Goal: Task Accomplishment & Management: Use online tool/utility

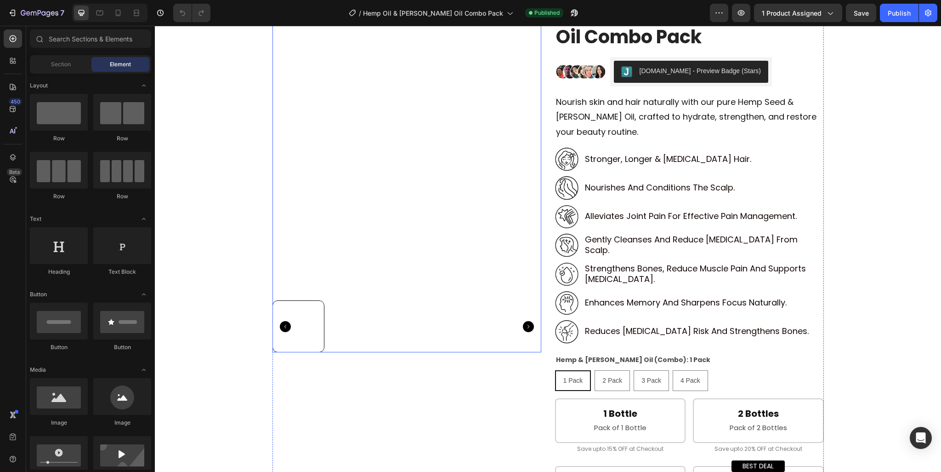
scroll to position [138, 0]
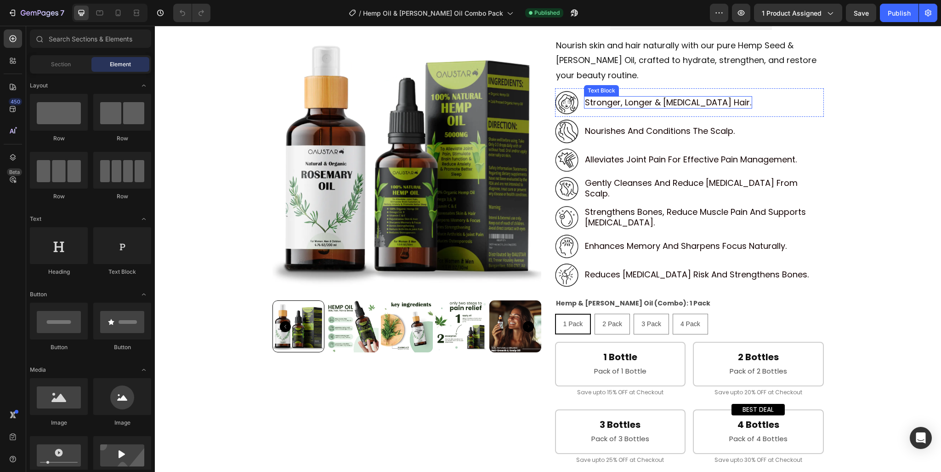
click at [612, 104] on p "stronger, longer & [MEDICAL_DATA] hair." at bounding box center [668, 102] width 166 height 11
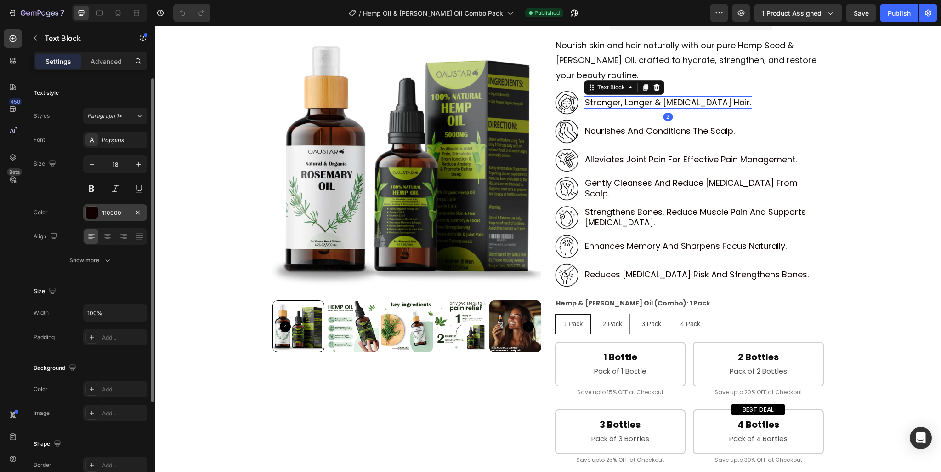
click at [109, 213] on div "110000" at bounding box center [115, 213] width 27 height 8
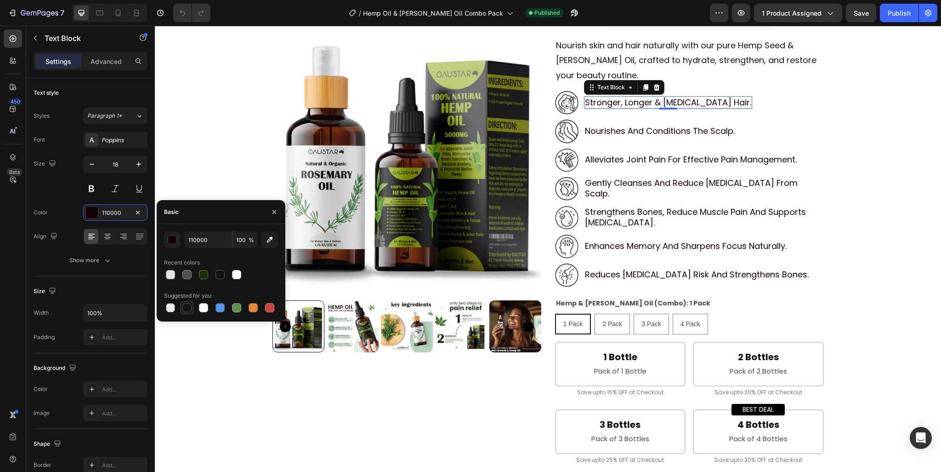
drag, startPoint x: 187, startPoint y: 308, endPoint x: 436, endPoint y: 103, distance: 322.1
click at [187, 308] on div at bounding box center [187, 307] width 9 height 9
type input "151515"
click at [594, 57] on span "Nourish skin and hair naturally with our pure Hemp Seed & [PERSON_NAME] Oil, cr…" at bounding box center [686, 60] width 261 height 41
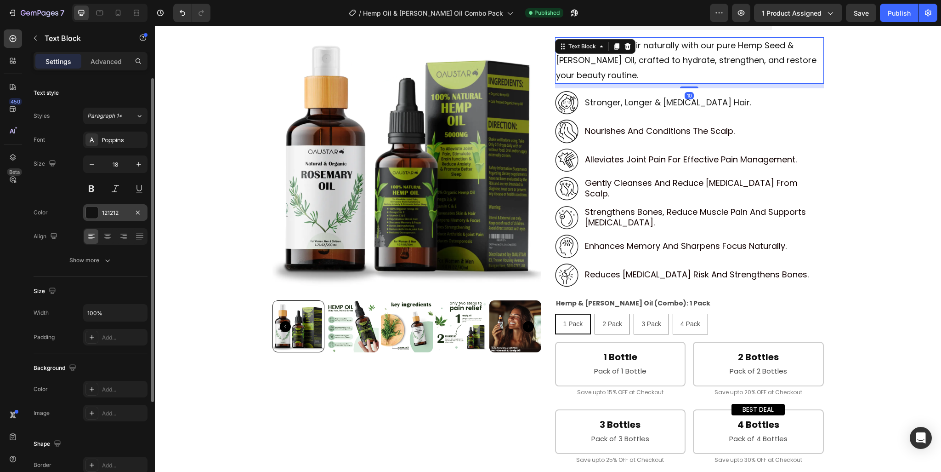
click at [111, 214] on div "121212" at bounding box center [115, 213] width 27 height 8
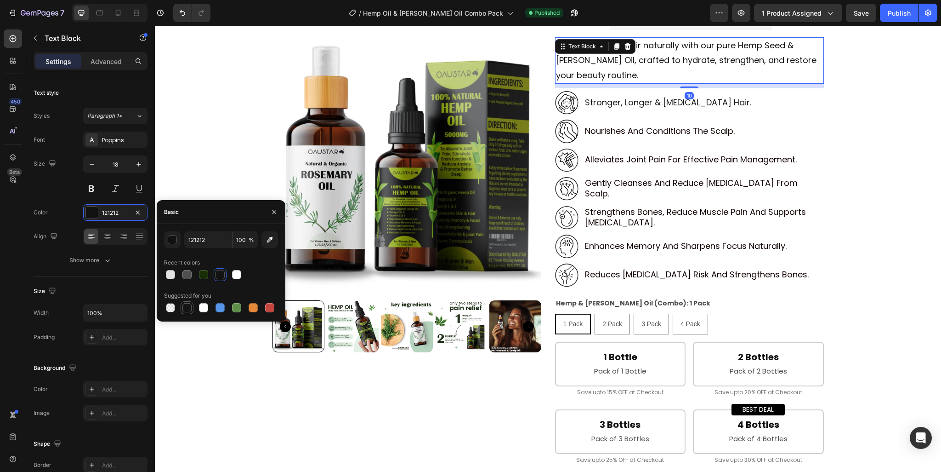
click at [184, 311] on div at bounding box center [187, 307] width 9 height 9
type input "151515"
click at [617, 130] on p "nourishes and conditions the scalp." at bounding box center [660, 130] width 150 height 11
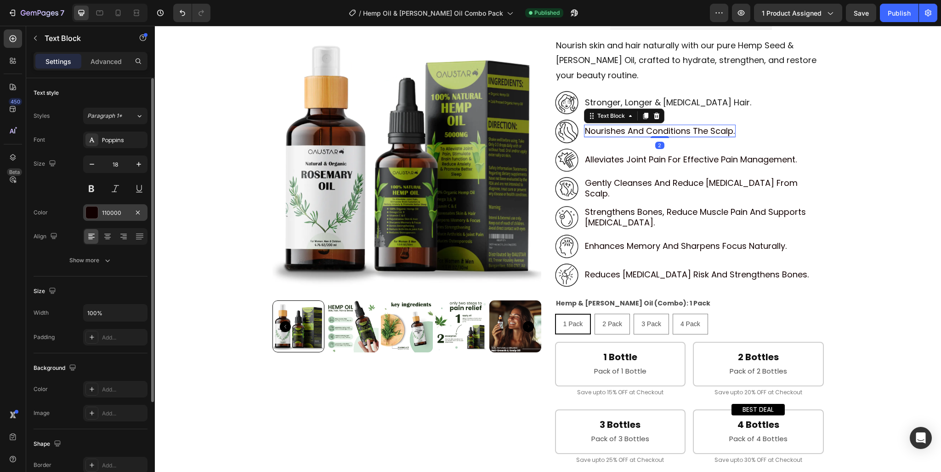
click at [107, 216] on div "110000" at bounding box center [115, 213] width 27 height 8
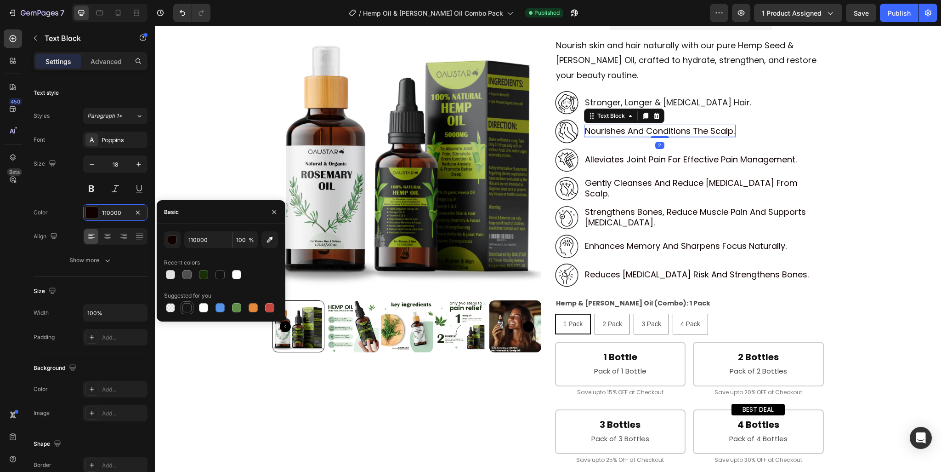
click at [186, 312] on div at bounding box center [187, 307] width 9 height 9
type input "151515"
click at [599, 160] on p "alleviates joint pain for effective pain management." at bounding box center [691, 159] width 212 height 11
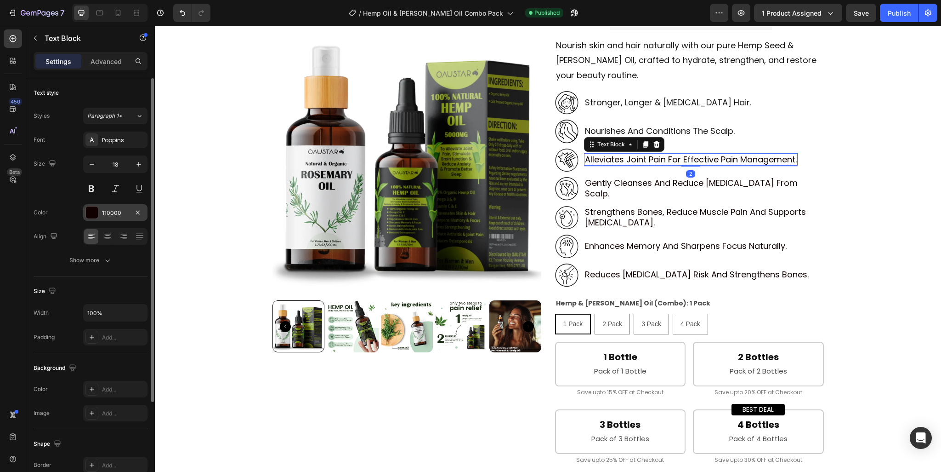
click at [98, 208] on div "110000" at bounding box center [115, 212] width 64 height 17
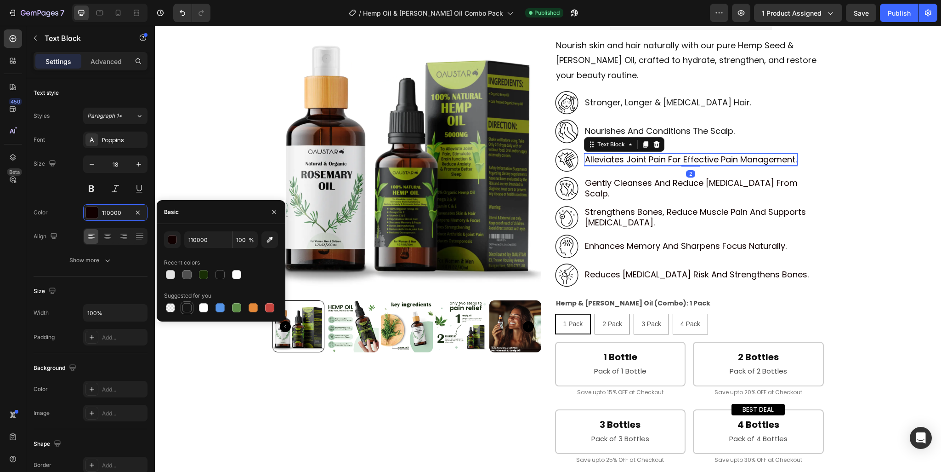
click at [185, 308] on div at bounding box center [187, 307] width 9 height 9
type input "151515"
click at [610, 188] on p "gently cleanses and reduce dandruff from scalp." at bounding box center [704, 188] width 238 height 22
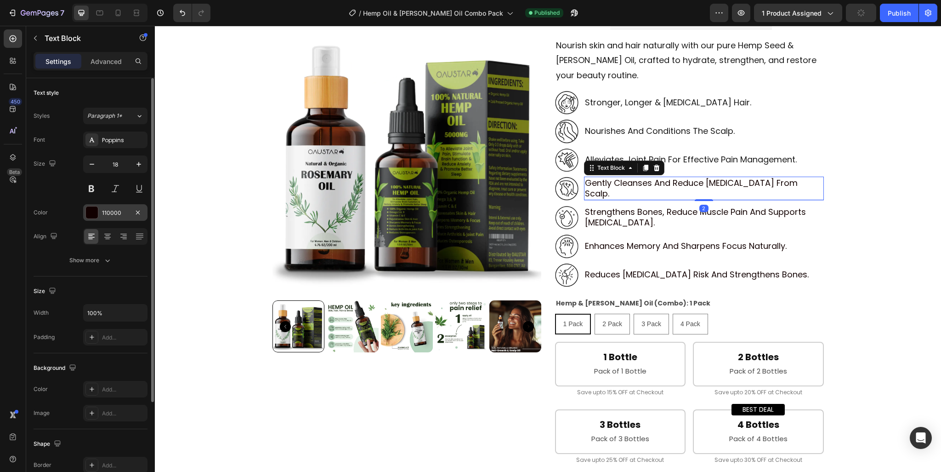
click at [103, 210] on div "110000" at bounding box center [115, 213] width 27 height 8
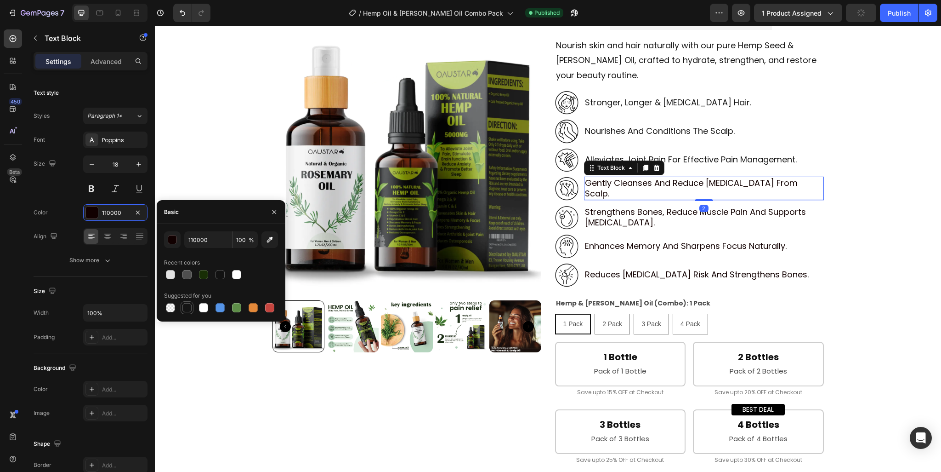
click at [189, 308] on div at bounding box center [187, 307] width 9 height 9
type input "151515"
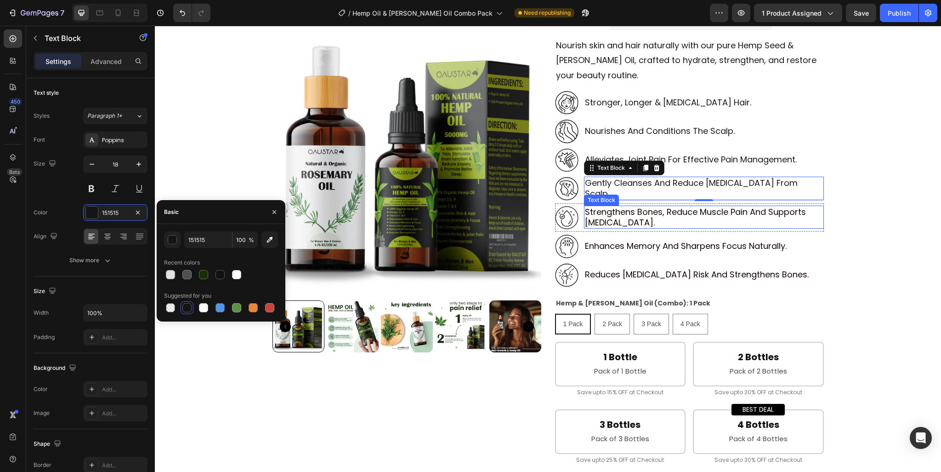
click at [653, 204] on div "Image strengthens bones, reduce muscle pain and supports bone health. Text Bloc…" at bounding box center [689, 217] width 269 height 29
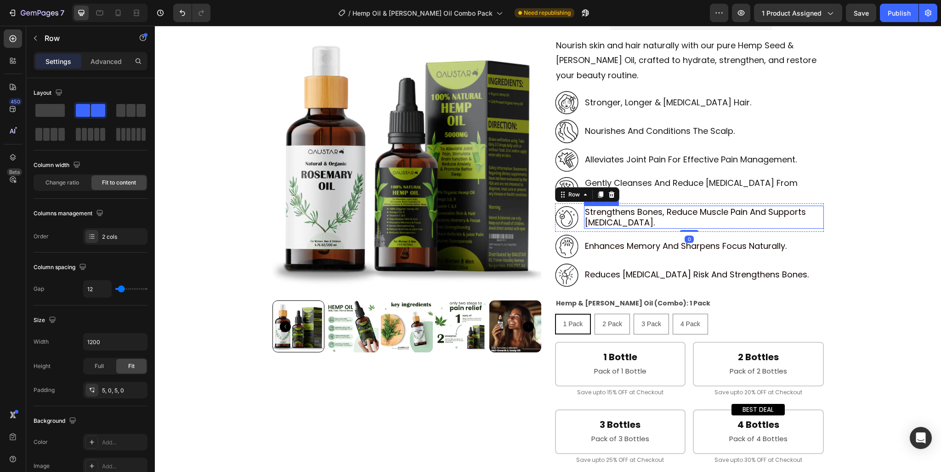
click at [613, 220] on p "strengthens bones, reduce muscle pain and supports bone health." at bounding box center [704, 217] width 238 height 22
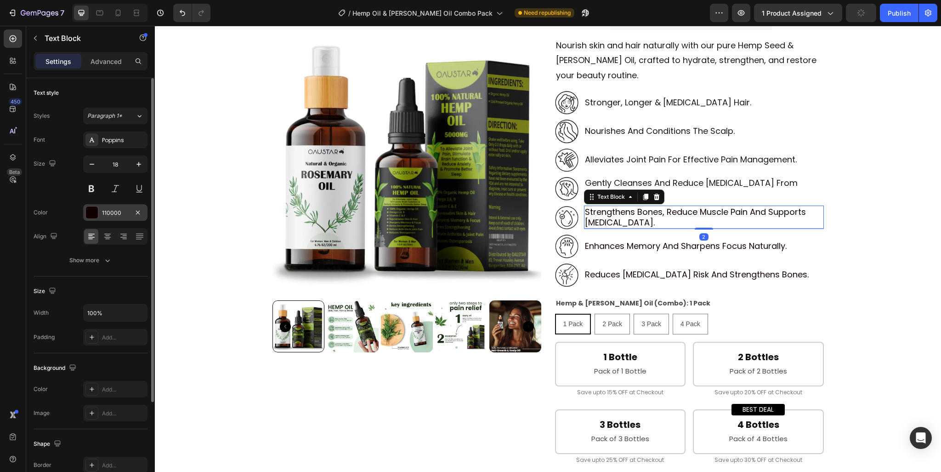
click at [86, 219] on div "110000" at bounding box center [115, 212] width 64 height 17
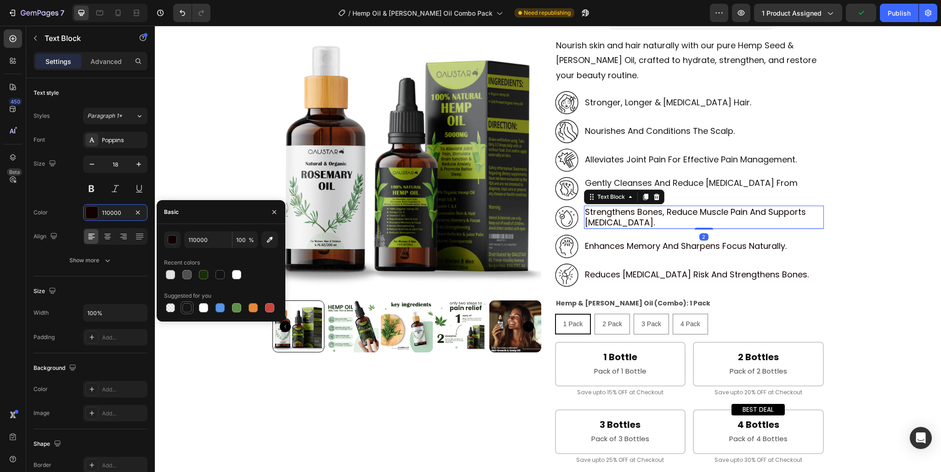
drag, startPoint x: 187, startPoint y: 306, endPoint x: 421, endPoint y: 230, distance: 245.5
click at [187, 306] on div at bounding box center [187, 307] width 9 height 9
type input "151515"
click at [602, 244] on p "enhances memory and sharpens focus naturally." at bounding box center [686, 245] width 202 height 11
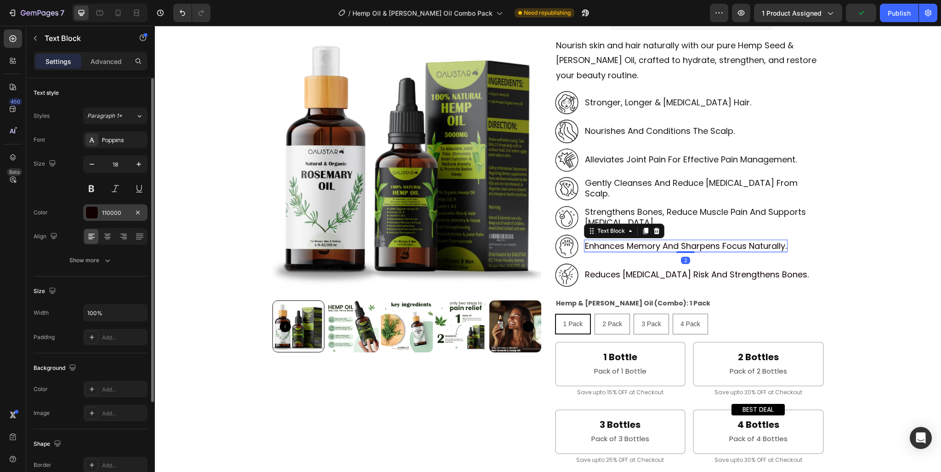
click at [106, 205] on div "110000" at bounding box center [115, 212] width 64 height 17
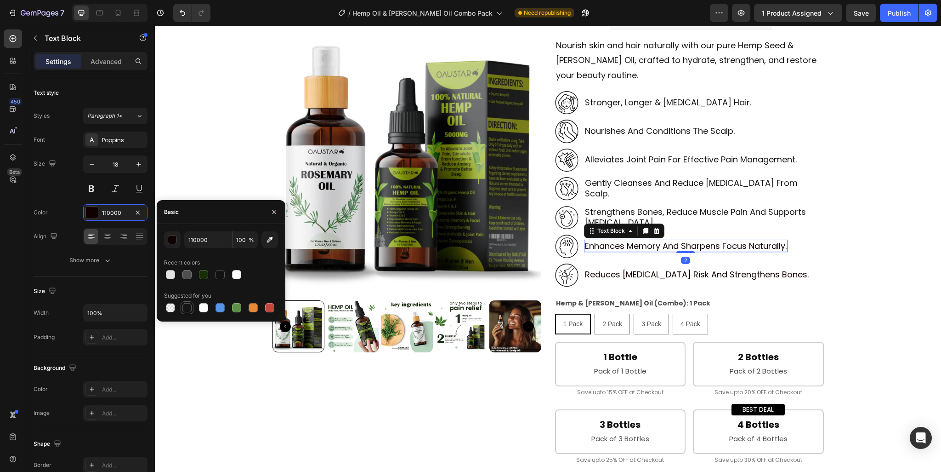
click at [189, 307] on div at bounding box center [187, 307] width 9 height 9
type input "151515"
click at [635, 271] on p "reduces osteoporosis risk and strengthens bones." at bounding box center [697, 274] width 224 height 11
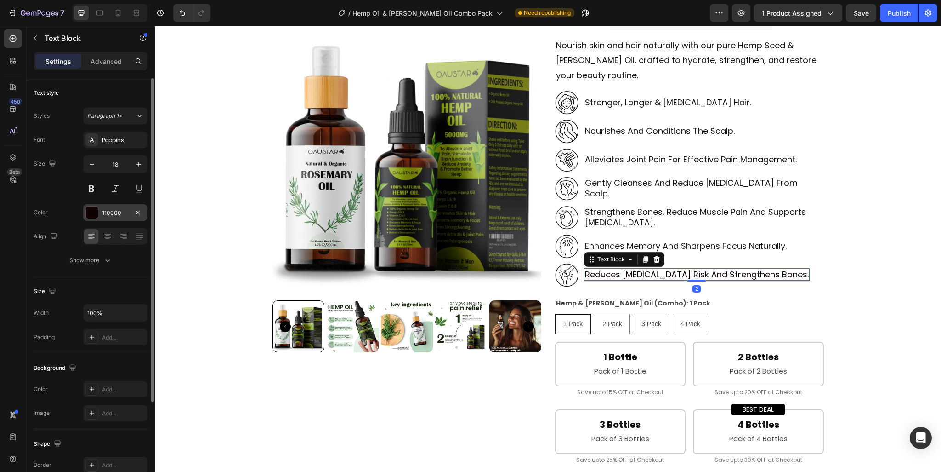
click at [103, 216] on div "110000" at bounding box center [115, 213] width 27 height 8
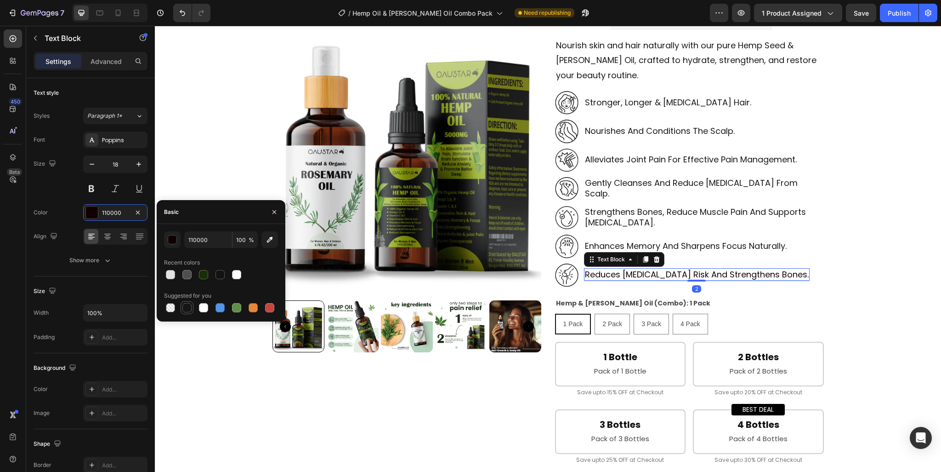
drag, startPoint x: 184, startPoint y: 307, endPoint x: 186, endPoint y: 300, distance: 7.0
click at [184, 307] on div at bounding box center [187, 307] width 9 height 9
type input "151515"
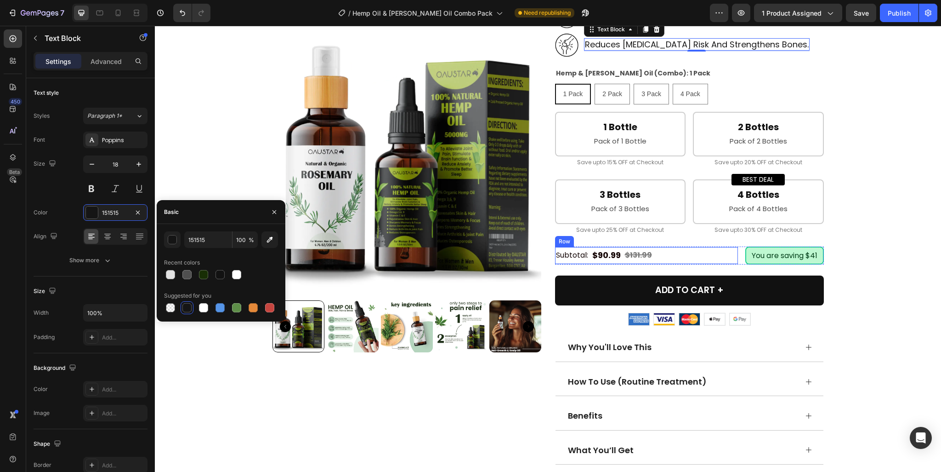
scroll to position [506, 0]
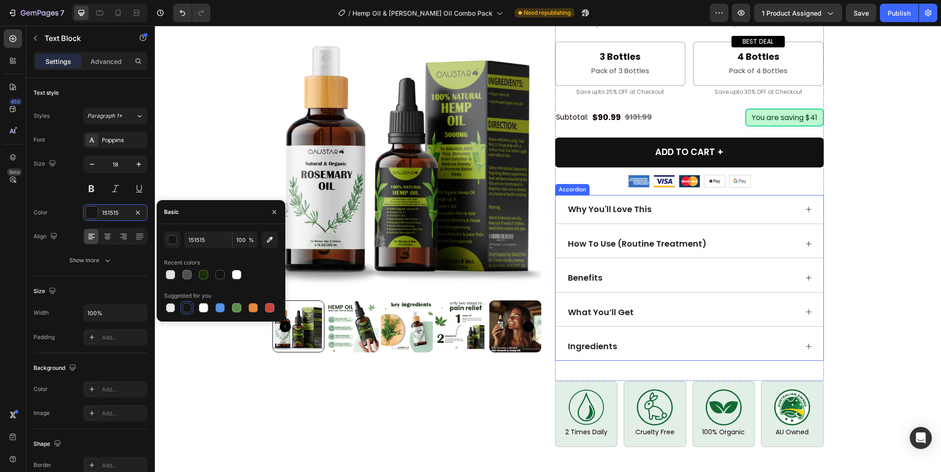
click at [673, 214] on div "Why You'll Love This" at bounding box center [682, 208] width 231 height 13
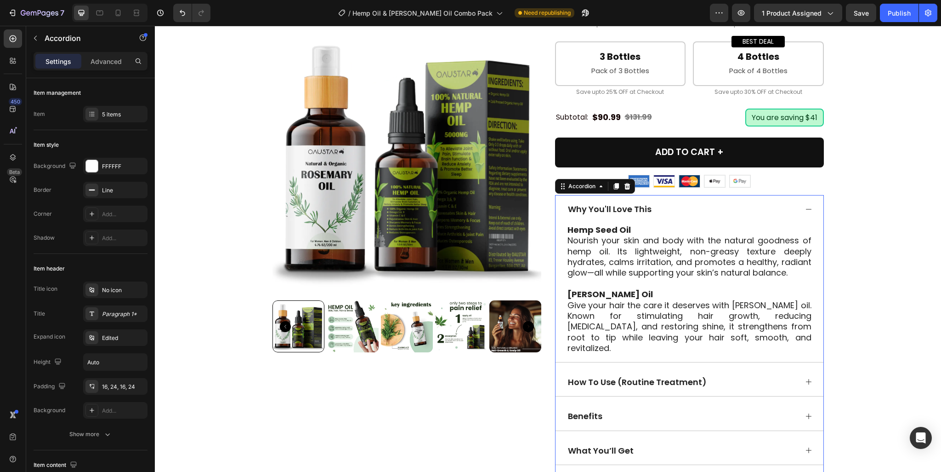
click at [673, 214] on div "Why You'll Love This" at bounding box center [682, 208] width 231 height 13
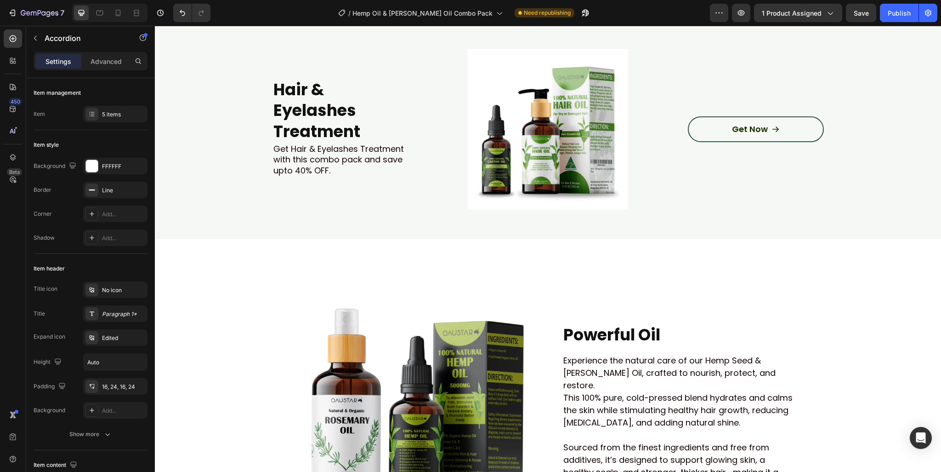
scroll to position [1057, 0]
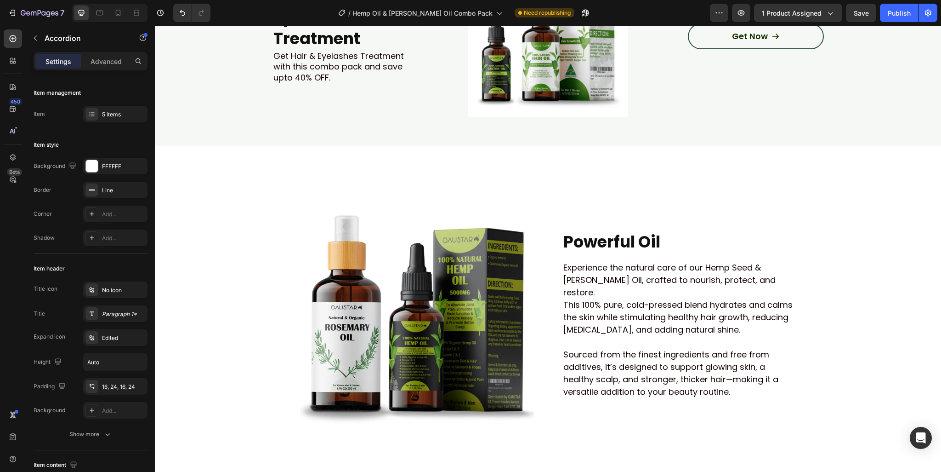
click at [650, 289] on p "Experience the natural care of our Hemp Seed & Rosemary Oil, crafted to nourish…" at bounding box center [680, 279] width 232 height 37
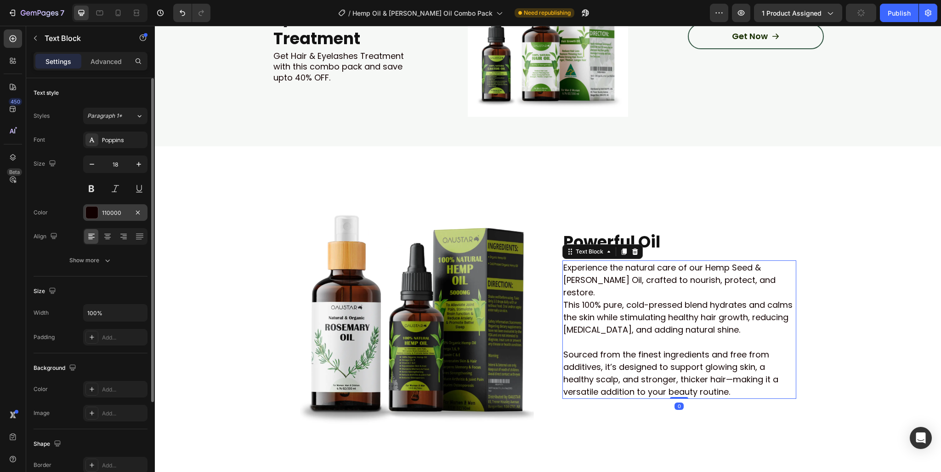
click at [103, 214] on div "110000" at bounding box center [115, 213] width 27 height 8
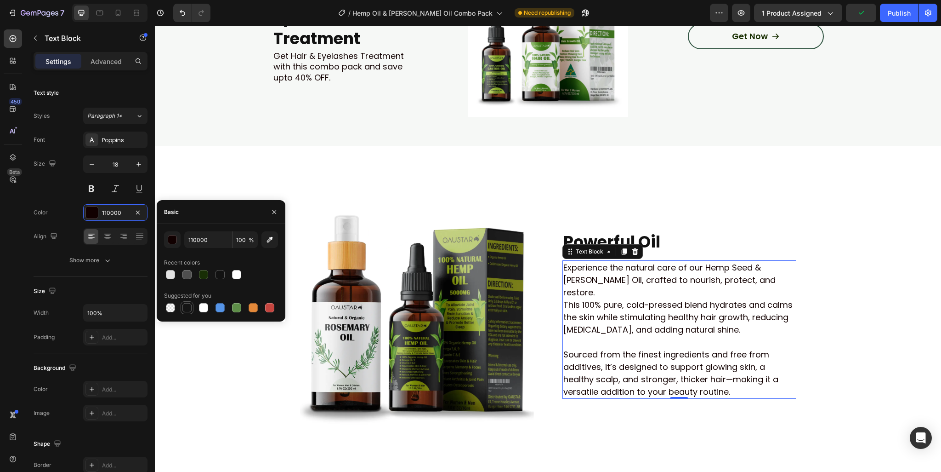
drag, startPoint x: 187, startPoint y: 308, endPoint x: 169, endPoint y: 34, distance: 273.7
click at [187, 308] on div at bounding box center [187, 307] width 9 height 9
type input "151515"
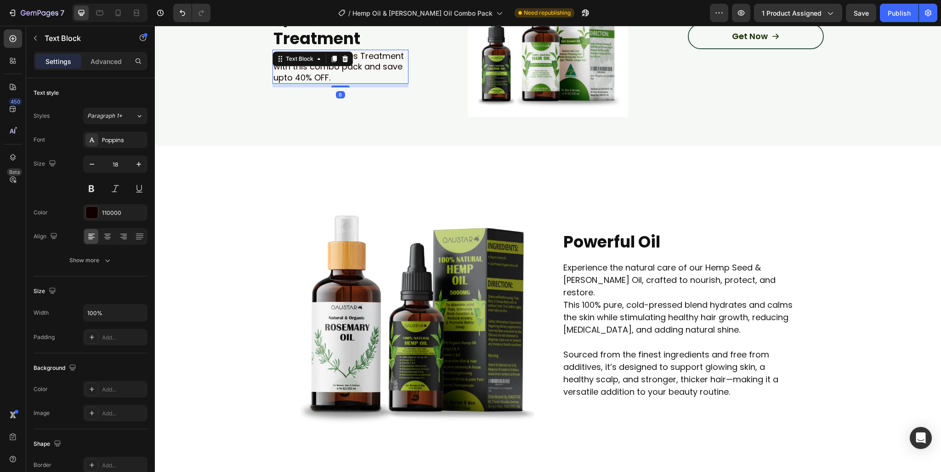
click at [324, 60] on div "Get Hair & Eyelashes Treatment with this combo pack and save upto 40% OFF. Text…" at bounding box center [341, 67] width 136 height 34
click at [107, 206] on div "110000" at bounding box center [115, 212] width 64 height 17
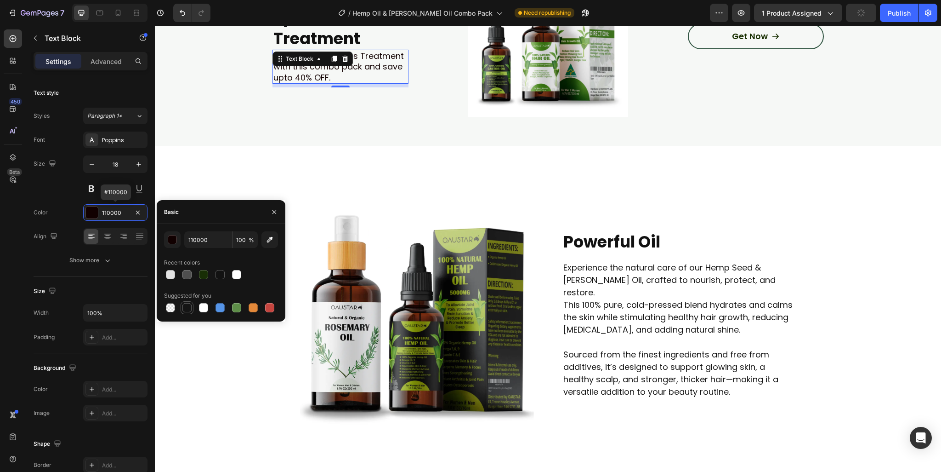
click at [184, 306] on div at bounding box center [187, 307] width 9 height 9
type input "151515"
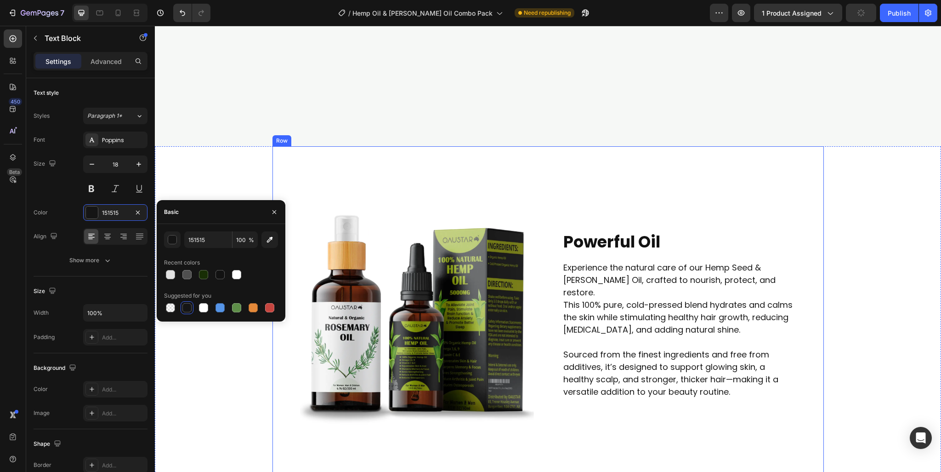
scroll to position [1379, 0]
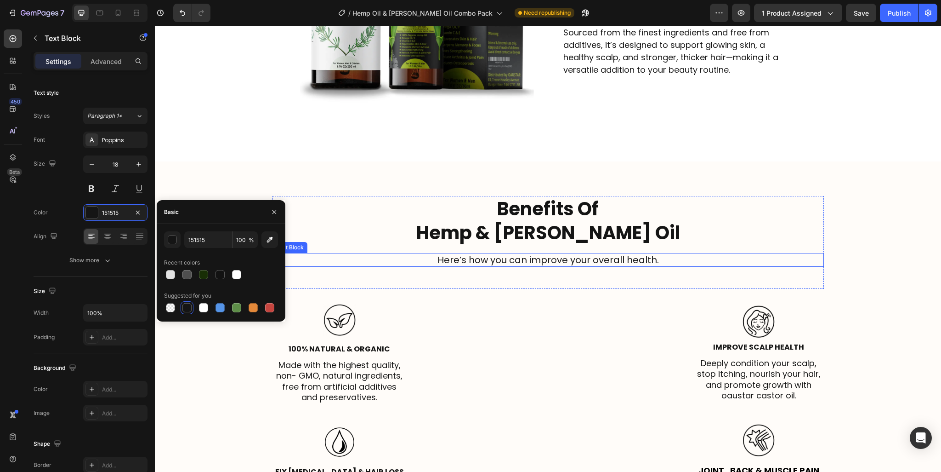
click at [479, 257] on p "Here’s how you can improve your overall health." at bounding box center [549, 260] width 550 height 12
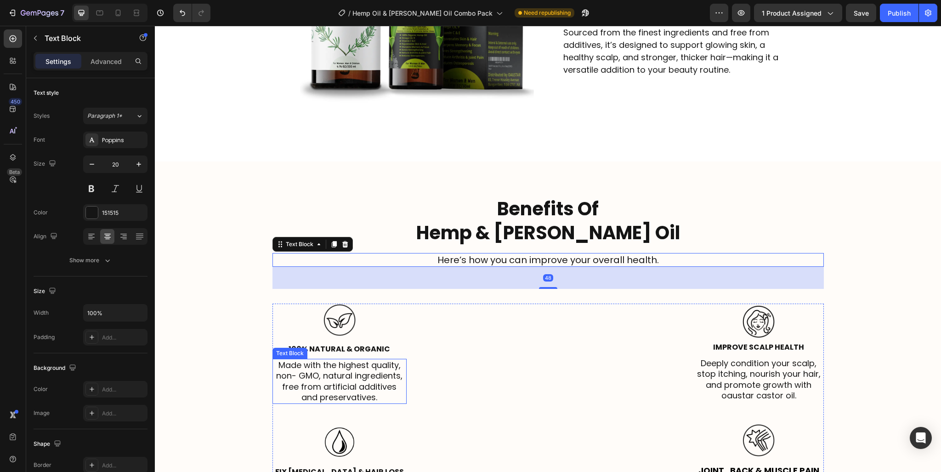
click at [359, 374] on p "Made with the highest quality, non- GMO, natural ingredients, free from artific…" at bounding box center [340, 380] width 133 height 43
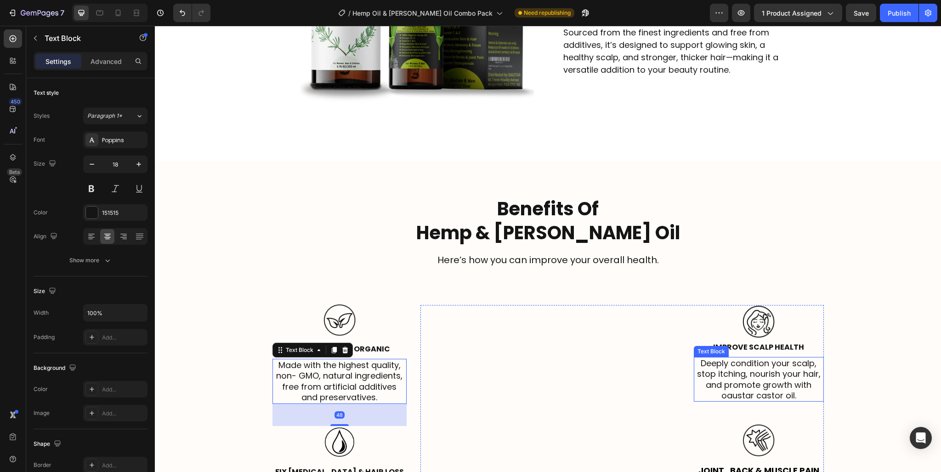
click at [791, 380] on p "Deeply condition your scalp, stop itching, nourish your hair, and promote growt…" at bounding box center [759, 379] width 128 height 43
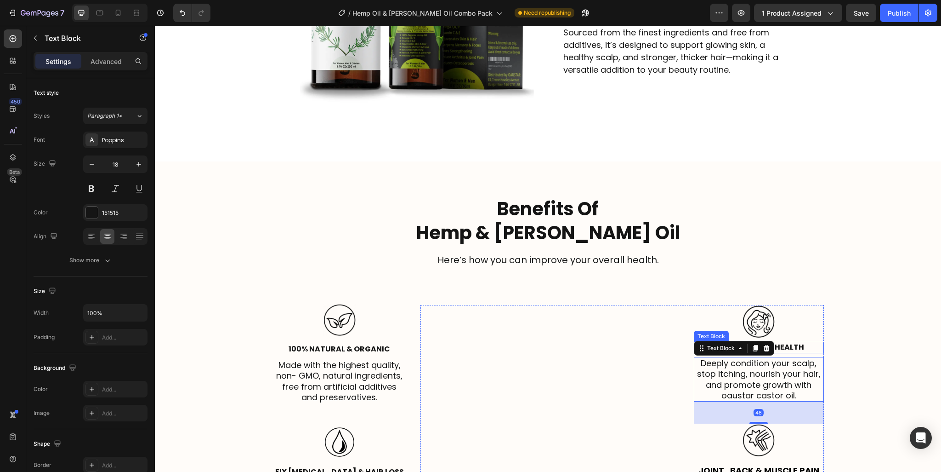
click at [785, 345] on strong "Improve Scalp Health" at bounding box center [758, 347] width 91 height 11
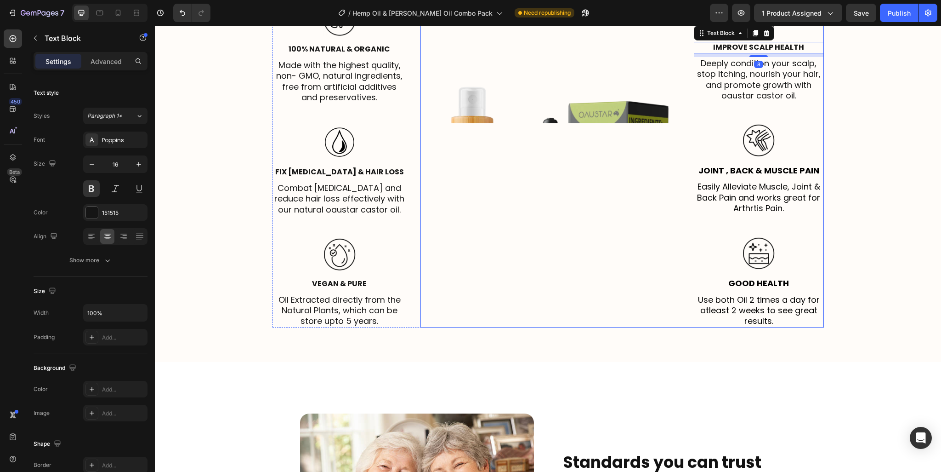
scroll to position [1793, 0]
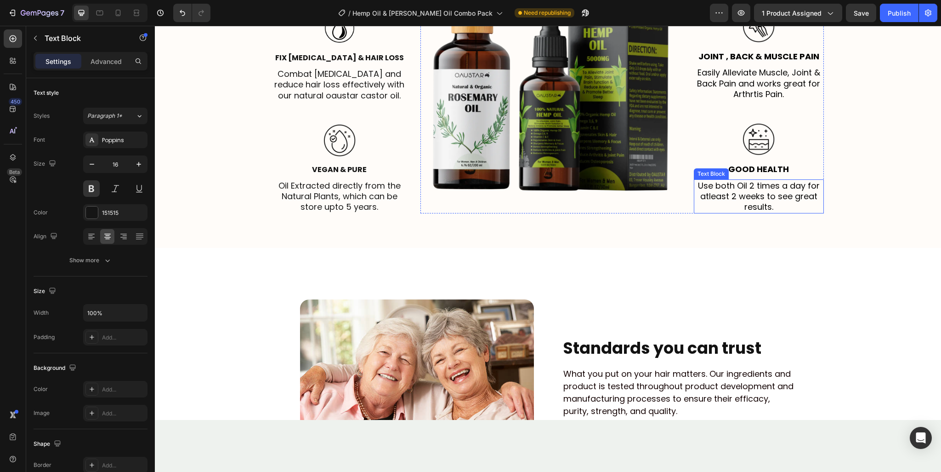
click at [778, 191] on p "Use both Oil 2 times a day for atleast 2 weeks to see great results." at bounding box center [759, 196] width 128 height 32
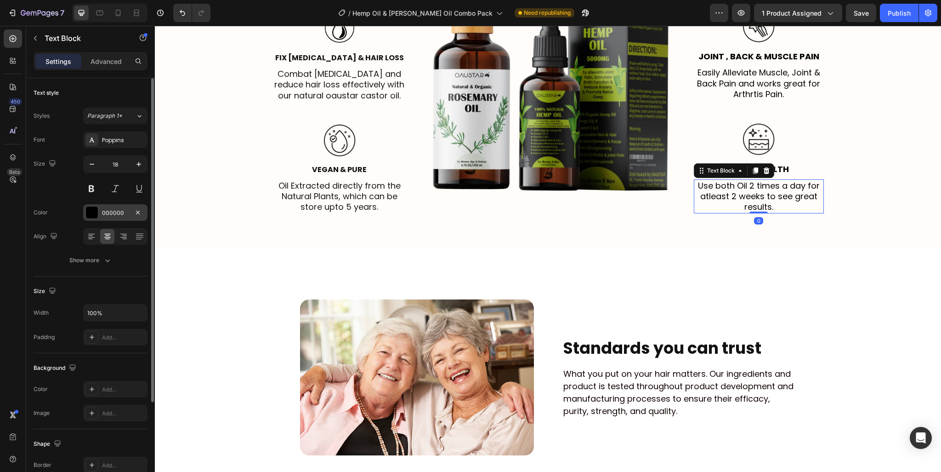
click at [107, 217] on div "000000" at bounding box center [115, 212] width 64 height 17
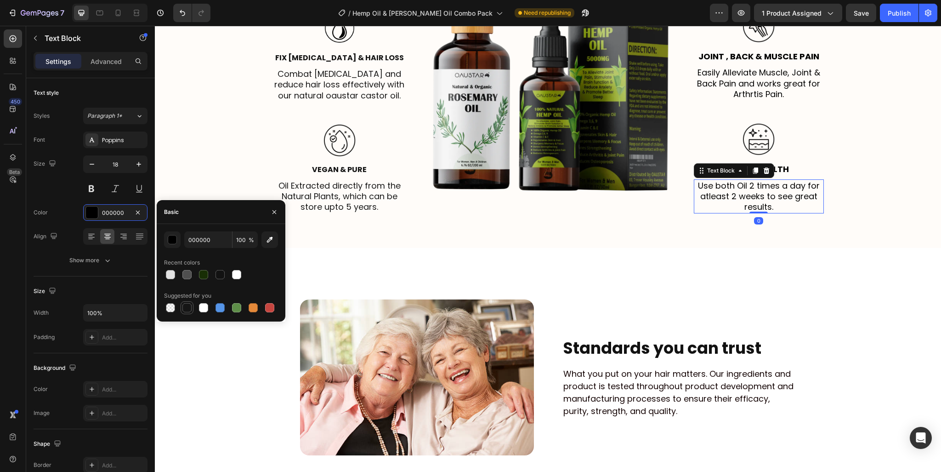
drag, startPoint x: 189, startPoint y: 309, endPoint x: 597, endPoint y: 97, distance: 459.5
click at [189, 309] on div at bounding box center [187, 307] width 9 height 9
type input "151515"
click at [767, 74] on p "Easily Alleviate Muscle, Joint & Back Pain and works great for Arthrtis Pain." at bounding box center [759, 83] width 128 height 32
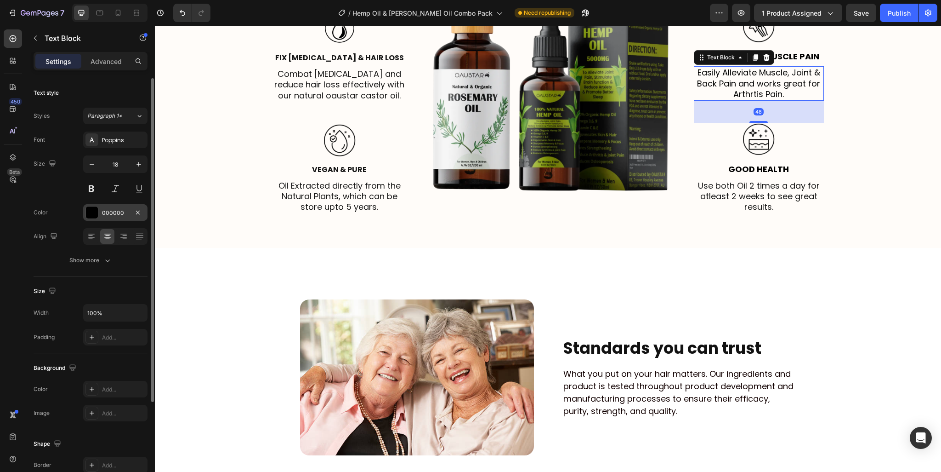
click at [113, 212] on div "000000" at bounding box center [115, 213] width 27 height 8
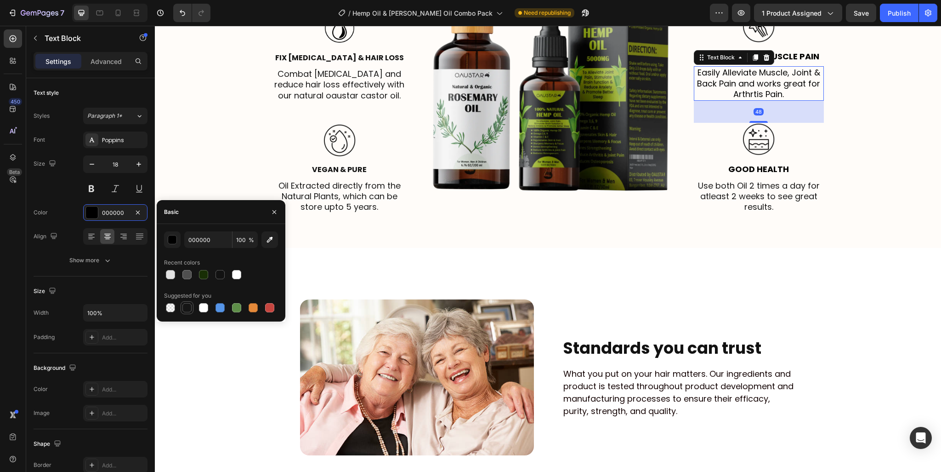
drag, startPoint x: 186, startPoint y: 308, endPoint x: 428, endPoint y: 168, distance: 279.7
click at [186, 308] on div at bounding box center [187, 307] width 9 height 9
type input "151515"
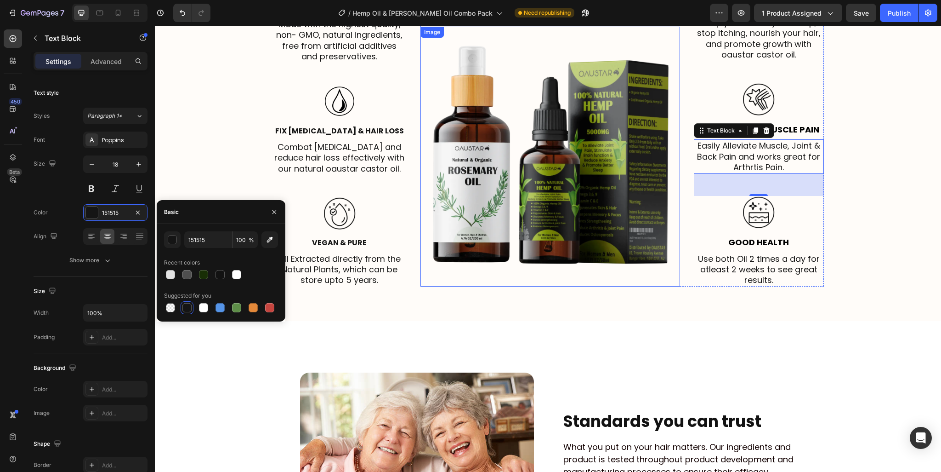
scroll to position [1701, 0]
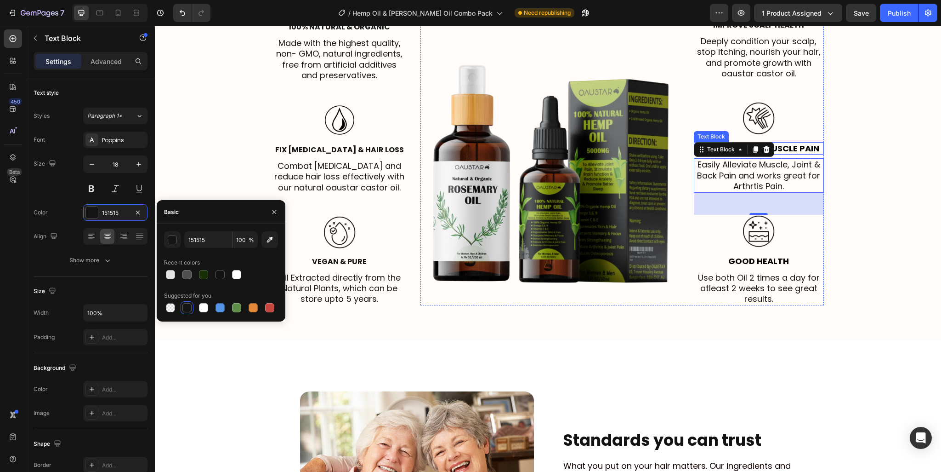
click at [799, 146] on p "Joint , Back & Muscle Pain" at bounding box center [759, 148] width 128 height 11
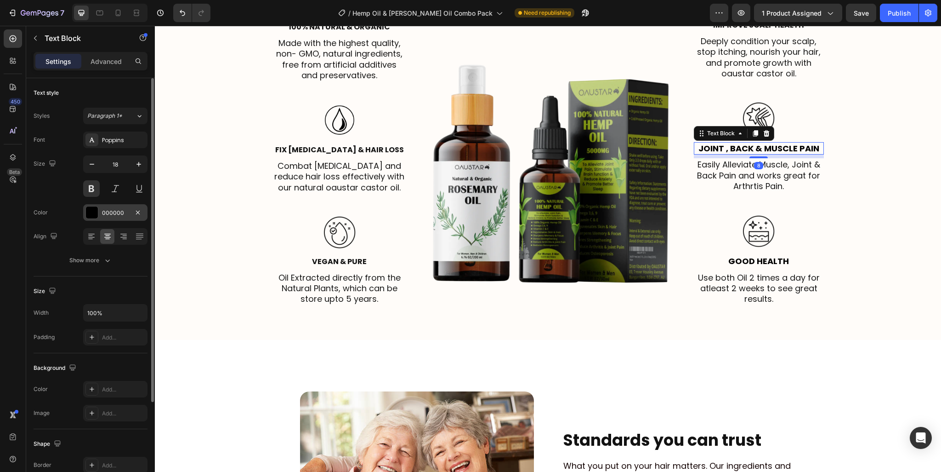
click at [105, 207] on div "000000" at bounding box center [115, 212] width 64 height 17
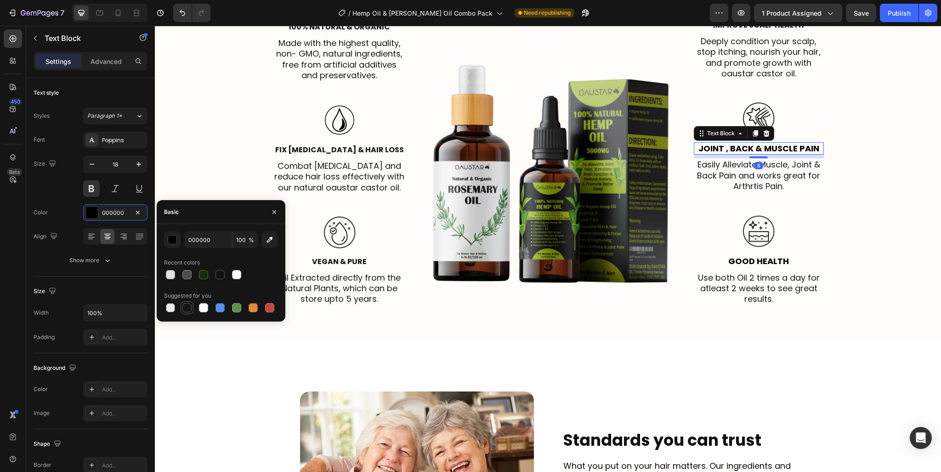
click at [185, 306] on div at bounding box center [187, 307] width 9 height 9
type input "151515"
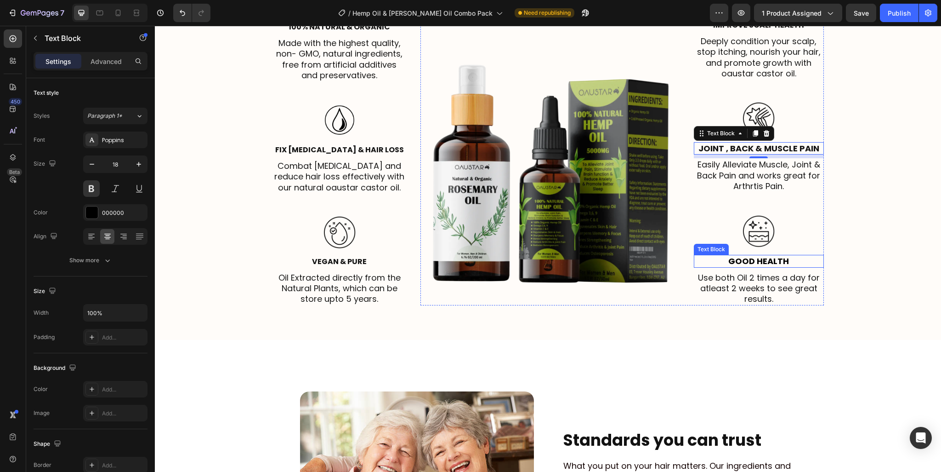
click at [756, 258] on p "Good health" at bounding box center [759, 261] width 128 height 11
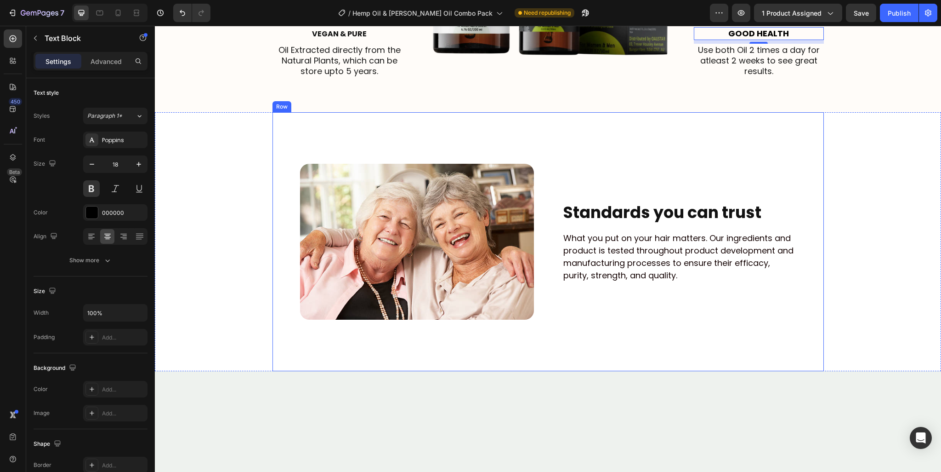
scroll to position [1931, 0]
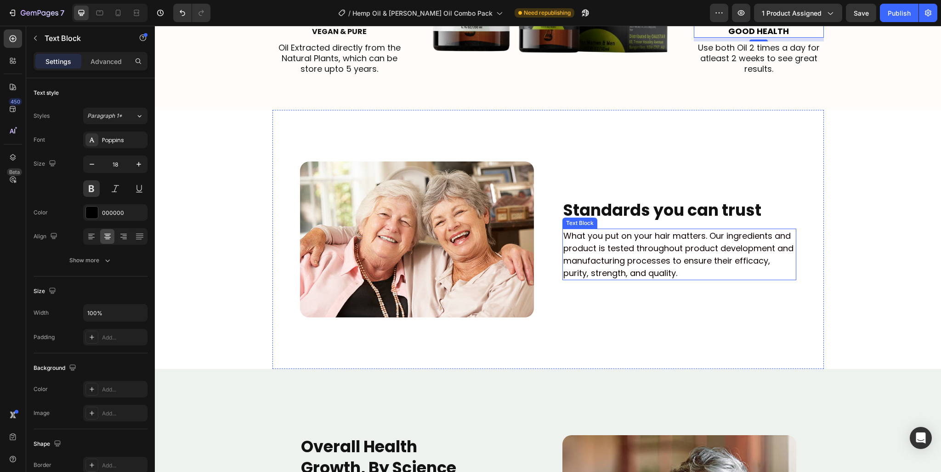
click at [656, 251] on p "What you put on your hair matters. Our ingredients and product is tested throug…" at bounding box center [680, 254] width 232 height 50
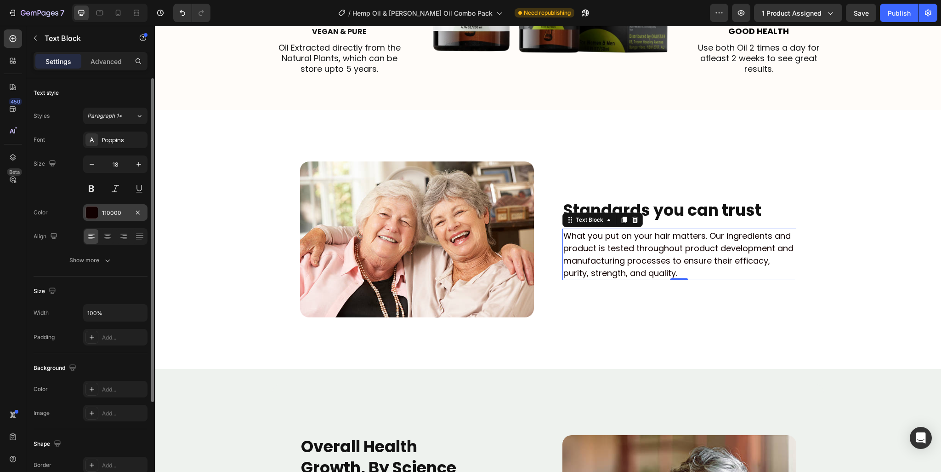
click at [97, 206] on div at bounding box center [92, 212] width 12 height 12
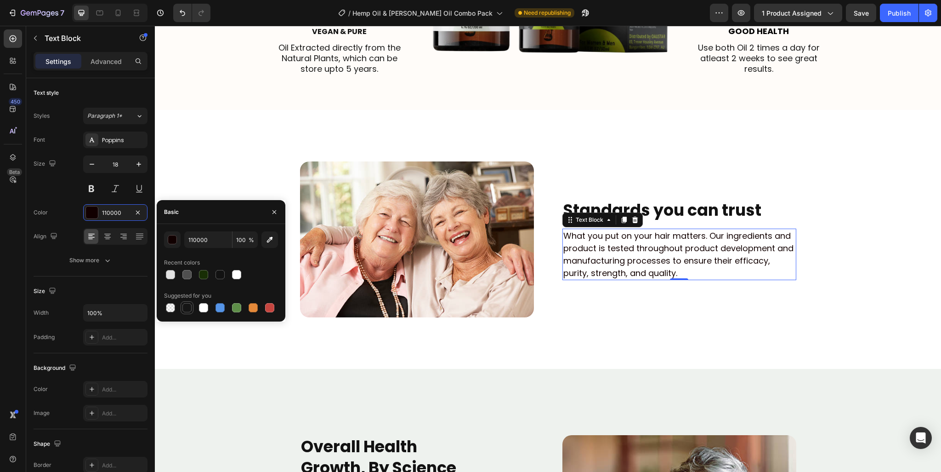
click at [193, 307] on div at bounding box center [187, 307] width 13 height 13
type input "151515"
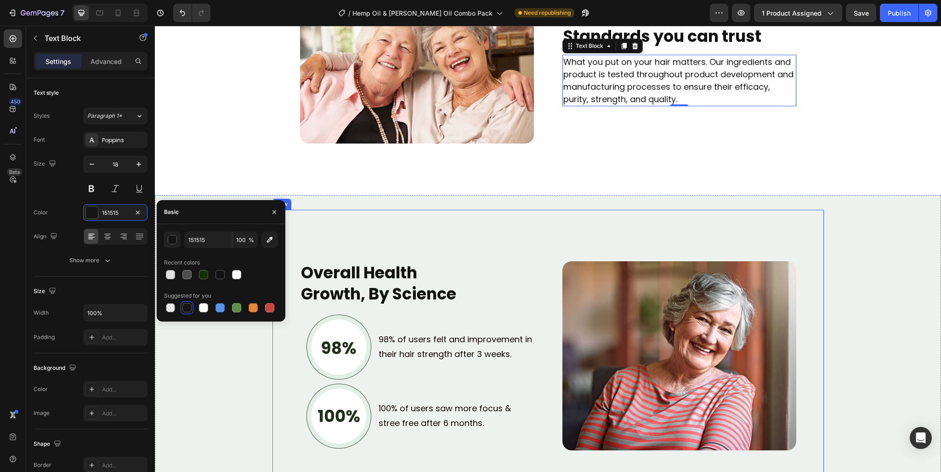
scroll to position [2253, 0]
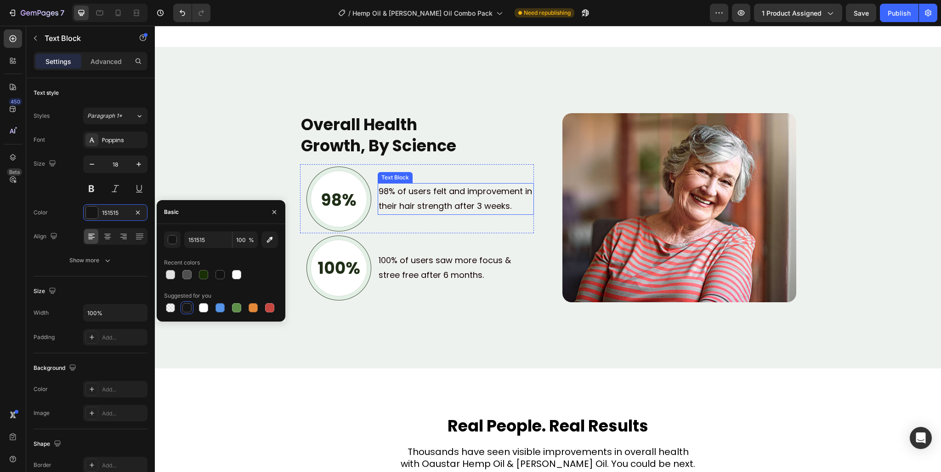
click at [428, 204] on p "98% of users felt and improvement in their hair strength after 3 weeks." at bounding box center [456, 199] width 154 height 30
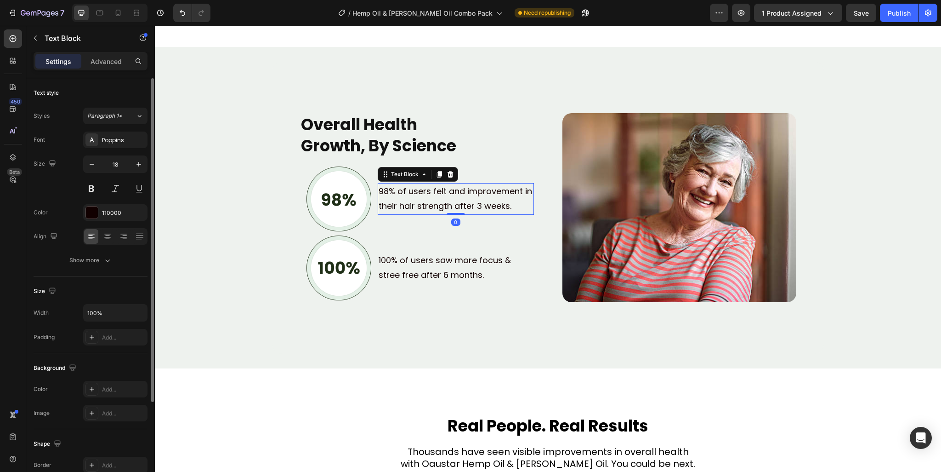
click at [83, 207] on div "Color 110000" at bounding box center [91, 212] width 114 height 17
click at [86, 208] on div at bounding box center [92, 212] width 12 height 12
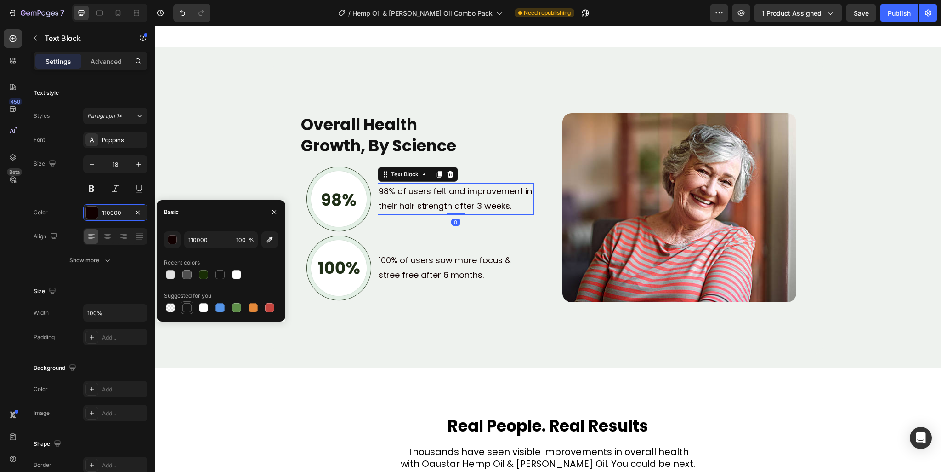
drag, startPoint x: 191, startPoint y: 304, endPoint x: 226, endPoint y: 236, distance: 76.5
click at [191, 304] on div at bounding box center [187, 307] width 9 height 9
type input "151515"
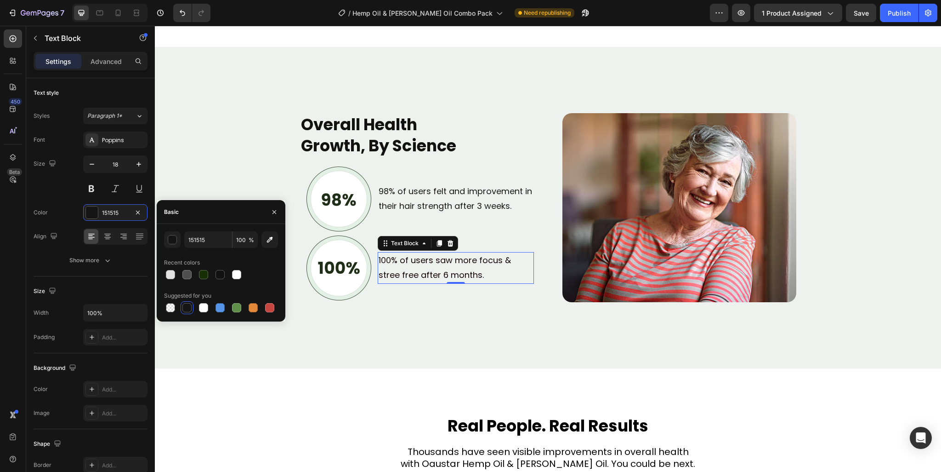
click at [381, 262] on p "100% of users saw more focus & stree free after 6 months." at bounding box center [456, 268] width 154 height 30
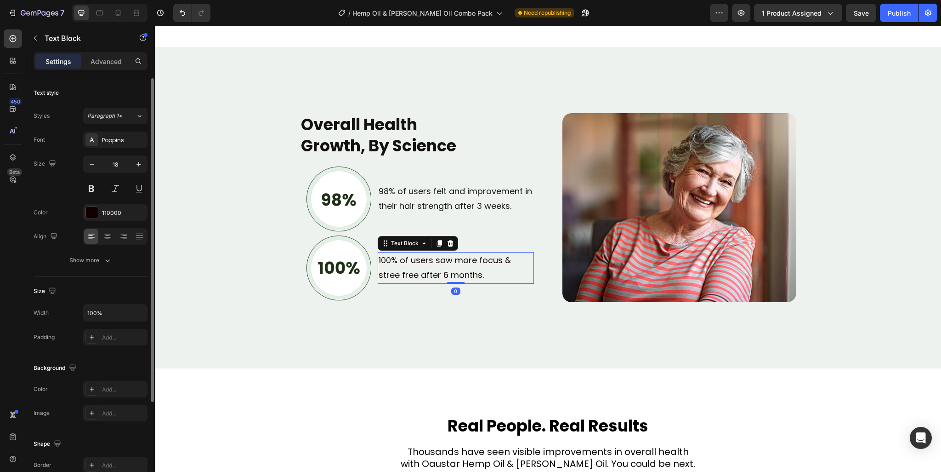
click at [97, 221] on div "Font Poppins Size 18 Color 110000 Align Show more" at bounding box center [91, 199] width 114 height 137
click at [97, 219] on div "110000" at bounding box center [115, 212] width 64 height 17
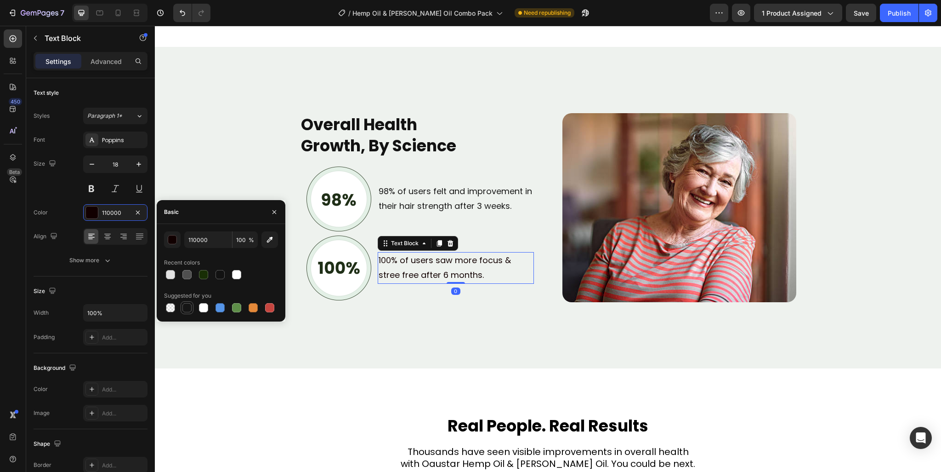
click at [182, 303] on div at bounding box center [187, 307] width 11 height 11
type input "151515"
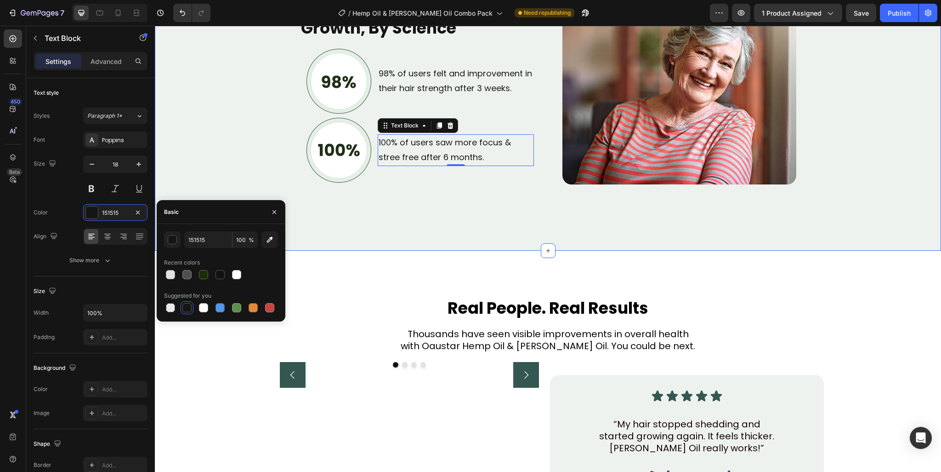
scroll to position [2482, 0]
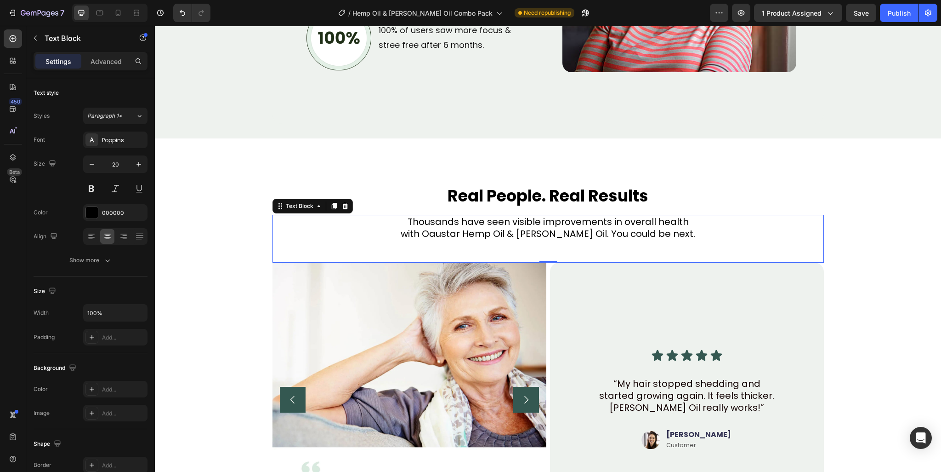
click at [574, 230] on p "Thousands have seen visible improvements in overall health with Oaustar Hemp Oi…" at bounding box center [549, 228] width 550 height 24
click at [84, 208] on div "000000" at bounding box center [115, 212] width 64 height 17
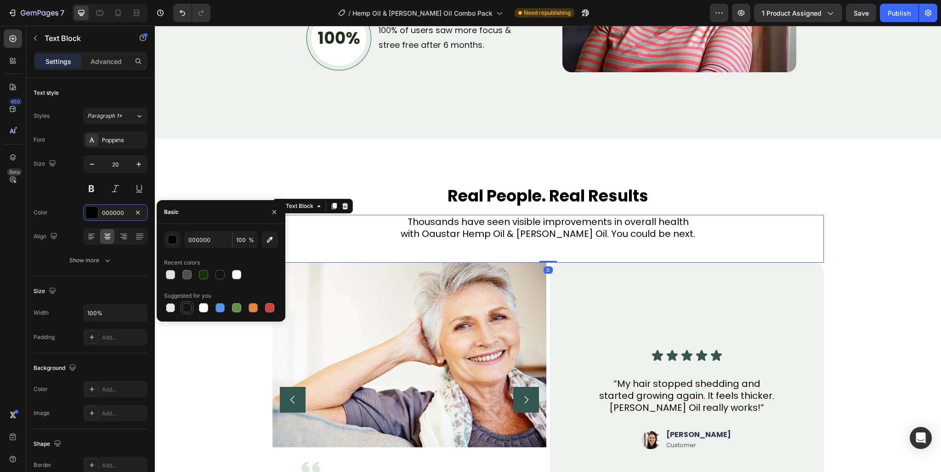
click at [185, 303] on div at bounding box center [187, 307] width 9 height 9
type input "151515"
click at [687, 390] on p "“My hair stopped shedding and started growing again. It feels thicker. Rosemary…" at bounding box center [687, 395] width 184 height 36
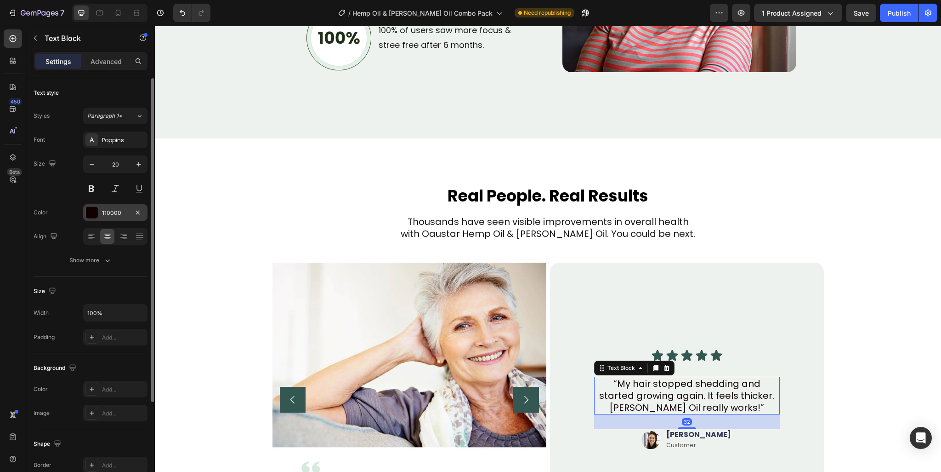
click at [110, 212] on div "110000" at bounding box center [115, 213] width 27 height 8
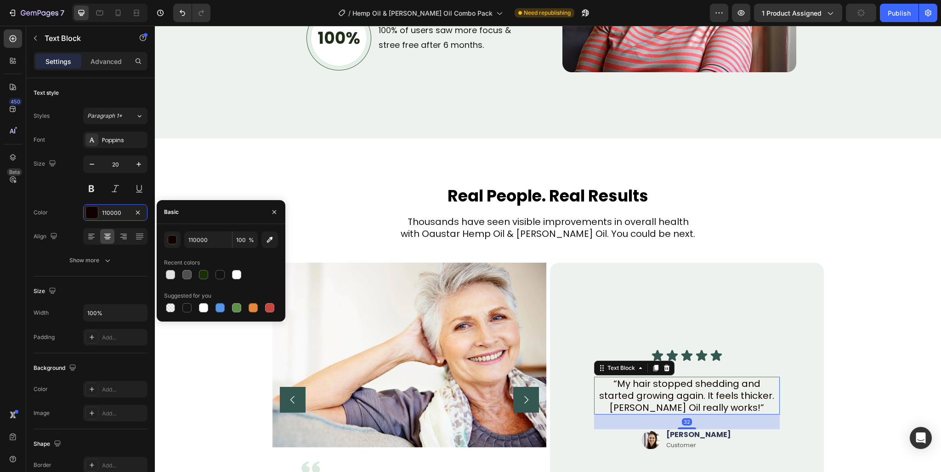
click at [178, 301] on div at bounding box center [221, 307] width 114 height 13
drag, startPoint x: 186, startPoint y: 306, endPoint x: 404, endPoint y: 223, distance: 232.9
click at [186, 306] on div at bounding box center [187, 307] width 9 height 9
type input "151515"
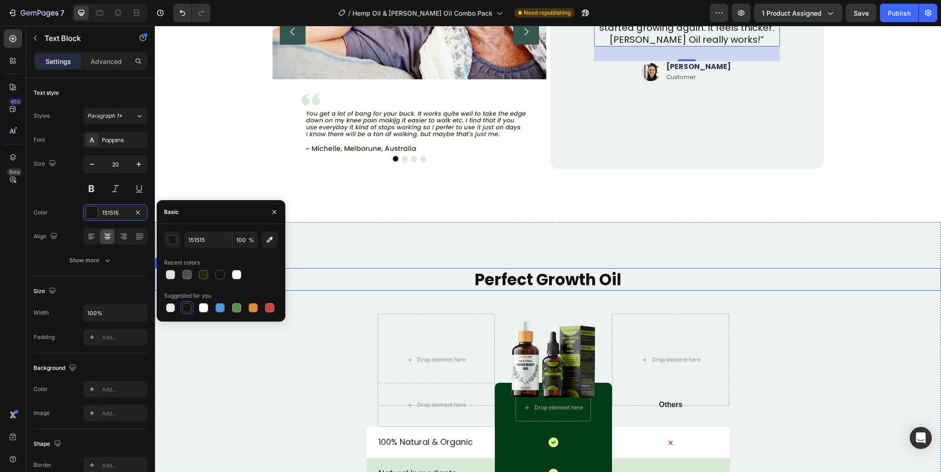
scroll to position [2988, 0]
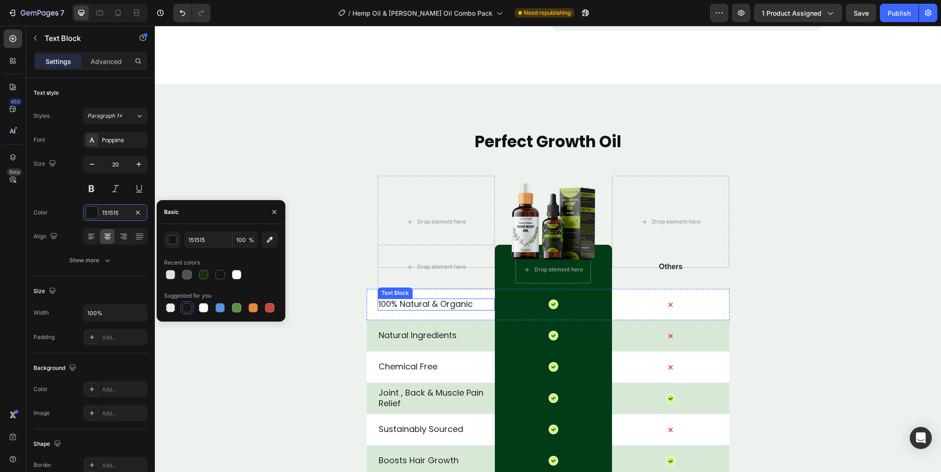
click at [389, 305] on p "100% Natural & Organic" at bounding box center [436, 303] width 115 height 11
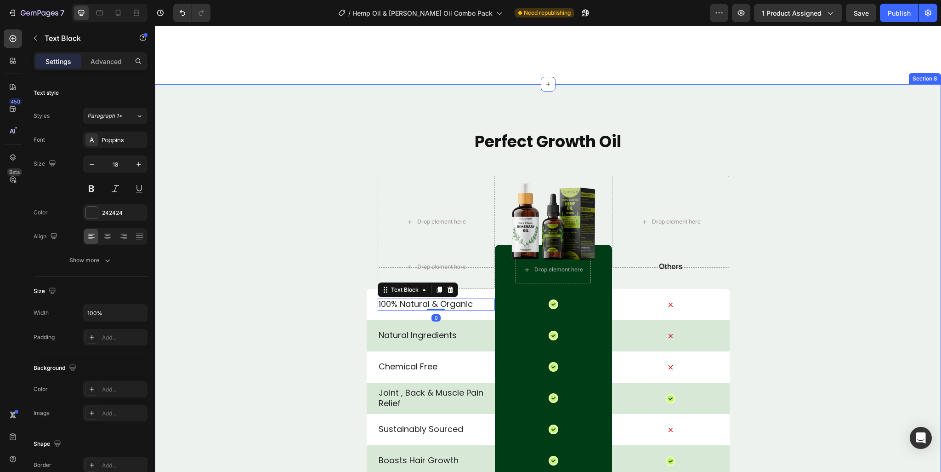
scroll to position [3126, 0]
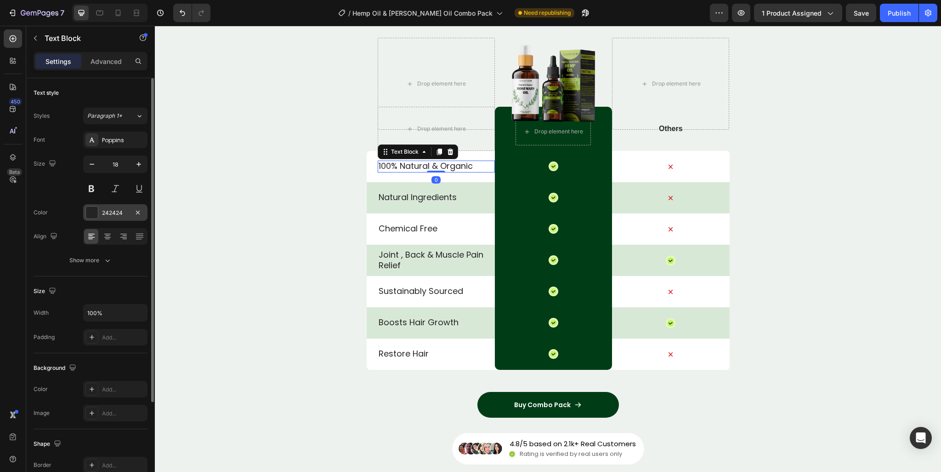
click at [110, 210] on div "242424" at bounding box center [115, 213] width 27 height 8
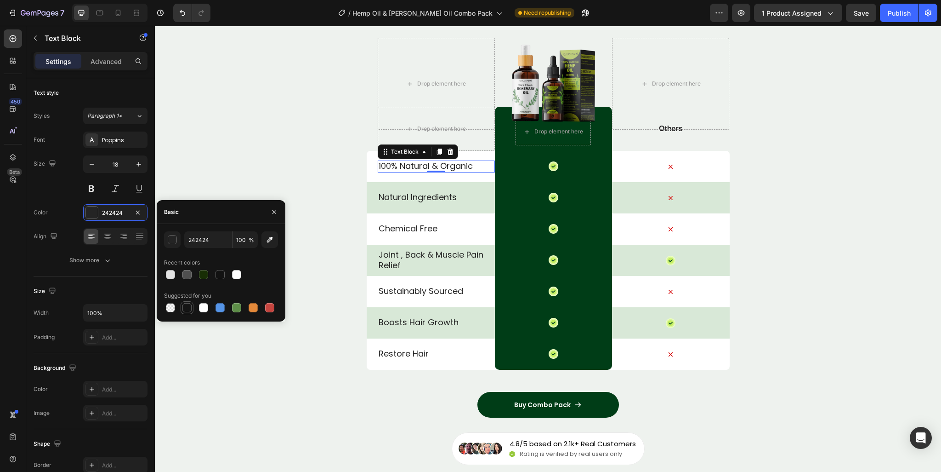
click at [188, 309] on div at bounding box center [187, 307] width 9 height 9
type input "151515"
click at [411, 194] on p "Natural Ingredients" at bounding box center [436, 197] width 115 height 11
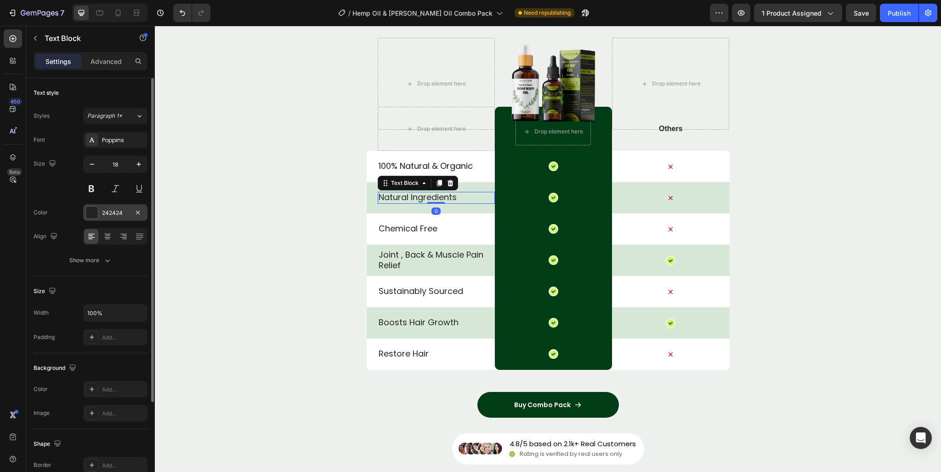
click at [116, 212] on div "242424" at bounding box center [115, 213] width 27 height 8
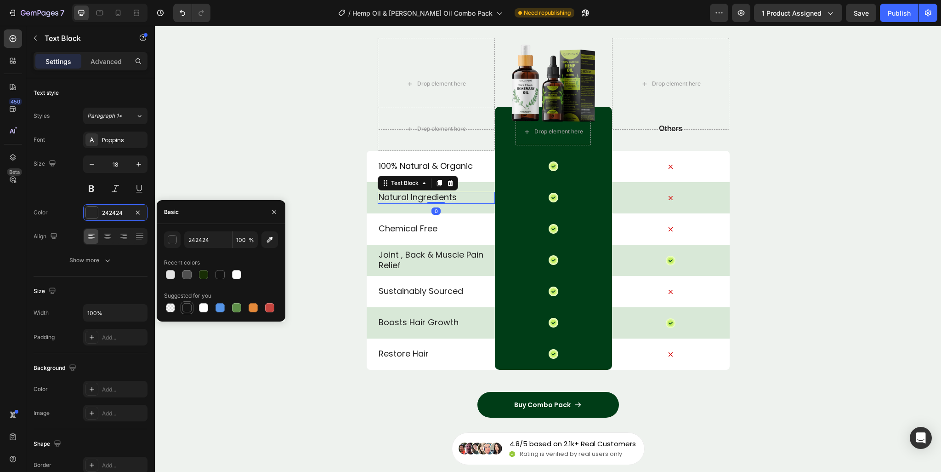
click at [191, 298] on div "Suggested for you" at bounding box center [187, 295] width 47 height 8
click at [186, 311] on div at bounding box center [187, 307] width 9 height 9
type input "151515"
click at [424, 232] on p "Chemical Free" at bounding box center [436, 228] width 115 height 11
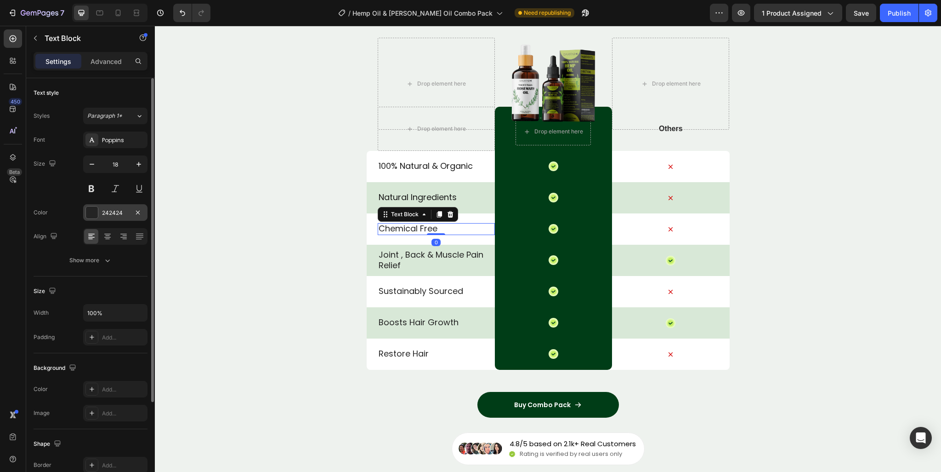
click at [108, 211] on div "242424" at bounding box center [115, 213] width 27 height 8
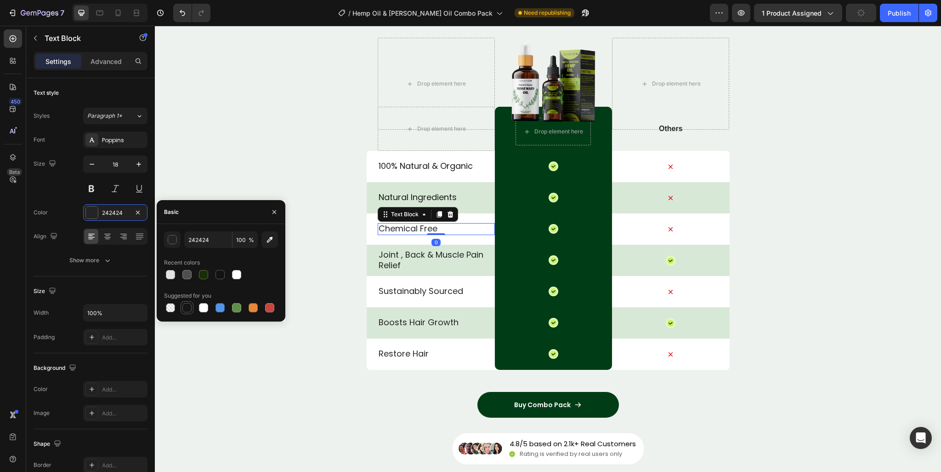
click at [185, 308] on div at bounding box center [187, 307] width 9 height 9
type input "151515"
click at [396, 257] on p "Joint , Back & Muscle Pain Relief" at bounding box center [436, 260] width 115 height 22
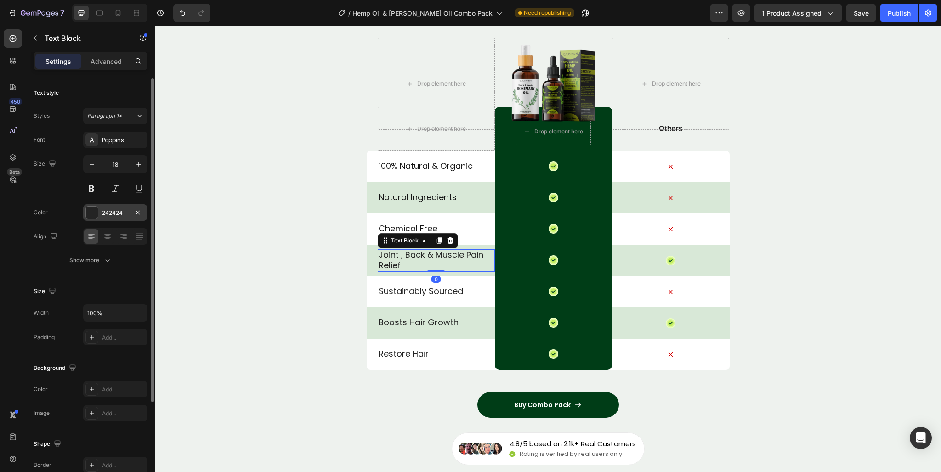
click at [104, 214] on div "242424" at bounding box center [115, 213] width 27 height 8
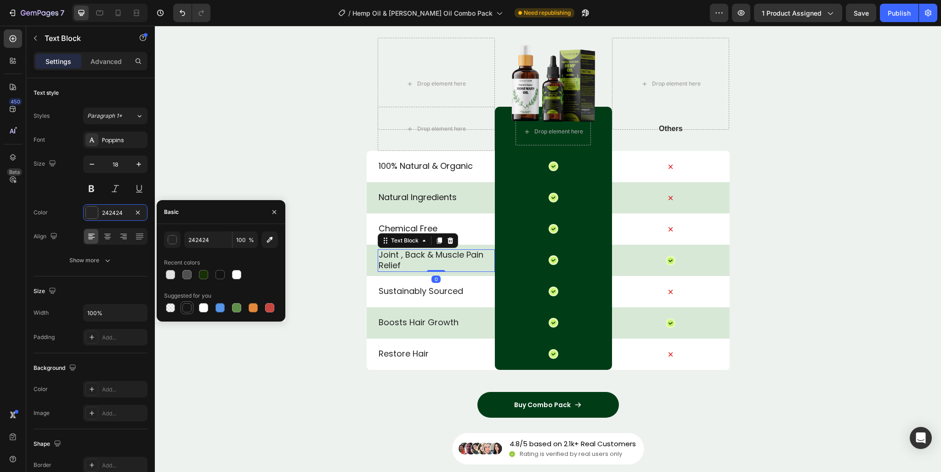
click at [185, 309] on div at bounding box center [187, 307] width 9 height 9
type input "151515"
click at [439, 291] on p "Sustainably Sourced" at bounding box center [436, 290] width 115 height 11
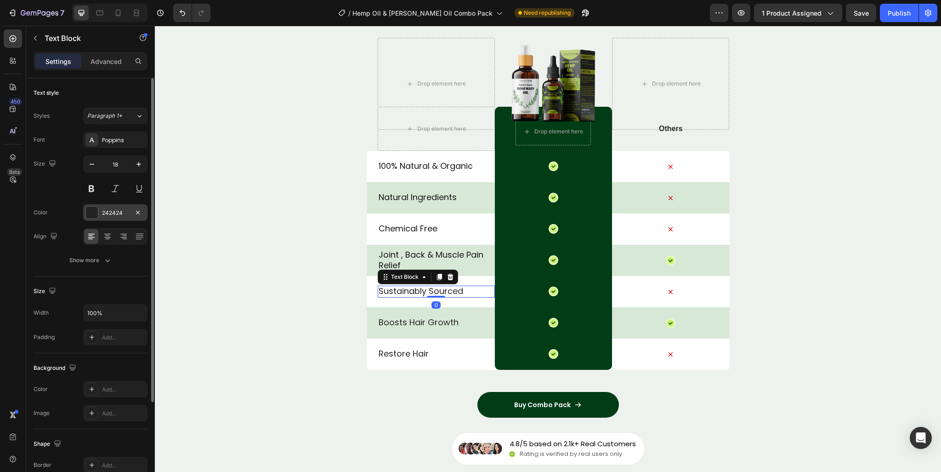
click at [105, 210] on div "242424" at bounding box center [115, 213] width 27 height 8
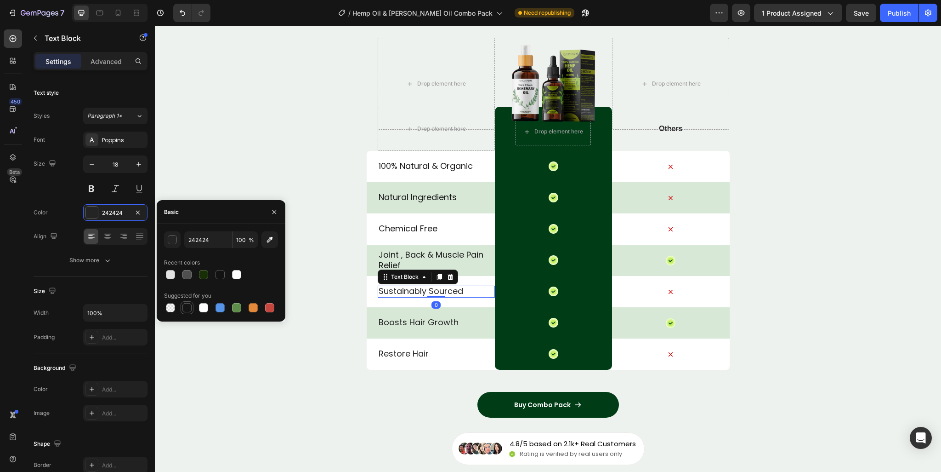
click at [182, 304] on div at bounding box center [187, 307] width 11 height 11
type input "151515"
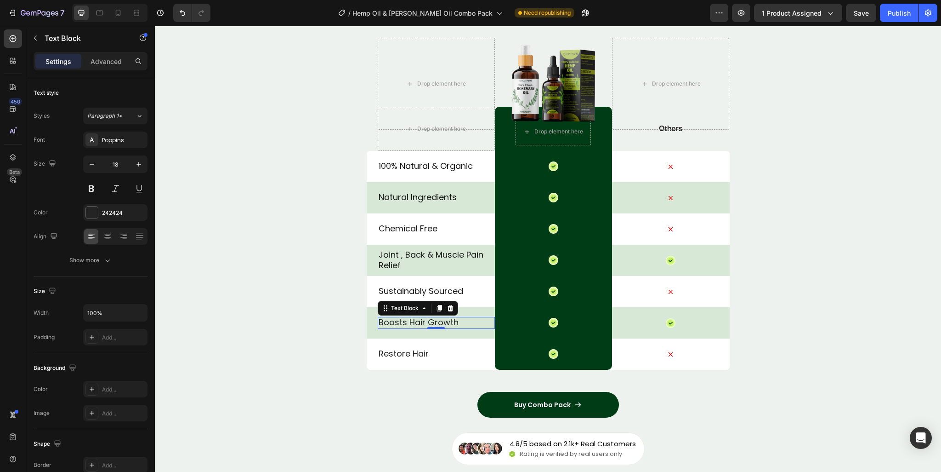
click at [441, 326] on p "Boosts Hair Growth" at bounding box center [436, 322] width 115 height 11
click at [107, 209] on div "242424" at bounding box center [115, 213] width 27 height 8
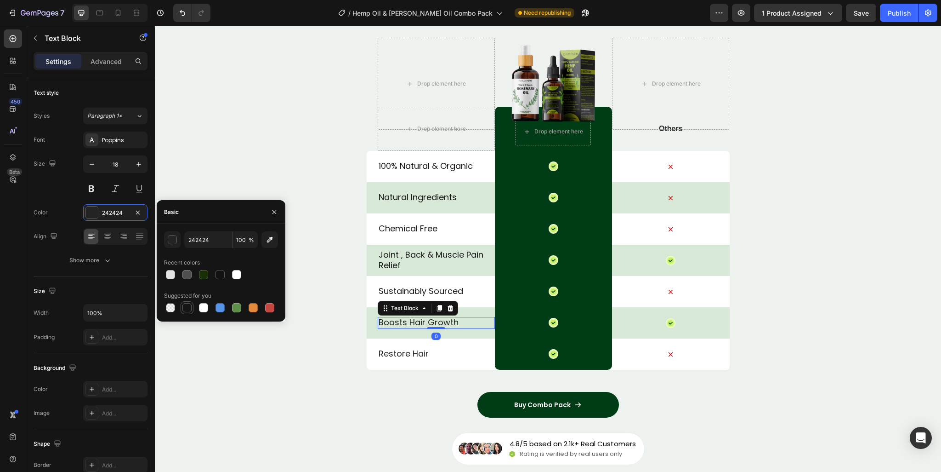
drag, startPoint x: 237, startPoint y: 310, endPoint x: 187, endPoint y: 308, distance: 49.7
click at [187, 308] on div at bounding box center [187, 307] width 9 height 9
type input "151515"
click at [405, 348] on p "Restore Hair" at bounding box center [436, 353] width 115 height 11
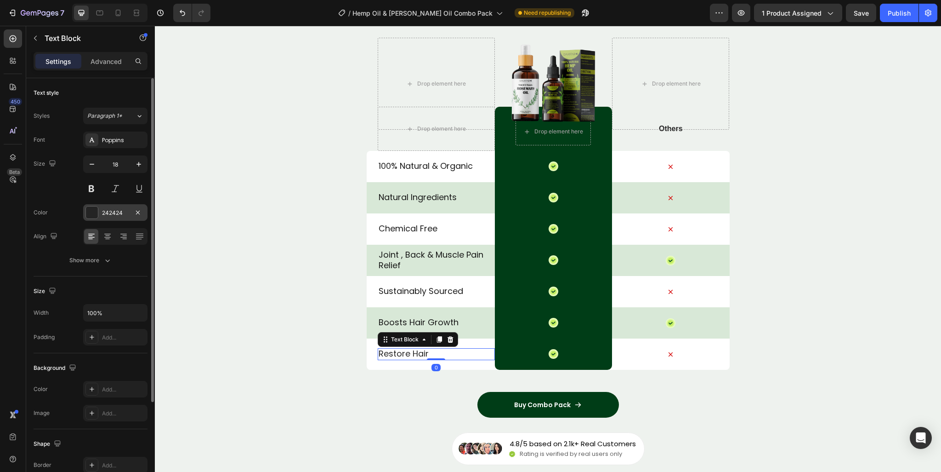
click at [117, 211] on div "242424" at bounding box center [115, 213] width 27 height 8
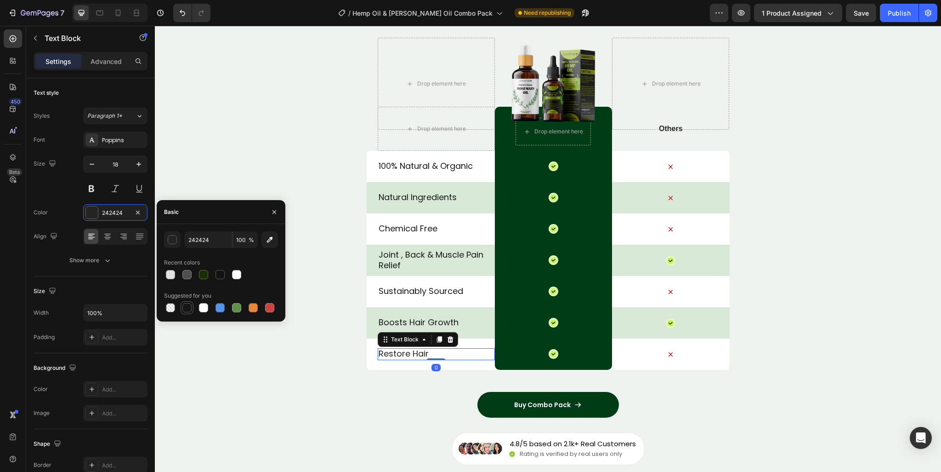
click at [188, 307] on div at bounding box center [187, 307] width 9 height 9
type input "151515"
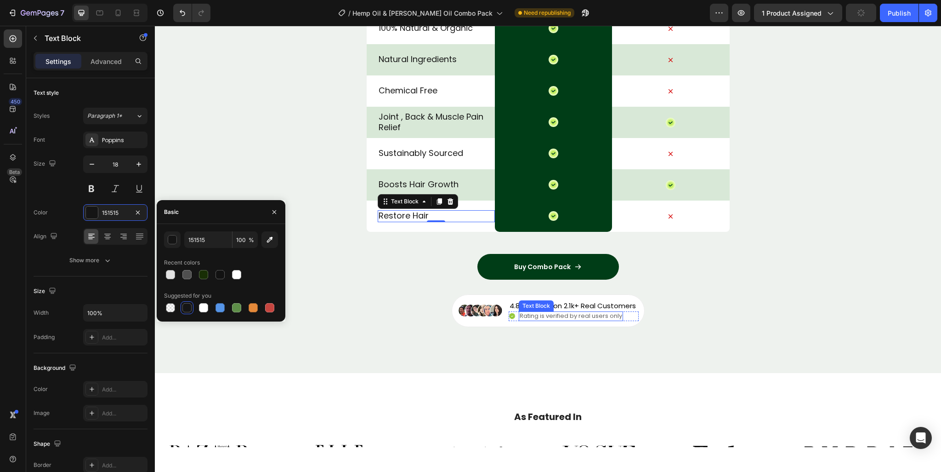
click at [559, 315] on p "Rating is verified by real users only" at bounding box center [571, 316] width 103 height 8
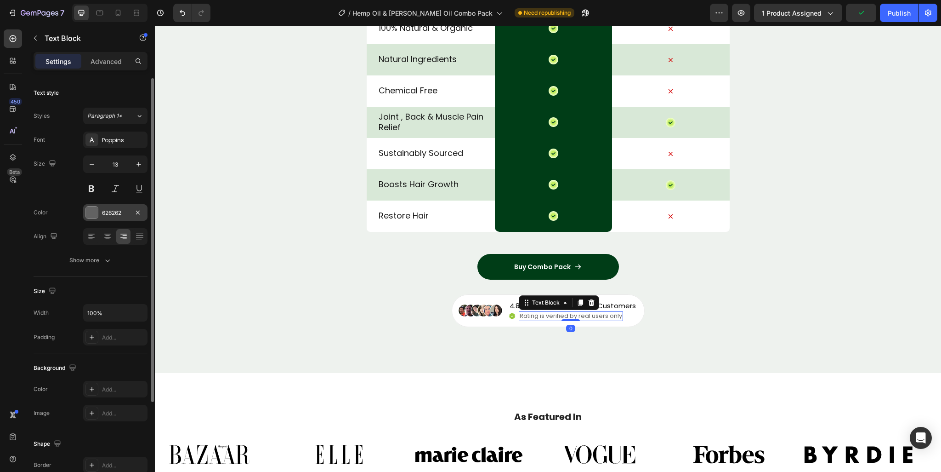
click at [109, 215] on div "626262" at bounding box center [115, 213] width 27 height 8
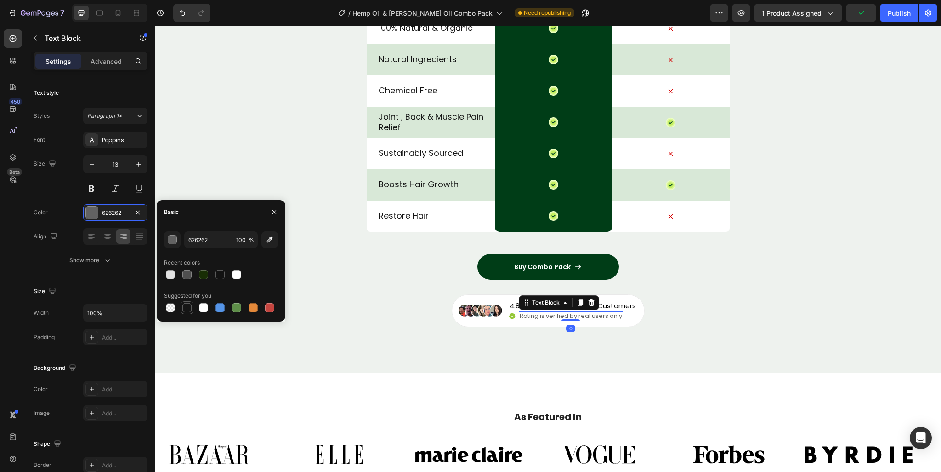
click at [182, 312] on div at bounding box center [187, 307] width 13 height 13
type input "151515"
click at [619, 304] on p "4.8/5 based on 2.1k+ Real Customers" at bounding box center [573, 305] width 126 height 9
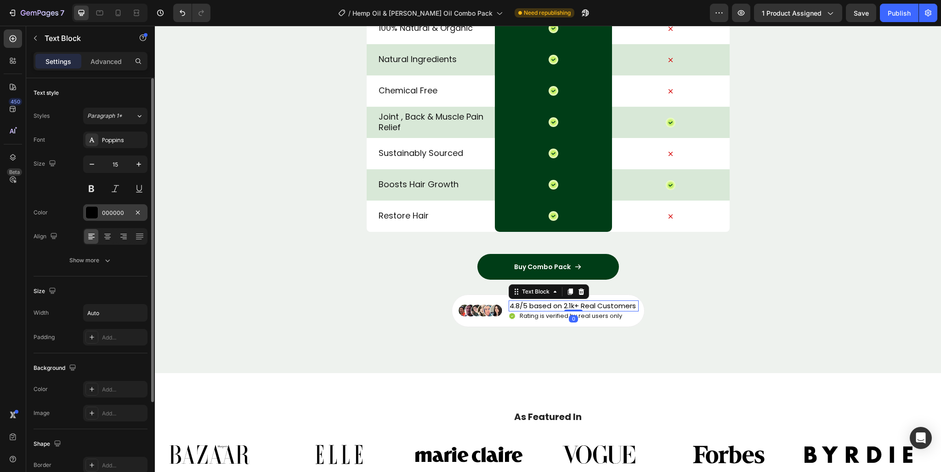
click at [112, 210] on div "000000" at bounding box center [115, 213] width 27 height 8
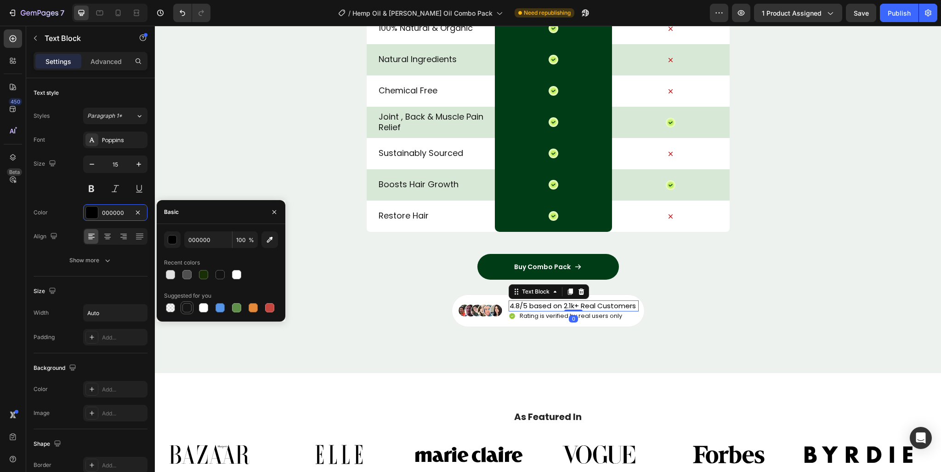
click at [188, 310] on div at bounding box center [187, 307] width 9 height 9
type input "151515"
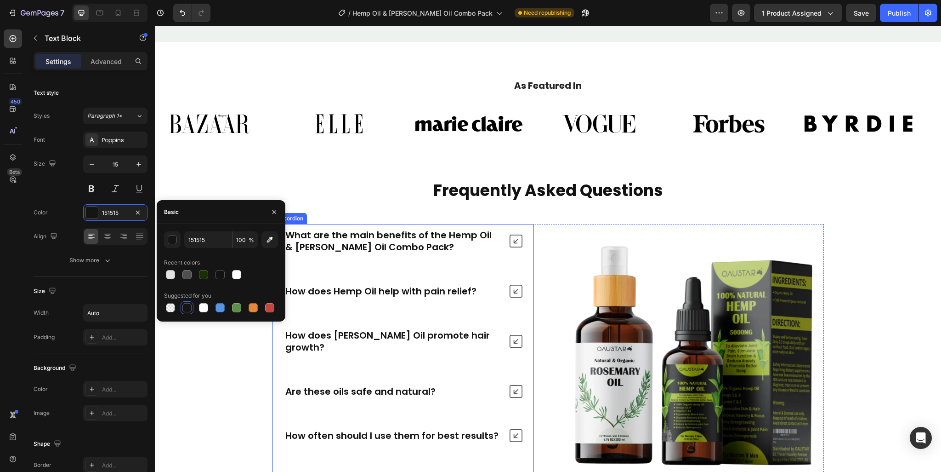
scroll to position [3678, 0]
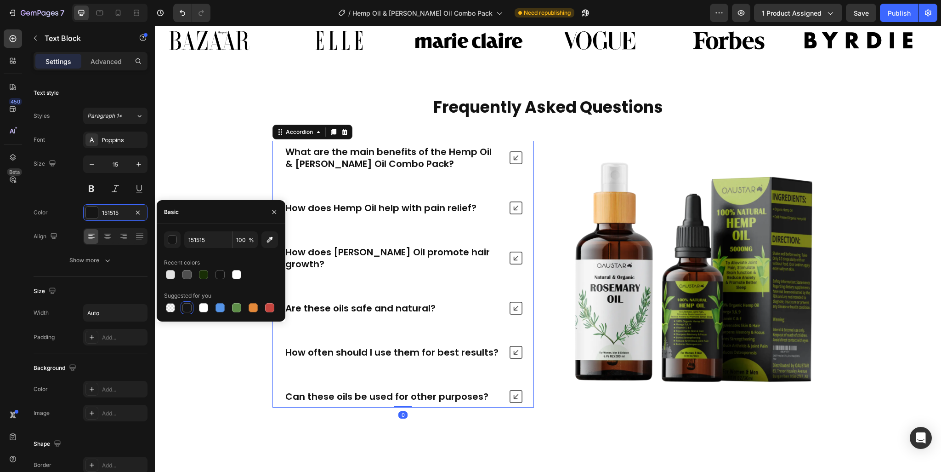
click at [462, 175] on div "What are the main benefits of the Hemp Oil & Rosemary Oil Combo Pack?" at bounding box center [403, 158] width 261 height 34
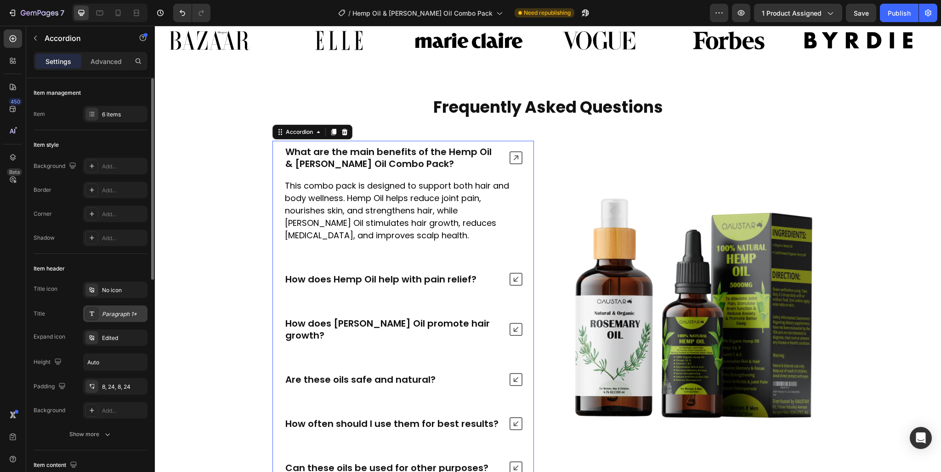
click at [129, 311] on div "Paragraph 1*" at bounding box center [123, 314] width 43 height 8
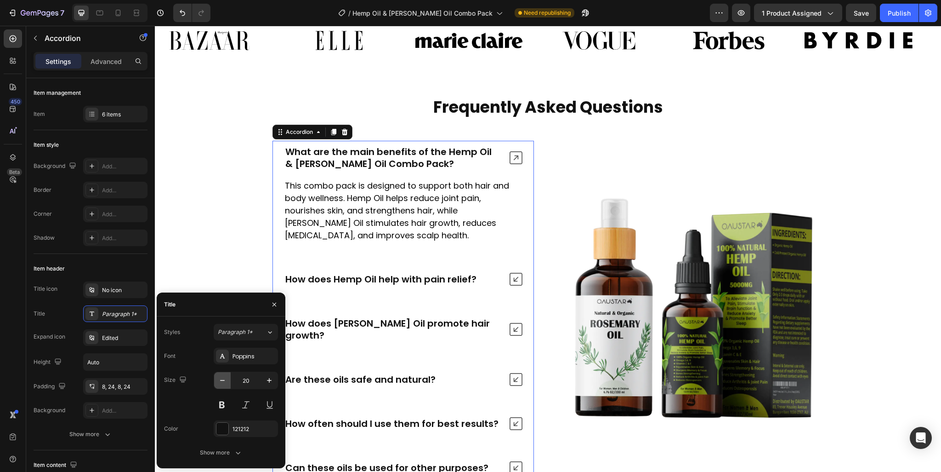
click at [222, 386] on button "button" at bounding box center [222, 380] width 17 height 17
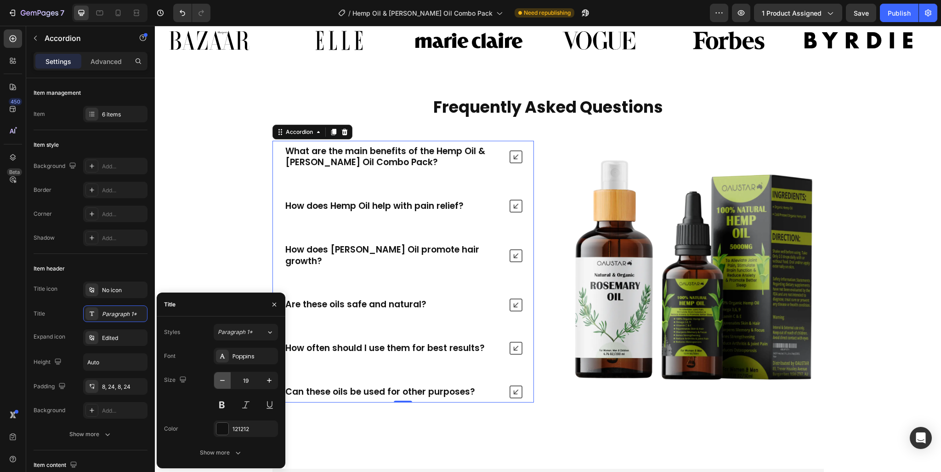
type input "18"
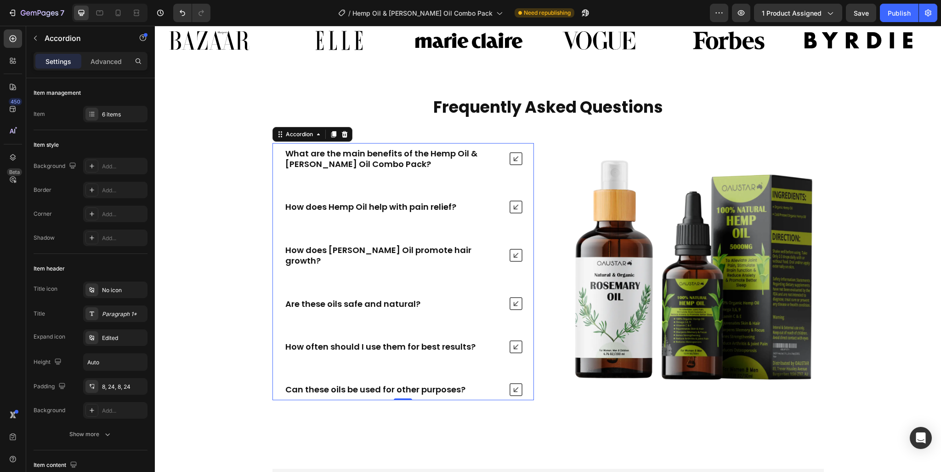
click at [510, 165] on icon at bounding box center [516, 158] width 13 height 13
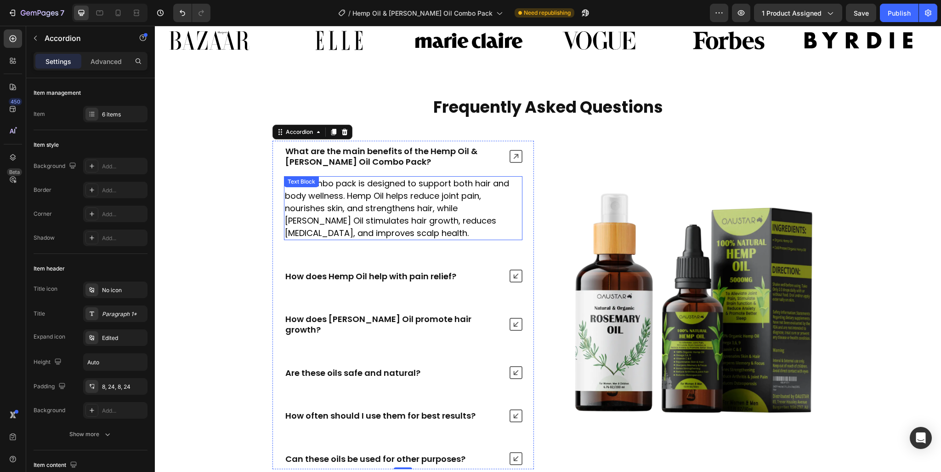
click at [410, 201] on p "This combo pack is designed to support both hair and body wellness. Hemp Oil he…" at bounding box center [403, 208] width 237 height 62
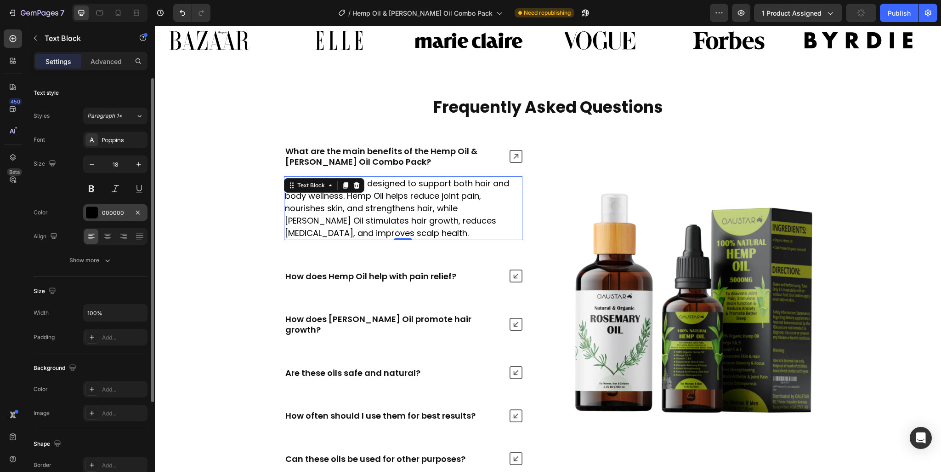
click at [129, 204] on div "000000" at bounding box center [115, 212] width 64 height 17
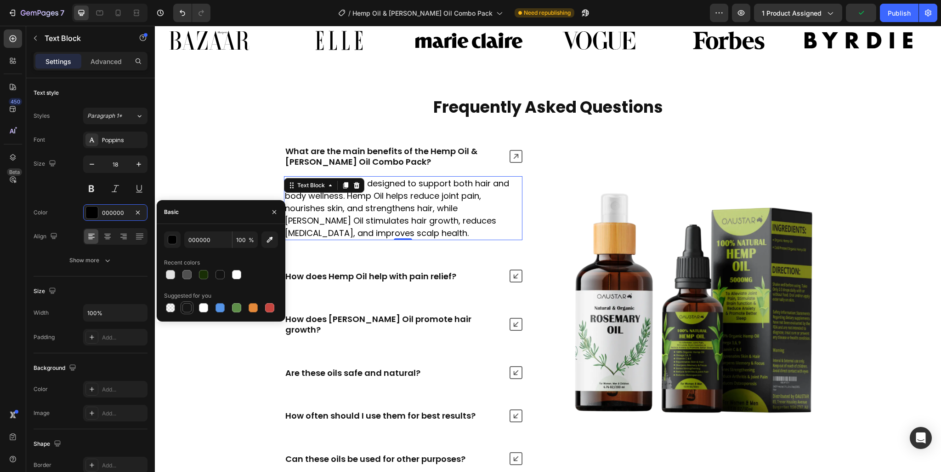
click at [183, 308] on div at bounding box center [187, 307] width 9 height 9
type input "151515"
click at [518, 150] on icon at bounding box center [516, 156] width 13 height 13
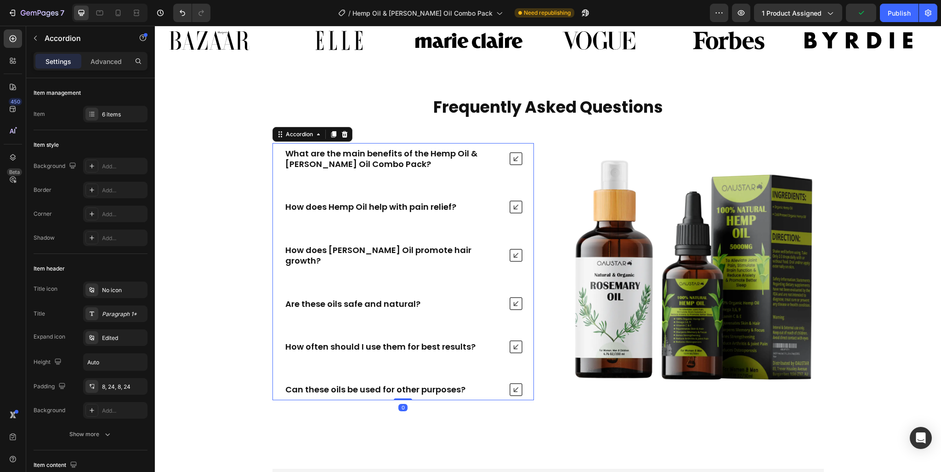
click at [513, 211] on icon at bounding box center [516, 206] width 13 height 13
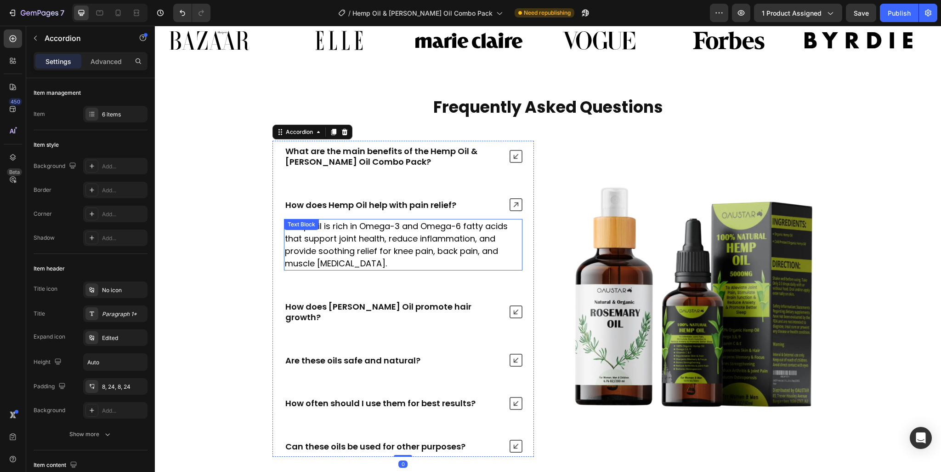
click at [417, 242] on p "Hemp Oil is rich in Omega-3 and Omega-6 fatty acids that support joint health, …" at bounding box center [403, 245] width 237 height 50
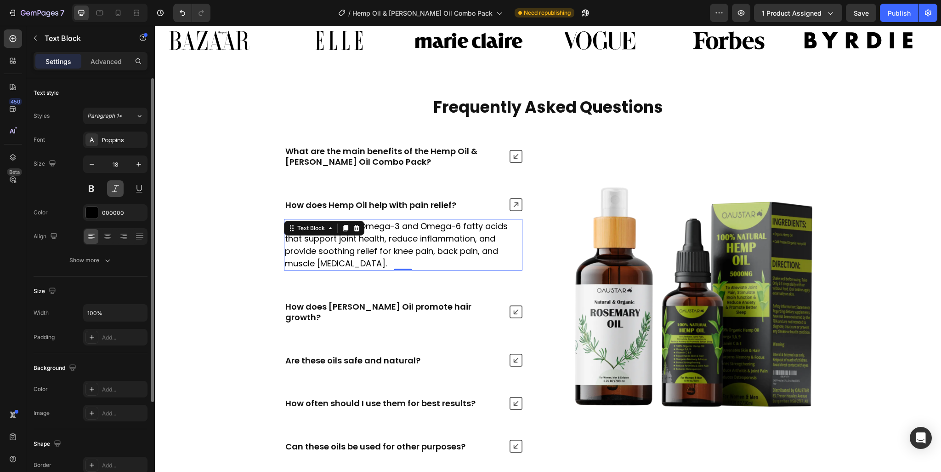
click at [117, 196] on button at bounding box center [115, 188] width 17 height 17
click at [101, 217] on div "000000" at bounding box center [115, 212] width 64 height 17
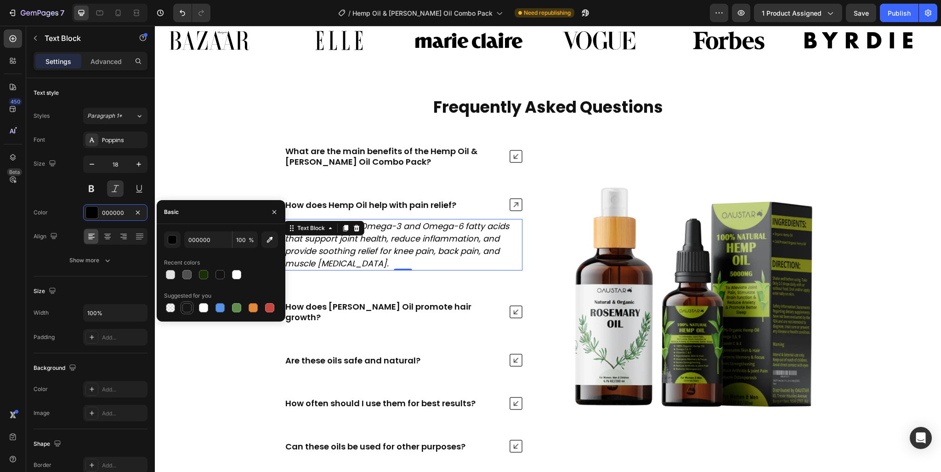
click at [188, 310] on div at bounding box center [187, 307] width 9 height 9
type input "151515"
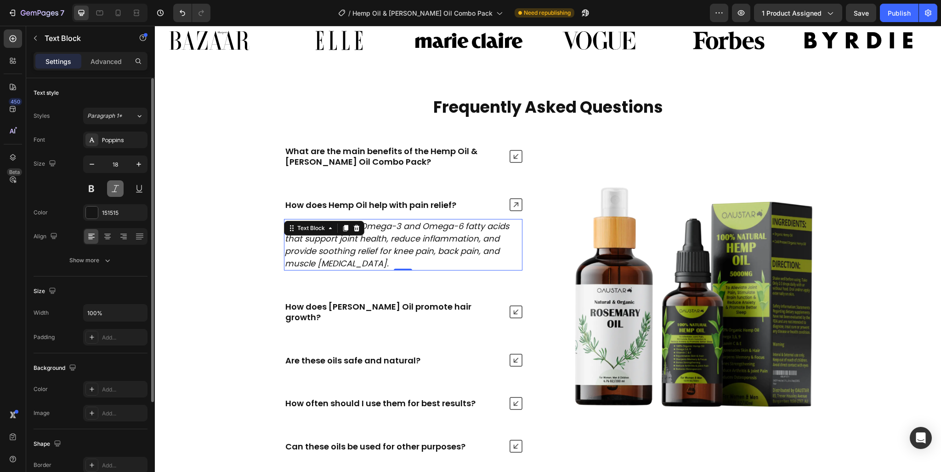
drag, startPoint x: 116, startPoint y: 184, endPoint x: 210, endPoint y: 194, distance: 93.8
click at [116, 184] on button at bounding box center [115, 188] width 17 height 17
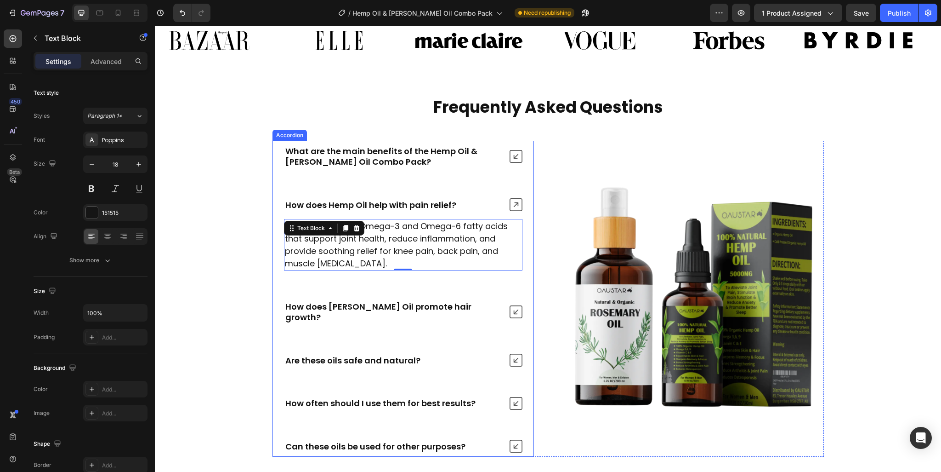
click at [513, 200] on icon at bounding box center [516, 204] width 13 height 13
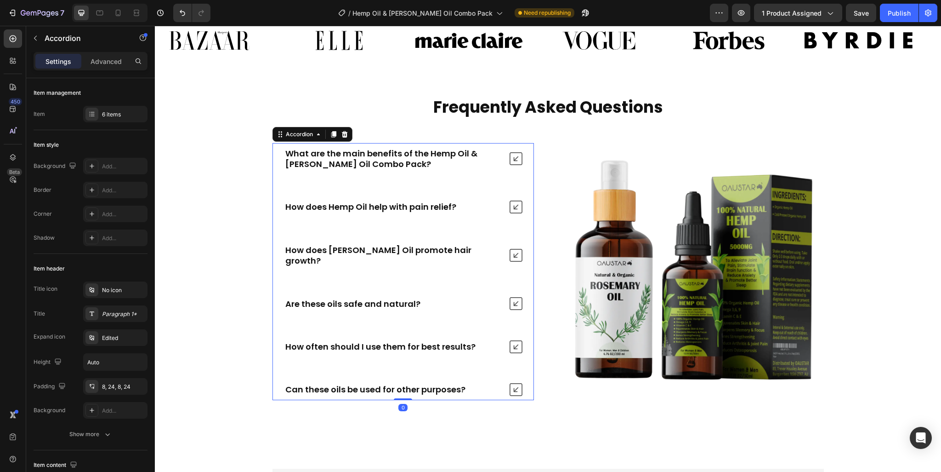
click at [513, 250] on icon at bounding box center [516, 255] width 13 height 13
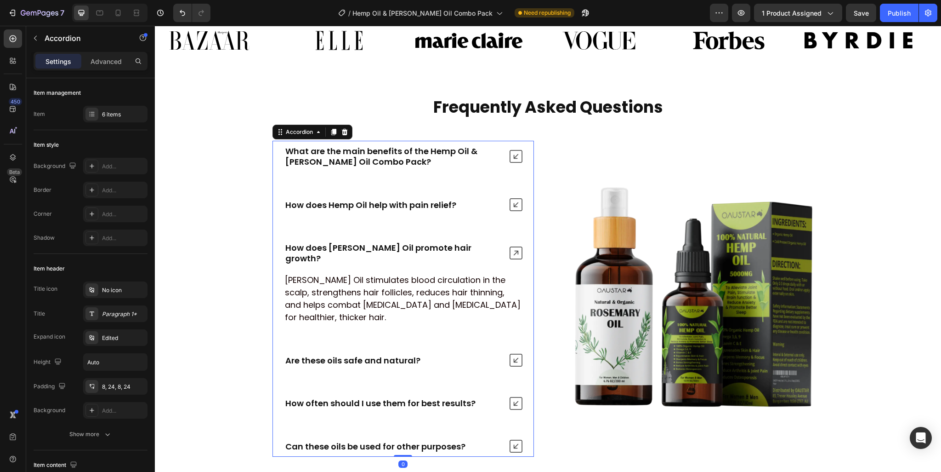
click at [417, 285] on p "Rosemary Oil stimulates blood circulation in the scalp, strengthens hair follic…" at bounding box center [403, 299] width 237 height 50
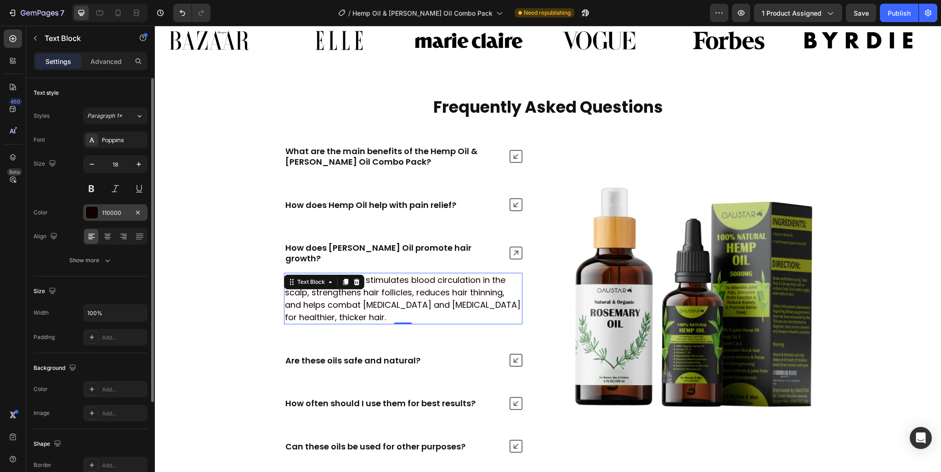
click at [101, 207] on div "110000" at bounding box center [115, 212] width 64 height 17
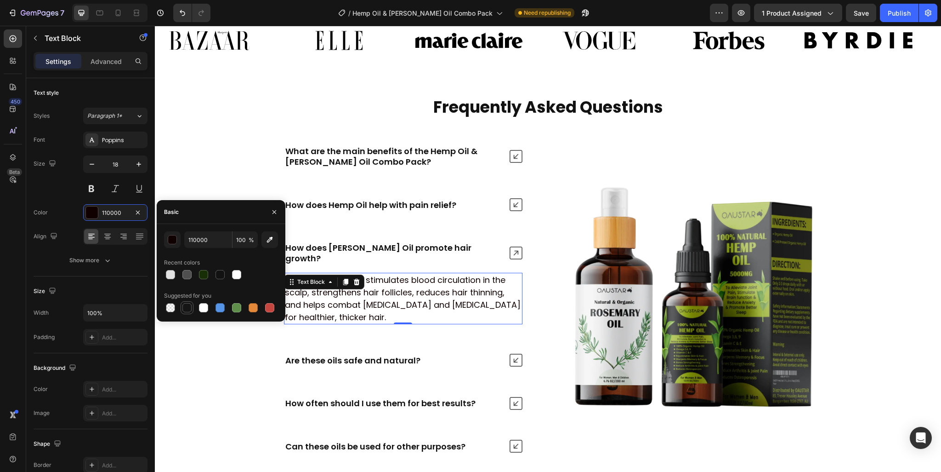
drag, startPoint x: 186, startPoint y: 311, endPoint x: 292, endPoint y: 235, distance: 130.5
click at [186, 311] on div at bounding box center [187, 307] width 9 height 9
type input "151515"
click at [513, 246] on icon at bounding box center [516, 252] width 13 height 13
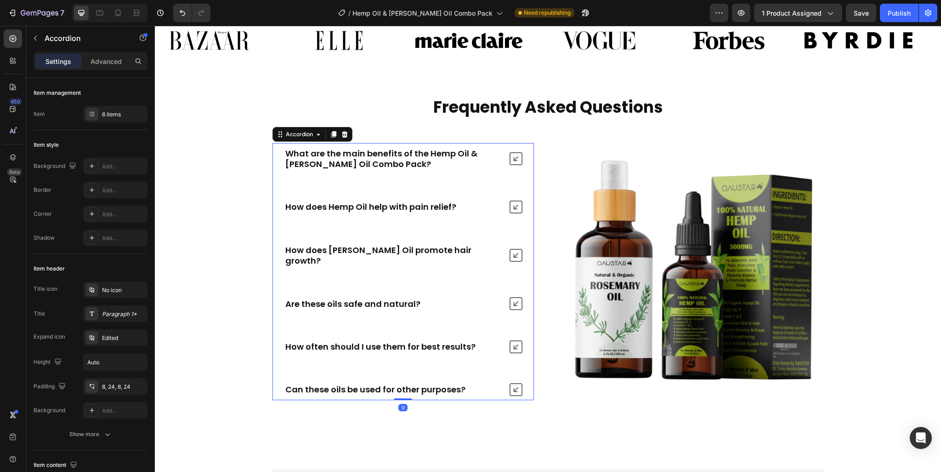
click at [513, 297] on icon at bounding box center [516, 303] width 13 height 13
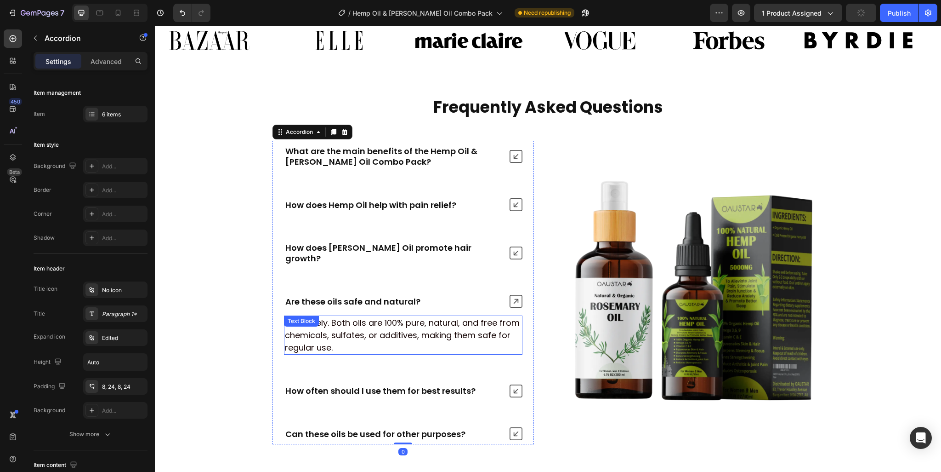
click at [453, 319] on p "Absolutely. Both oils are 100% pure, natural, and free from chemicals, sulfates…" at bounding box center [403, 334] width 237 height 37
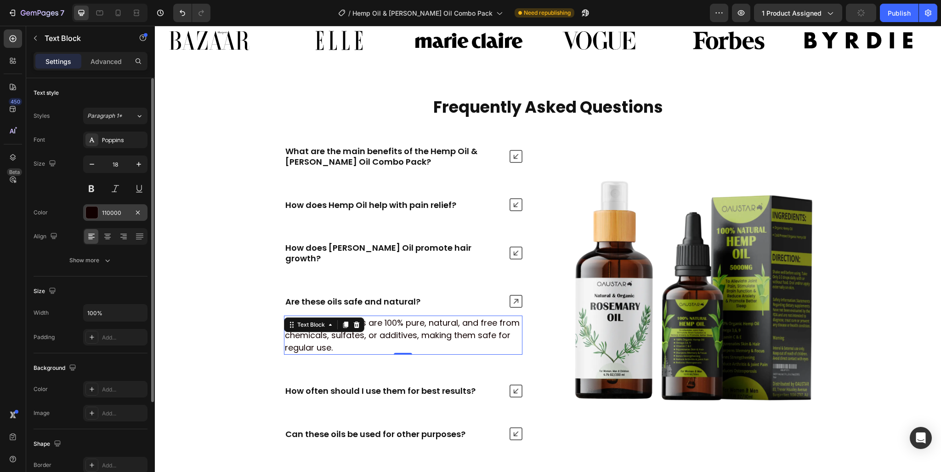
click at [111, 214] on div "110000" at bounding box center [115, 213] width 27 height 8
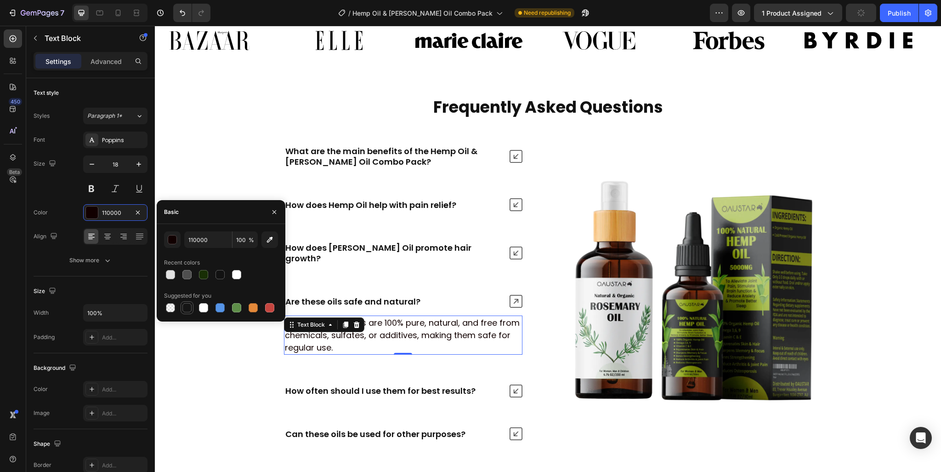
click at [189, 311] on div at bounding box center [187, 307] width 9 height 9
type input "151515"
click at [514, 295] on icon at bounding box center [516, 301] width 13 height 13
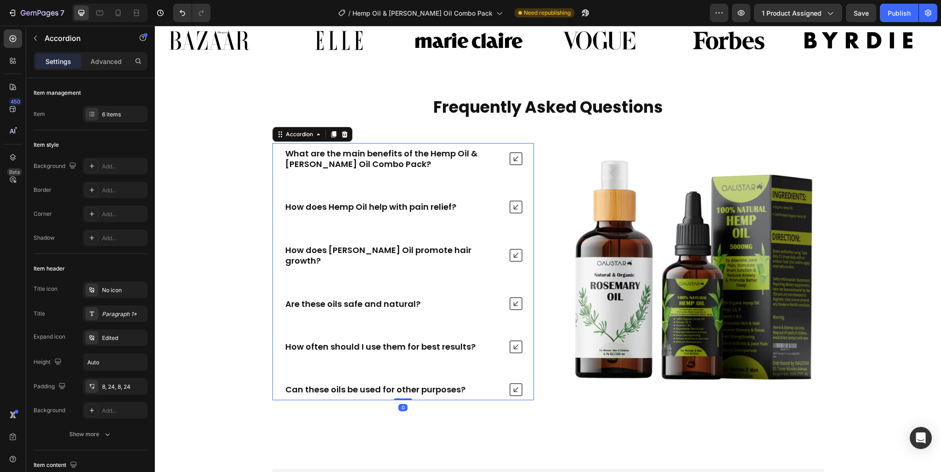
click at [513, 325] on div "What are the main benefits of the Hemp Oil & Rosemary Oil Combo Pack? How does …" at bounding box center [404, 271] width 262 height 257
click at [513, 340] on icon at bounding box center [516, 346] width 13 height 13
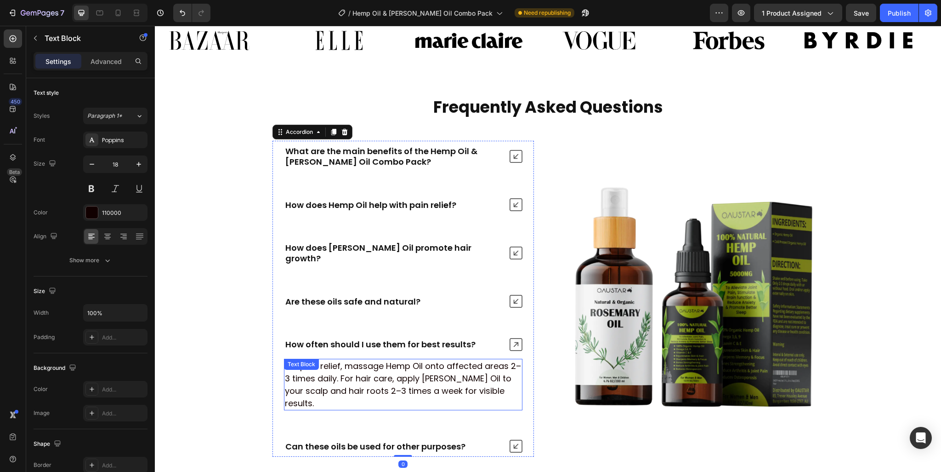
click at [429, 359] on p "For pain relief, massage Hemp Oil onto affected areas 2–3 times daily. For hair…" at bounding box center [403, 384] width 237 height 50
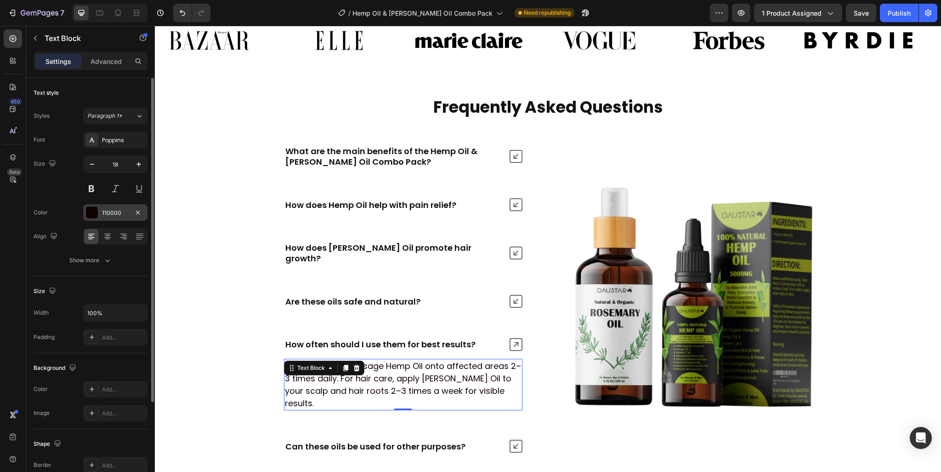
click at [103, 209] on div "110000" at bounding box center [115, 213] width 27 height 8
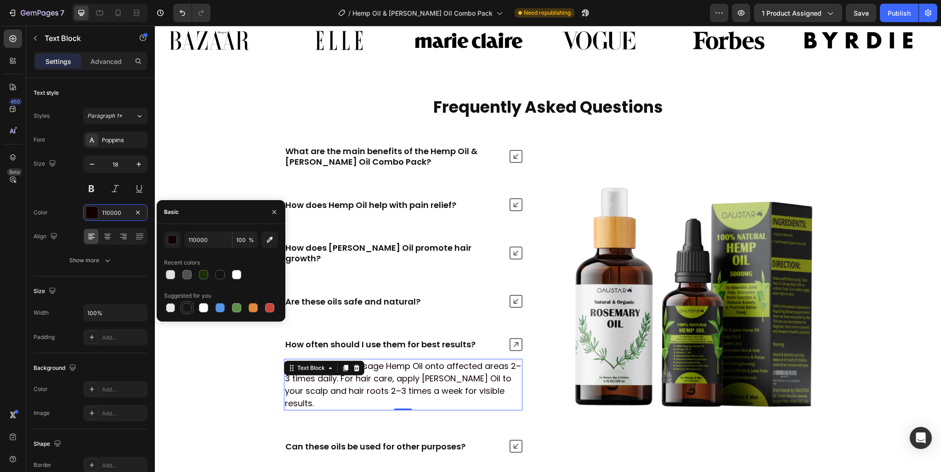
click at [182, 306] on div at bounding box center [187, 307] width 11 height 11
type input "151515"
click at [510, 338] on icon at bounding box center [516, 344] width 13 height 13
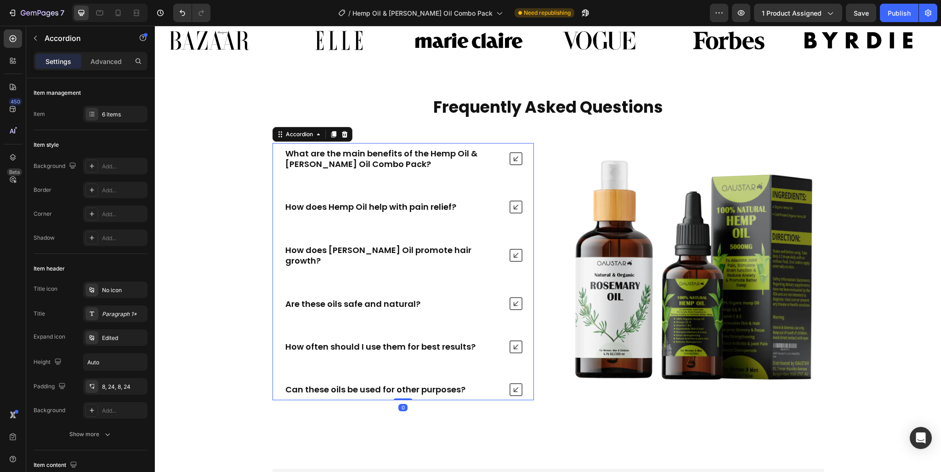
click at [508, 379] on div "Can these oils be used for other purposes?" at bounding box center [403, 389] width 261 height 21
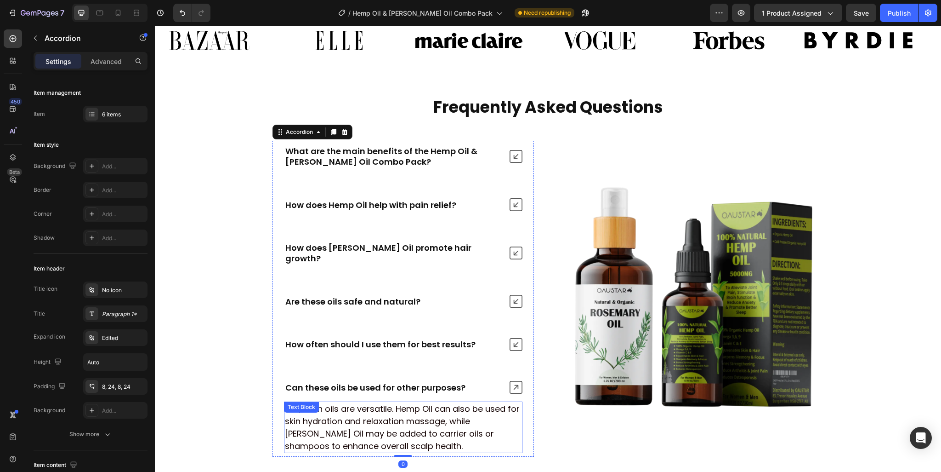
click at [422, 402] on p "Yes, both oils are versatile. Hemp Oil can also be used for skin hydration and …" at bounding box center [403, 427] width 237 height 50
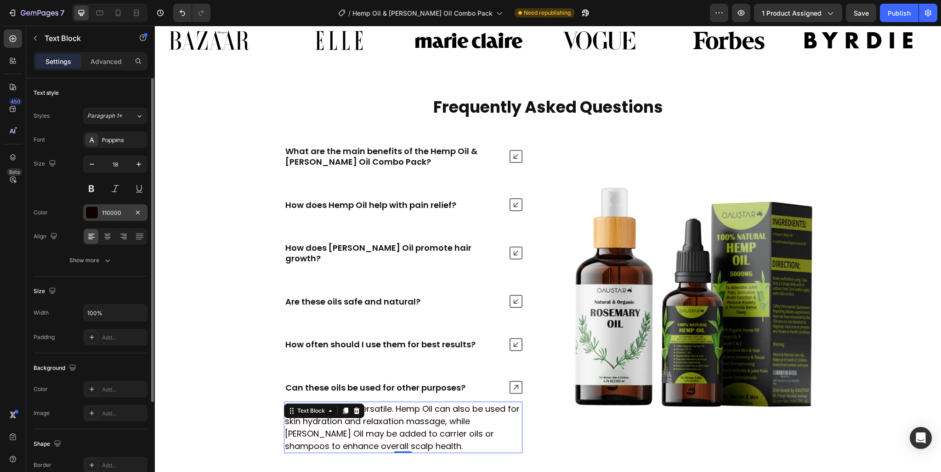
click at [104, 209] on div "110000" at bounding box center [115, 213] width 27 height 8
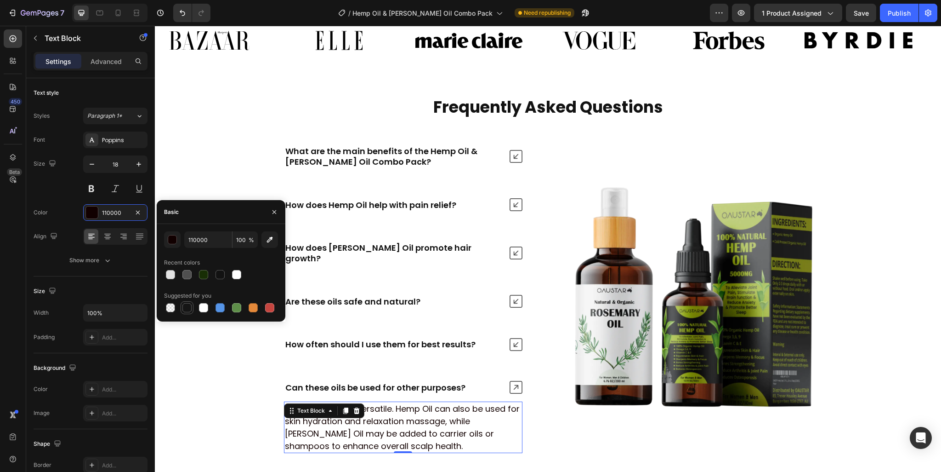
click at [184, 304] on div at bounding box center [187, 307] width 9 height 9
type input "151515"
click at [510, 381] on icon at bounding box center [516, 387] width 13 height 13
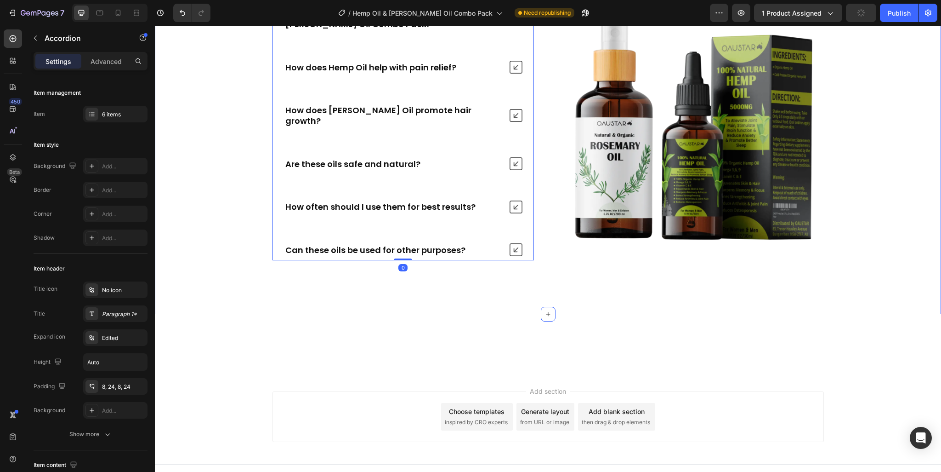
scroll to position [3495, 0]
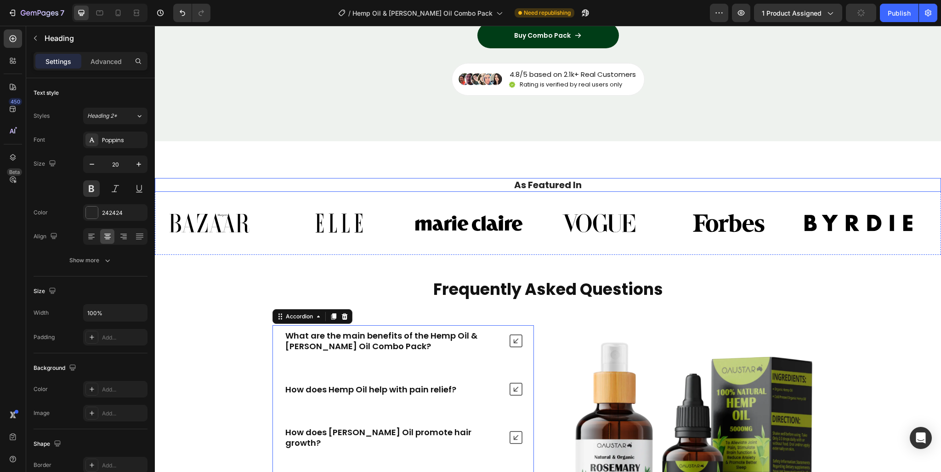
click at [572, 188] on h2 "As Featured In" at bounding box center [548, 185] width 773 height 14
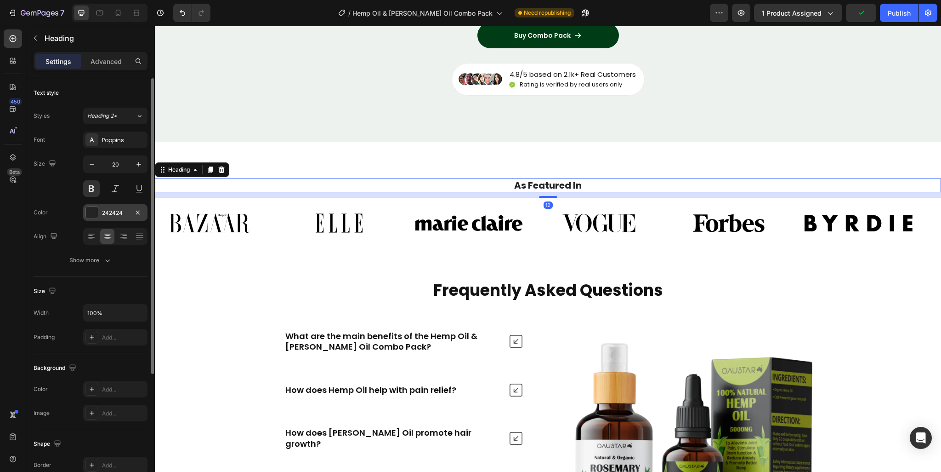
click at [106, 212] on div "242424" at bounding box center [115, 213] width 27 height 8
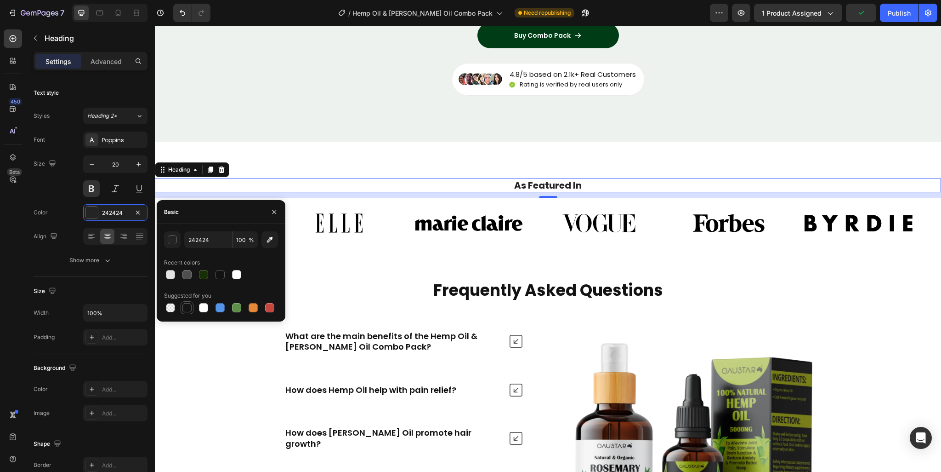
click at [187, 307] on div at bounding box center [187, 307] width 9 height 9
type input "151515"
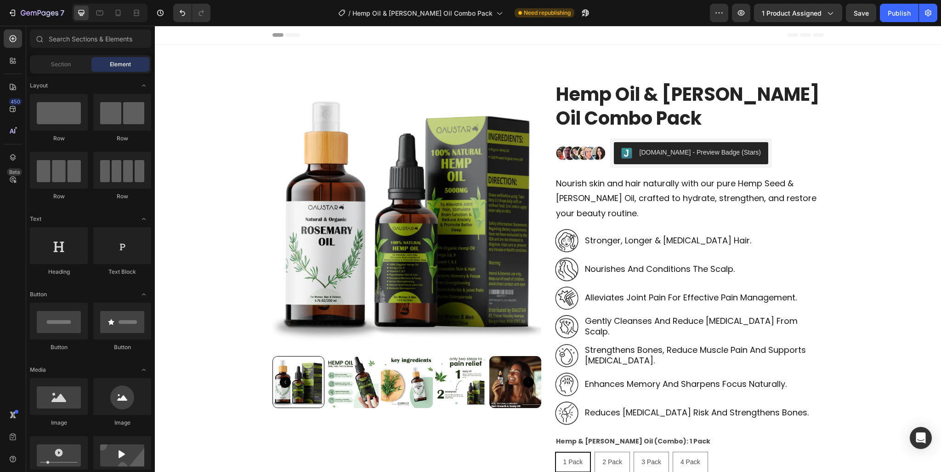
scroll to position [46, 0]
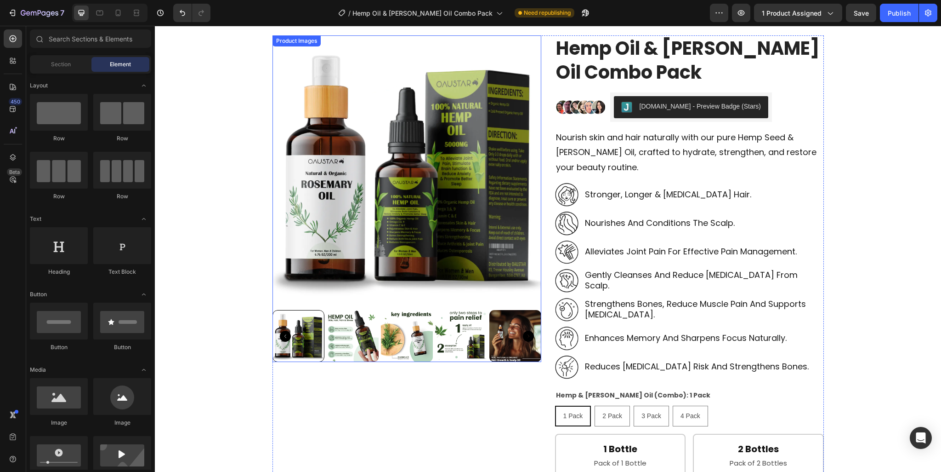
click at [536, 286] on img at bounding box center [407, 169] width 269 height 269
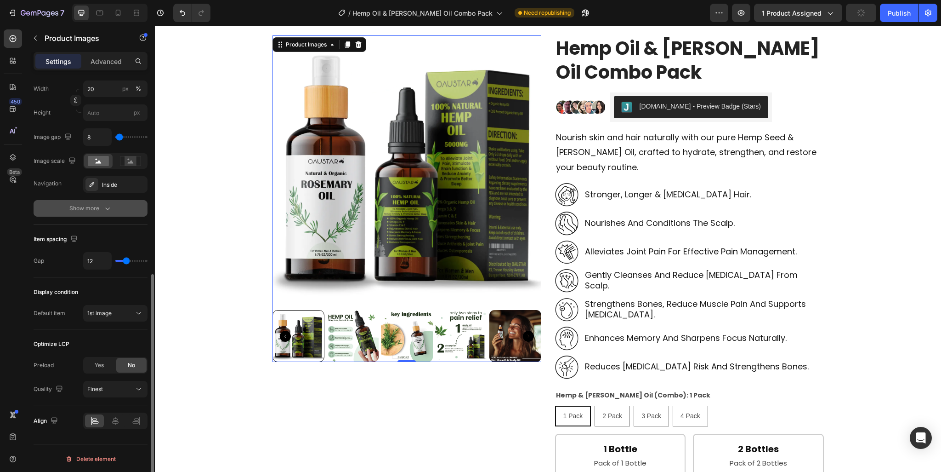
scroll to position [322, 0]
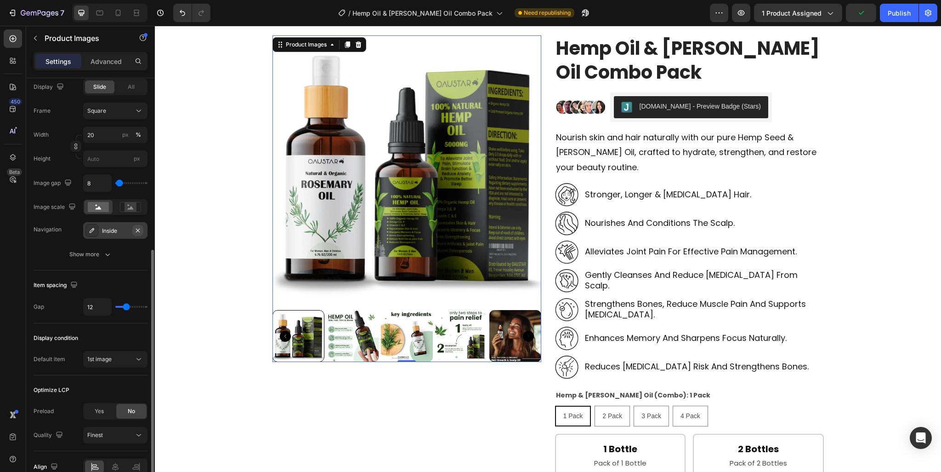
click at [138, 228] on icon "button" at bounding box center [137, 230] width 7 height 7
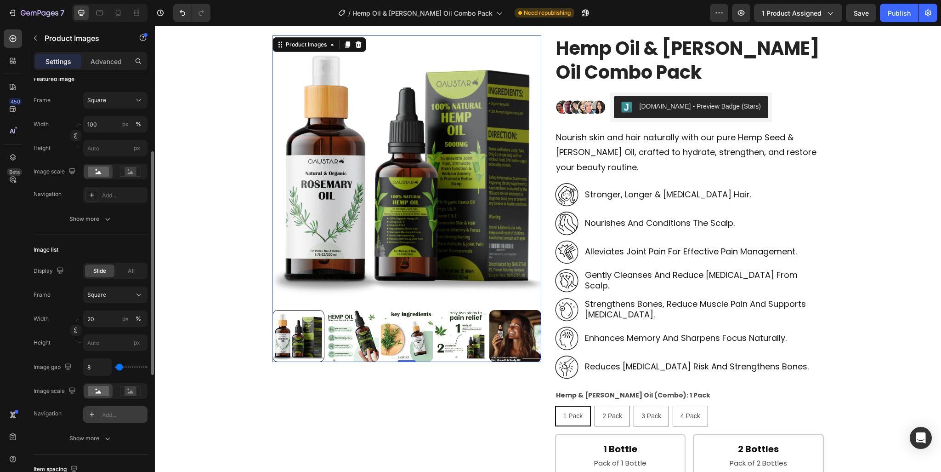
click at [125, 185] on div "Frame Square Width 100 px % Height px Image scale Navigation Add..." at bounding box center [91, 147] width 114 height 111
click at [125, 192] on div "Add..." at bounding box center [123, 195] width 43 height 8
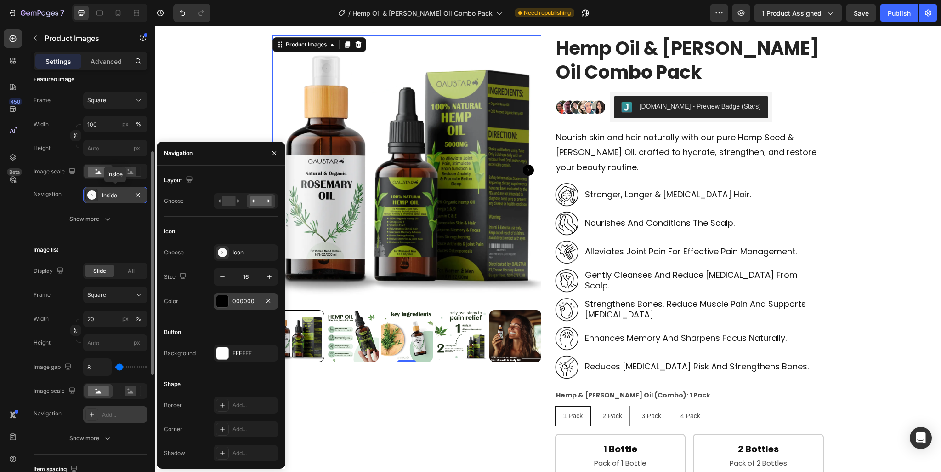
click at [237, 304] on div "000000" at bounding box center [246, 301] width 27 height 8
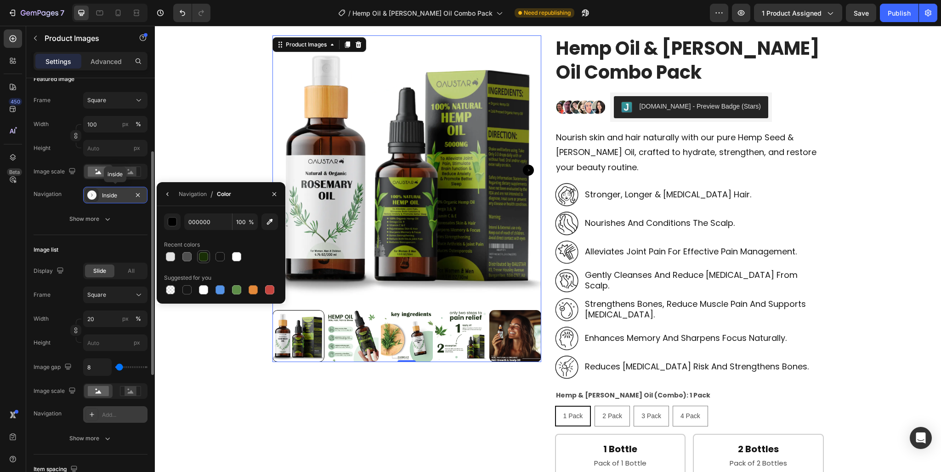
click at [205, 257] on div at bounding box center [203, 256] width 9 height 9
type input "182E05"
click at [164, 194] on icon "button" at bounding box center [167, 193] width 7 height 7
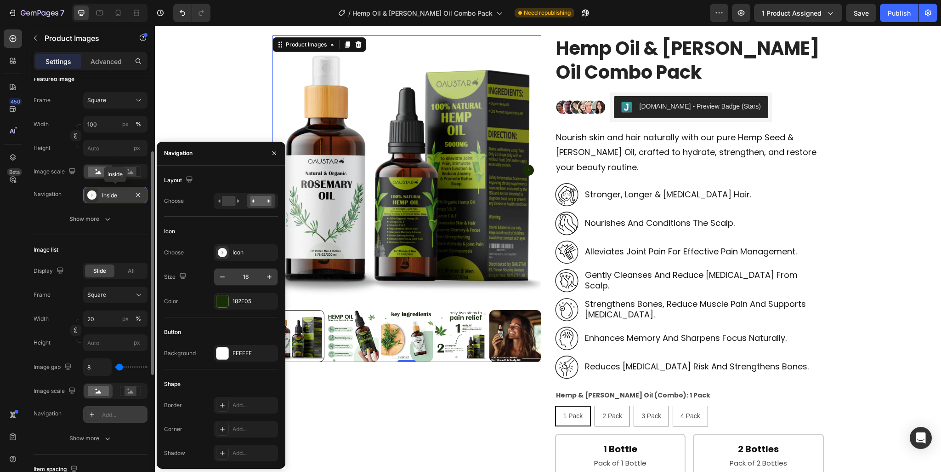
click at [250, 272] on input "16" at bounding box center [246, 276] width 30 height 17
click at [245, 278] on input "18" at bounding box center [246, 276] width 30 height 17
type input "28"
click at [254, 333] on div "Button" at bounding box center [221, 332] width 114 height 15
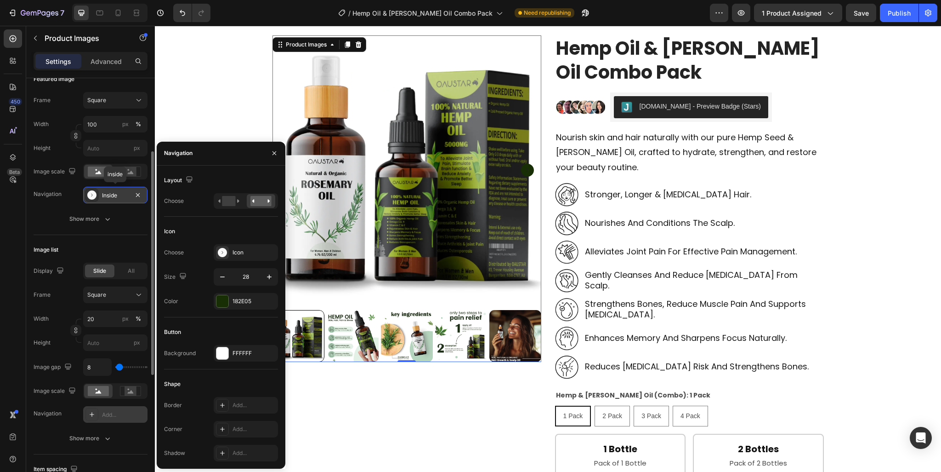
click at [249, 325] on div "Button" at bounding box center [221, 332] width 114 height 15
click at [219, 412] on div "Add..." at bounding box center [246, 405] width 64 height 17
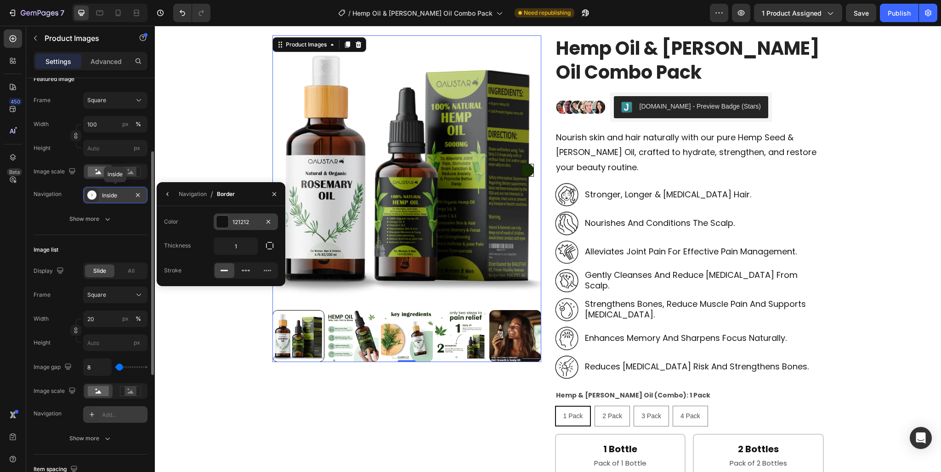
click at [238, 223] on div "121212" at bounding box center [246, 222] width 27 height 8
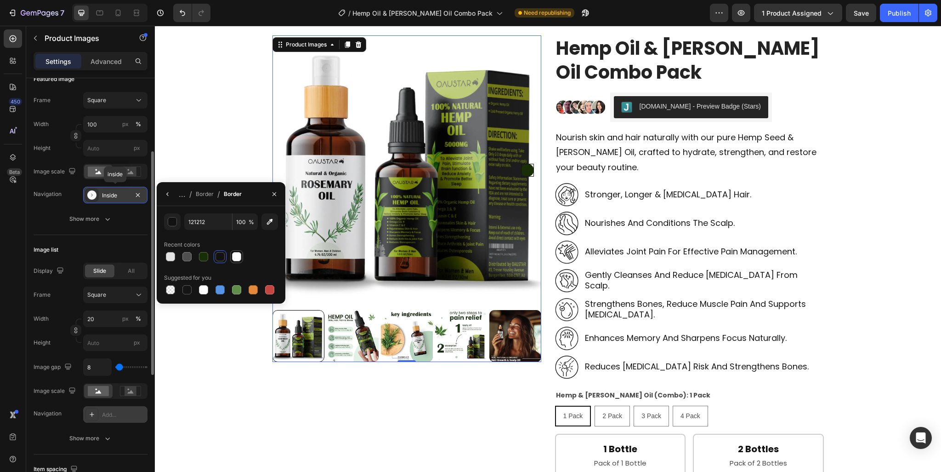
click at [233, 256] on div at bounding box center [236, 256] width 9 height 9
type input "FFFFFF"
click at [168, 195] on icon "button" at bounding box center [167, 194] width 2 height 4
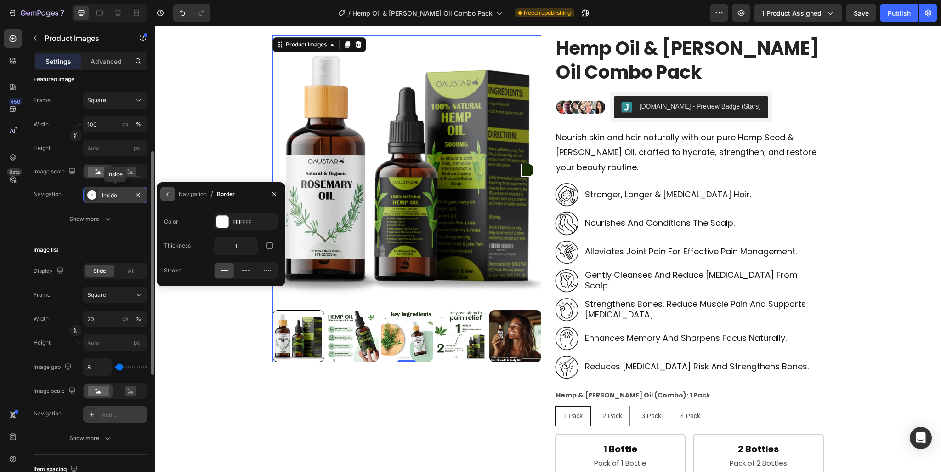
click at [164, 194] on icon "button" at bounding box center [167, 193] width 7 height 7
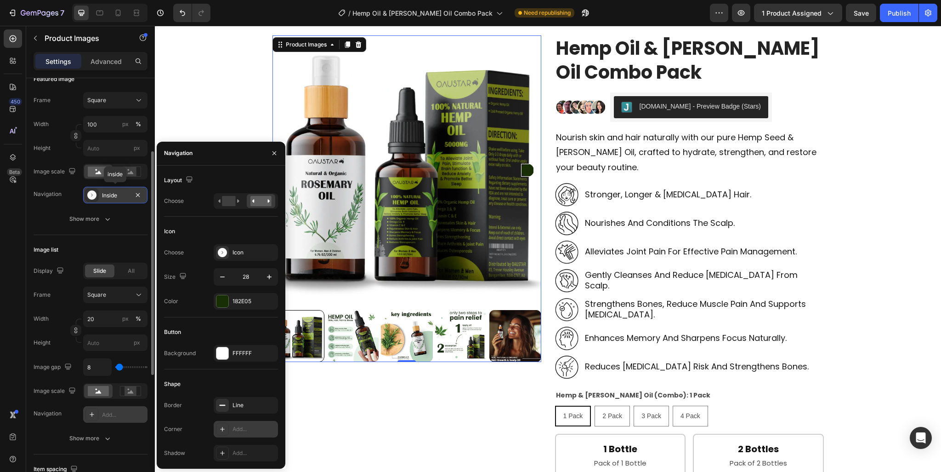
click at [249, 433] on div "Add..." at bounding box center [246, 429] width 64 height 17
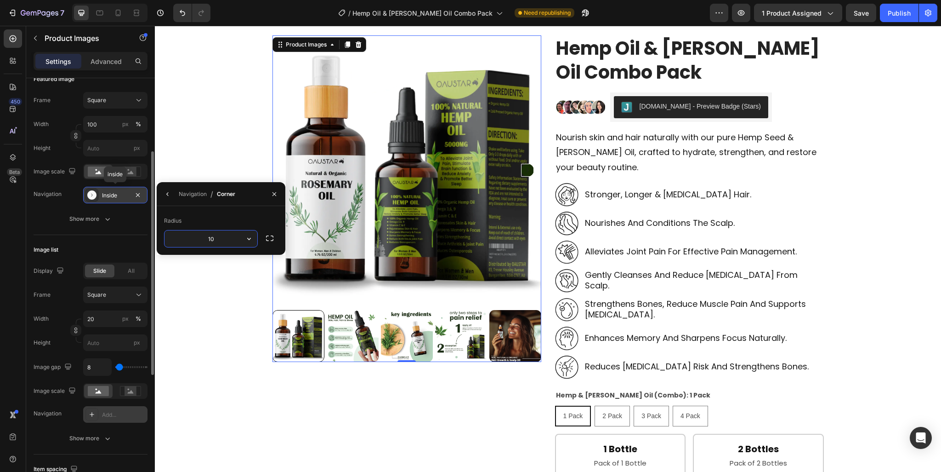
type input "100"
click at [166, 195] on icon "button" at bounding box center [167, 193] width 7 height 7
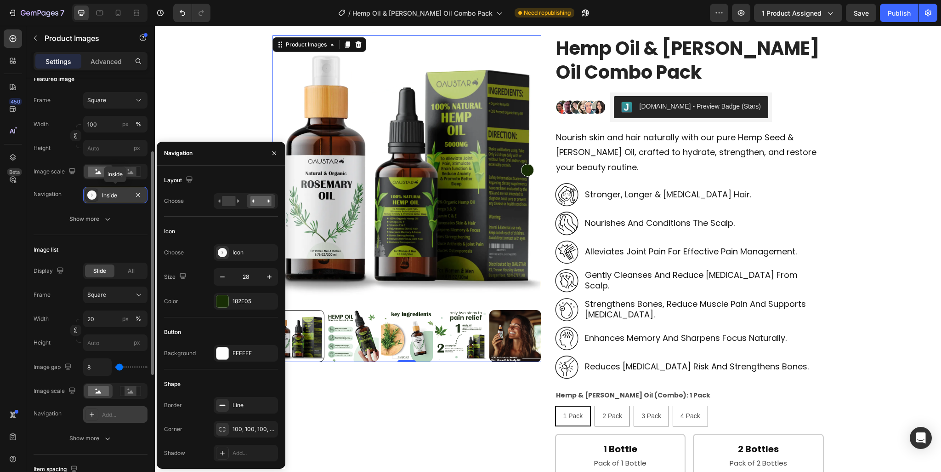
click at [524, 171] on icon "Carousel Next Arrow" at bounding box center [527, 170] width 13 height 13
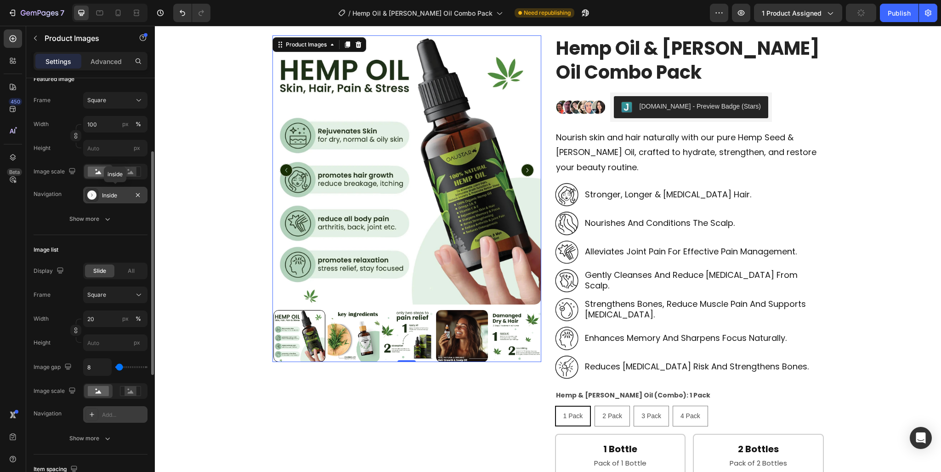
click at [281, 166] on icon "Carousel Back Arrow" at bounding box center [286, 170] width 13 height 13
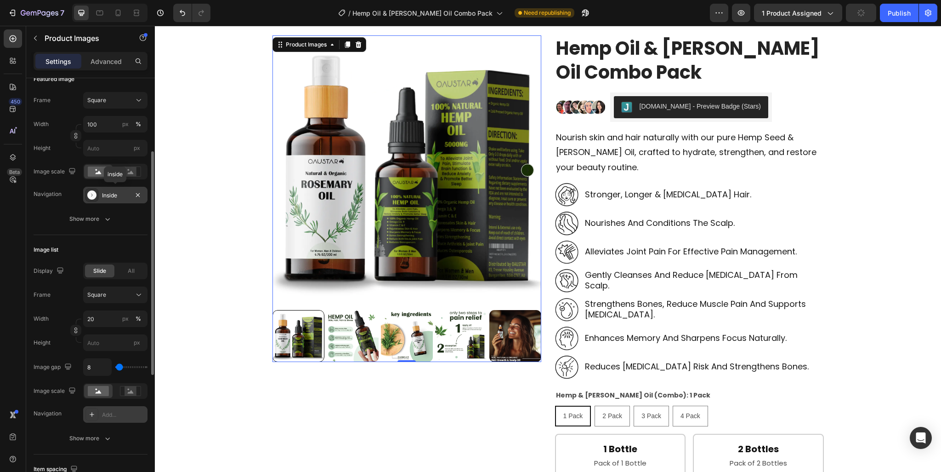
click at [526, 170] on icon "Carousel Next Arrow" at bounding box center [527, 170] width 13 height 13
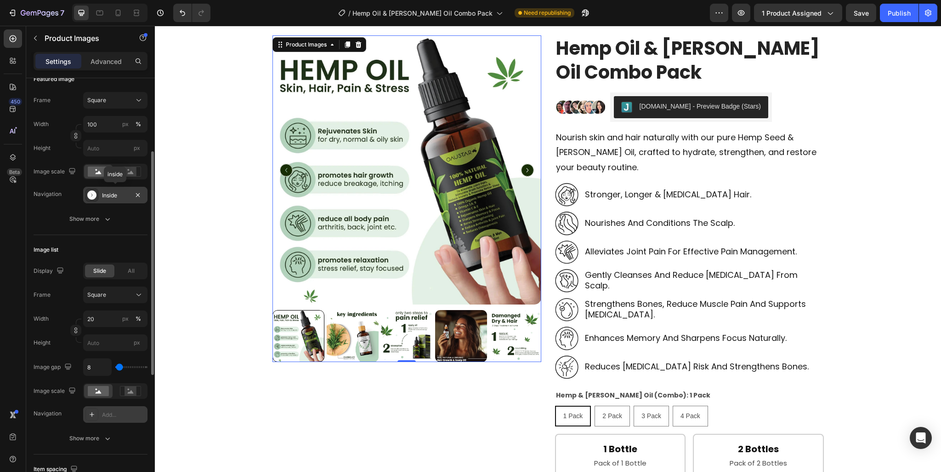
click at [117, 199] on div "Inside" at bounding box center [115, 195] width 64 height 17
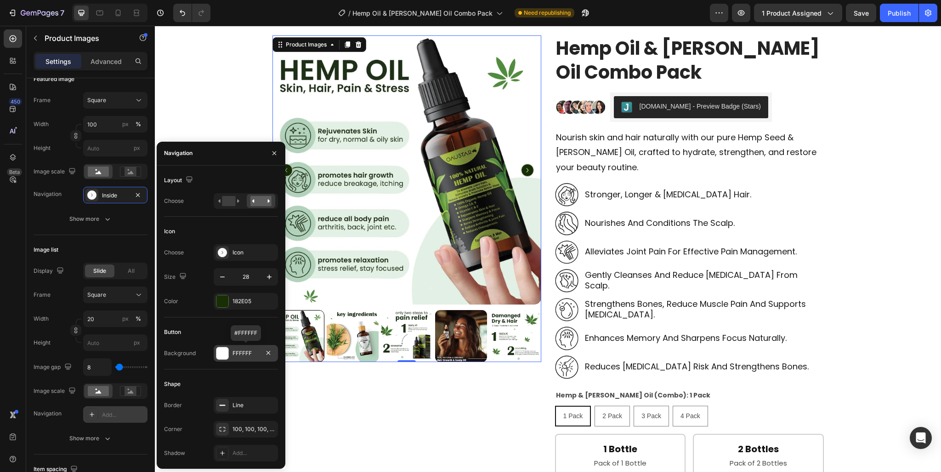
click at [237, 355] on div "FFFFFF" at bounding box center [246, 353] width 27 height 8
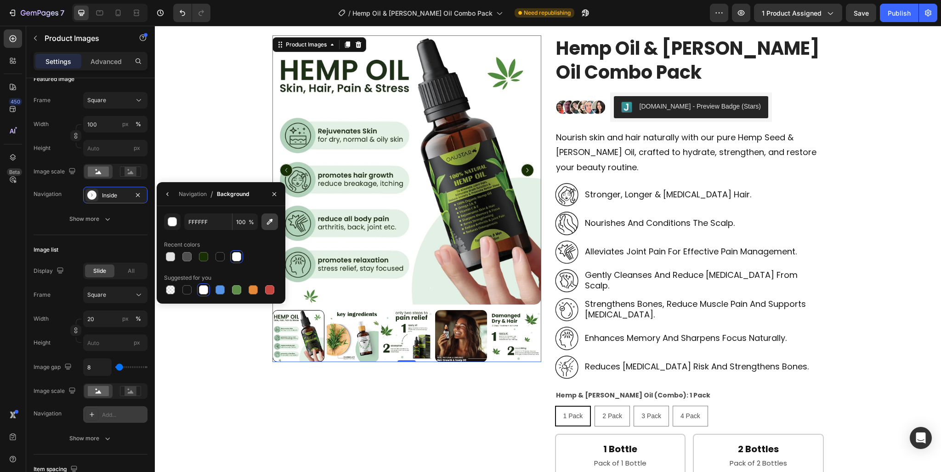
click at [270, 217] on icon "button" at bounding box center [269, 221] width 9 height 9
type input "E3F0E5"
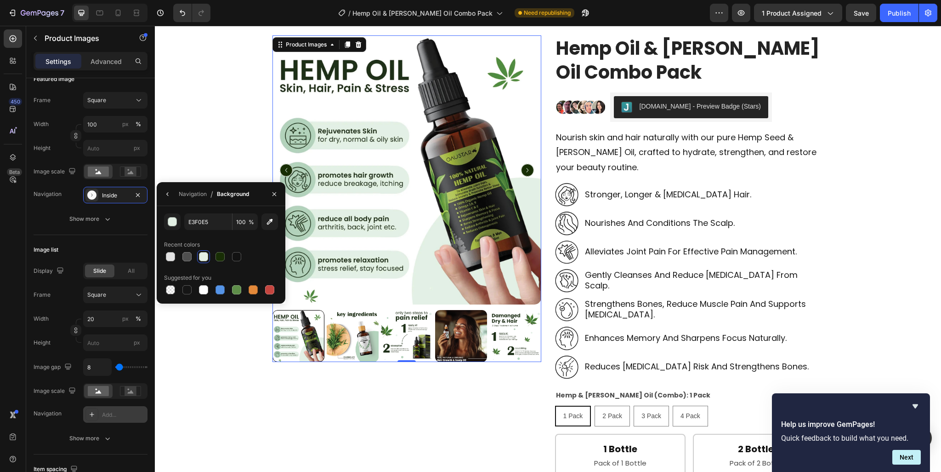
click at [527, 164] on icon "Carousel Next Arrow" at bounding box center [527, 170] width 13 height 13
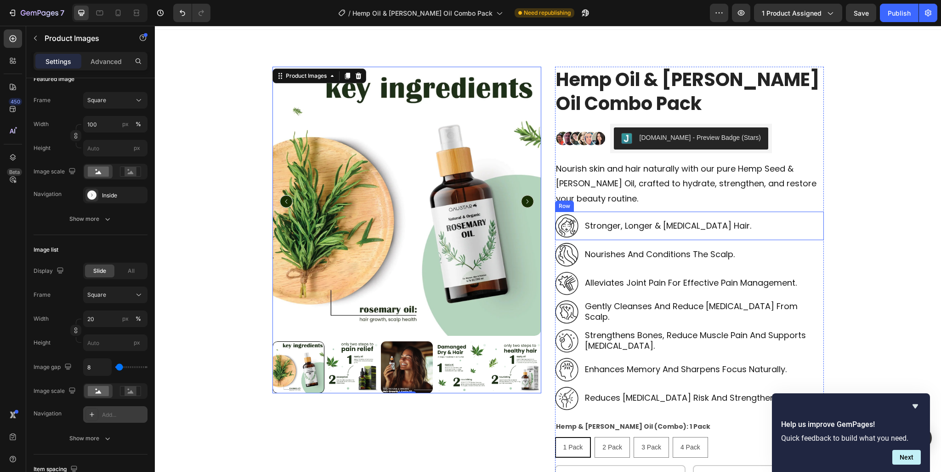
scroll to position [0, 0]
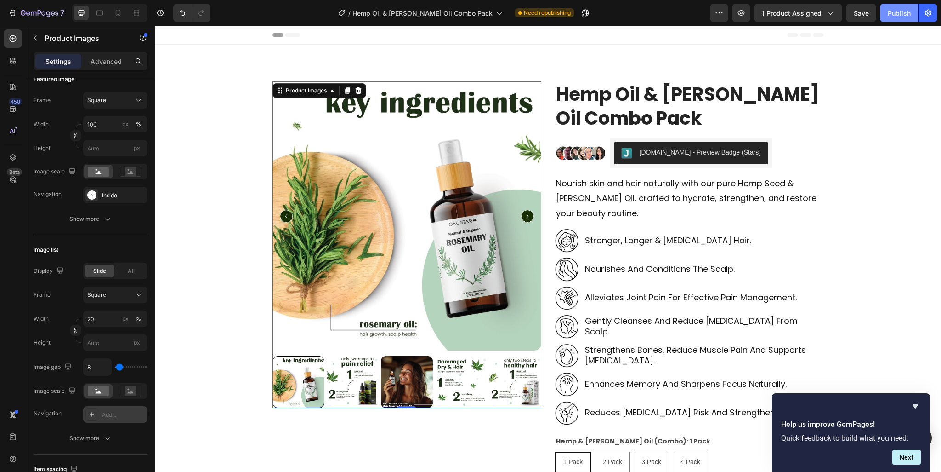
click at [909, 18] on button "Publish" at bounding box center [899, 13] width 39 height 18
click at [599, 188] on span "Nourish skin and hair naturally with our pure Hemp Seed & Rosemary Oil, crafted…" at bounding box center [686, 197] width 261 height 41
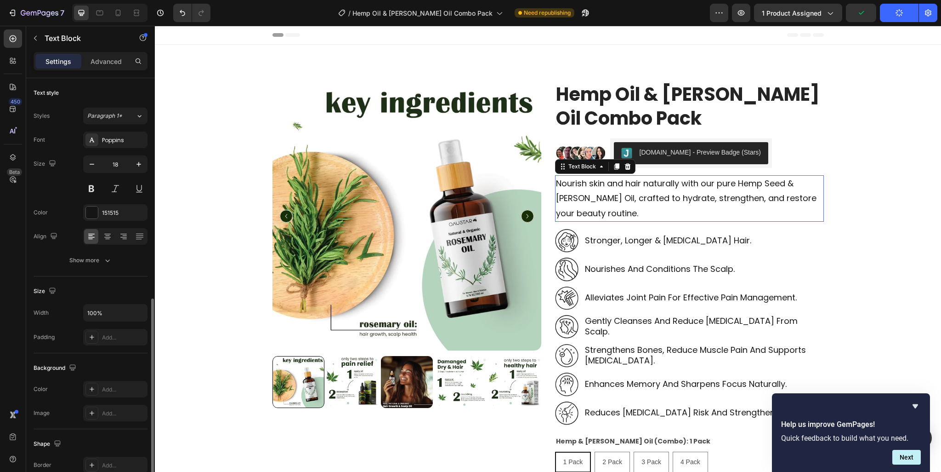
click at [599, 188] on span "Nourish skin and hair naturally with our pure Hemp Seed & Rosemary Oil, crafted…" at bounding box center [686, 197] width 261 height 41
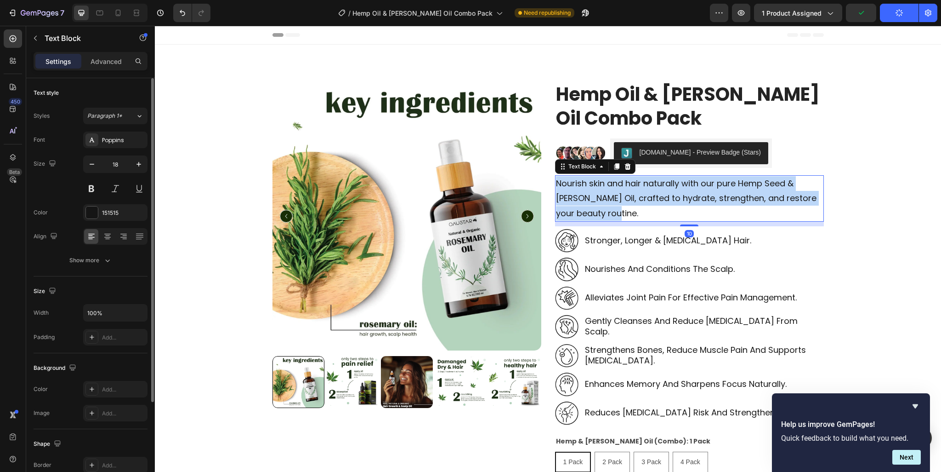
click at [599, 188] on span "Nourish skin and hair naturally with our pure Hemp Seed & Rosemary Oil, crafted…" at bounding box center [686, 197] width 261 height 41
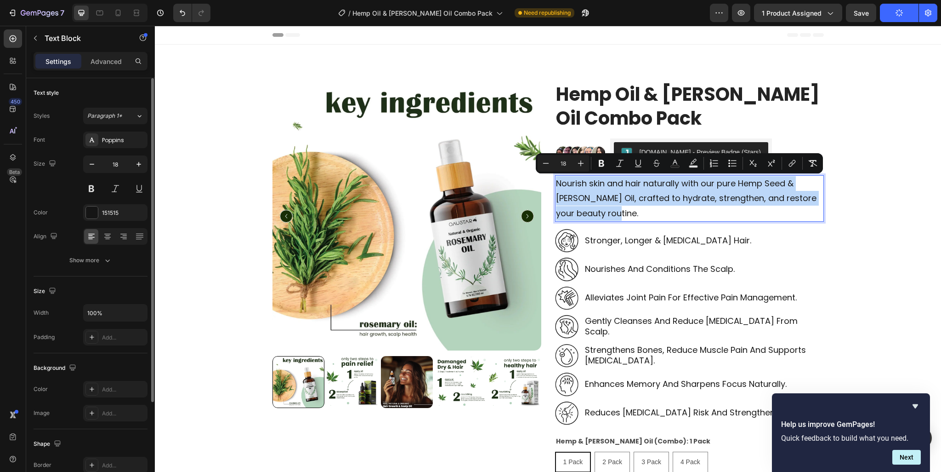
copy span "Nourish skin and hair naturally with our pure Hemp Seed & Rosemary Oil, crafted…"
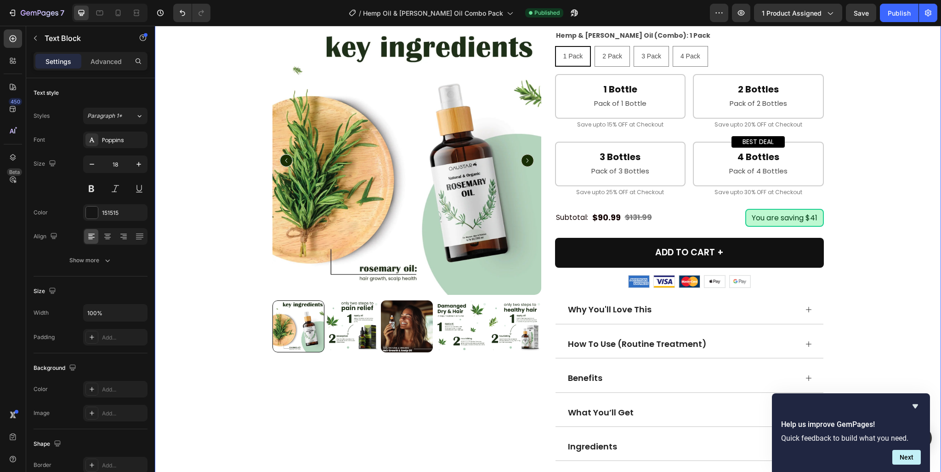
scroll to position [460, 0]
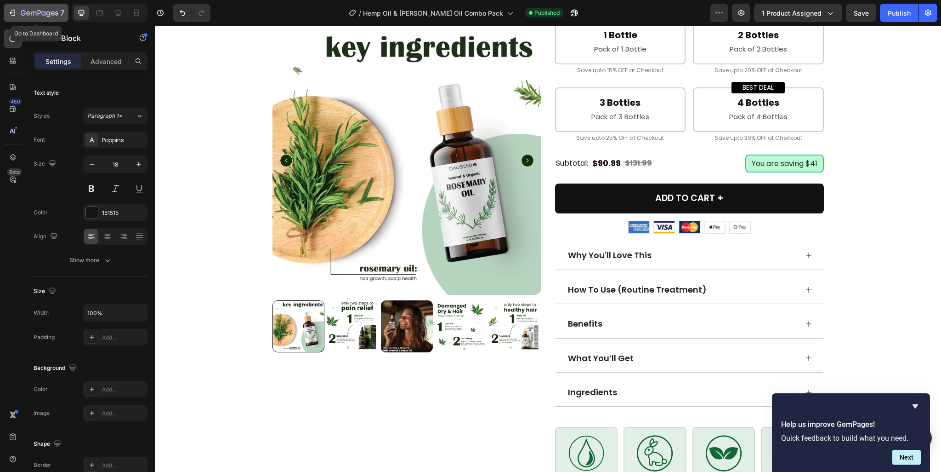
click at [31, 11] on icon "button" at bounding box center [34, 13] width 6 height 4
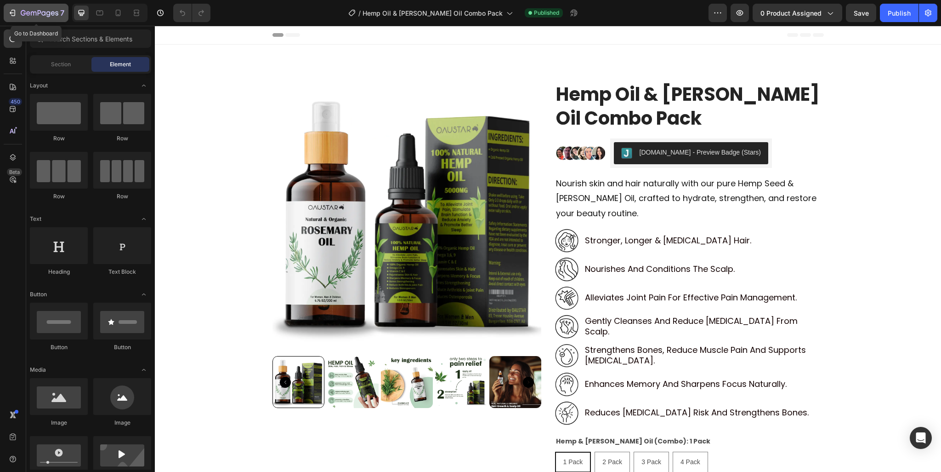
click at [47, 15] on icon "button" at bounding box center [48, 14] width 4 height 6
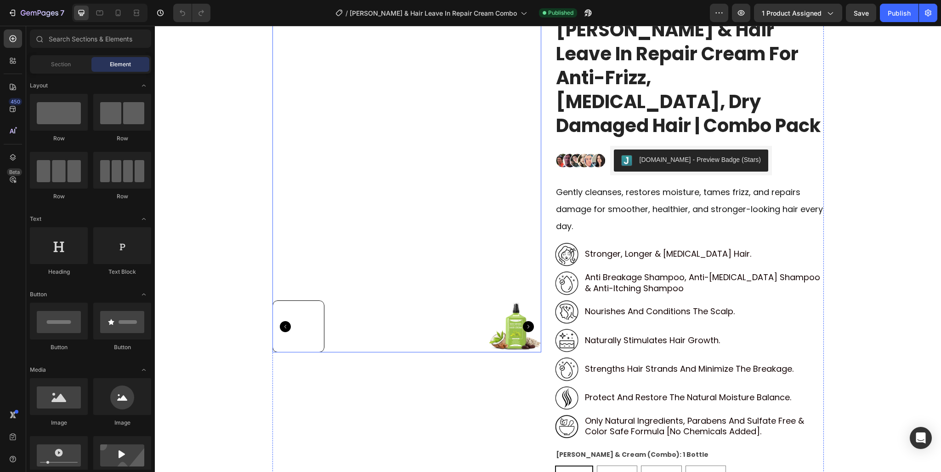
scroll to position [92, 0]
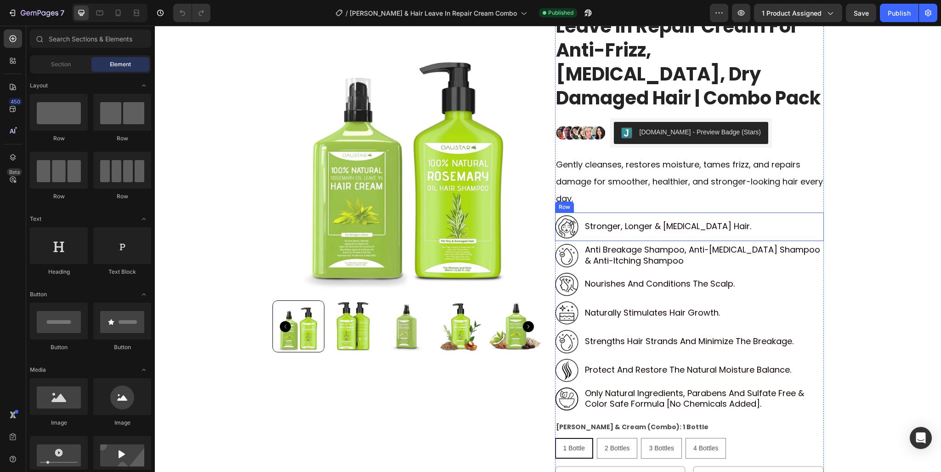
click at [633, 213] on div "Image stronger, longer & shiner hair. Text Block Row" at bounding box center [689, 226] width 269 height 29
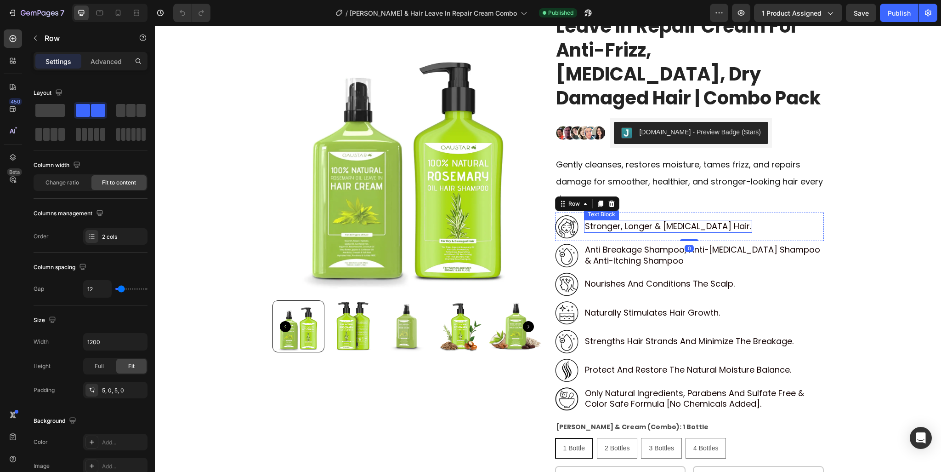
click at [634, 222] on p "stronger, longer & [MEDICAL_DATA] hair." at bounding box center [668, 226] width 166 height 11
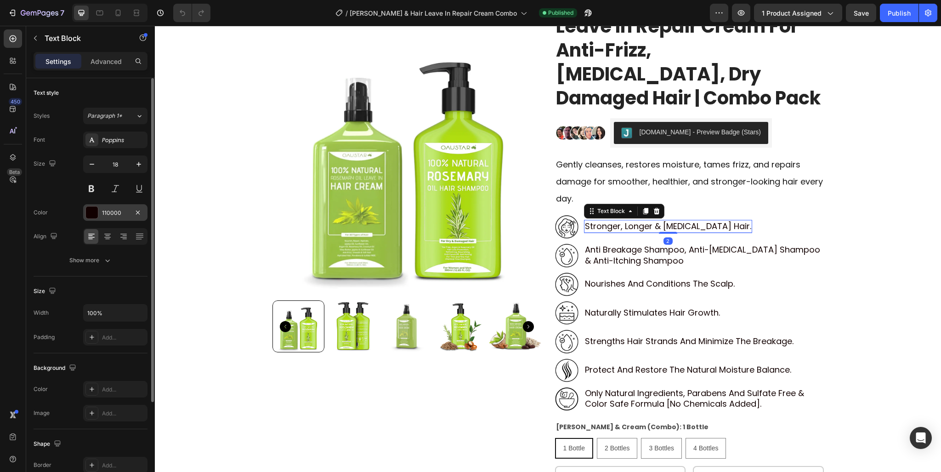
click at [100, 215] on div "110000" at bounding box center [115, 212] width 64 height 17
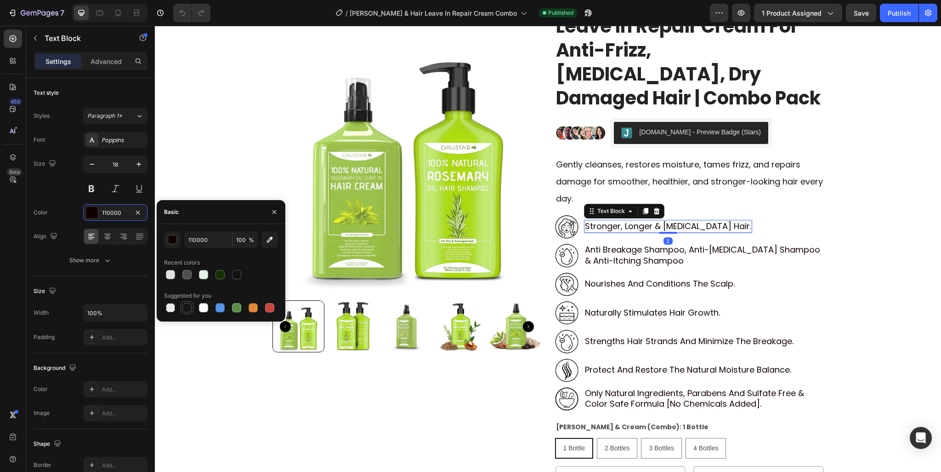
drag, startPoint x: 182, startPoint y: 309, endPoint x: 428, endPoint y: 242, distance: 255.4
click at [182, 309] on div at bounding box center [187, 307] width 11 height 11
type input "151515"
click at [612, 178] on span "Gently cleanses, restores moisture, tames frizz, and repairs damage for smoothe…" at bounding box center [689, 182] width 267 height 46
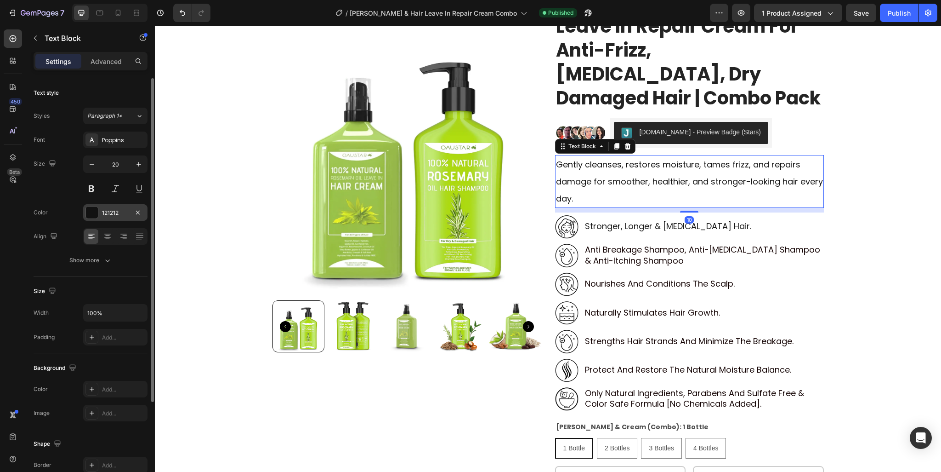
click at [112, 209] on div "121212" at bounding box center [115, 213] width 27 height 8
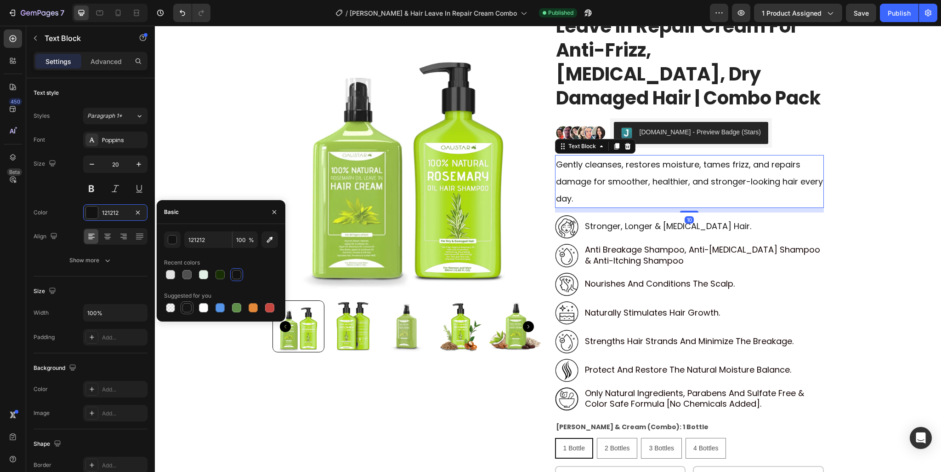
drag, startPoint x: 190, startPoint y: 316, endPoint x: 186, endPoint y: 306, distance: 11.2
click at [187, 312] on div "121212 100 % Recent colors Suggested for you" at bounding box center [221, 272] width 129 height 97
click at [186, 306] on div at bounding box center [187, 307] width 9 height 9
type input "151515"
click at [633, 257] on p "anti breakage shampoo, anti-dandruff shampoo & anti-itching shampoo" at bounding box center [704, 255] width 238 height 22
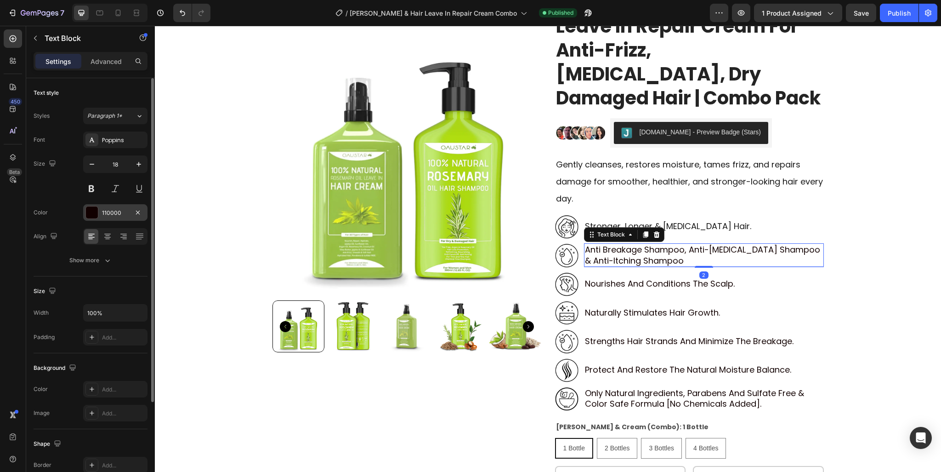
click at [112, 212] on div "110000" at bounding box center [115, 213] width 27 height 8
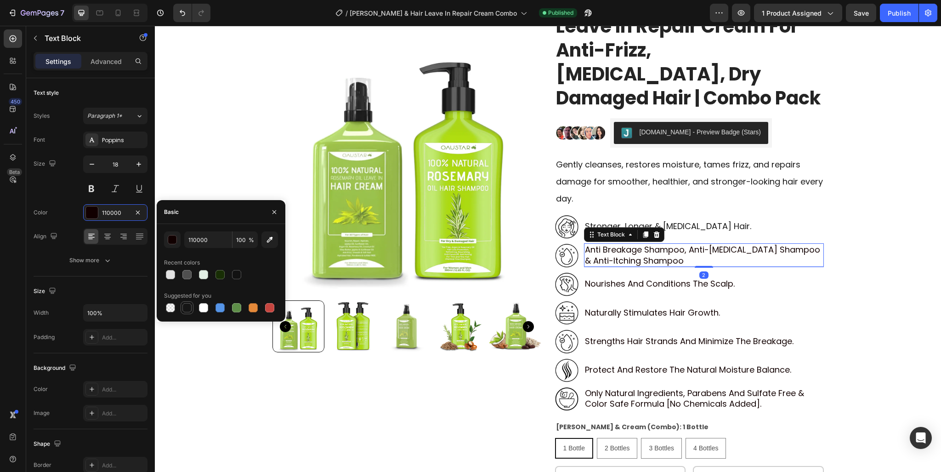
click at [184, 306] on div at bounding box center [187, 307] width 9 height 9
type input "151515"
click at [617, 284] on p "nourishes and conditions the scalp." at bounding box center [660, 283] width 150 height 11
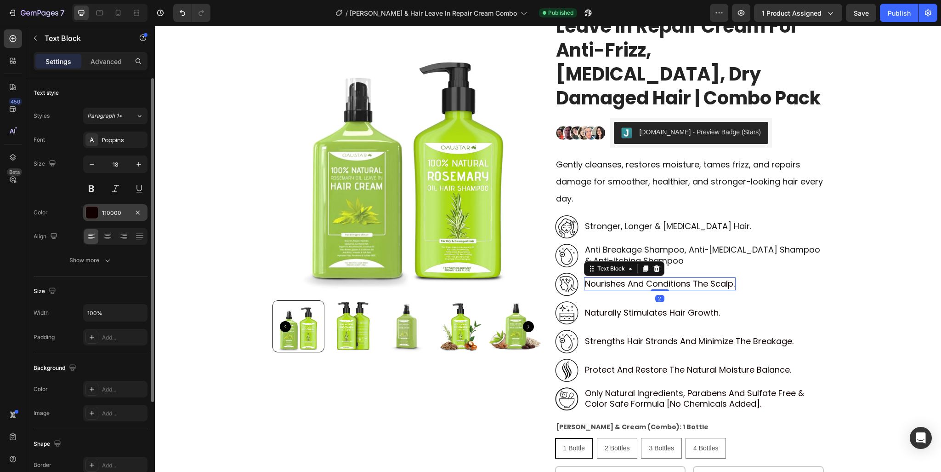
click at [108, 209] on div "110000" at bounding box center [115, 213] width 27 height 8
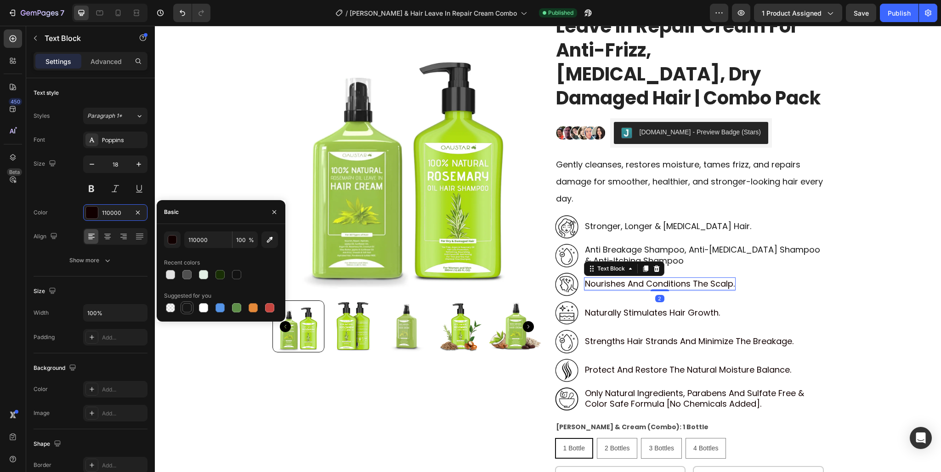
drag, startPoint x: 189, startPoint y: 311, endPoint x: 345, endPoint y: 296, distance: 156.6
click at [189, 311] on div at bounding box center [187, 307] width 9 height 9
type input "151515"
click at [614, 309] on p "naturally stimulates hair growth." at bounding box center [652, 312] width 135 height 11
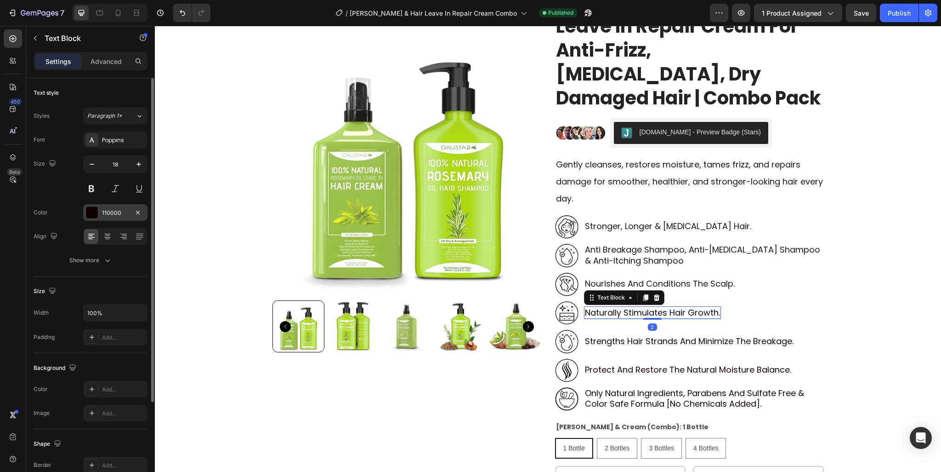
click at [92, 210] on div at bounding box center [92, 212] width 12 height 12
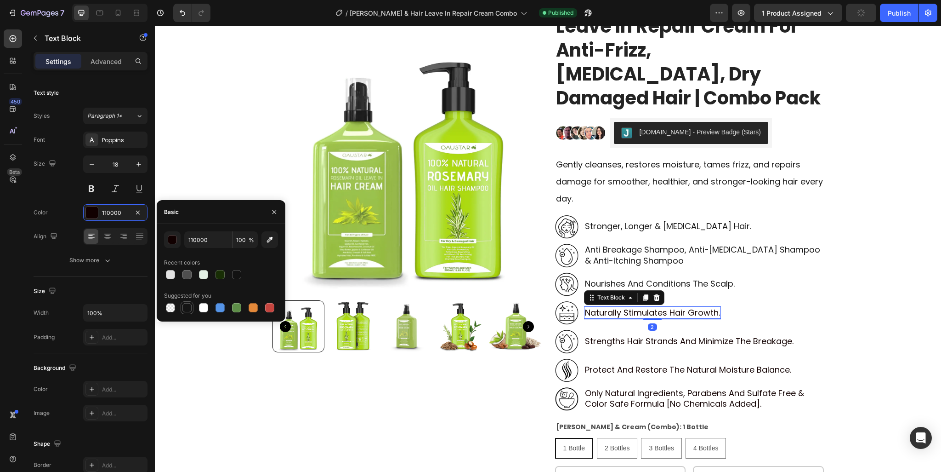
click at [188, 307] on div at bounding box center [187, 307] width 9 height 9
type input "151515"
click at [605, 336] on p "strengths hair strands and minimize the breakage." at bounding box center [689, 341] width 209 height 11
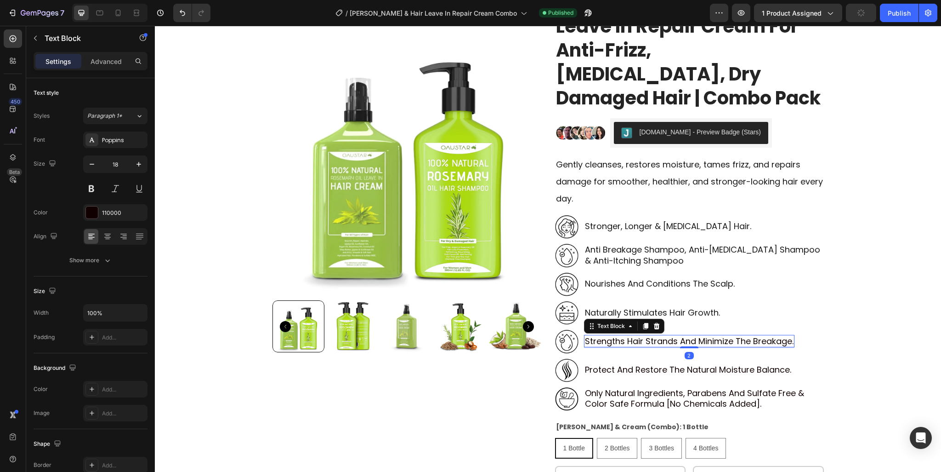
click at [607, 344] on p "strengths hair strands and minimize the breakage." at bounding box center [689, 341] width 209 height 11
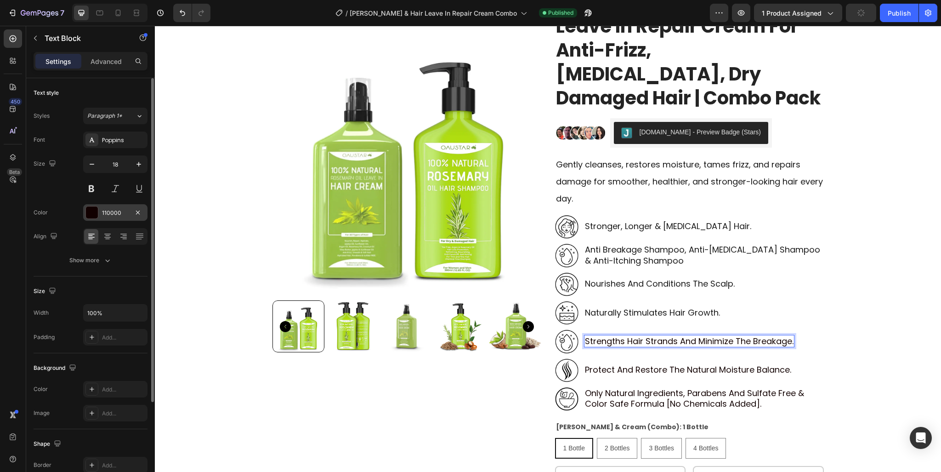
click at [101, 216] on div "110000" at bounding box center [115, 212] width 64 height 17
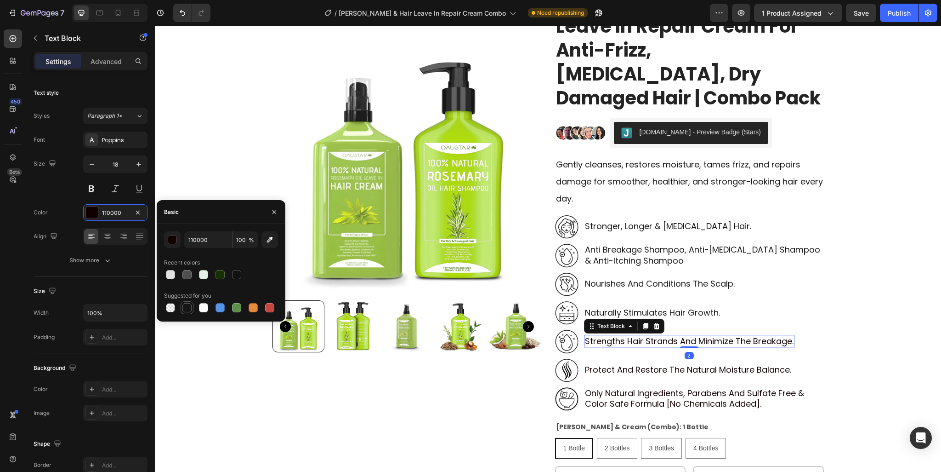
drag, startPoint x: 184, startPoint y: 305, endPoint x: 371, endPoint y: 354, distance: 193.7
click at [184, 305] on div at bounding box center [187, 307] width 9 height 9
type input "151515"
click at [603, 372] on p "protect and restore the natural moisture balance." at bounding box center [688, 369] width 206 height 11
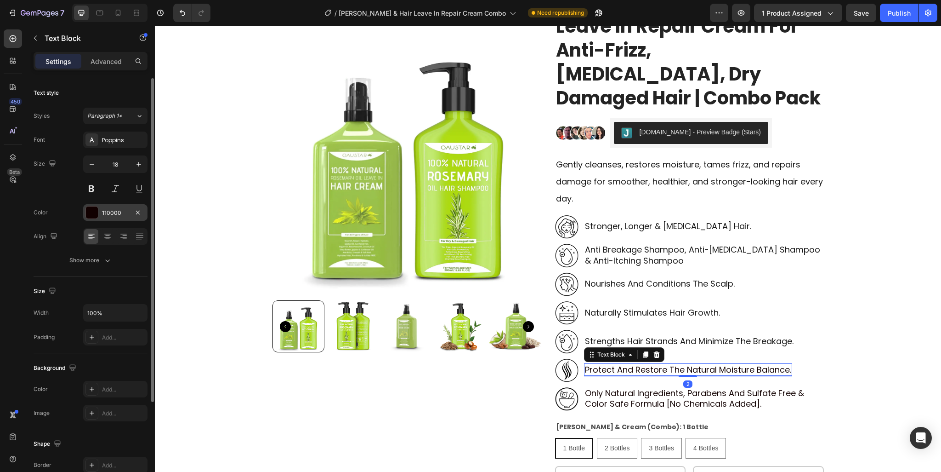
click at [99, 214] on div "110000" at bounding box center [115, 212] width 64 height 17
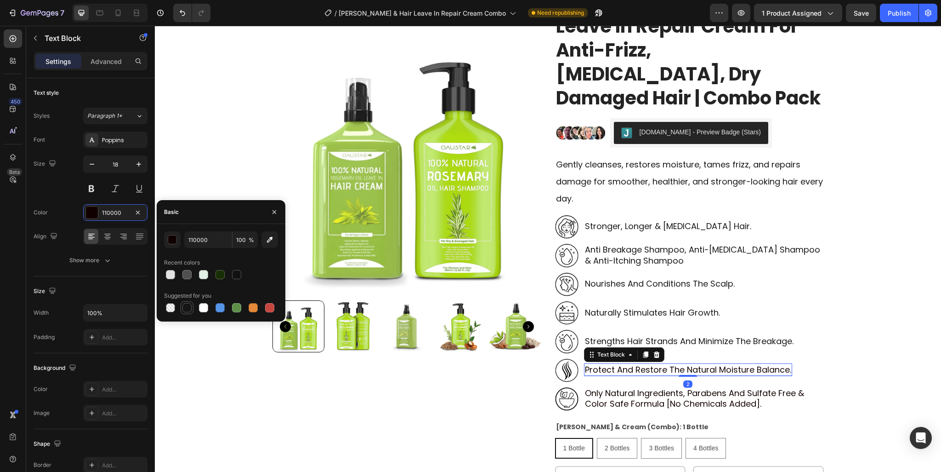
click at [183, 309] on div at bounding box center [187, 307] width 9 height 9
type input "151515"
click at [617, 399] on p "only natural ingredients, parabens and sulfate free & color safe formula [no ch…" at bounding box center [704, 399] width 238 height 22
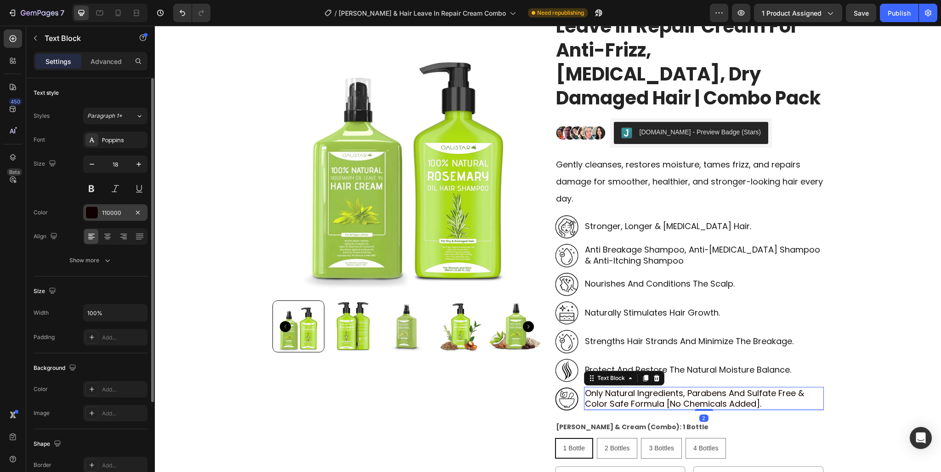
click at [110, 212] on div "110000" at bounding box center [115, 213] width 27 height 8
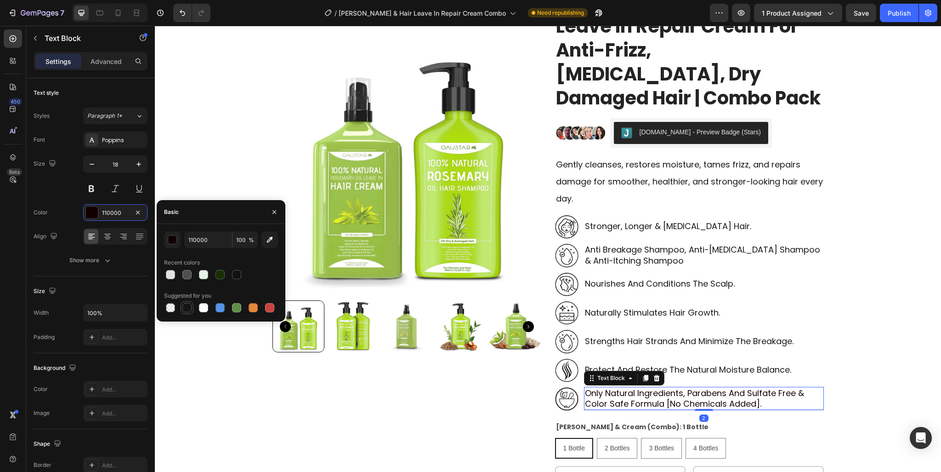
click at [185, 307] on div at bounding box center [187, 307] width 9 height 9
type input "151515"
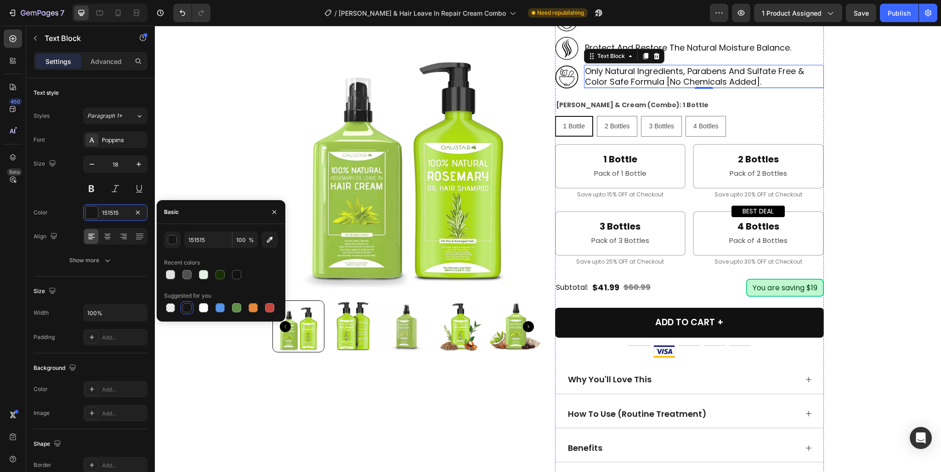
scroll to position [644, 0]
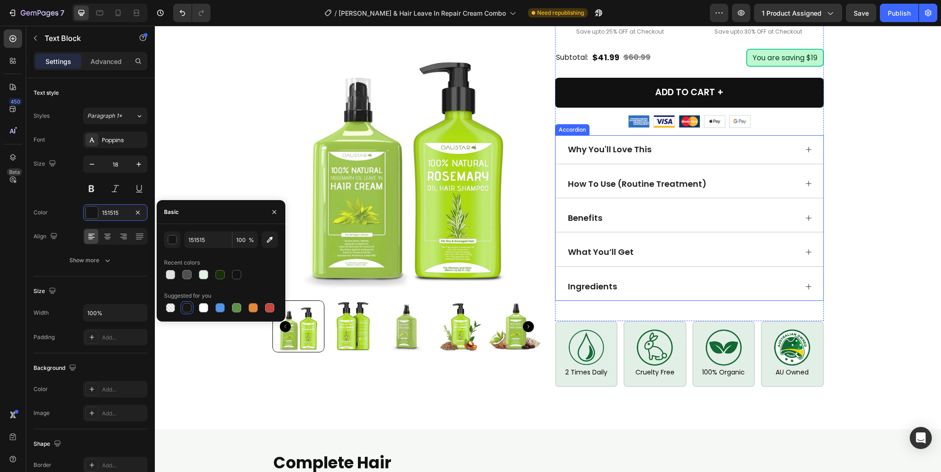
click at [634, 143] on span "Why You'll Love This" at bounding box center [610, 148] width 84 height 11
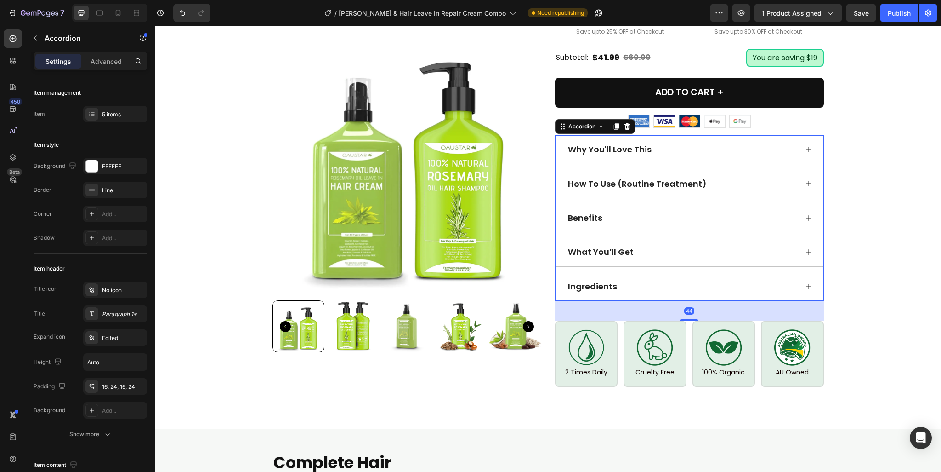
click at [699, 143] on div "Why You'll Love This" at bounding box center [682, 149] width 231 height 13
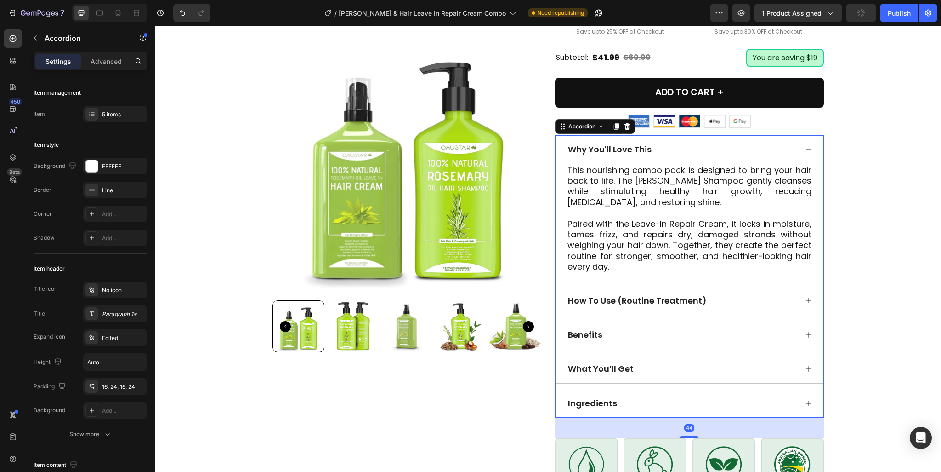
click at [691, 170] on p "This nourishing combo pack is designed to bring your hair back to life. The Ros…" at bounding box center [690, 186] width 244 height 43
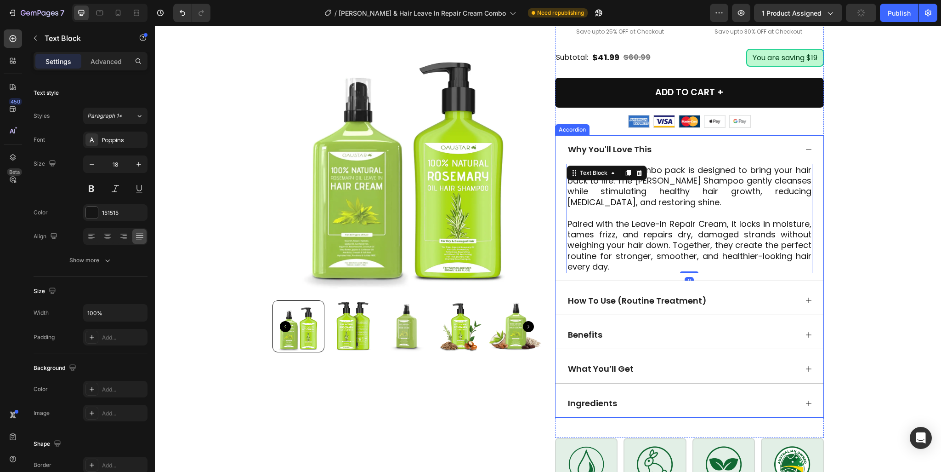
click at [693, 149] on div "Why You'll Love This" at bounding box center [682, 149] width 231 height 13
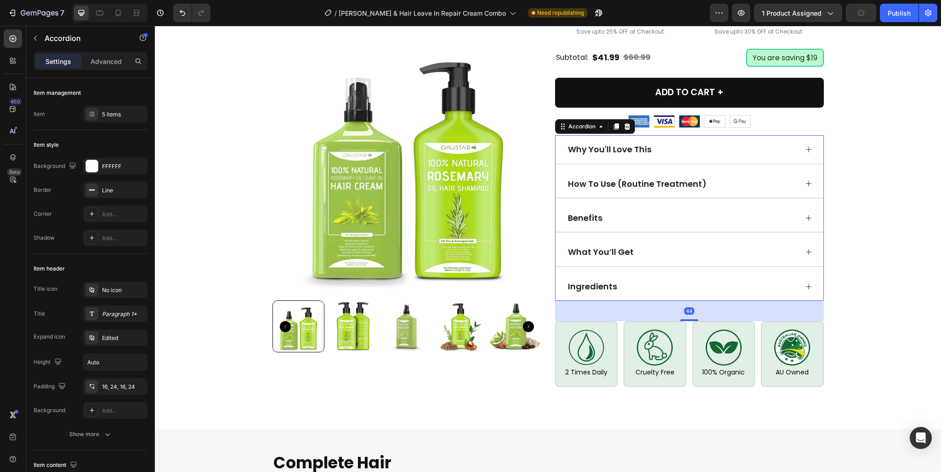
click at [717, 182] on div "How To Use (Routine Treatment)" at bounding box center [682, 183] width 231 height 13
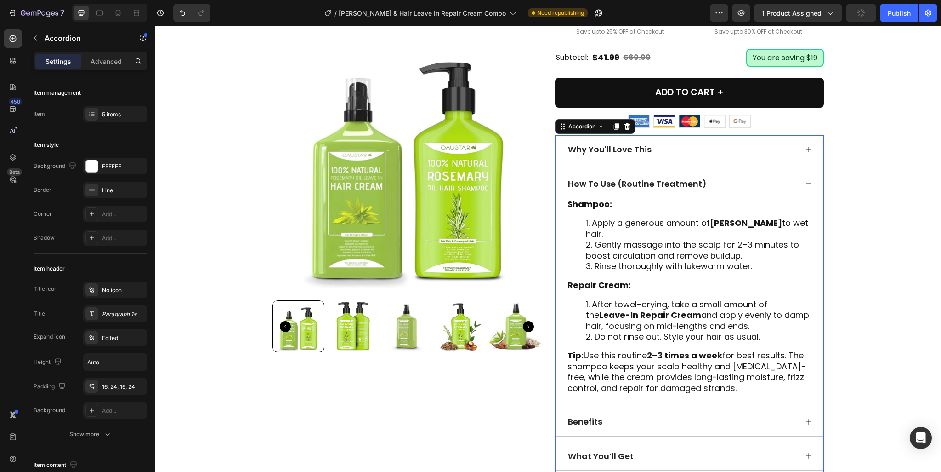
click at [717, 182] on div "How To Use (Routine Treatment)" at bounding box center [682, 183] width 231 height 13
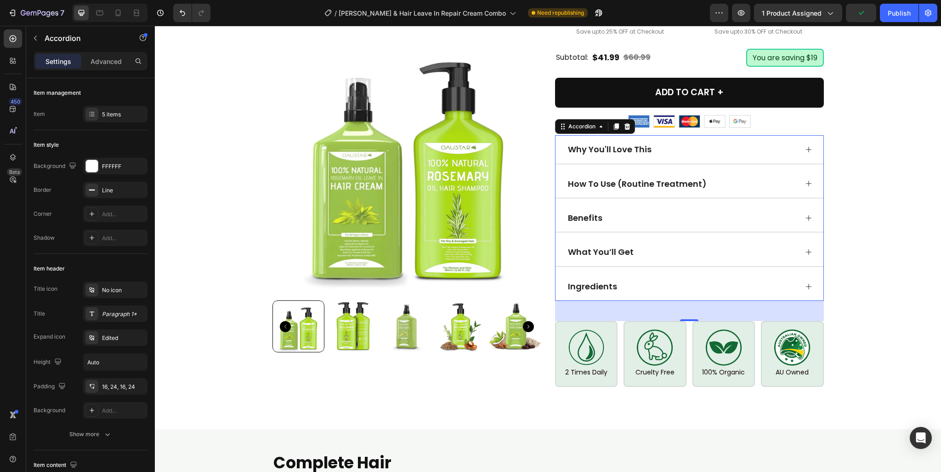
click at [700, 280] on div "Ingredients" at bounding box center [682, 286] width 231 height 13
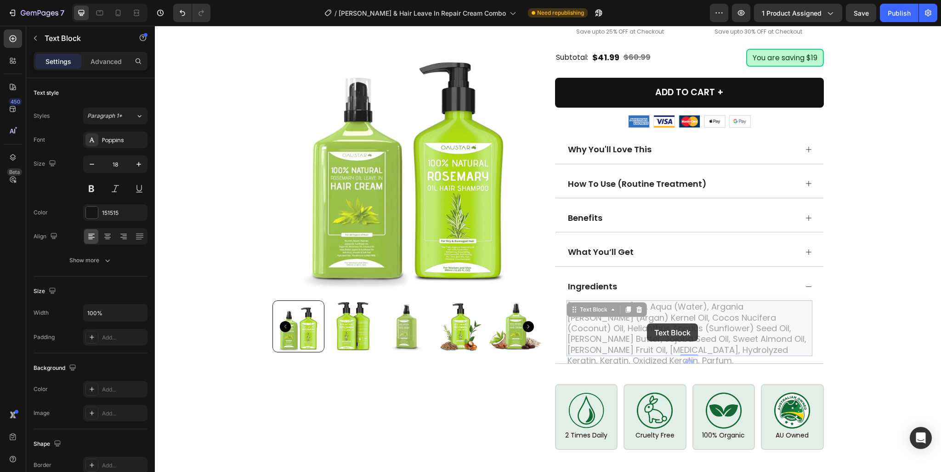
click at [155, 26] on p "Rosemary Oil, Aqua (Water), Argania Spinosa (Argan) Kernel Oil, Cocos Nucifera …" at bounding box center [155, 26] width 0 height 0
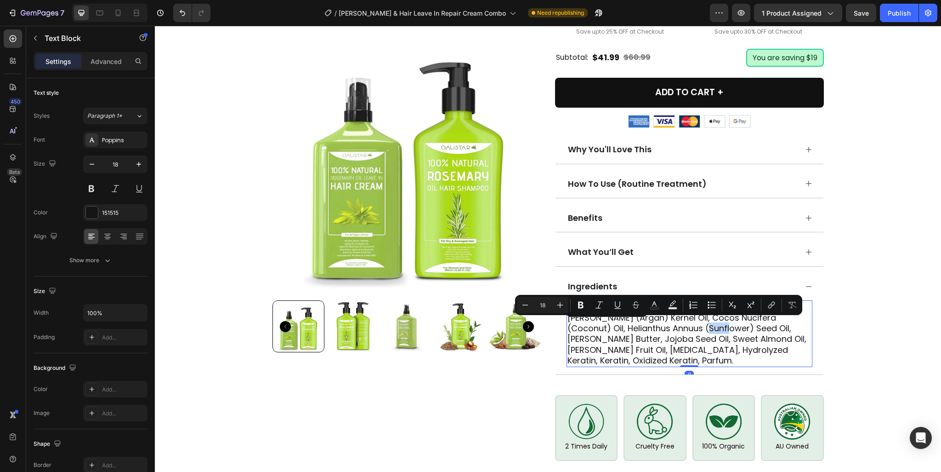
click at [656, 323] on p "Rosemary Oil, Aqua (Water), Argania Spinosa (Argan) Kernel Oil, Cocos Nucifera …" at bounding box center [690, 333] width 244 height 64
click at [735, 342] on p "Rosemary Oil, Aqua (Water), Argania Spinosa (Argan) Kernel Oil, Cocos Nucifera …" at bounding box center [690, 333] width 244 height 64
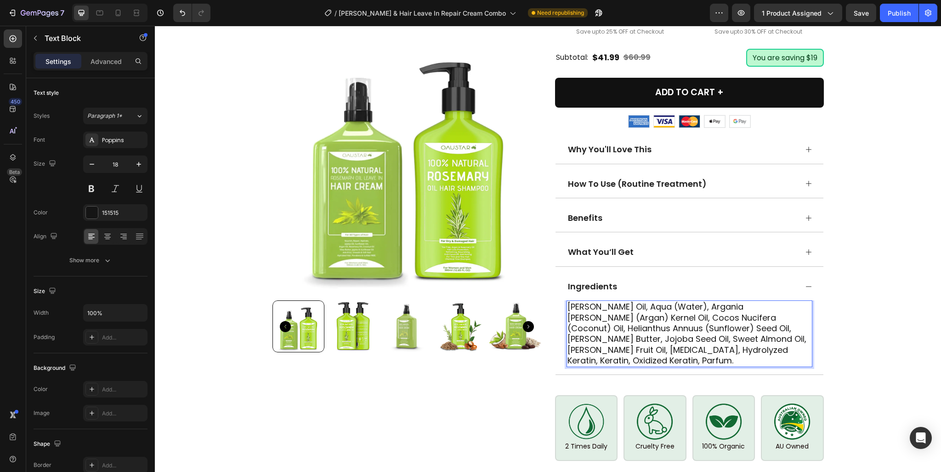
click at [735, 342] on p "Rosemary Oil, Aqua (Water), Argania Spinosa (Argan) Kernel Oil, Cocos Nucifera …" at bounding box center [690, 333] width 244 height 64
click at [568, 304] on p "Rosemary Oil, Aqua (Water), Argania Spinosa (Argan) Kernel Oil, Cocos Nucifera …" at bounding box center [690, 333] width 244 height 64
click at [674, 322] on p "Rosemary Oil, Aqua (Water), Argania Spinosa (Argan) Kernel Oil, Cocos Nucifera …" at bounding box center [690, 333] width 244 height 64
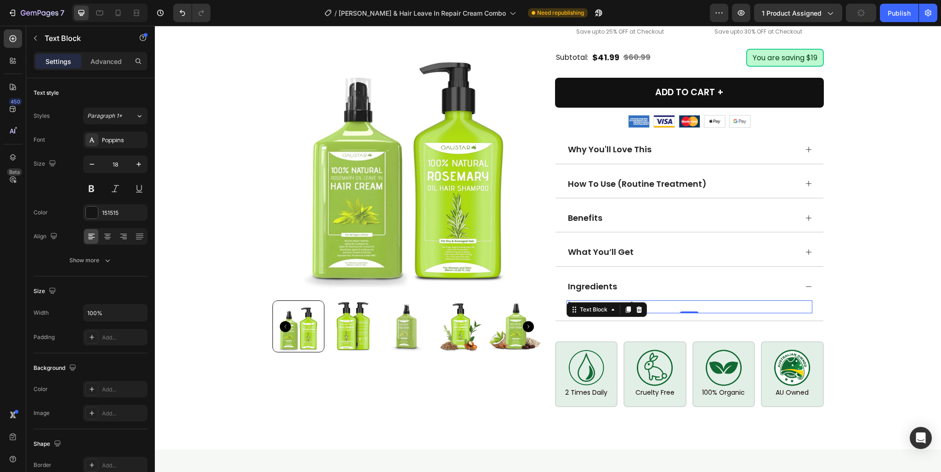
click at [695, 305] on p "Rosemary Shampoo:" at bounding box center [690, 306] width 244 height 11
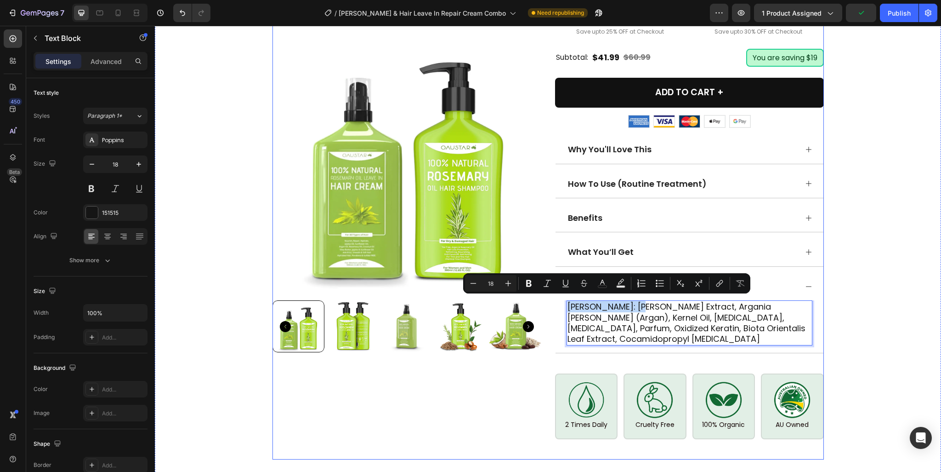
drag, startPoint x: 650, startPoint y: 306, endPoint x: 560, endPoint y: 304, distance: 90.1
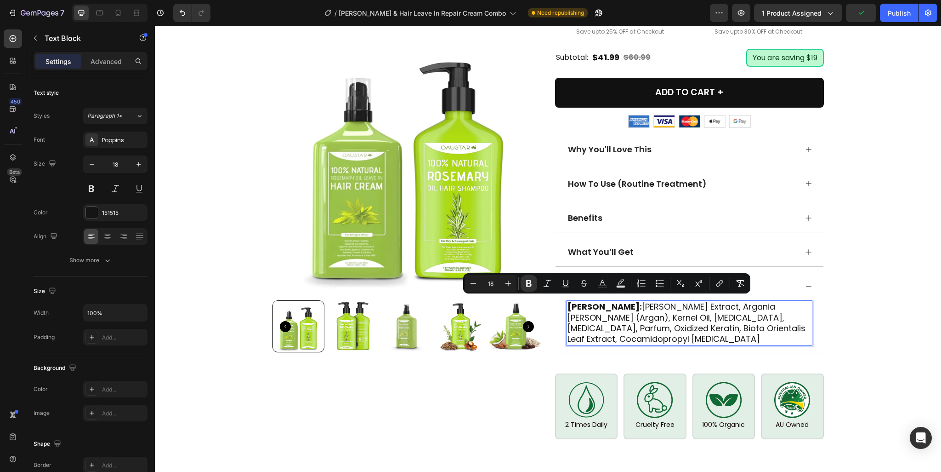
click at [623, 336] on p "Rosemary Shampoo: Rosemary Extract, Argania Spinosa (Argan), Kernel Oil, Tea Tr…" at bounding box center [690, 322] width 244 height 43
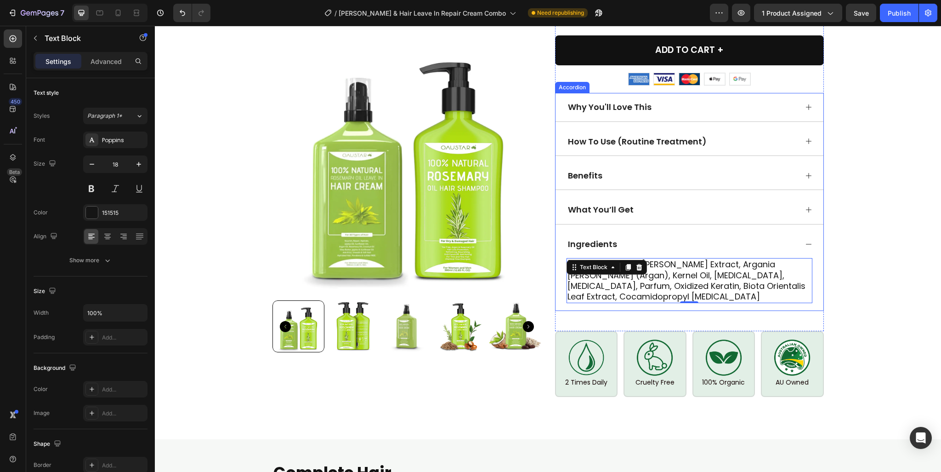
scroll to position [690, 0]
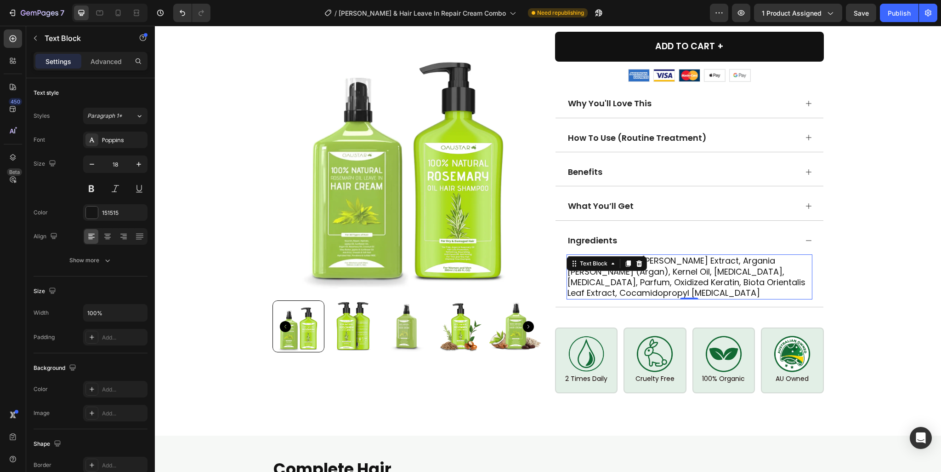
click at [627, 288] on p "Rosemary Shampoo: Rosemary Extract, Argania Spinosa (Argan), Kernel Oil, Tea Tr…" at bounding box center [690, 276] width 244 height 43
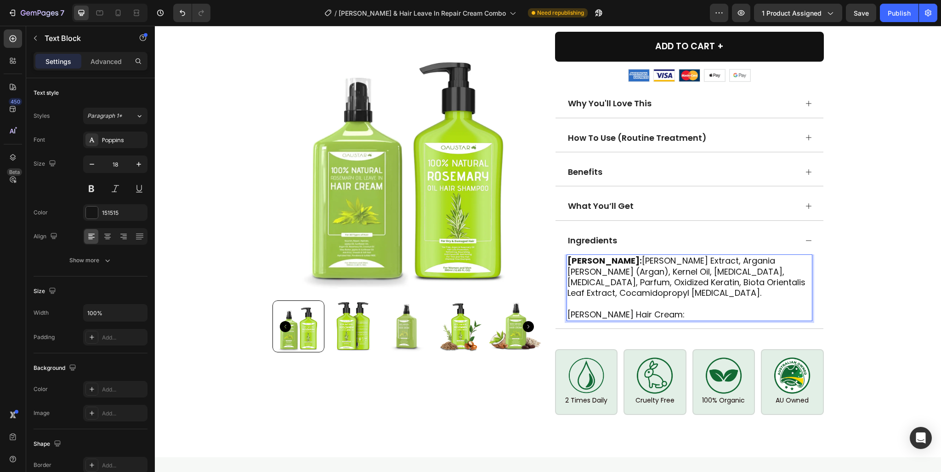
click at [653, 311] on p "Rosemary Hair Cream:" at bounding box center [690, 314] width 244 height 11
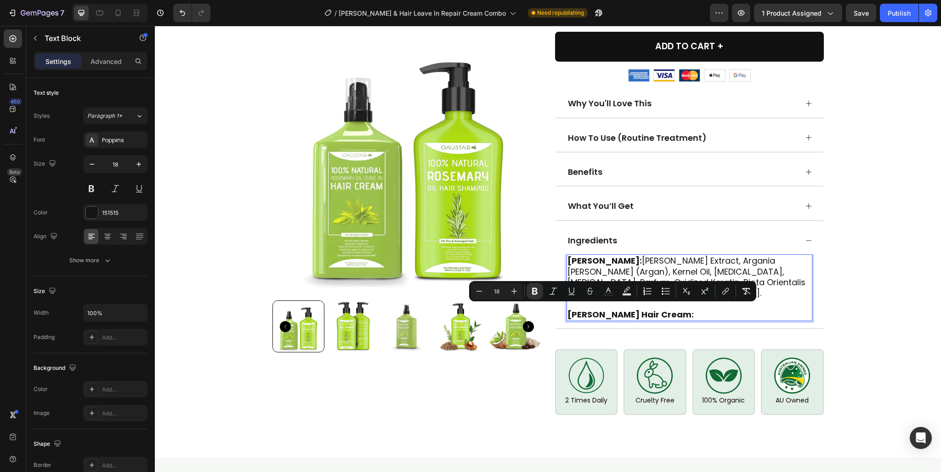
click at [665, 311] on p "Rosemary Hair Cream:" at bounding box center [690, 314] width 244 height 11
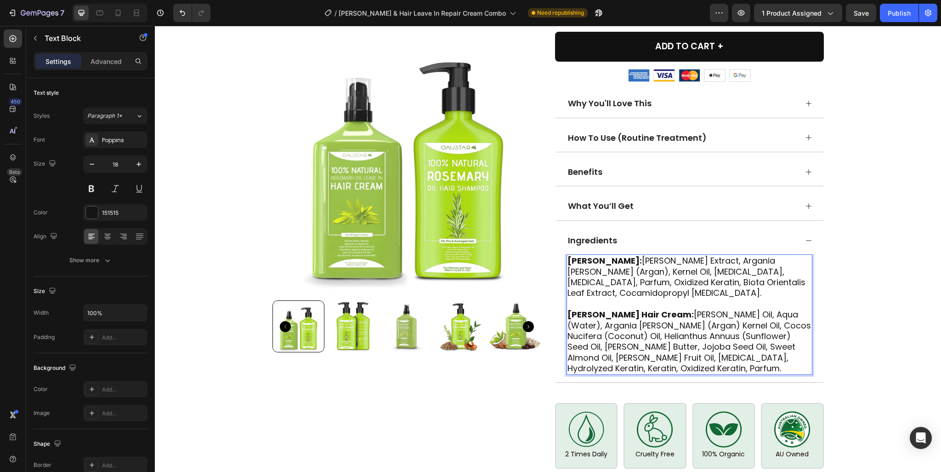
click at [704, 326] on p "Rosemary Hair Cream: Rosemary Oil, Aqua (Water), Argania Spinosa (Argan) Kernel…" at bounding box center [690, 341] width 244 height 64
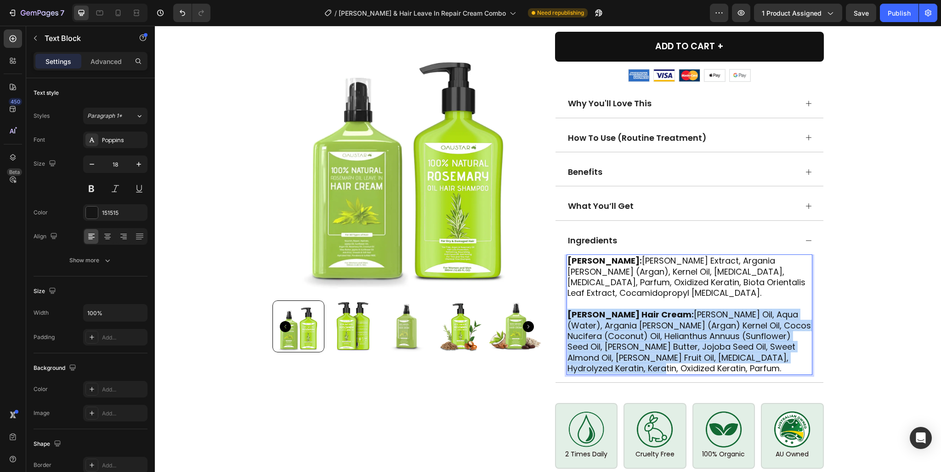
click at [704, 326] on p "Rosemary Hair Cream: Rosemary Oil, Aqua (Water), Argania Spinosa (Argan) Kernel…" at bounding box center [690, 341] width 244 height 64
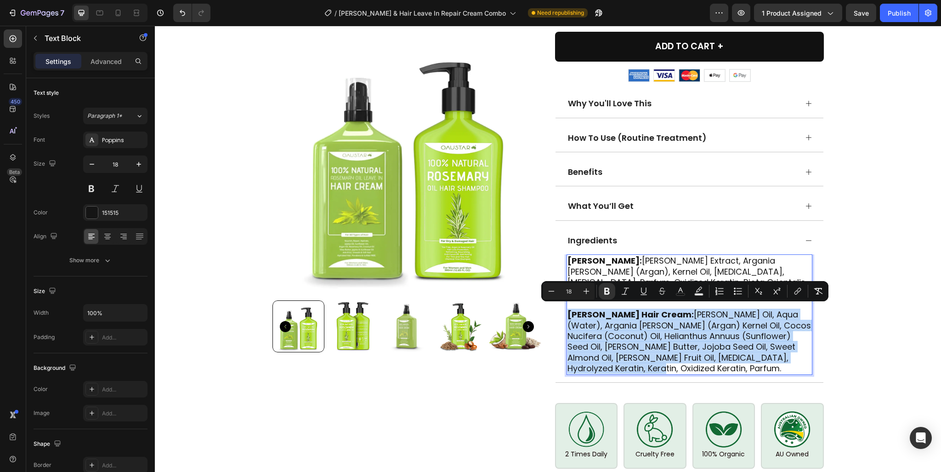
click at [672, 320] on p "Rosemary Hair Cream: Rosemary Oil, Aqua (Water), Argania Spinosa (Argan) Kernel…" at bounding box center [690, 341] width 244 height 64
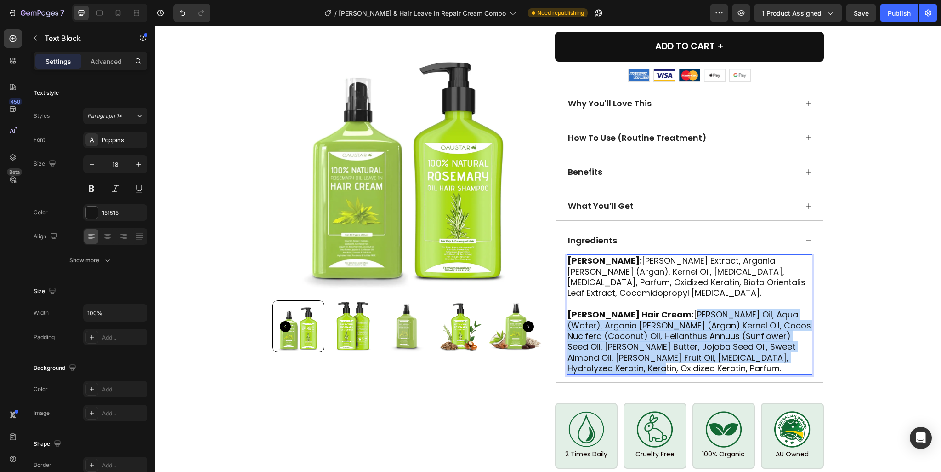
drag, startPoint x: 665, startPoint y: 309, endPoint x: 664, endPoint y: 337, distance: 28.0
click at [675, 366] on p "Rosemary Hair Cream: Rosemary Oil, Aqua (Water), Argania Spinosa (Argan) Kernel…" at bounding box center [690, 341] width 244 height 64
drag, startPoint x: 661, startPoint y: 310, endPoint x: 681, endPoint y: 368, distance: 61.4
click at [681, 368] on p "Rosemary Hair Cream: Rosemary Oil, Aqua (Water), Argania Spinosa (Argan) Kernel…" at bounding box center [690, 341] width 244 height 64
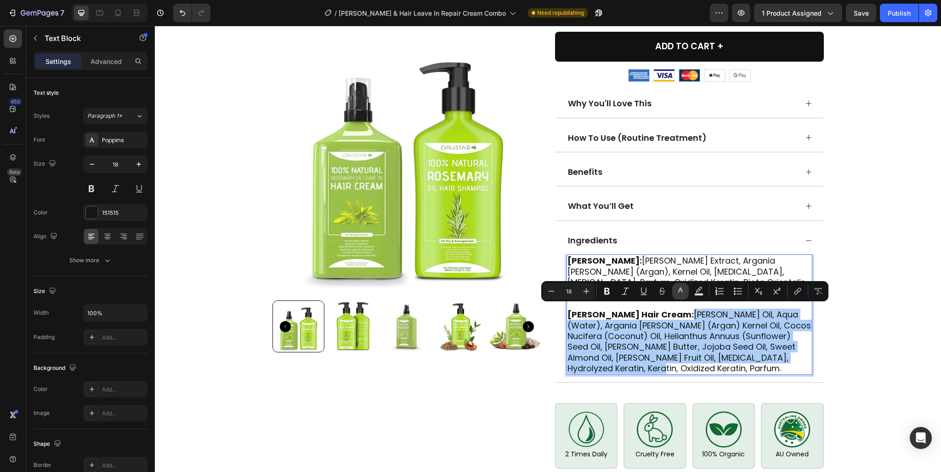
click at [684, 294] on icon "Editor contextual toolbar" at bounding box center [680, 290] width 9 height 9
type input "151515"
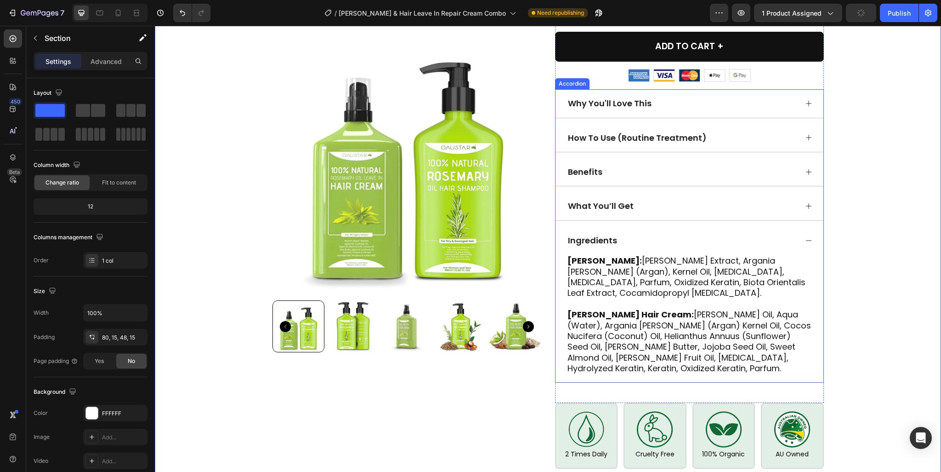
click at [799, 233] on div "Ingredients" at bounding box center [690, 240] width 268 height 28
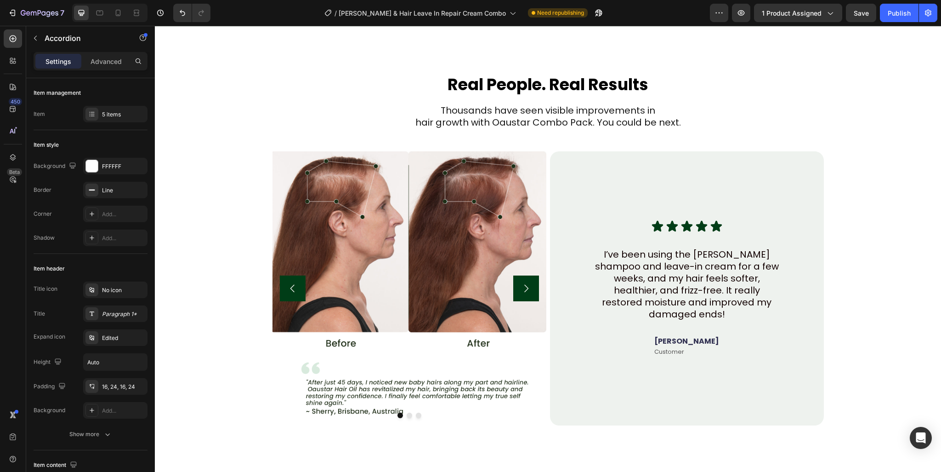
scroll to position [2712, 0]
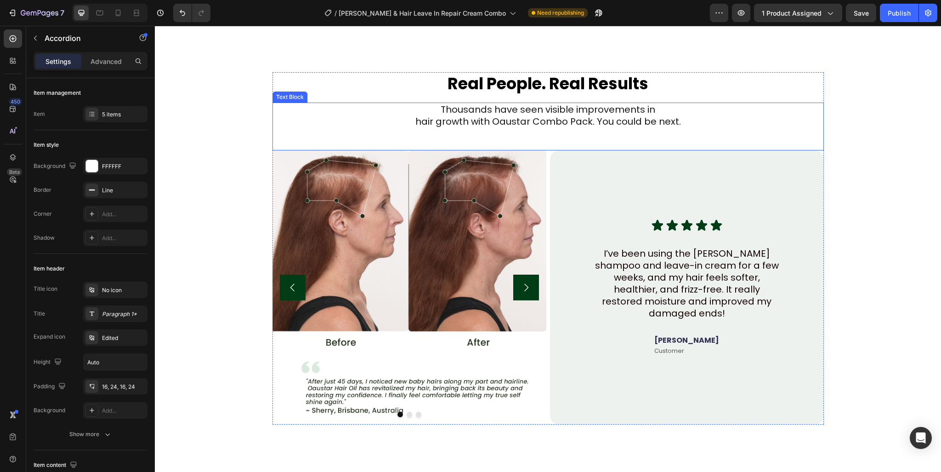
click at [581, 127] on p "Thousands have seen visible improvements in hair growth with Oaustar Combo Pack…" at bounding box center [549, 115] width 550 height 24
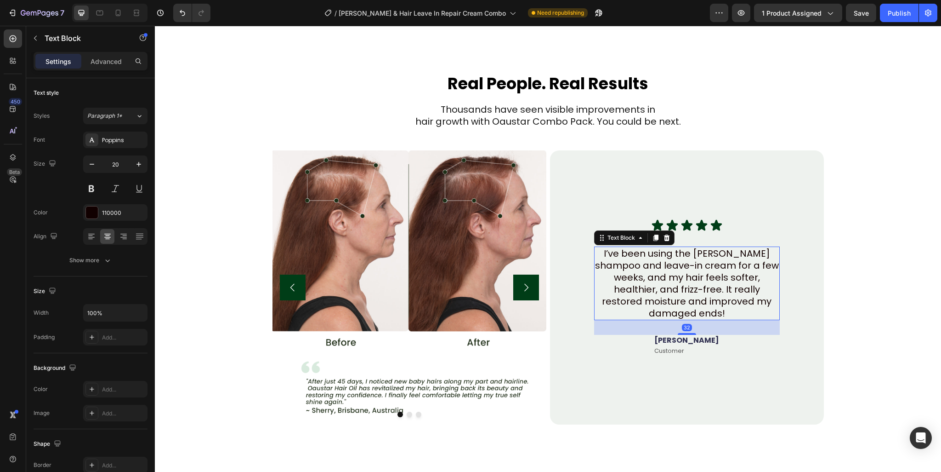
click at [687, 319] on p "I’ve been using the rosemary shampoo and leave-in cream for a few weeks, and my…" at bounding box center [687, 283] width 184 height 72
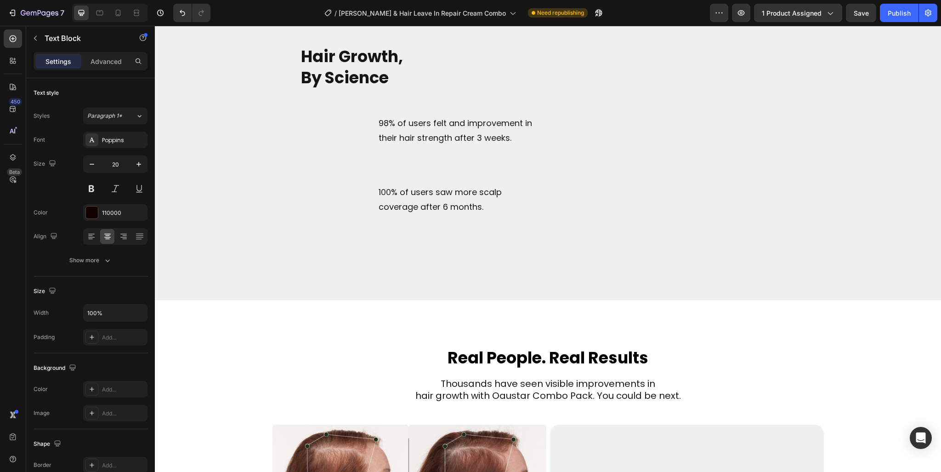
scroll to position [2436, 0]
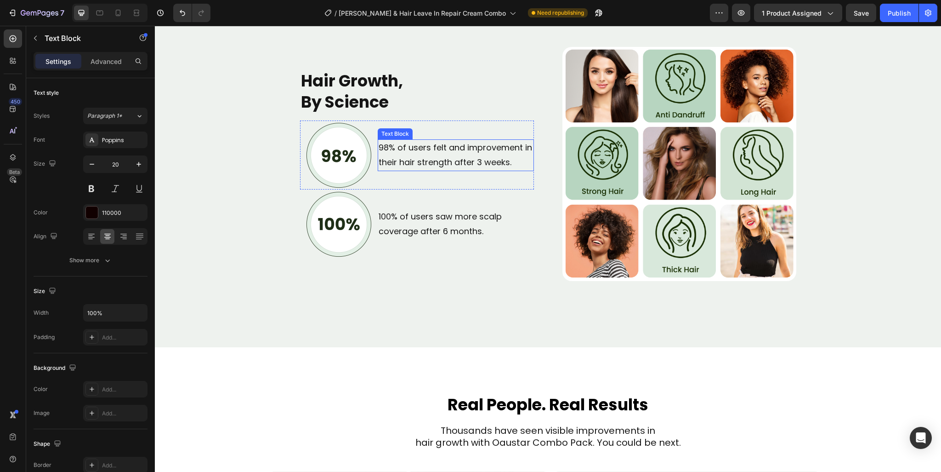
click at [447, 160] on p "98% of users felt and improvement in their hair strength after 3 weeks." at bounding box center [456, 155] width 154 height 30
click at [447, 221] on p "100% of users saw more scalp coverage after 6 months." at bounding box center [456, 224] width 154 height 30
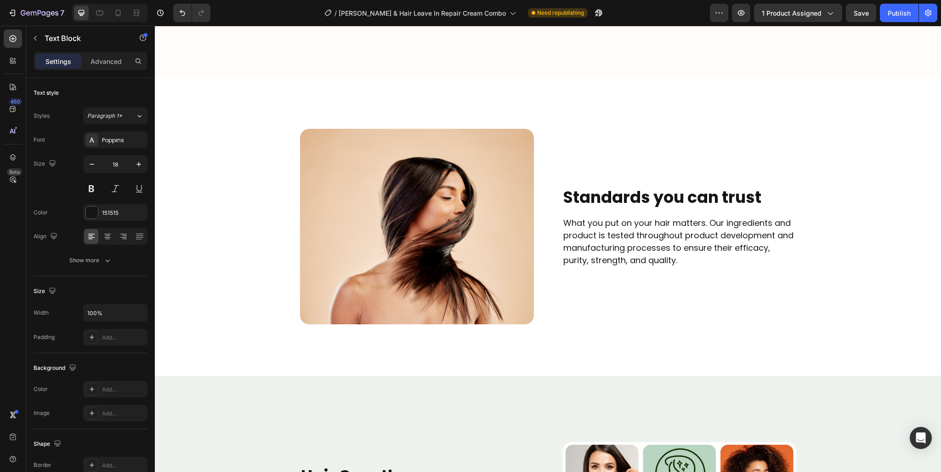
scroll to position [2023, 0]
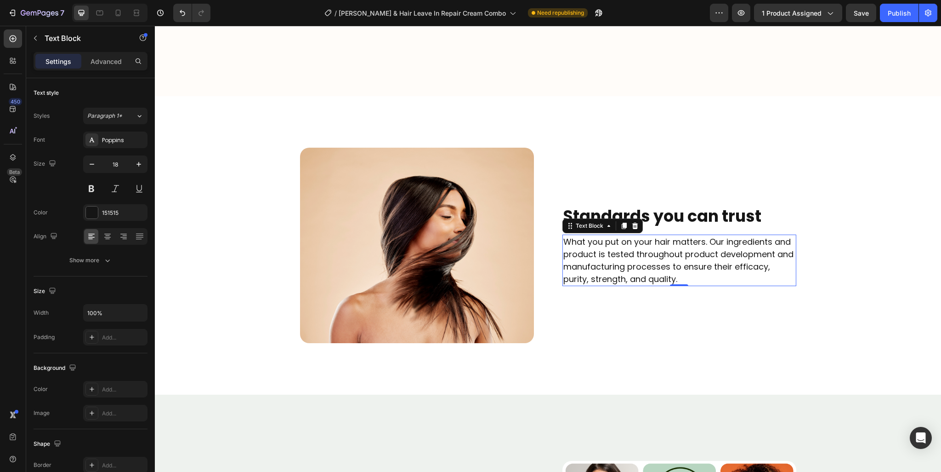
click at [661, 264] on p "What you put on your hair matters. Our ingredients and product is tested throug…" at bounding box center [680, 260] width 232 height 50
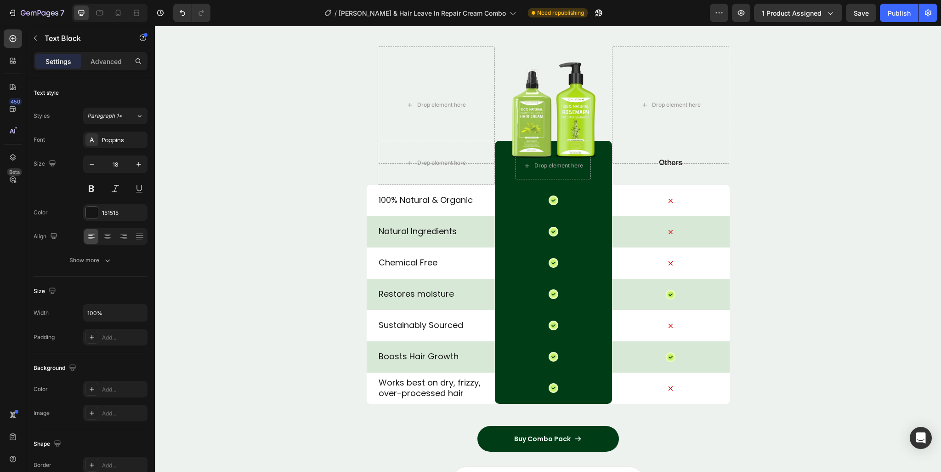
scroll to position [3356, 0]
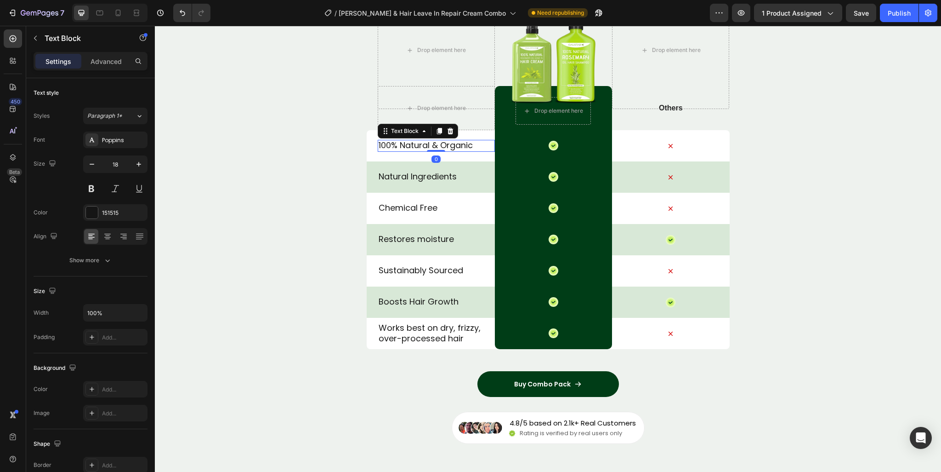
click at [451, 144] on p "100% Natural & Organic" at bounding box center [436, 145] width 115 height 11
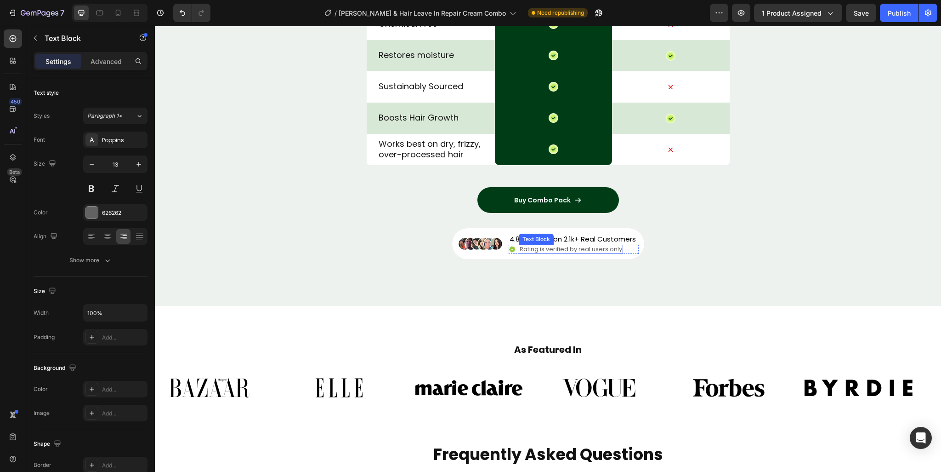
click at [563, 249] on p "Rating is verified by real users only" at bounding box center [571, 249] width 103 height 8
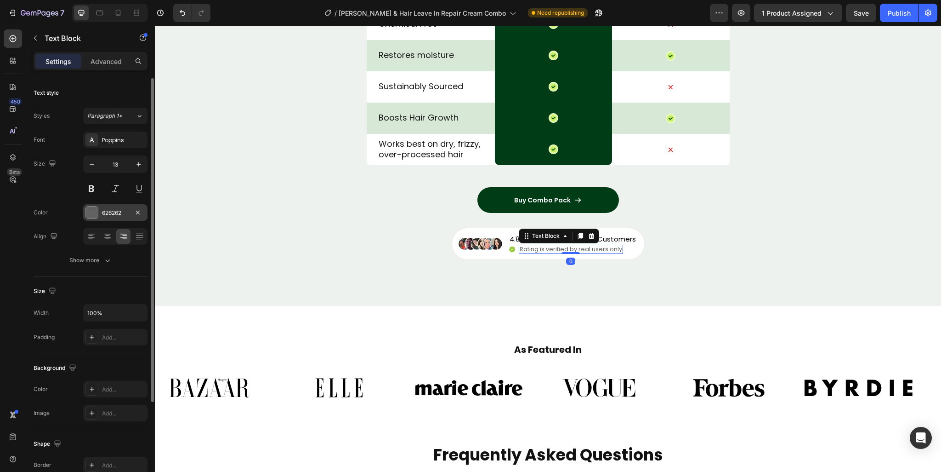
click at [125, 217] on div "626262" at bounding box center [115, 212] width 64 height 17
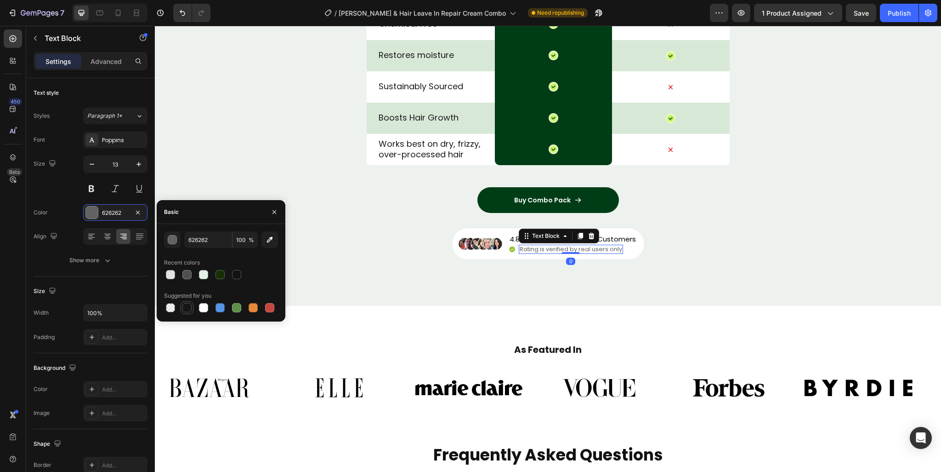
drag, startPoint x: 188, startPoint y: 302, endPoint x: 376, endPoint y: 252, distance: 194.5
click at [188, 302] on div at bounding box center [187, 307] width 11 height 11
type input "151515"
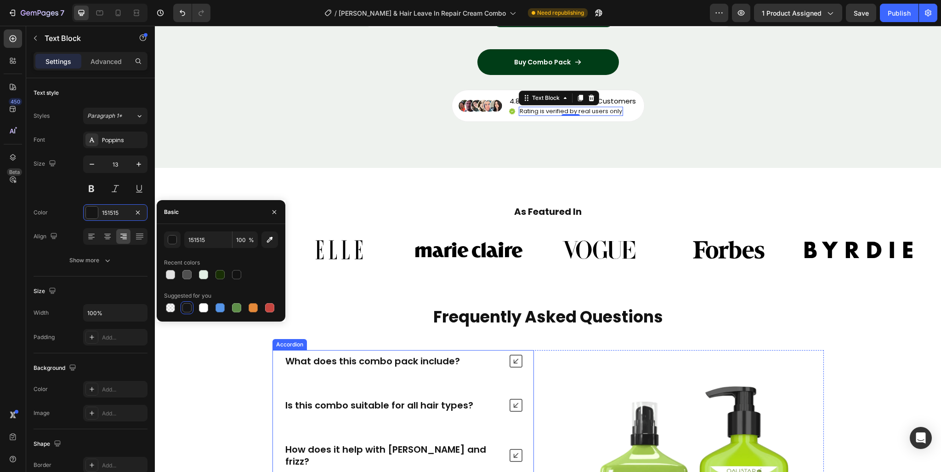
click at [478, 367] on div "What does this combo pack include?" at bounding box center [393, 361] width 218 height 15
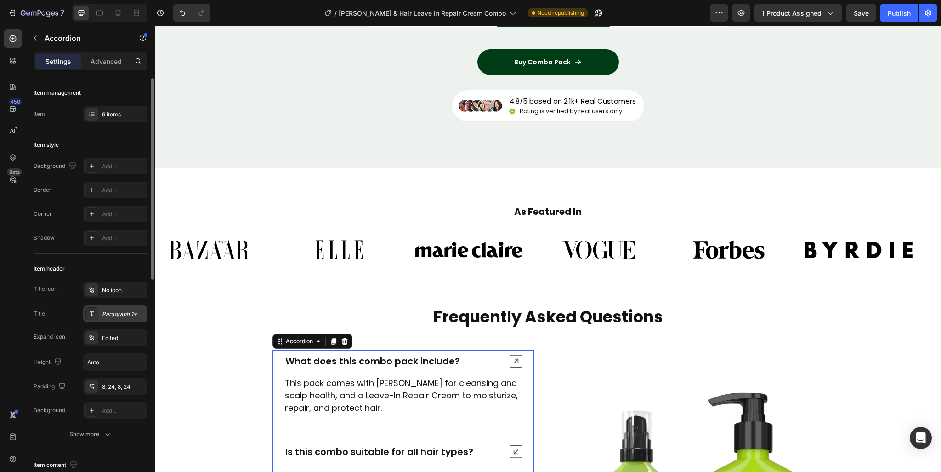
click at [121, 319] on div "Paragraph 1*" at bounding box center [115, 313] width 64 height 17
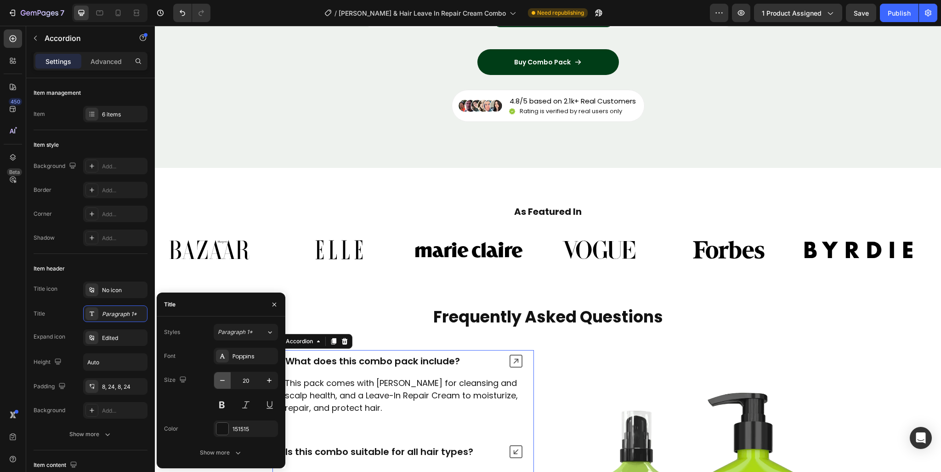
click at [221, 385] on button "button" at bounding box center [222, 380] width 17 height 17
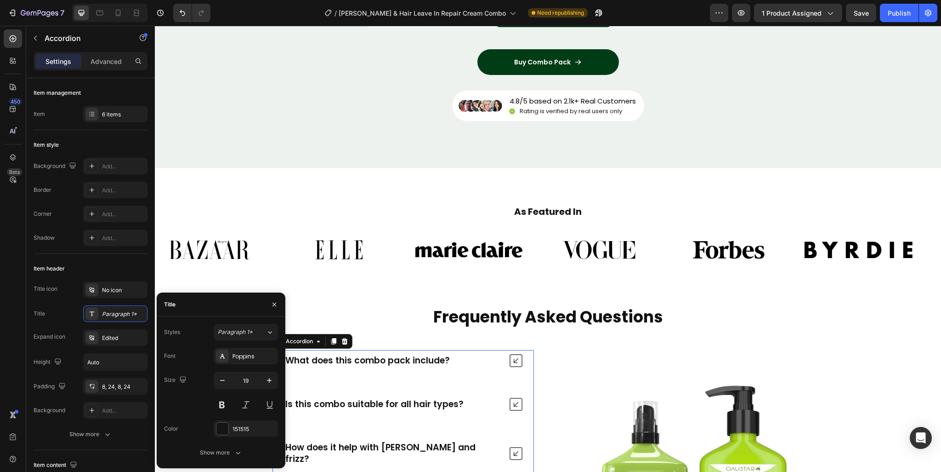
type input "18"
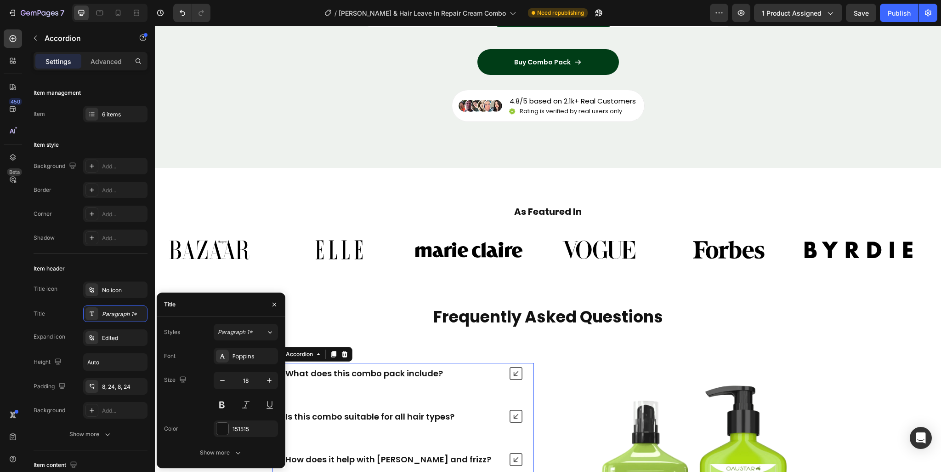
click at [405, 373] on p "What does this combo pack include?" at bounding box center [364, 373] width 158 height 11
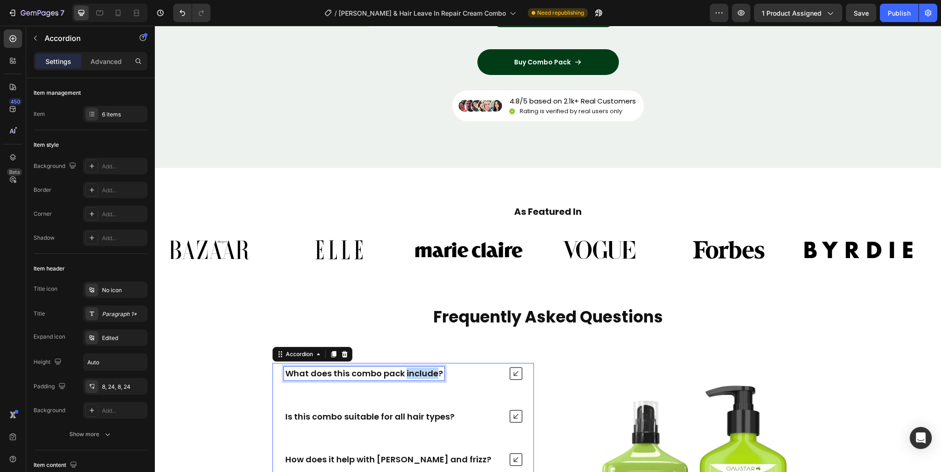
click at [405, 373] on p "What does this combo pack include?" at bounding box center [364, 373] width 158 height 11
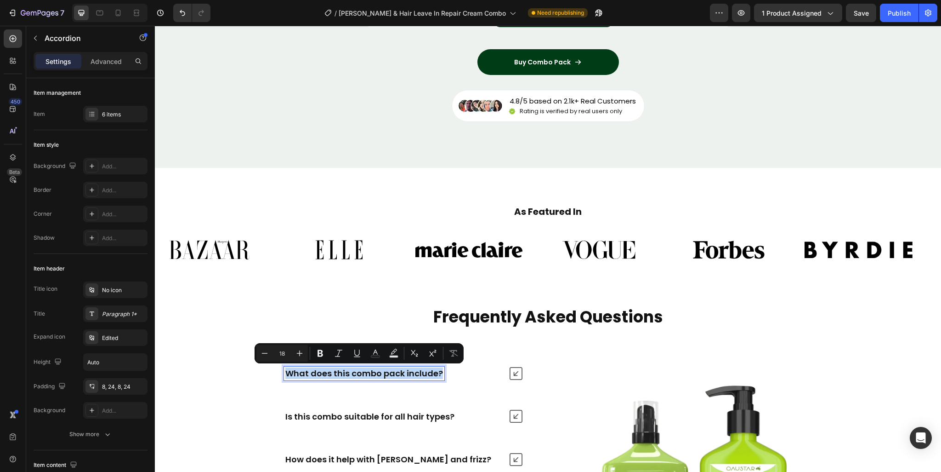
click at [505, 373] on div "What does this combo pack include?" at bounding box center [403, 373] width 261 height 21
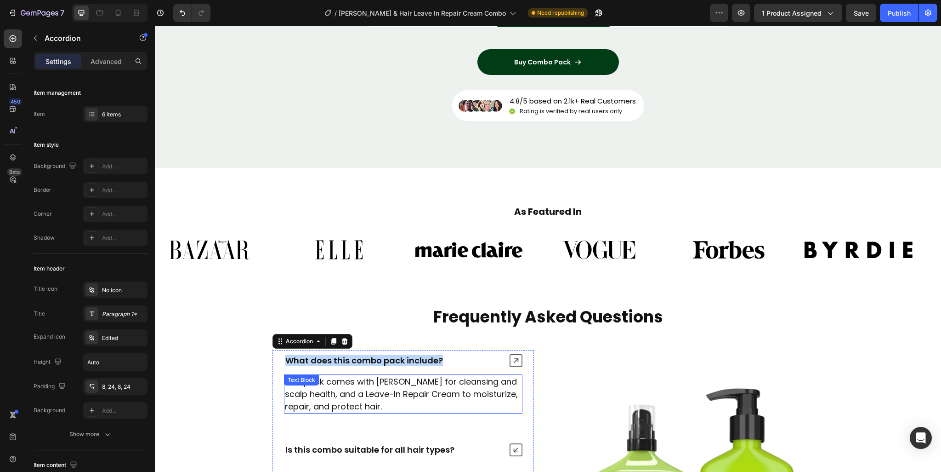
click at [463, 403] on p "This pack comes with Rosemary Shampoo for cleansing and scalp health, and a Lea…" at bounding box center [403, 393] width 237 height 37
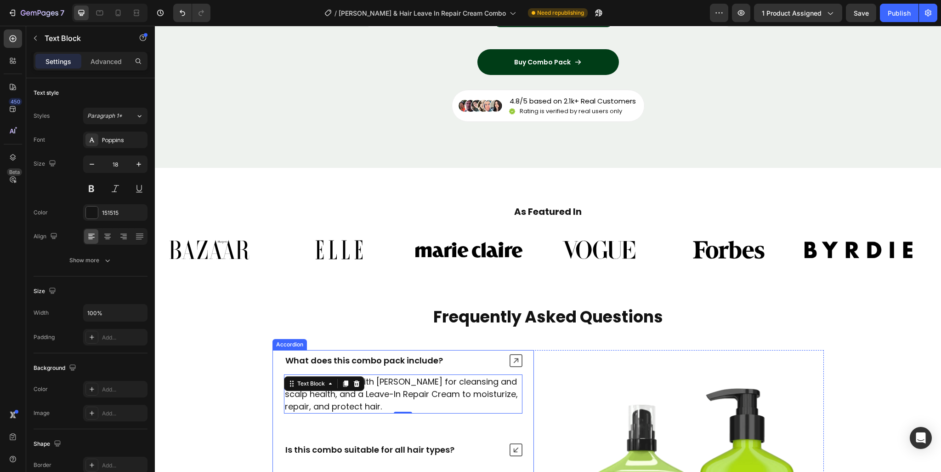
click at [527, 360] on div "What does this combo pack include?" at bounding box center [403, 360] width 261 height 21
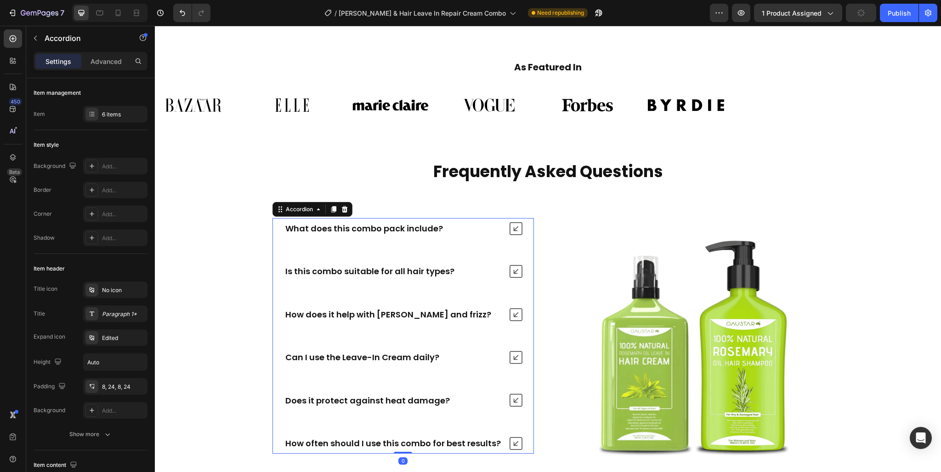
scroll to position [3724, 0]
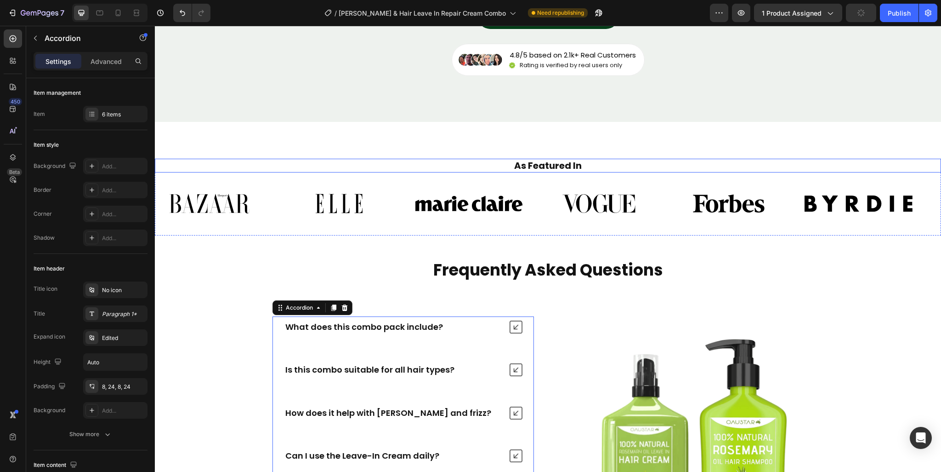
click at [558, 167] on h2 "As Featured In" at bounding box center [548, 166] width 773 height 14
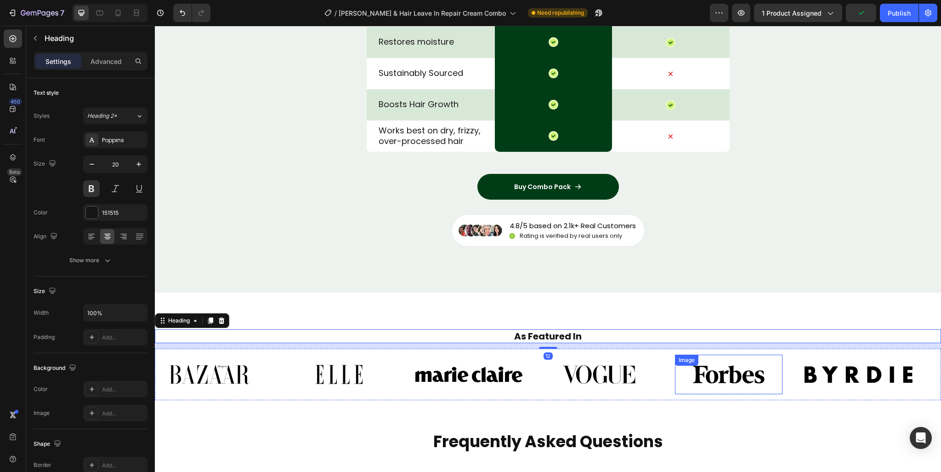
scroll to position [3540, 0]
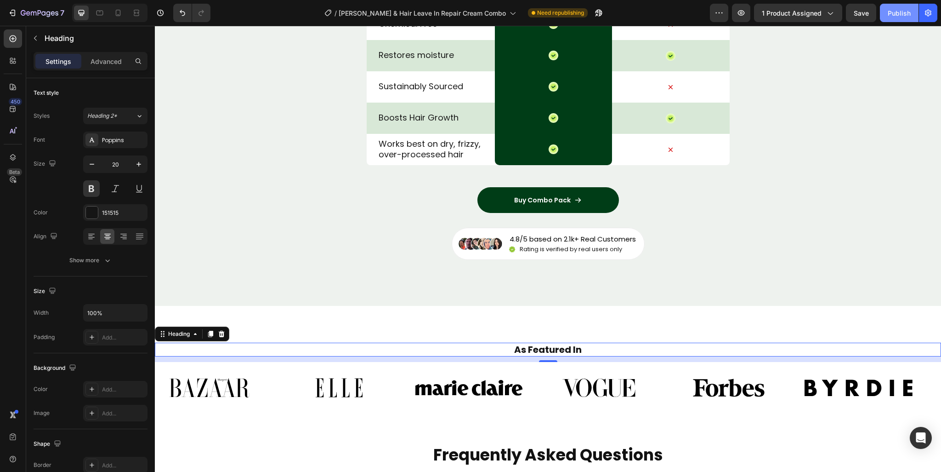
click at [913, 13] on button "Publish" at bounding box center [899, 13] width 39 height 18
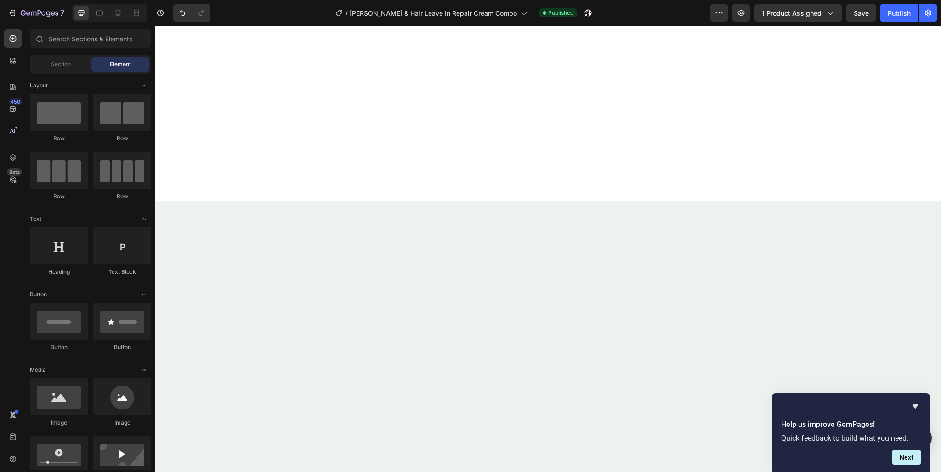
scroll to position [23, 0]
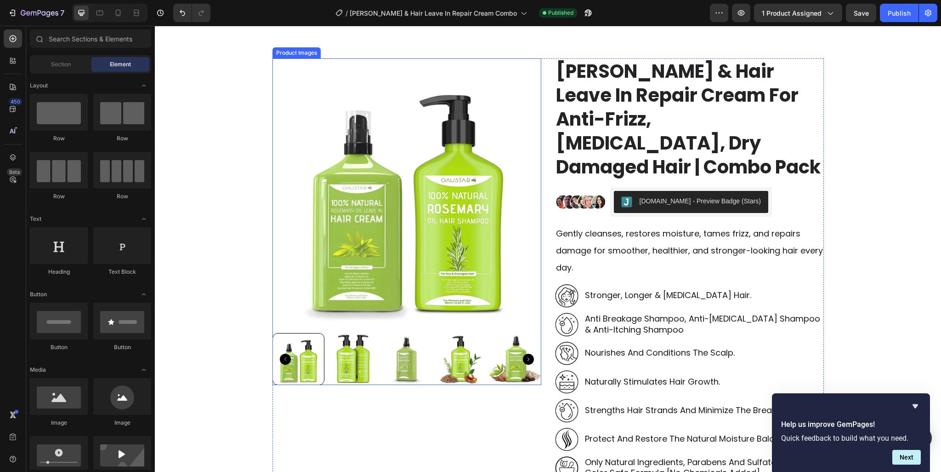
click at [457, 293] on img at bounding box center [407, 192] width 269 height 269
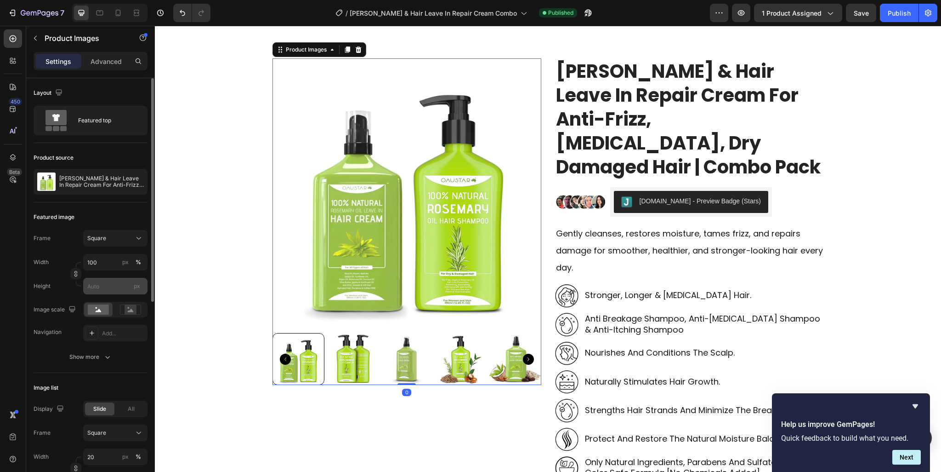
scroll to position [138, 0]
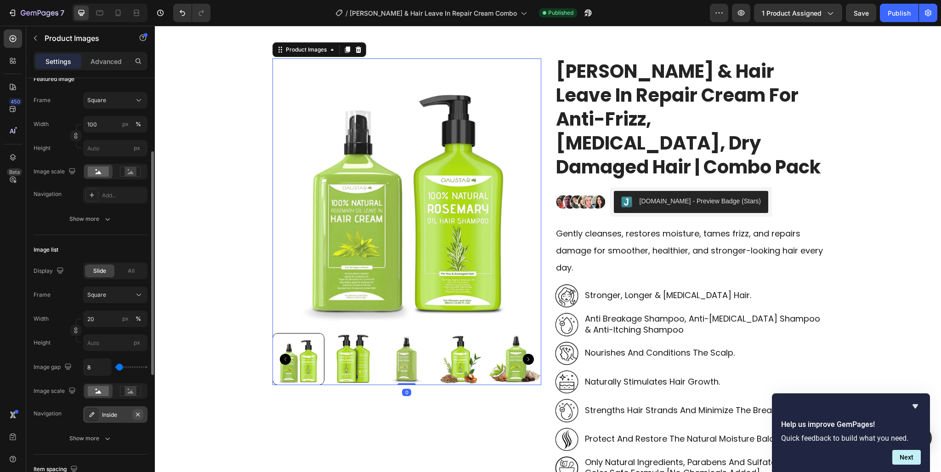
click at [134, 411] on icon "button" at bounding box center [137, 414] width 7 height 7
click at [114, 185] on div "Frame Square Width 100 px % Height px Image scale Navigation Add..." at bounding box center [91, 147] width 114 height 111
click at [118, 190] on div "Add..." at bounding box center [115, 195] width 64 height 17
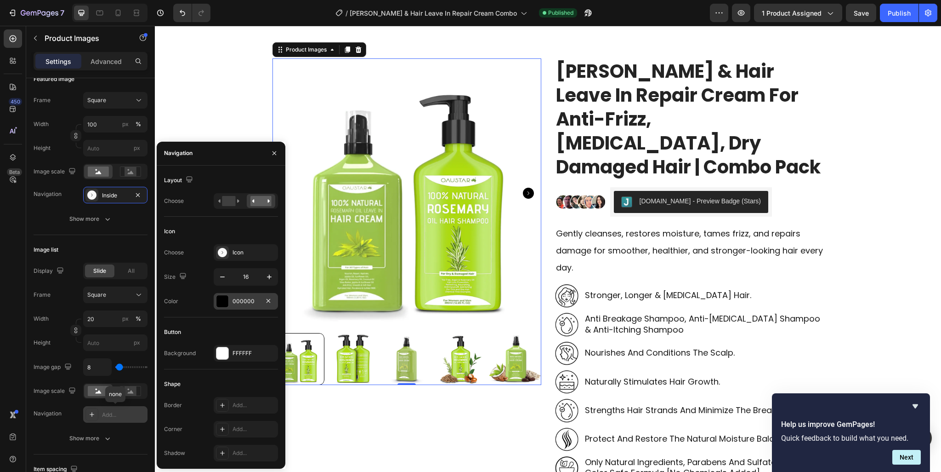
click at [228, 306] on div at bounding box center [222, 301] width 13 height 13
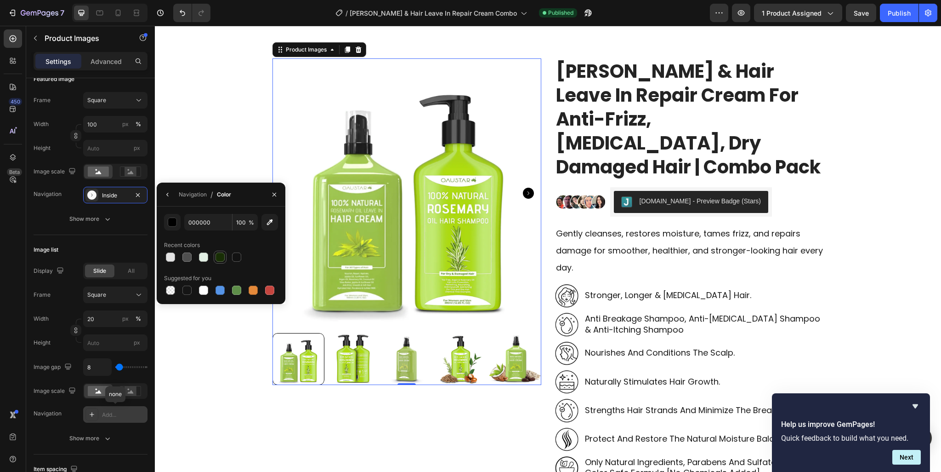
click at [223, 260] on div at bounding box center [220, 256] width 9 height 9
type input "182E05"
click at [165, 191] on icon "button" at bounding box center [167, 194] width 7 height 7
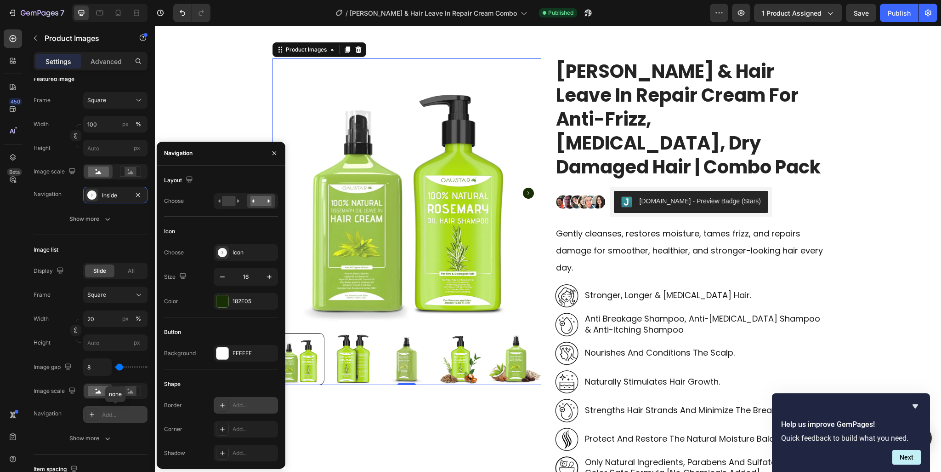
click at [239, 402] on div "Add..." at bounding box center [254, 405] width 43 height 8
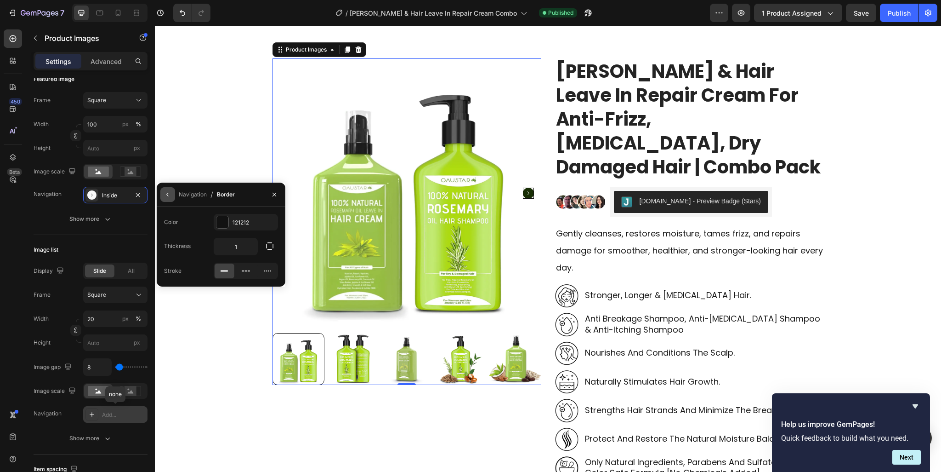
click at [165, 192] on icon "button" at bounding box center [167, 194] width 7 height 7
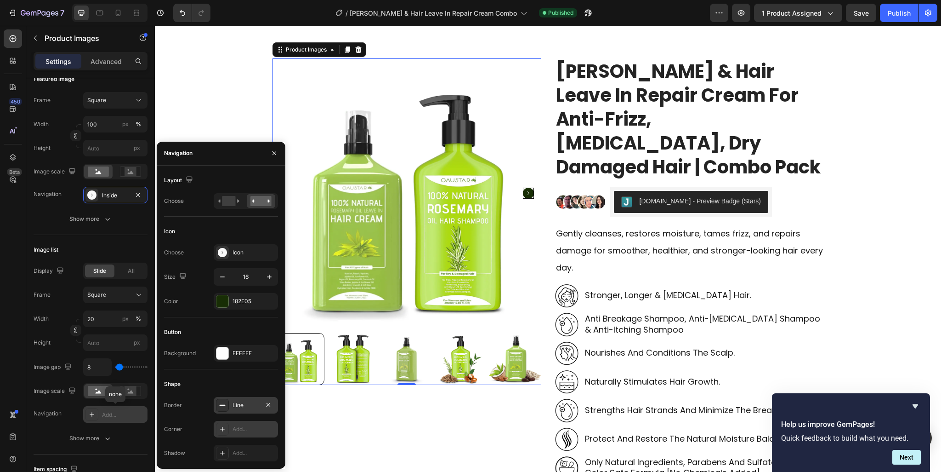
click at [244, 433] on div "Add..." at bounding box center [254, 429] width 43 height 8
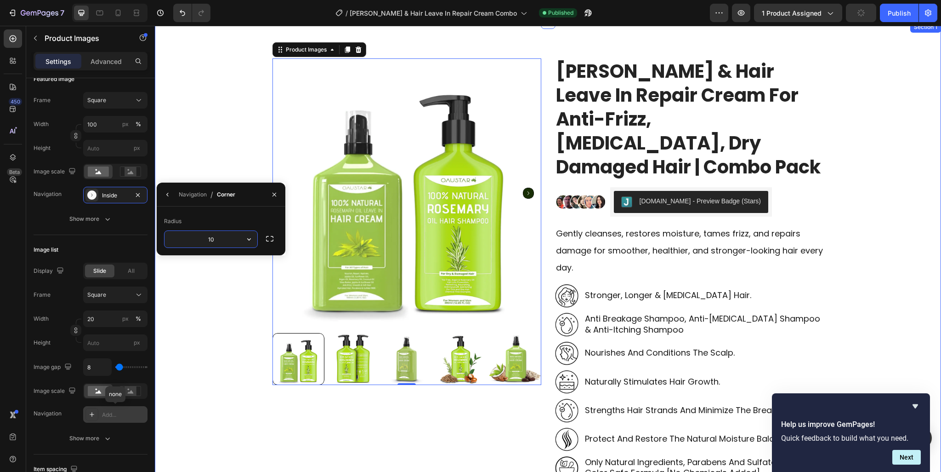
type input "100"
click at [171, 197] on icon "button" at bounding box center [167, 194] width 7 height 7
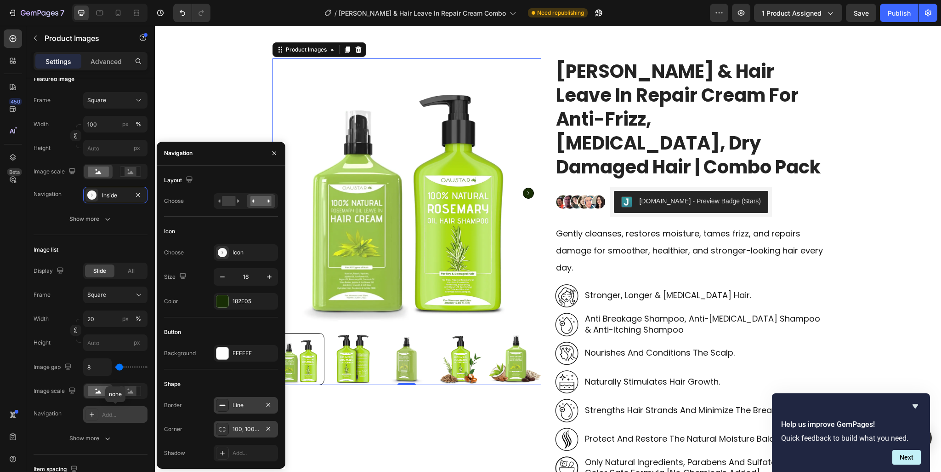
click at [361, 362] on img at bounding box center [353, 359] width 52 height 52
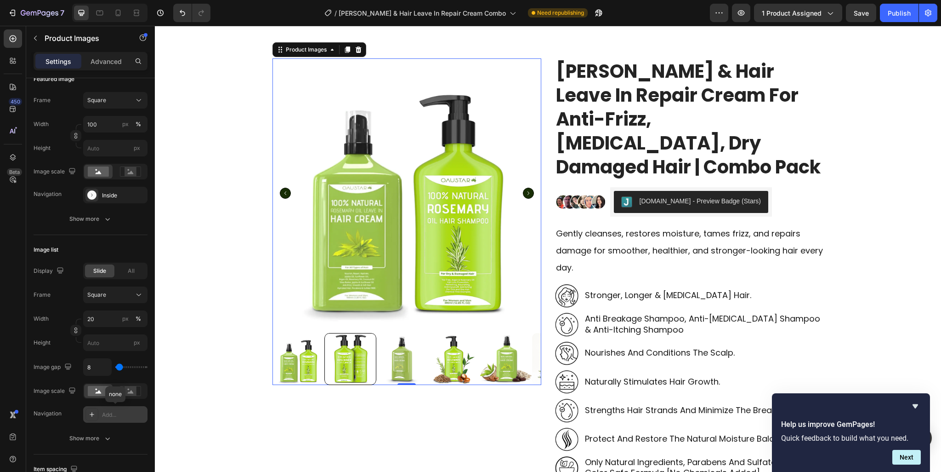
click at [428, 360] on img at bounding box center [454, 359] width 52 height 52
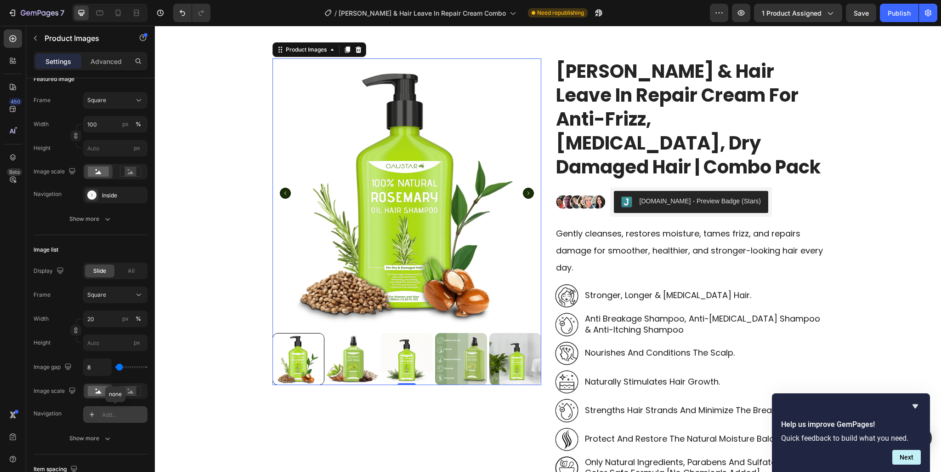
click at [429, 365] on img at bounding box center [407, 359] width 52 height 52
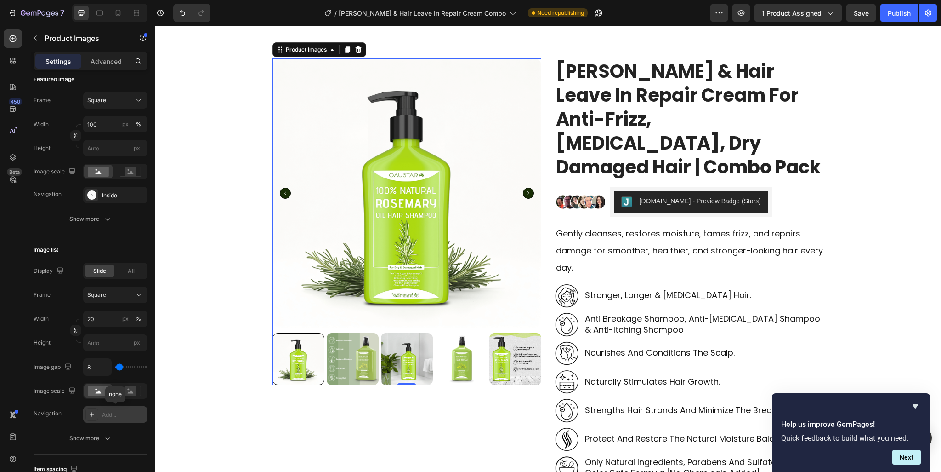
click at [361, 364] on img at bounding box center [353, 359] width 52 height 52
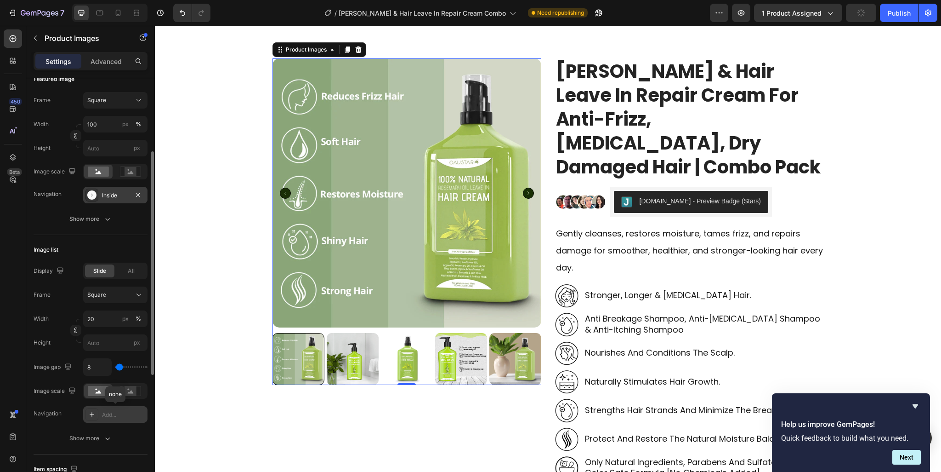
click at [116, 199] on div "Inside" at bounding box center [115, 195] width 64 height 17
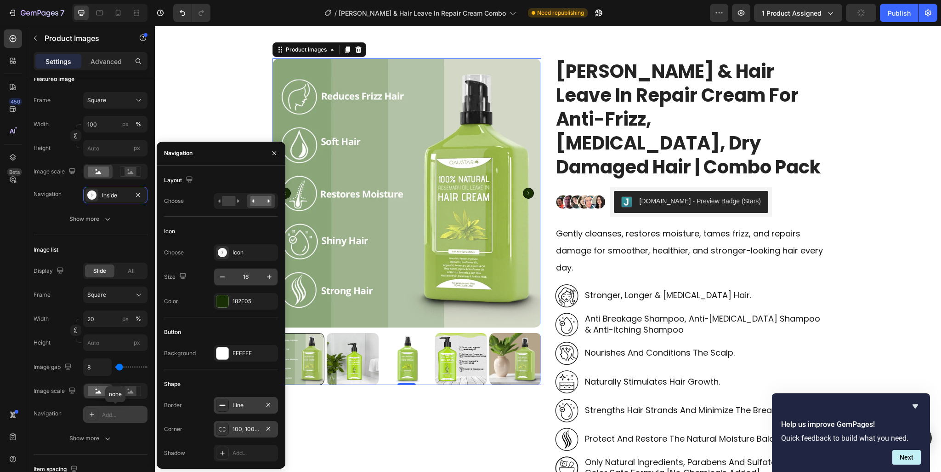
click at [248, 278] on input "16" at bounding box center [246, 276] width 30 height 17
type input "28"
click at [240, 407] on div "Line" at bounding box center [246, 405] width 27 height 8
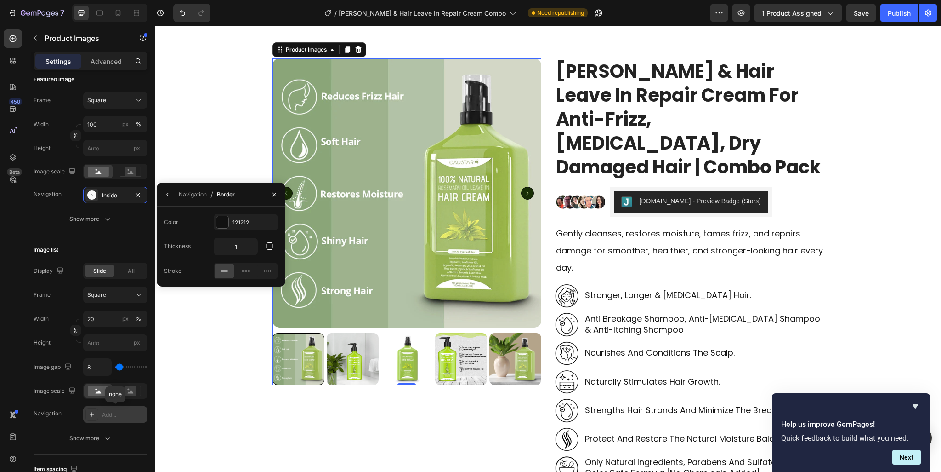
click at [228, 213] on div "Color 121212 Thickness 1 Stroke" at bounding box center [221, 246] width 129 height 80
click at [227, 216] on div at bounding box center [223, 222] width 12 height 12
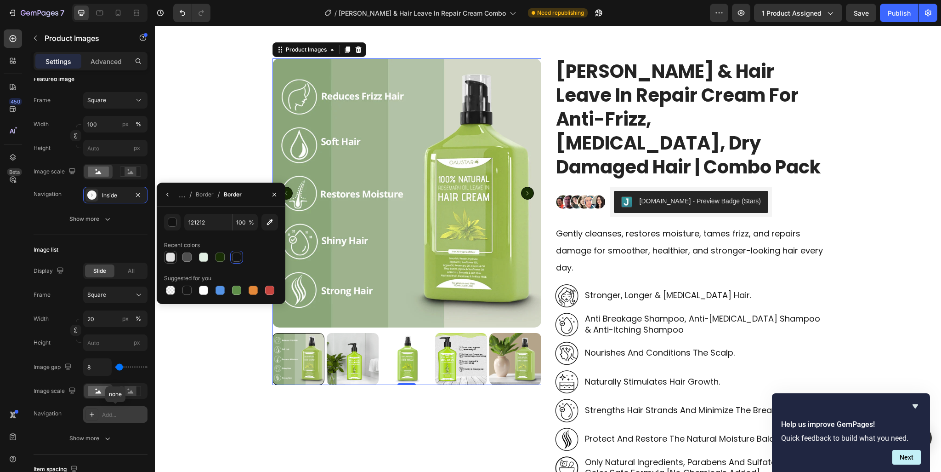
click at [169, 256] on div at bounding box center [170, 256] width 9 height 9
type input "E2E2E2"
click at [169, 197] on icon "button" at bounding box center [167, 194] width 7 height 7
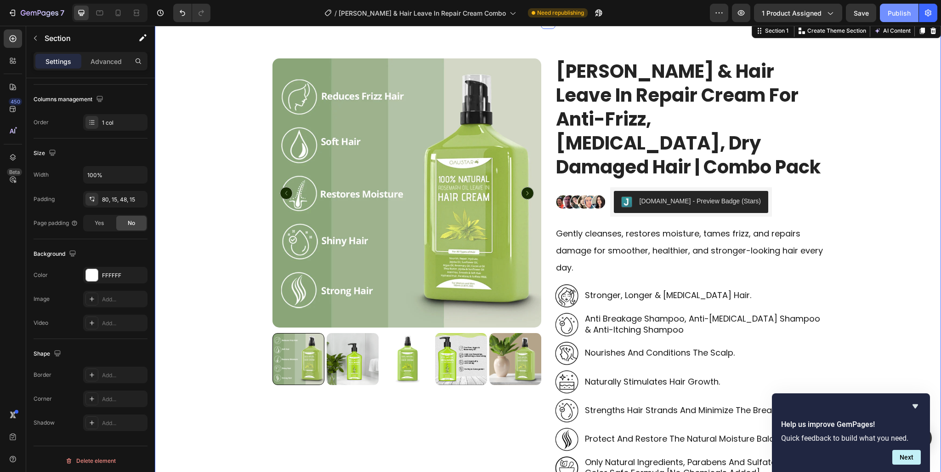
scroll to position [0, 0]
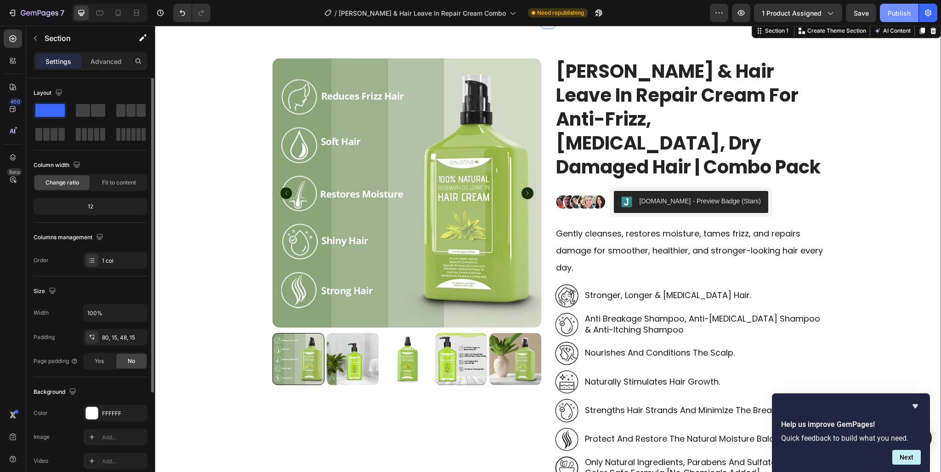
click at [892, 18] on button "Publish" at bounding box center [899, 13] width 39 height 18
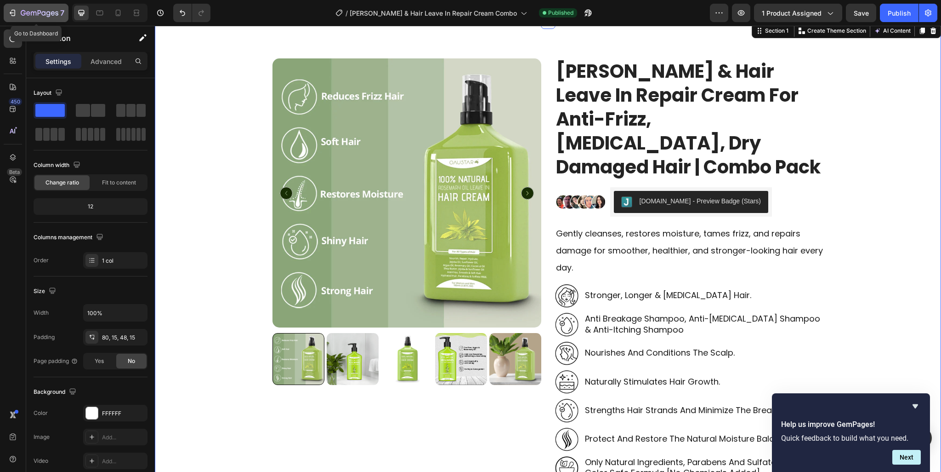
click at [13, 12] on icon "button" at bounding box center [12, 12] width 9 height 9
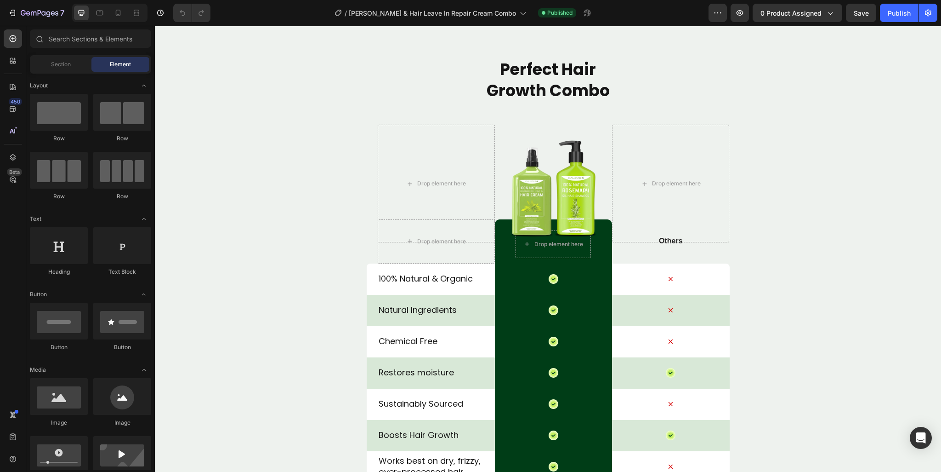
scroll to position [3264, 0]
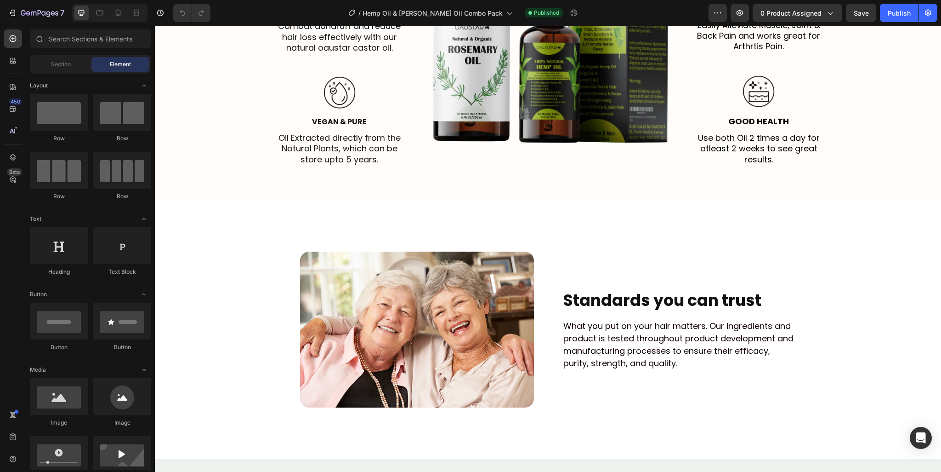
scroll to position [1931, 0]
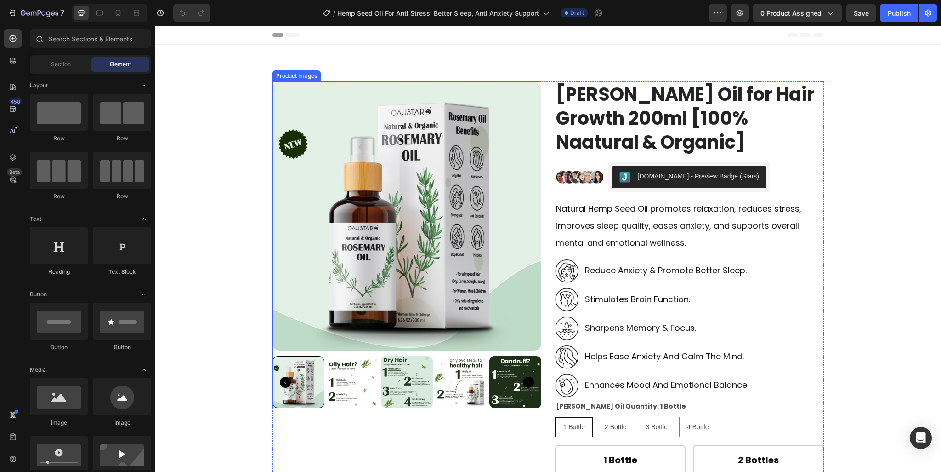
click at [528, 388] on img at bounding box center [516, 382] width 52 height 52
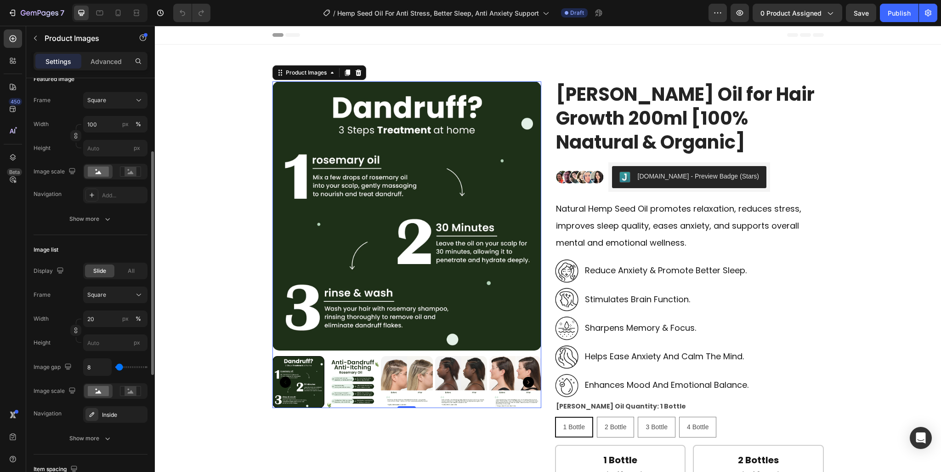
scroll to position [276, 0]
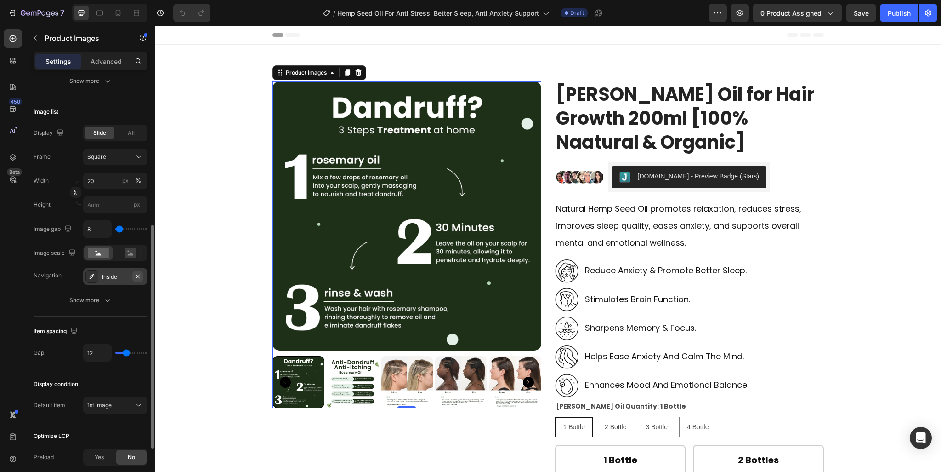
click at [137, 276] on icon "button" at bounding box center [137, 276] width 7 height 7
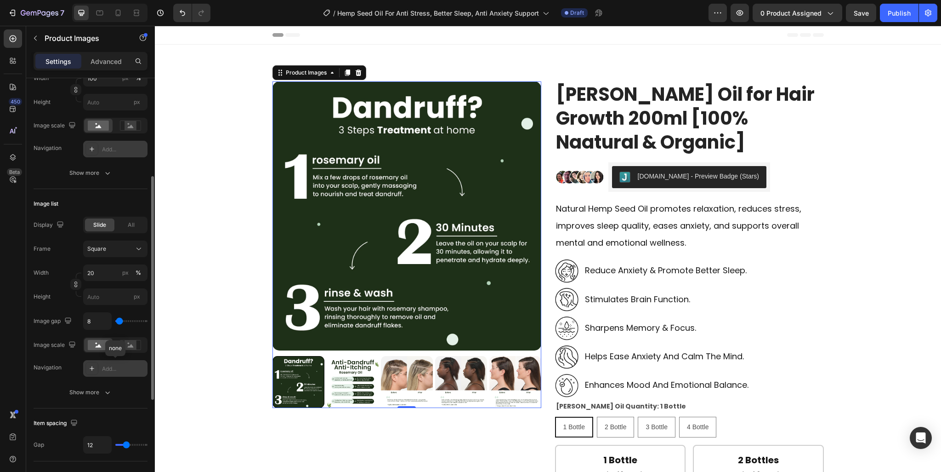
click at [120, 148] on div "Add..." at bounding box center [123, 149] width 43 height 8
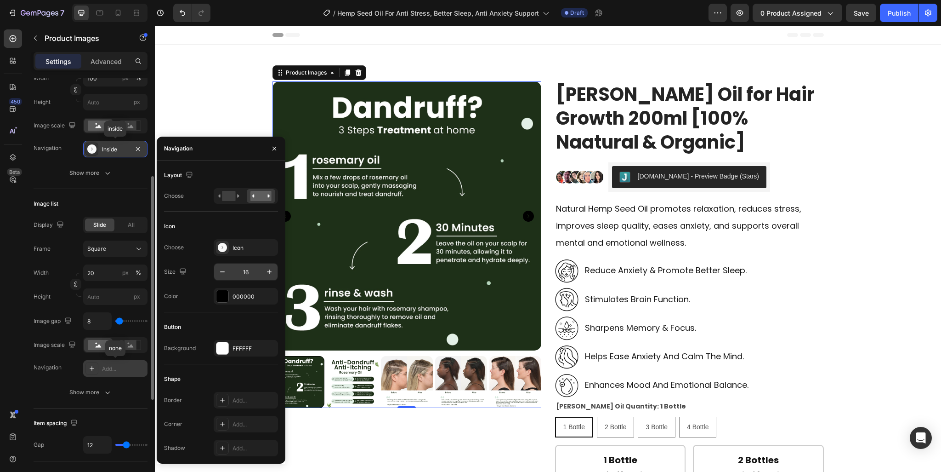
click at [245, 275] on input "16" at bounding box center [246, 271] width 30 height 17
type input "28"
click at [246, 295] on div "000000" at bounding box center [246, 296] width 27 height 8
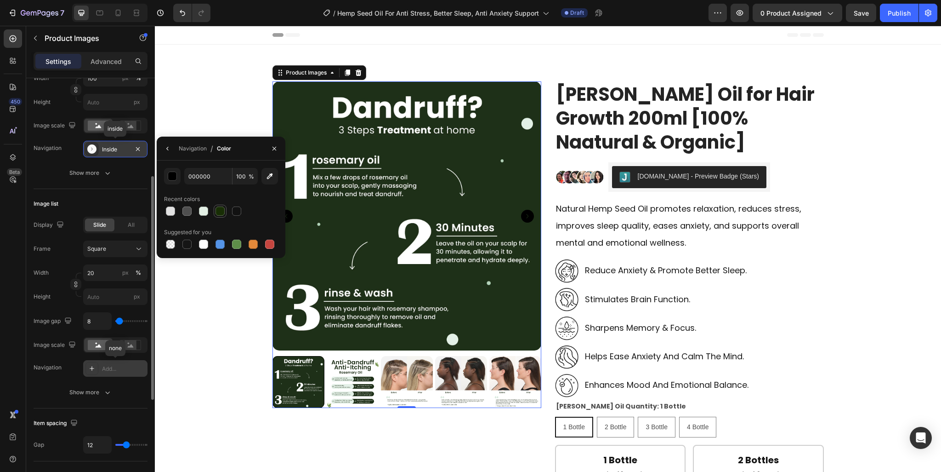
click at [217, 213] on div at bounding box center [220, 210] width 9 height 9
type input "182E05"
click at [167, 146] on icon "button" at bounding box center [167, 148] width 7 height 7
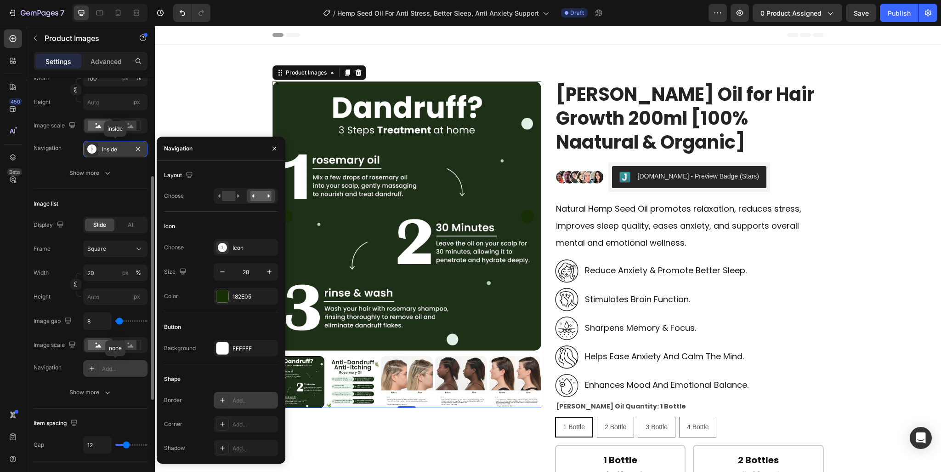
click at [238, 405] on div "Add..." at bounding box center [246, 400] width 64 height 17
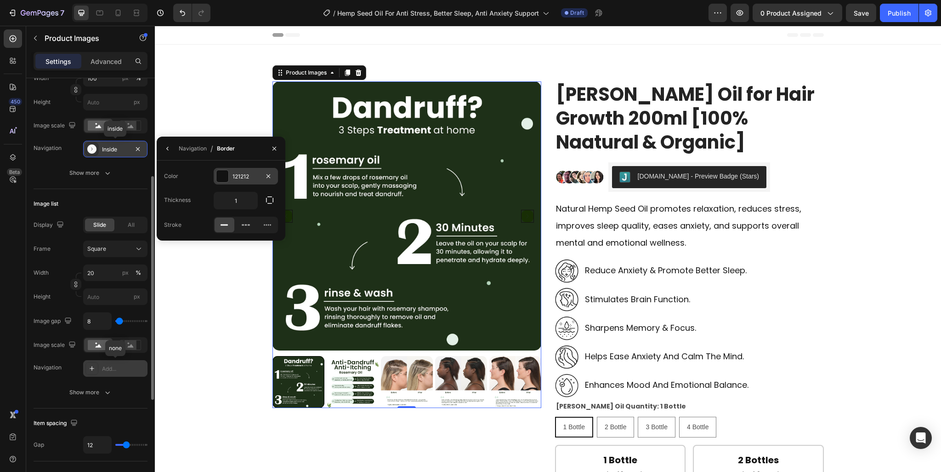
click at [222, 171] on div at bounding box center [223, 176] width 12 height 12
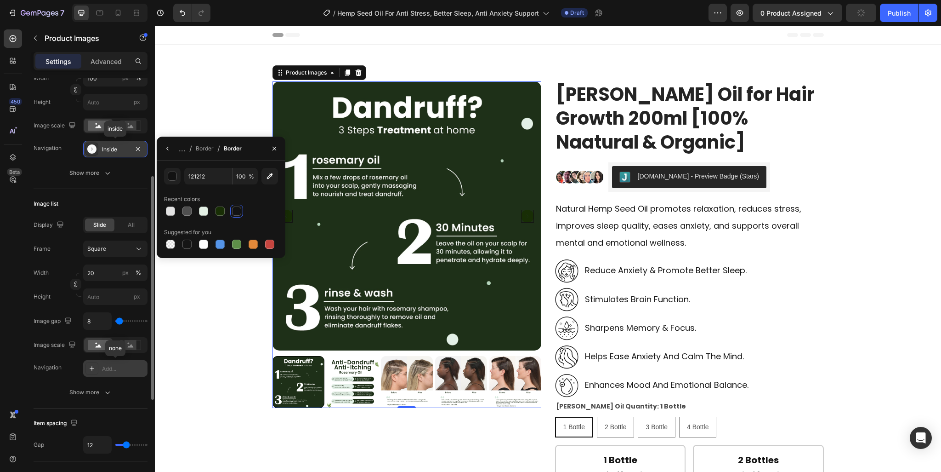
click at [168, 209] on div at bounding box center [170, 210] width 9 height 9
type input "E2E2E2"
click at [164, 148] on icon "button" at bounding box center [167, 148] width 7 height 7
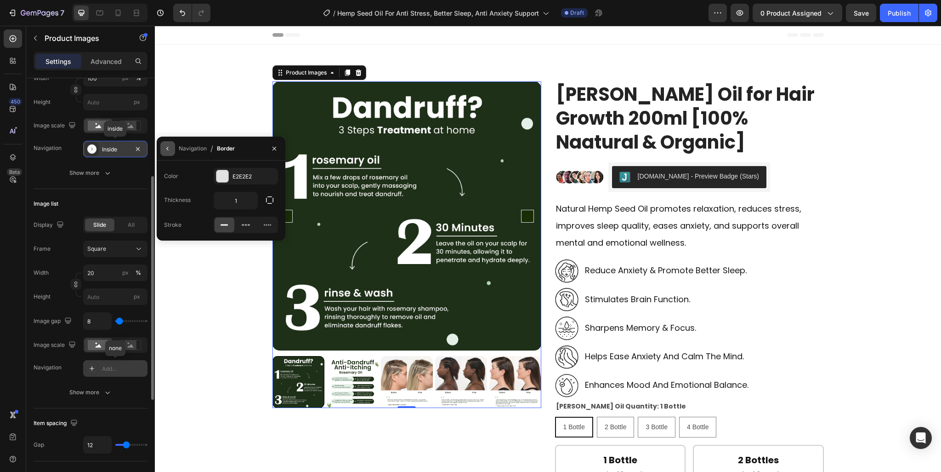
click at [168, 146] on icon "button" at bounding box center [167, 148] width 7 height 7
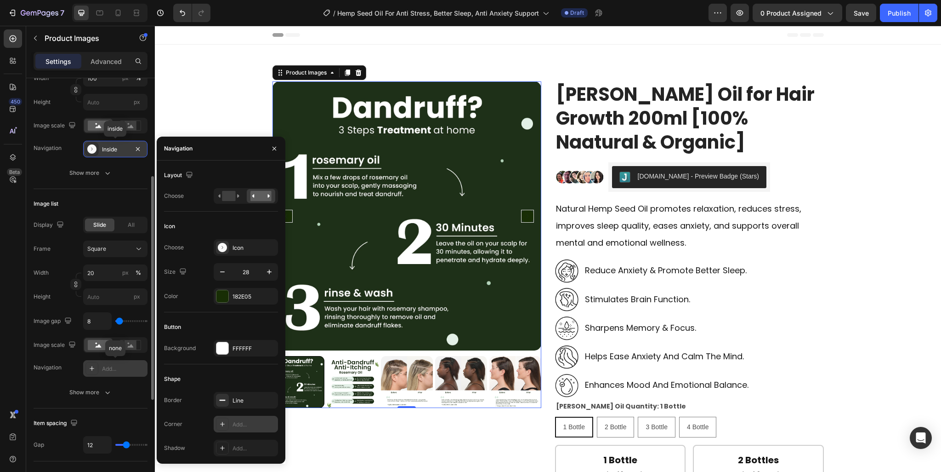
click at [241, 419] on div "Add..." at bounding box center [246, 424] width 64 height 17
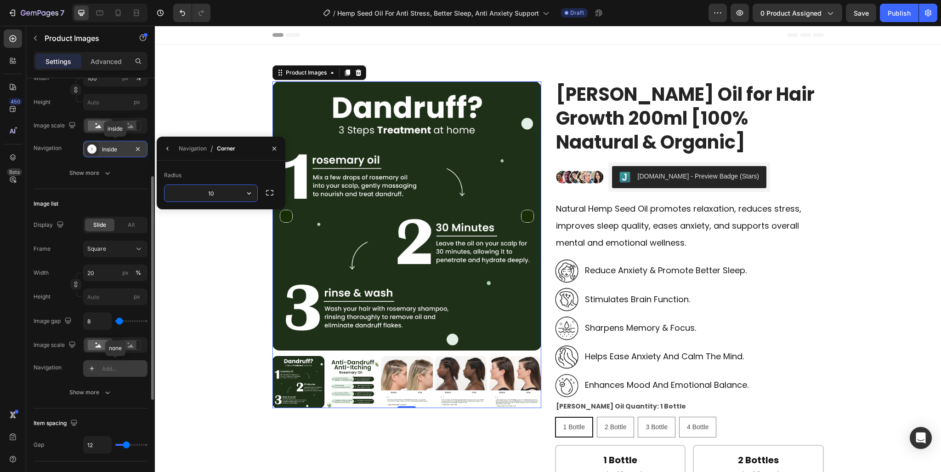
type input "100"
click at [165, 150] on icon "button" at bounding box center [167, 148] width 7 height 7
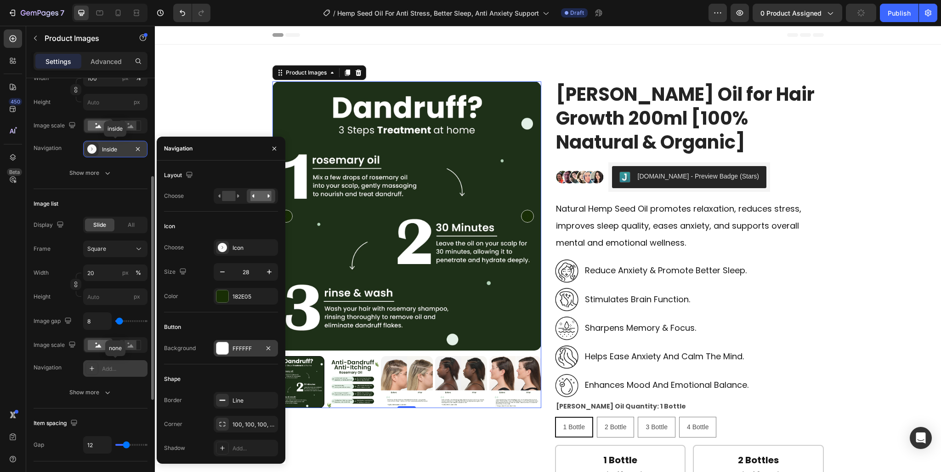
click at [245, 350] on div "FFFFFF" at bounding box center [246, 348] width 27 height 8
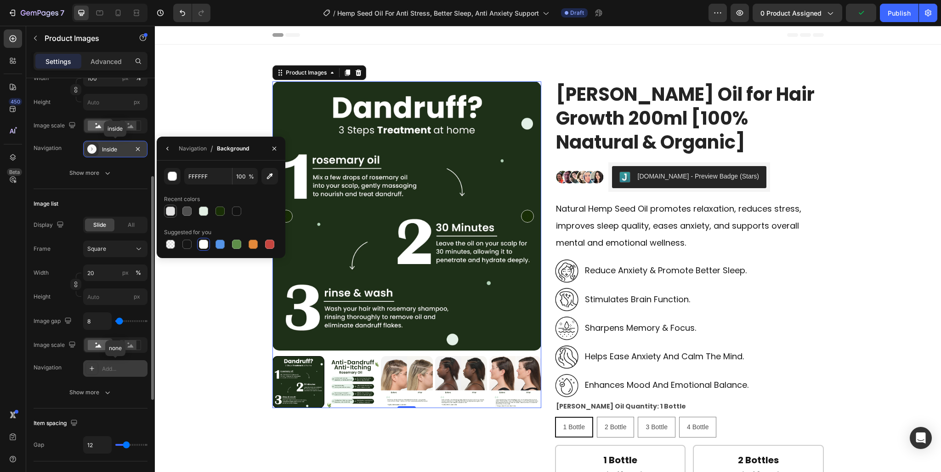
click at [172, 211] on div at bounding box center [170, 210] width 9 height 9
type input "E2E2E2"
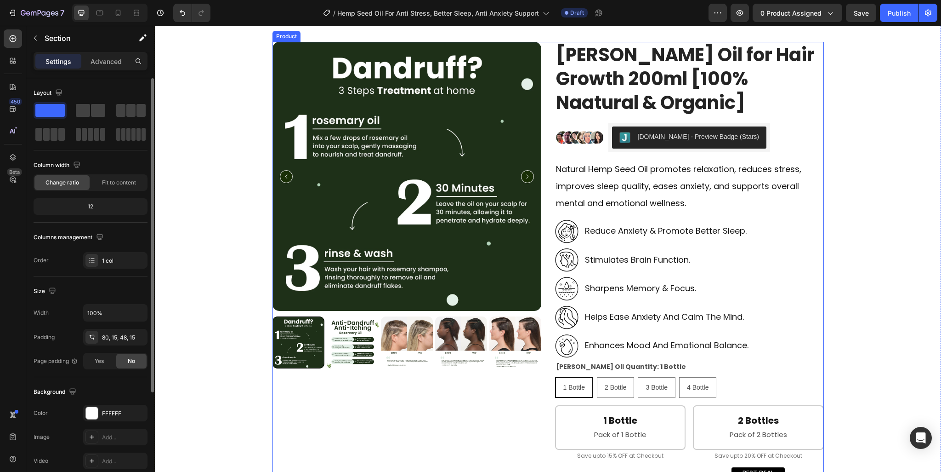
scroll to position [0, 0]
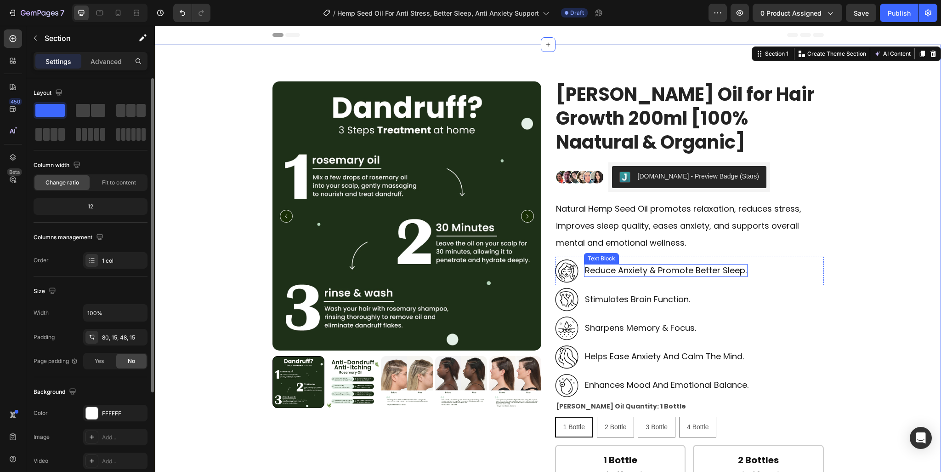
click at [659, 269] on p "reduce anxiety & promote better sleep." at bounding box center [666, 270] width 162 height 11
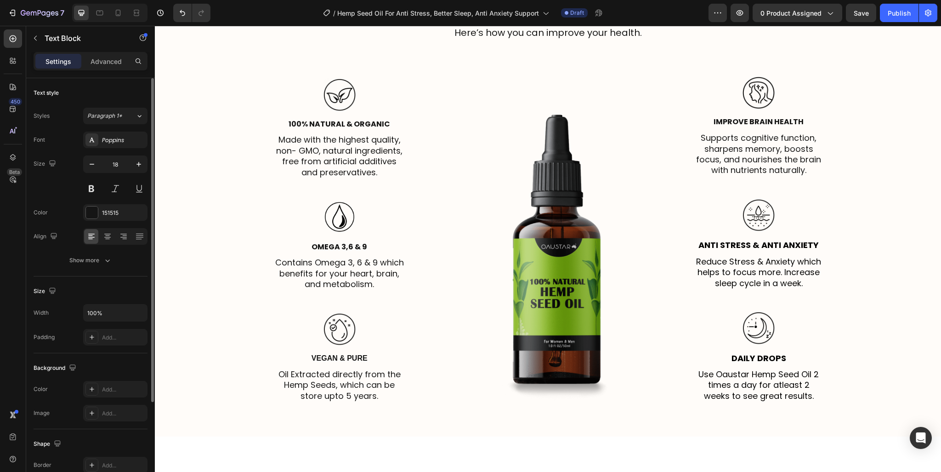
scroll to position [1655, 0]
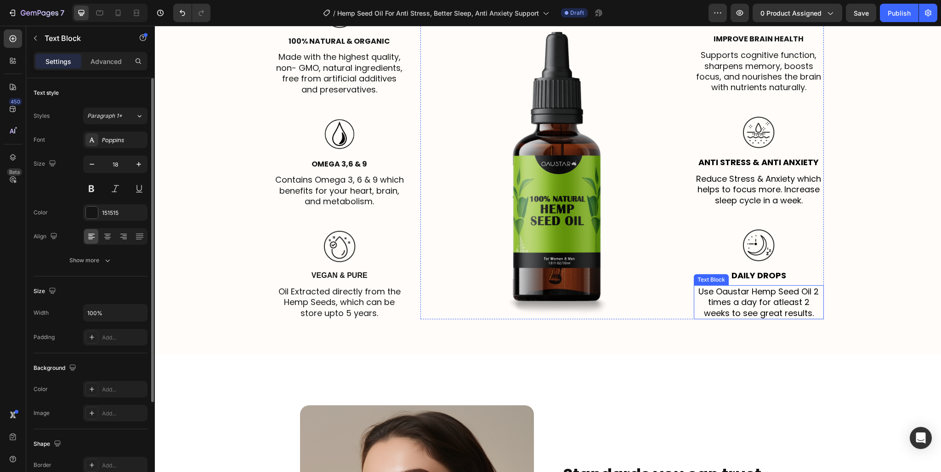
click at [796, 296] on p "Use Oaustar Hemp Seed Oil 2 times a day for atleast 2 weeks to see great result…" at bounding box center [759, 302] width 128 height 32
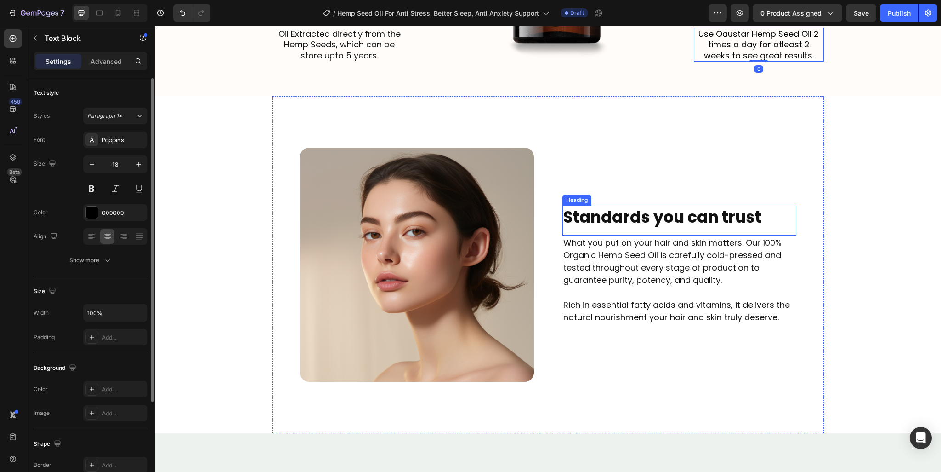
scroll to position [1931, 0]
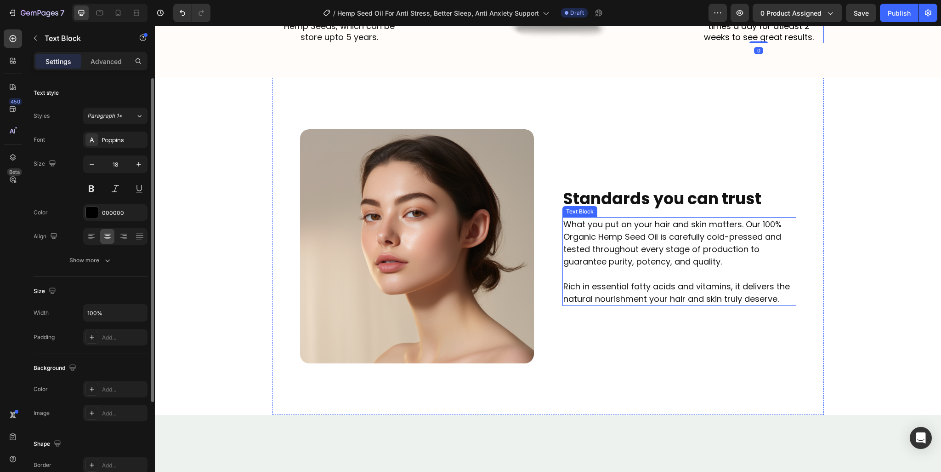
click at [674, 266] on p "What you put on your hair and skin matters. Our 100% Organic Hemp Seed Oil is c…" at bounding box center [680, 243] width 232 height 50
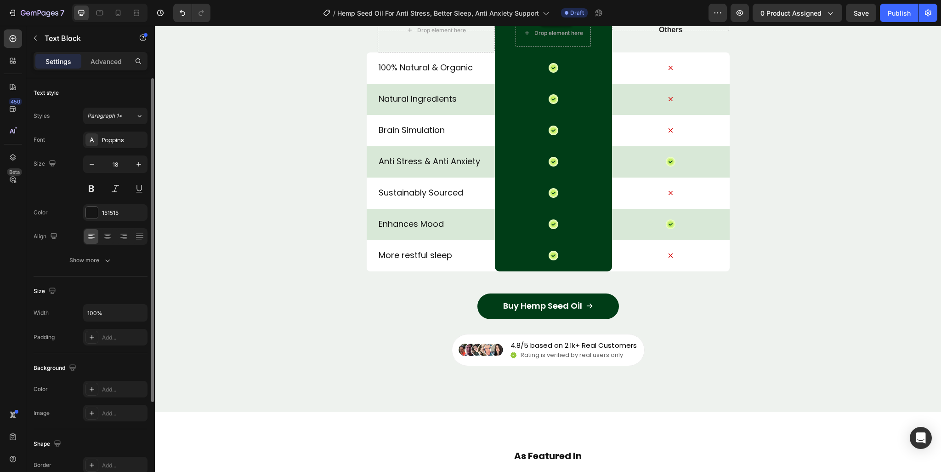
scroll to position [3310, 0]
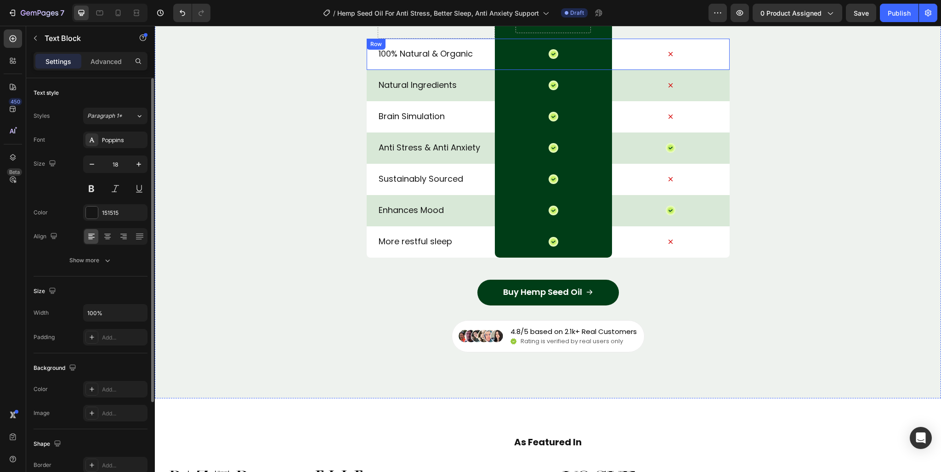
click at [407, 51] on p "100% Natural & Organic" at bounding box center [436, 53] width 115 height 11
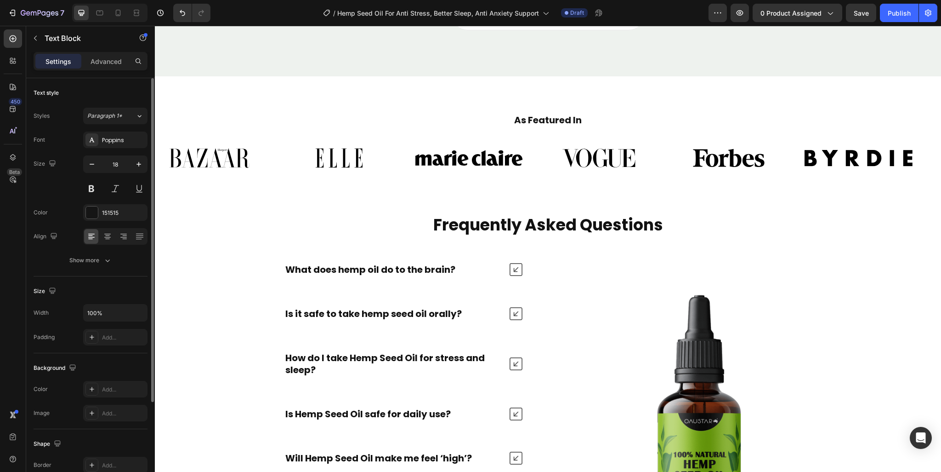
scroll to position [3724, 0]
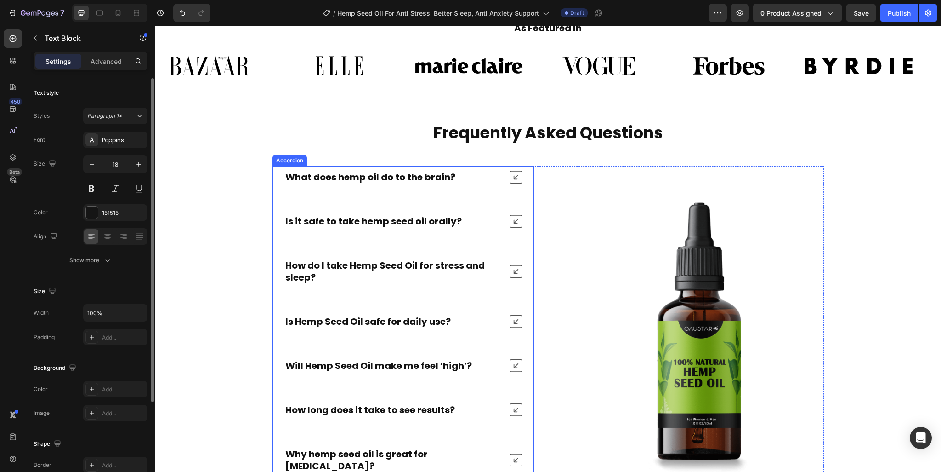
click at [420, 170] on div "What does hemp oil do to the brain?" at bounding box center [370, 177] width 173 height 15
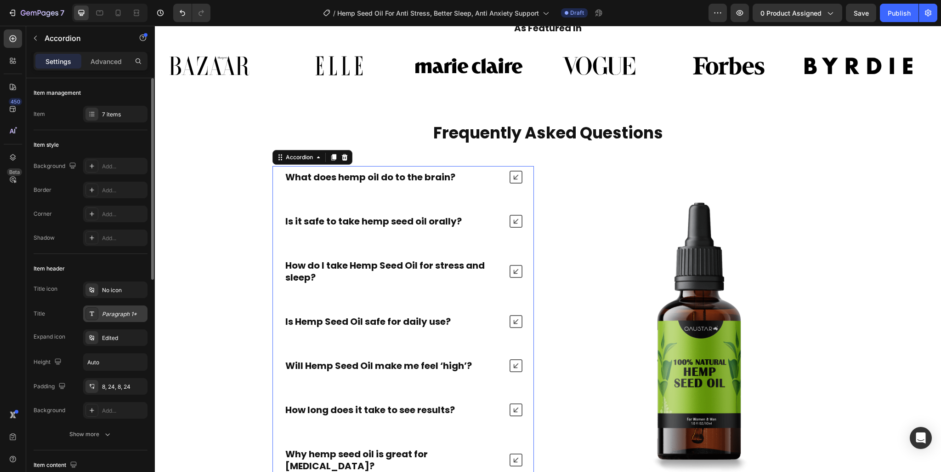
click at [123, 315] on div "Paragraph 1*" at bounding box center [123, 314] width 43 height 8
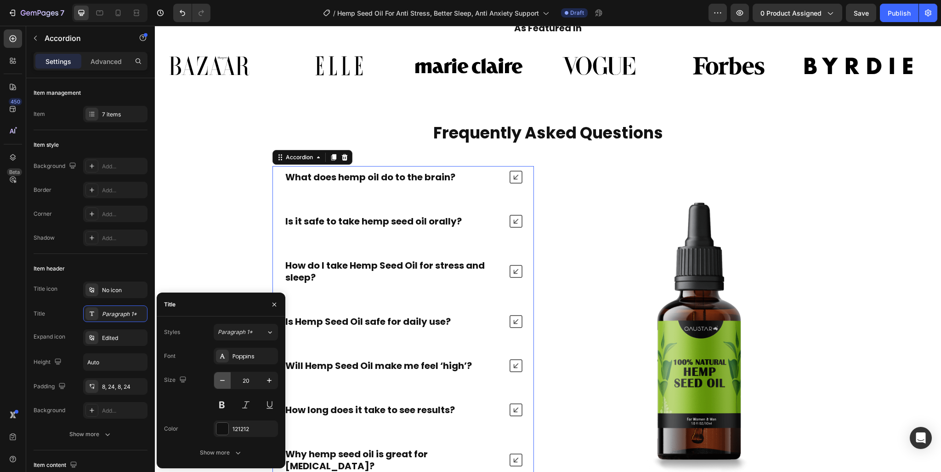
click at [223, 378] on icon "button" at bounding box center [222, 380] width 9 height 9
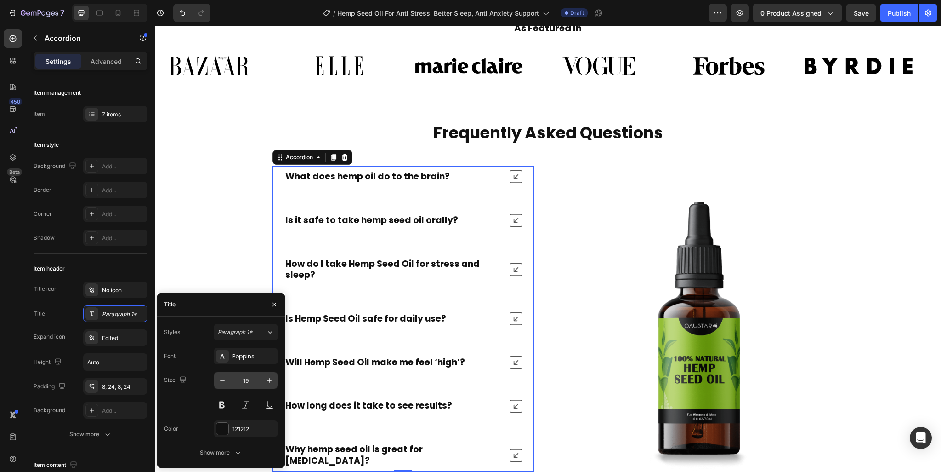
type input "18"
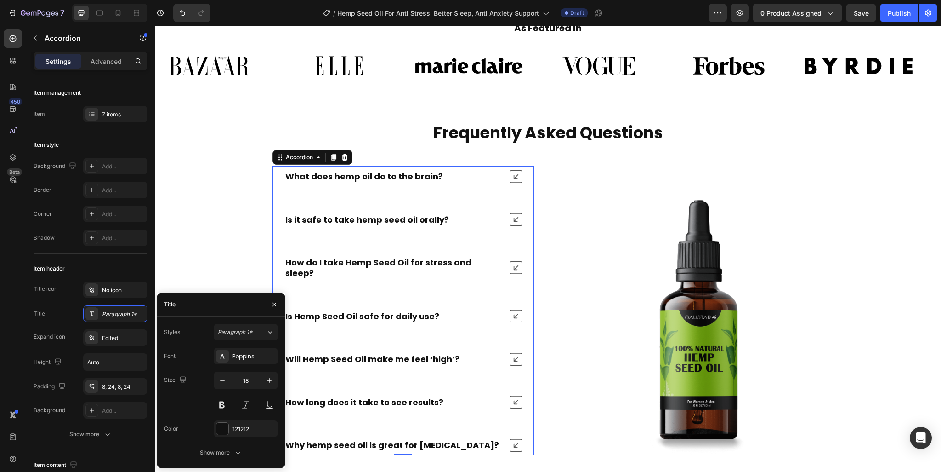
click at [520, 175] on div "What does hemp oil do to the brain?" at bounding box center [403, 176] width 261 height 21
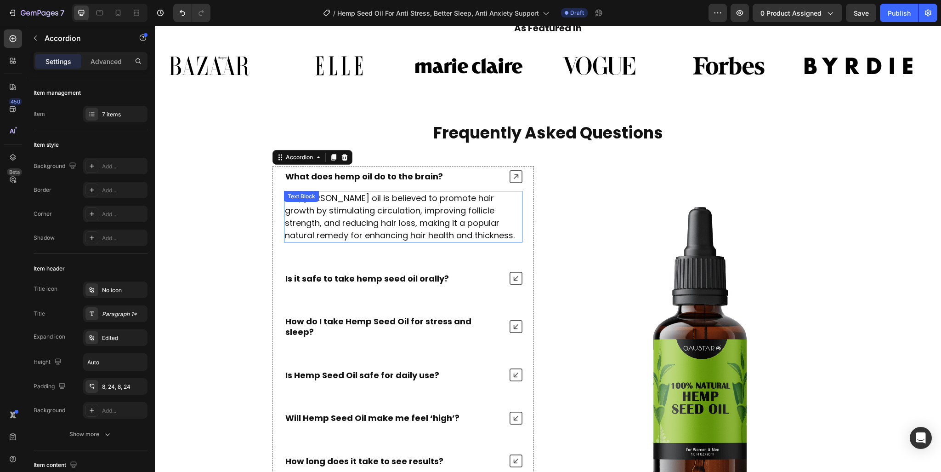
click at [471, 208] on p "Yes, rosemary oil is believed to promote hair growth by stimulating circulation…" at bounding box center [403, 217] width 237 height 50
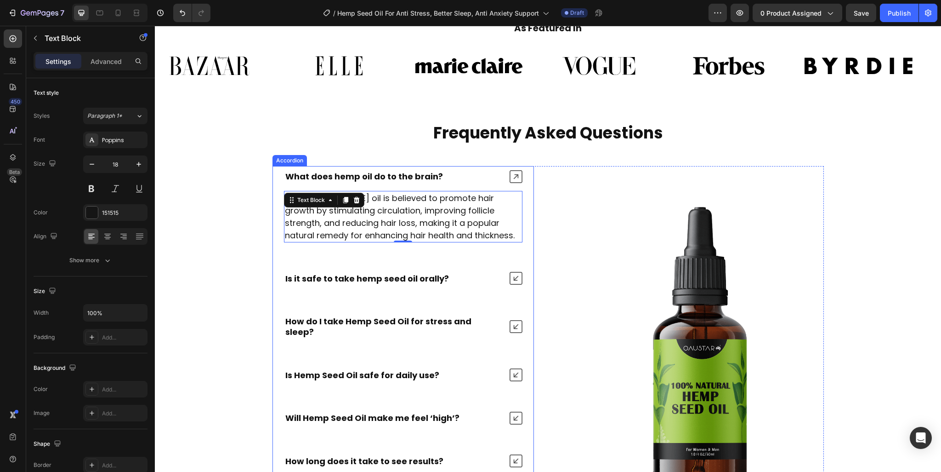
click at [515, 176] on icon at bounding box center [516, 176] width 13 height 13
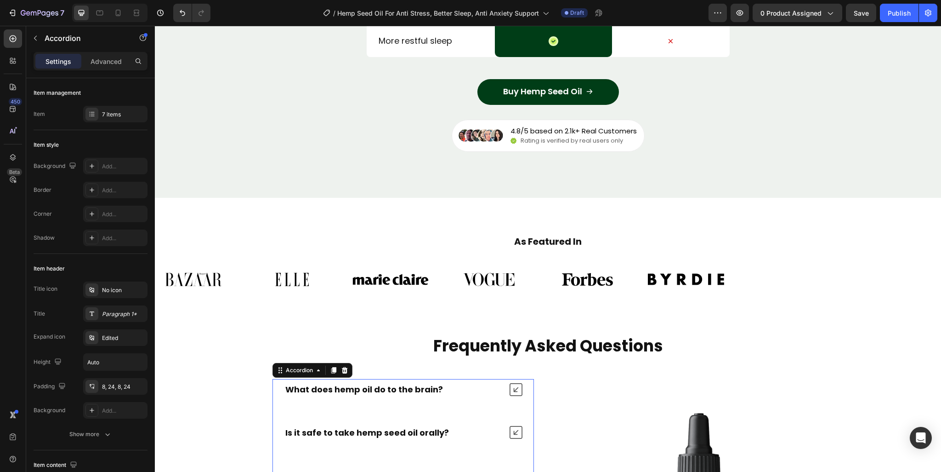
scroll to position [3409, 0]
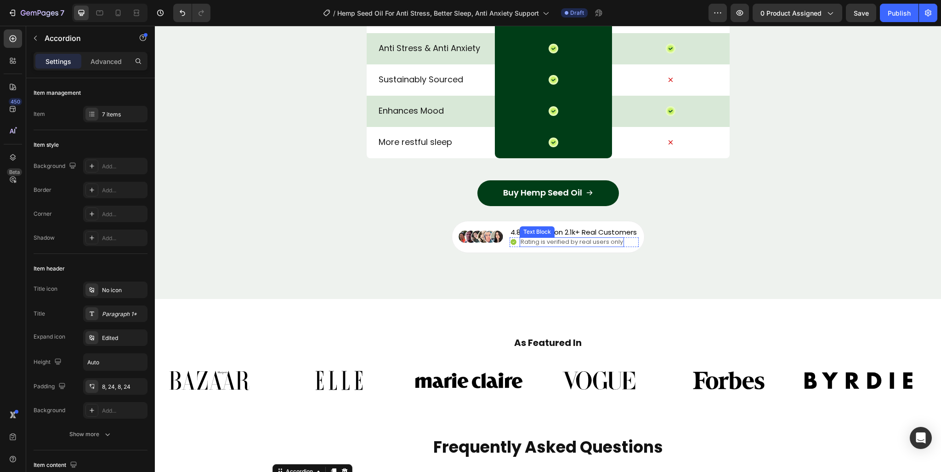
click at [532, 243] on p "Rating is verified by real users only" at bounding box center [572, 242] width 103 height 8
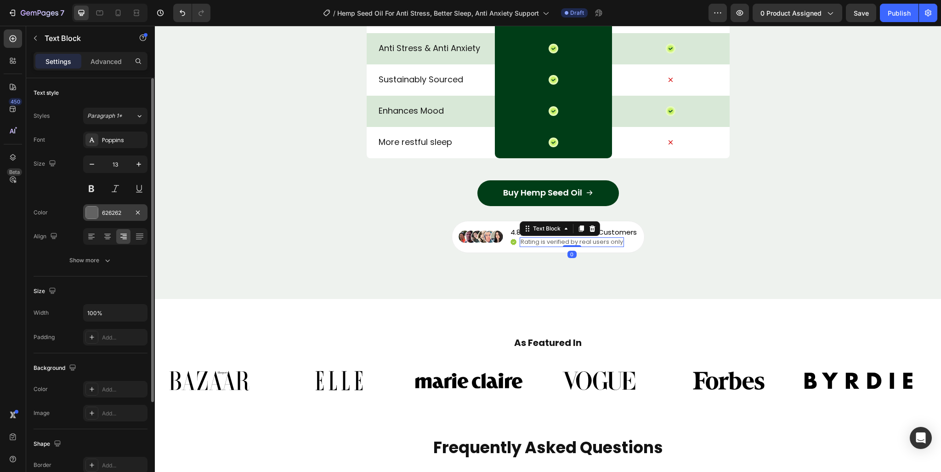
click at [105, 215] on div "626262" at bounding box center [115, 213] width 27 height 8
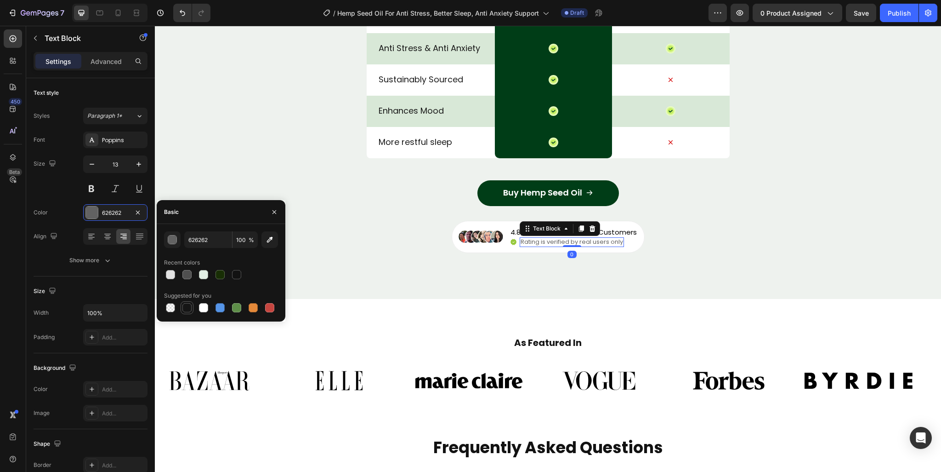
drag, startPoint x: 188, startPoint y: 305, endPoint x: 306, endPoint y: 290, distance: 118.2
click at [188, 305] on div at bounding box center [187, 307] width 9 height 9
type input "151515"
click at [534, 343] on h2 "As Featured In" at bounding box center [548, 343] width 773 height 14
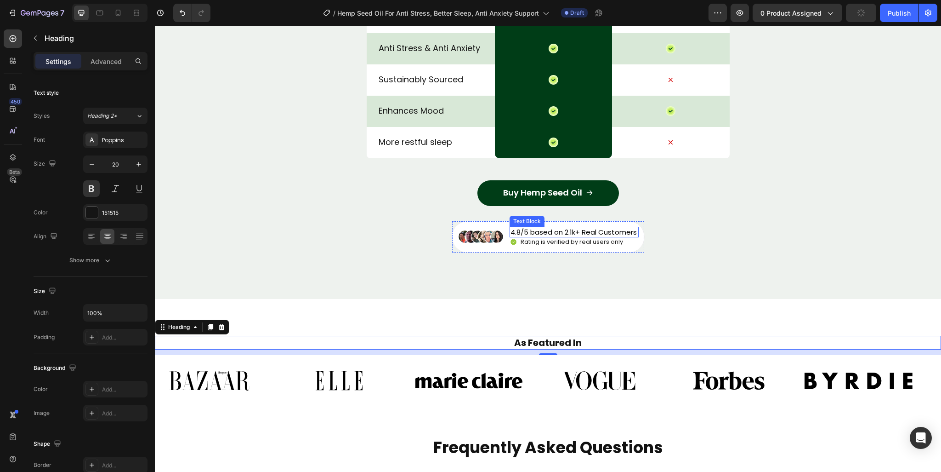
click at [574, 228] on p "4.8/5 based on 2.1k+ Real Customers" at bounding box center [574, 232] width 126 height 9
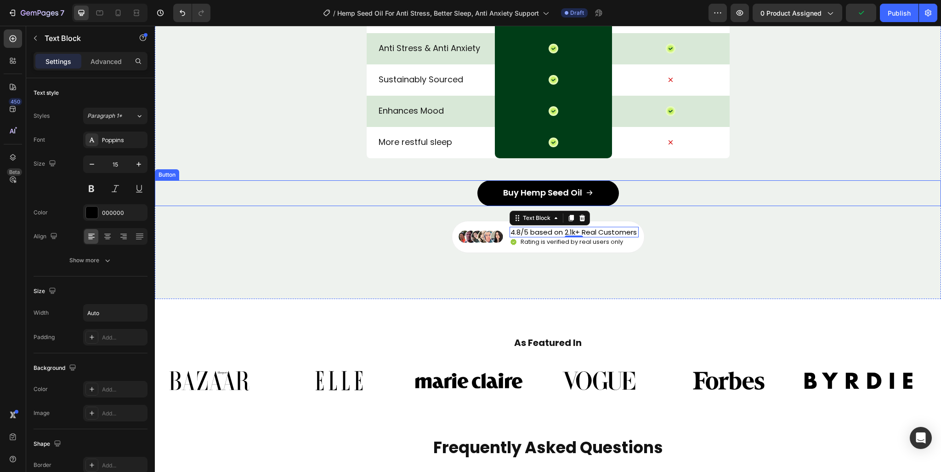
click at [599, 187] on button "Buy Hemp Seed Oil" at bounding box center [549, 193] width 142 height 26
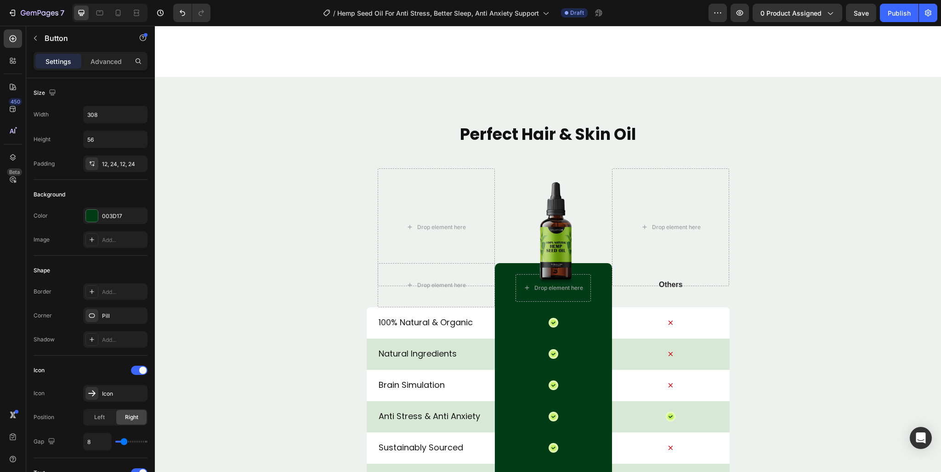
scroll to position [2720, 0]
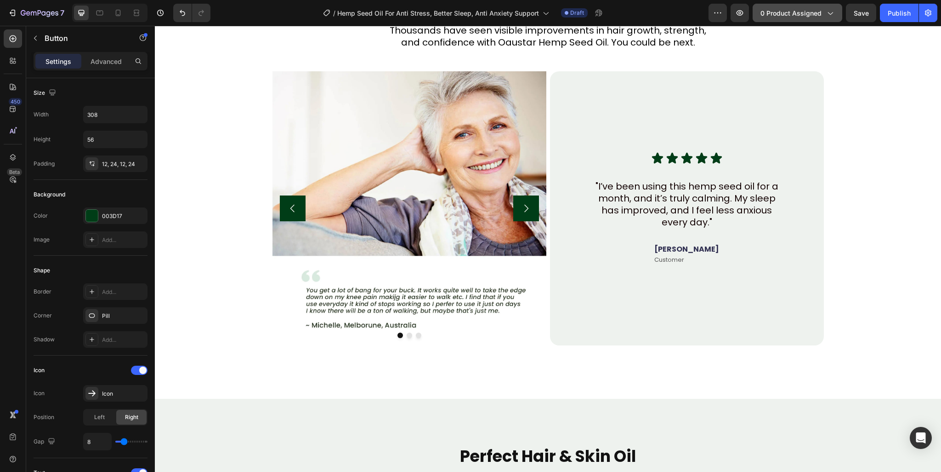
click at [815, 16] on span "0 product assigned" at bounding box center [791, 13] width 61 height 10
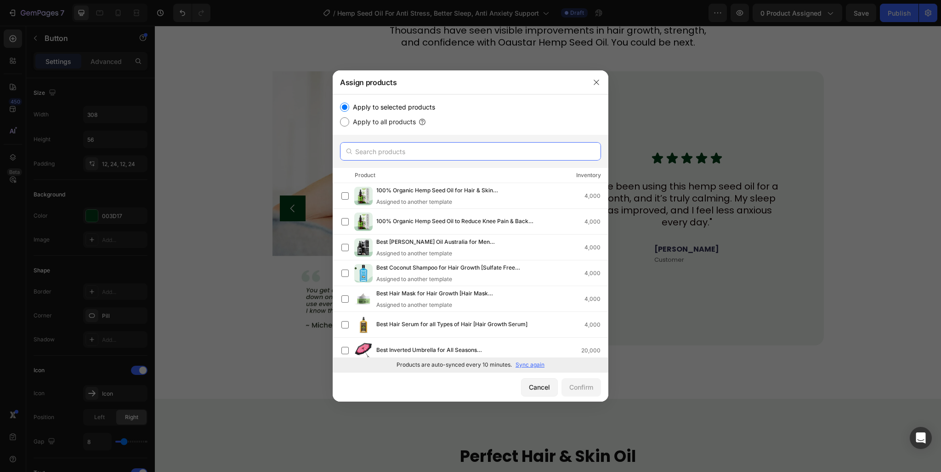
click at [430, 149] on input "text" at bounding box center [470, 151] width 261 height 18
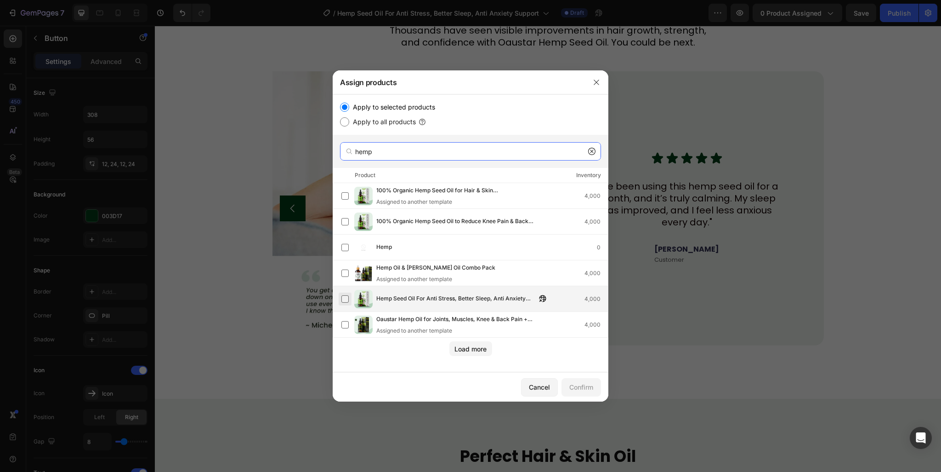
type input "hemp"
click at [342, 300] on label at bounding box center [345, 298] width 7 height 7
click at [570, 383] on div "Confirm" at bounding box center [582, 387] width 24 height 10
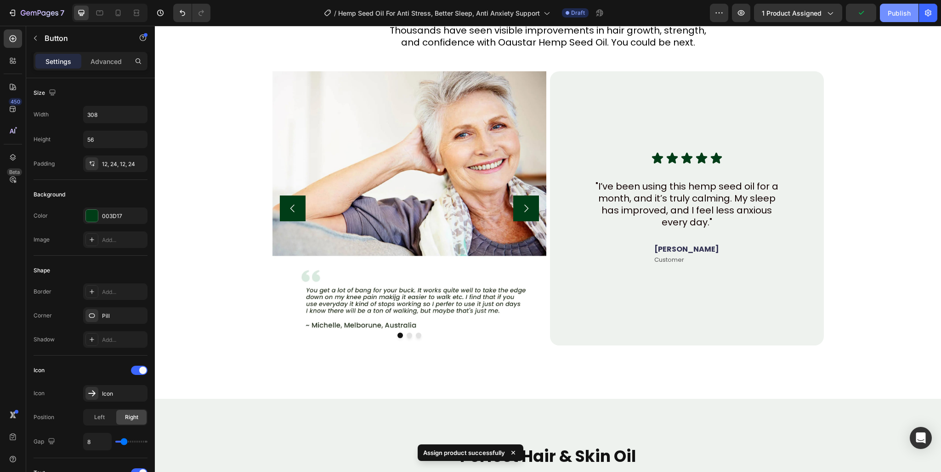
click at [897, 16] on div "Publish" at bounding box center [899, 13] width 23 height 10
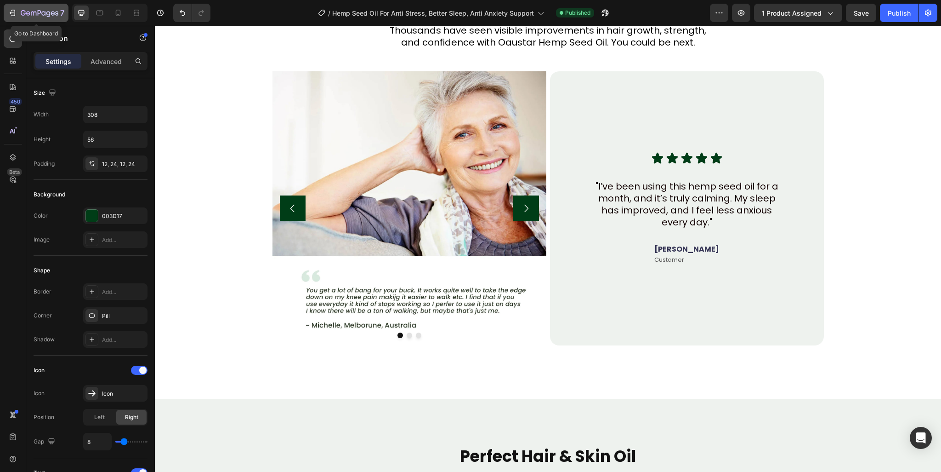
click at [44, 11] on icon "button" at bounding box center [40, 14] width 38 height 8
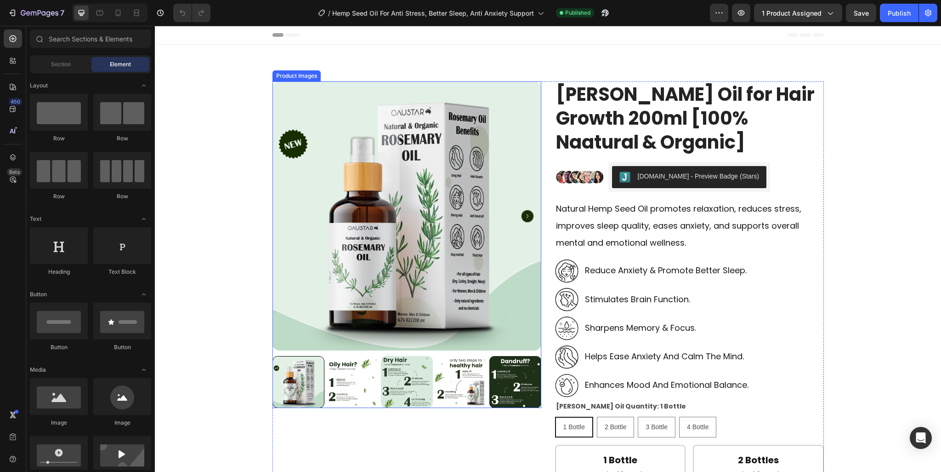
click at [382, 225] on img at bounding box center [407, 215] width 269 height 269
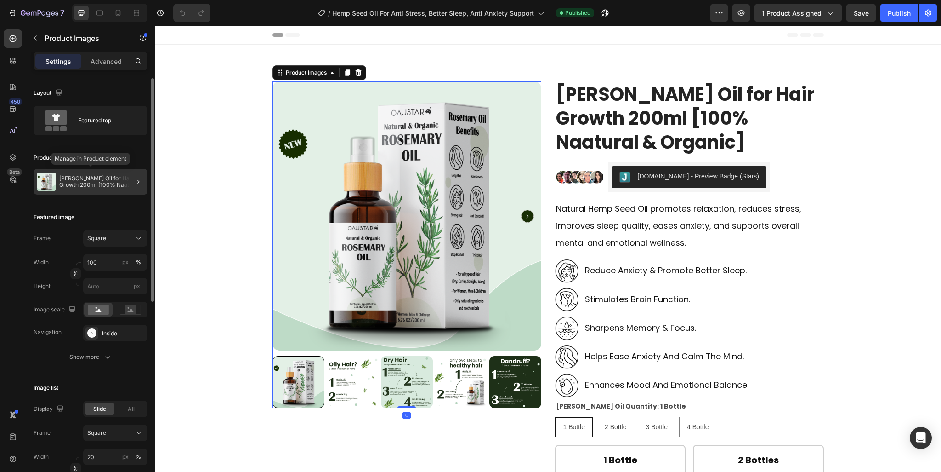
click at [88, 183] on p "[PERSON_NAME] Oil for Hair Growth 200ml [100% Naatural & Organic]" at bounding box center [101, 181] width 85 height 13
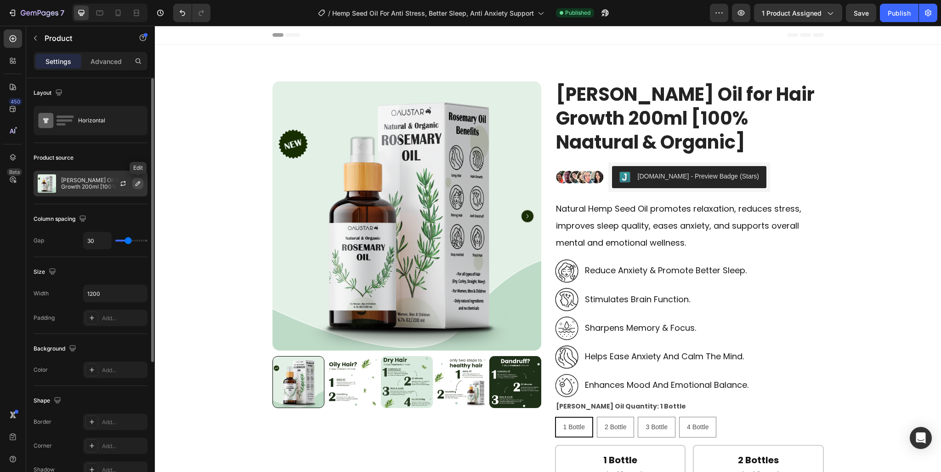
click at [138, 183] on icon "button" at bounding box center [137, 183] width 7 height 7
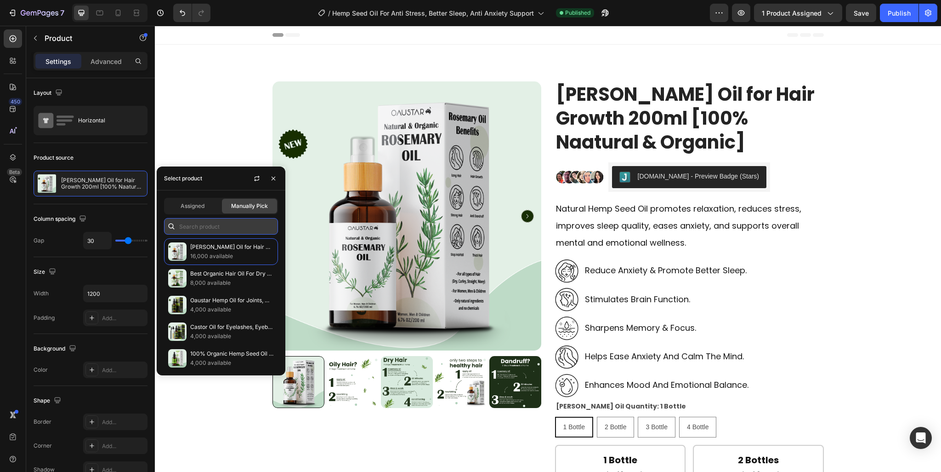
click at [215, 221] on input "text" at bounding box center [221, 226] width 114 height 17
paste input "Hemp Seed Oil"
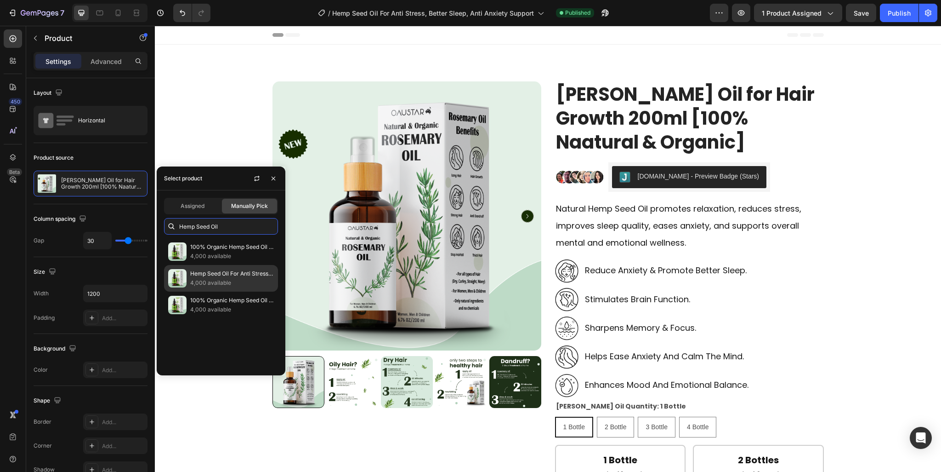
type input "Hemp Seed Oil"
click at [251, 274] on p "Hemp Seed Oil For Anti Stress, Better Sleep, Anti Anxiety Support" at bounding box center [232, 273] width 84 height 9
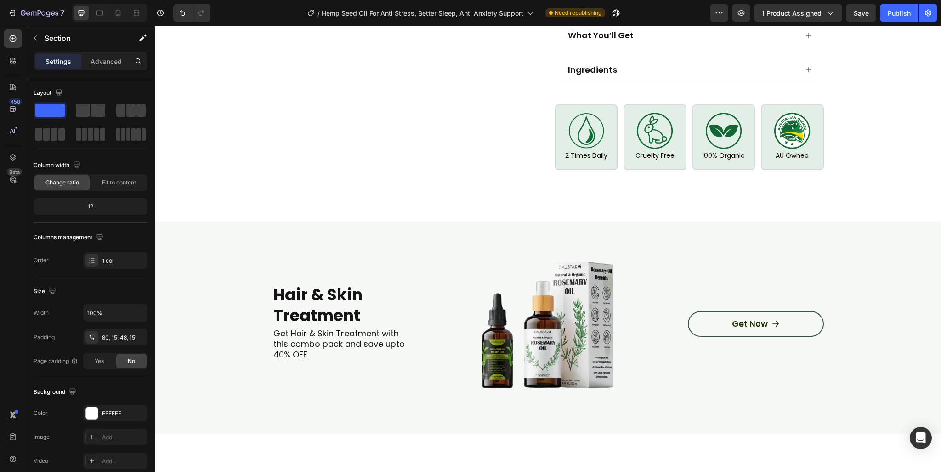
scroll to position [690, 0]
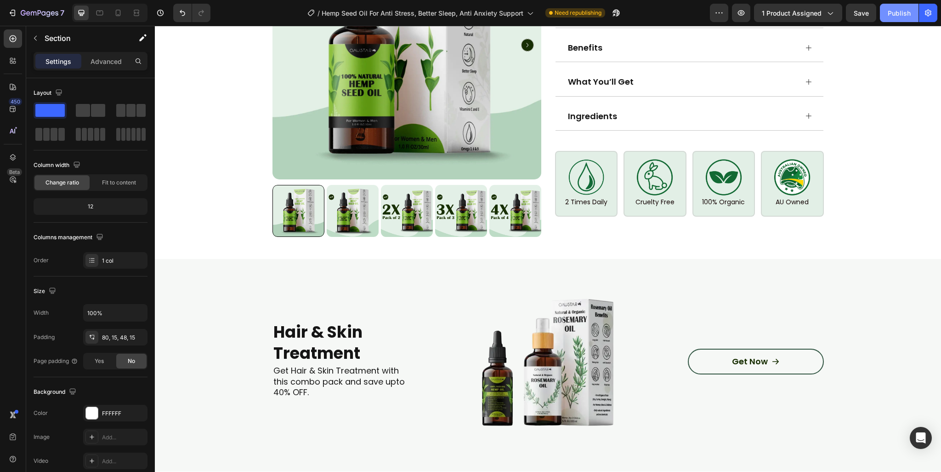
click at [901, 15] on div "Publish" at bounding box center [899, 13] width 23 height 10
click at [360, 210] on img at bounding box center [353, 211] width 52 height 52
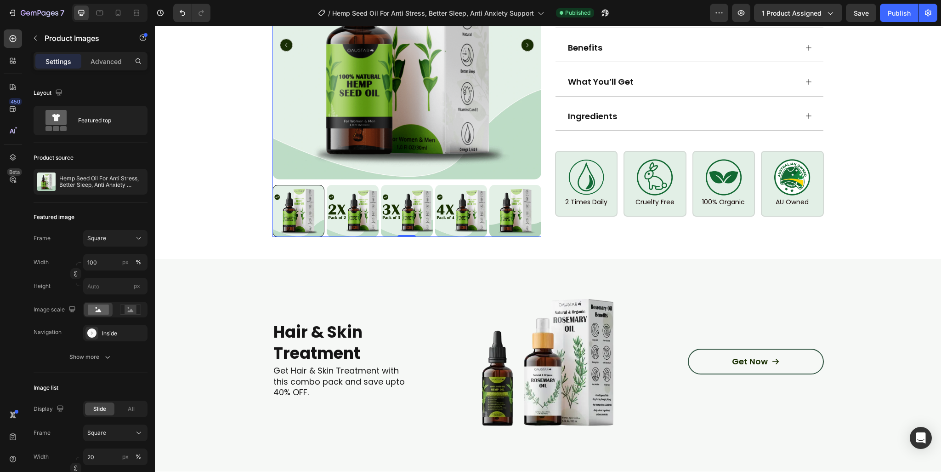
scroll to position [965, 0]
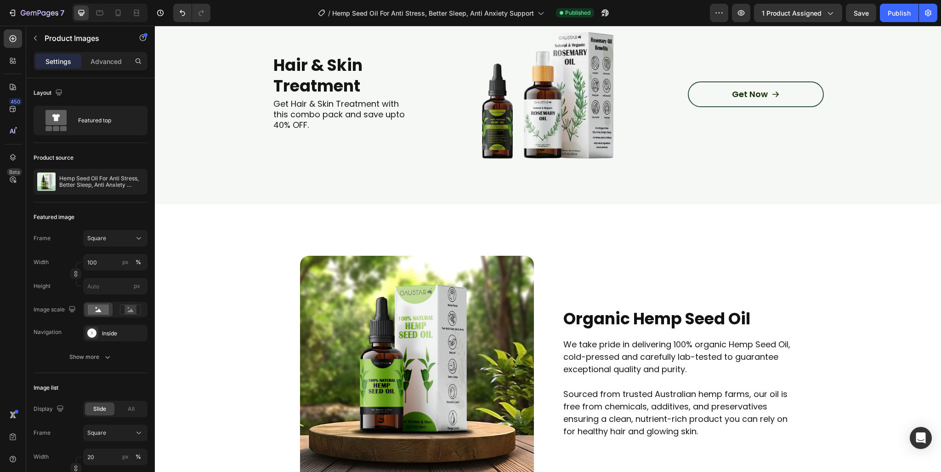
click at [38, 22] on div "7 Version history / Hemp Seed Oil For Anti Stress, Better Sleep, Anti Anxiety S…" at bounding box center [470, 13] width 941 height 26
click at [40, 11] on icon "button" at bounding box center [40, 13] width 4 height 6
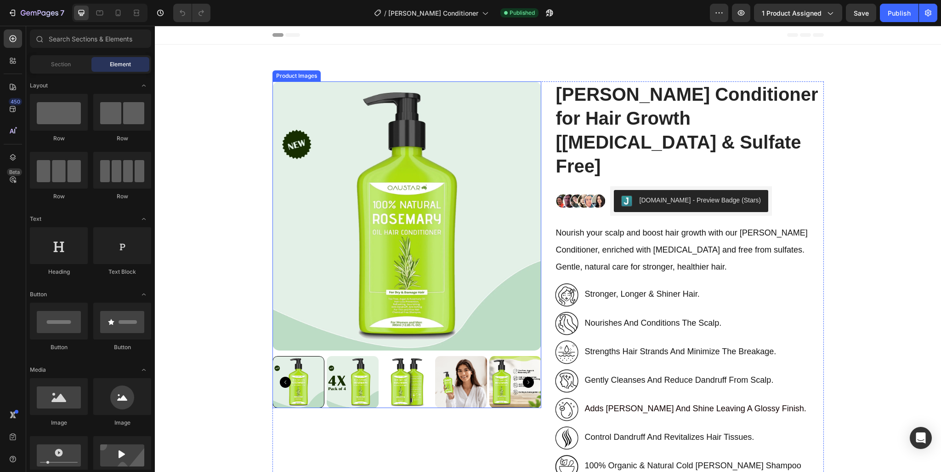
click at [394, 352] on div at bounding box center [407, 244] width 269 height 326
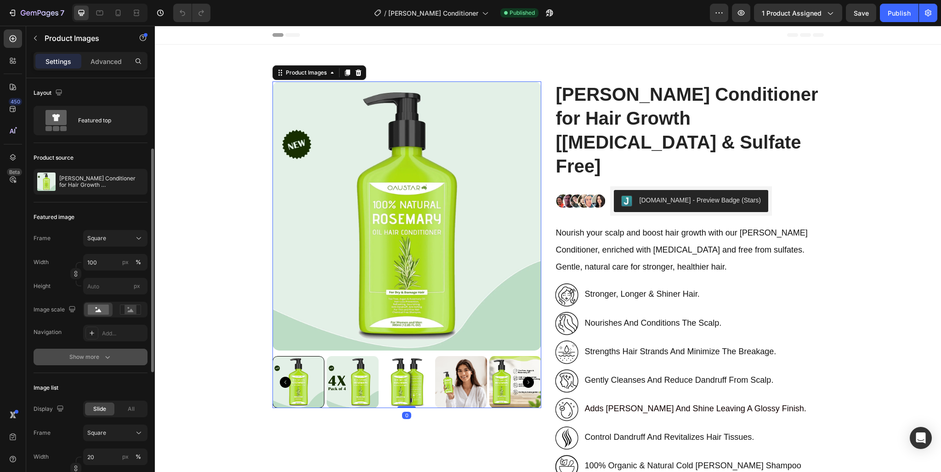
scroll to position [184, 0]
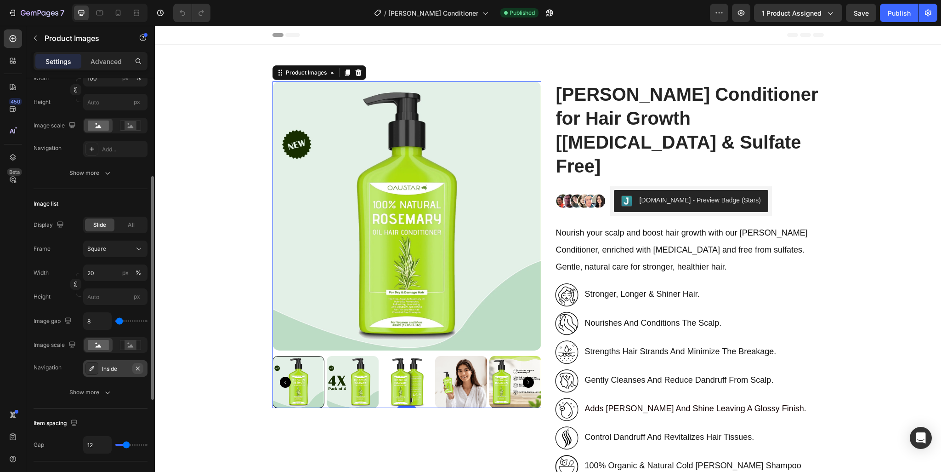
click at [137, 370] on icon "button" at bounding box center [137, 368] width 7 height 7
click at [122, 154] on div "Add..." at bounding box center [115, 149] width 64 height 17
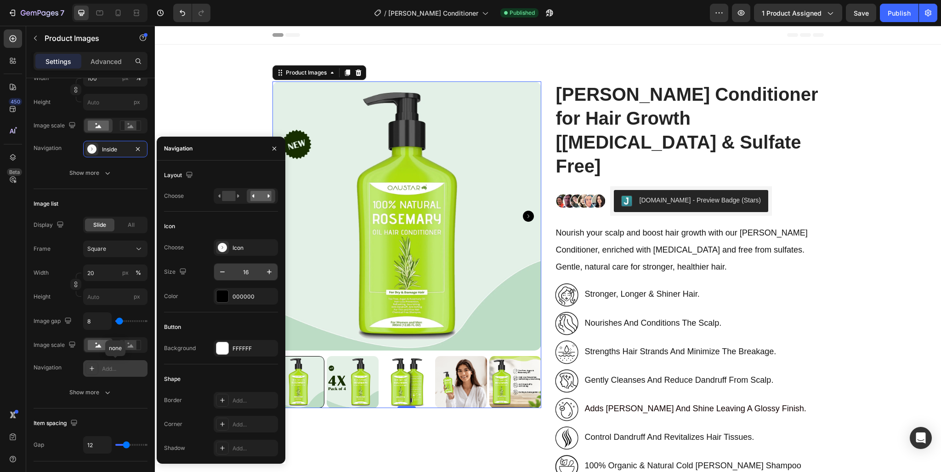
click at [243, 267] on input "16" at bounding box center [246, 271] width 30 height 17
type input "28"
click at [238, 291] on div "000000" at bounding box center [246, 296] width 64 height 17
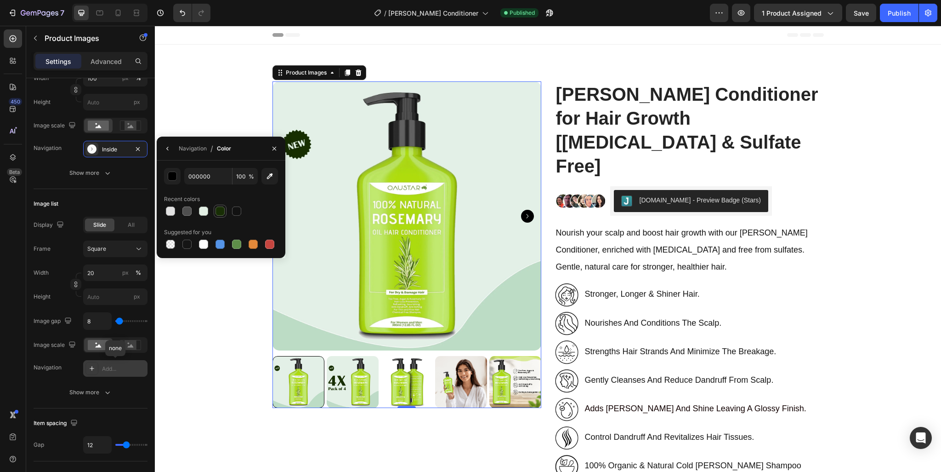
click at [219, 210] on div at bounding box center [220, 210] width 9 height 9
type input "182E05"
click at [165, 142] on button "button" at bounding box center [167, 148] width 15 height 15
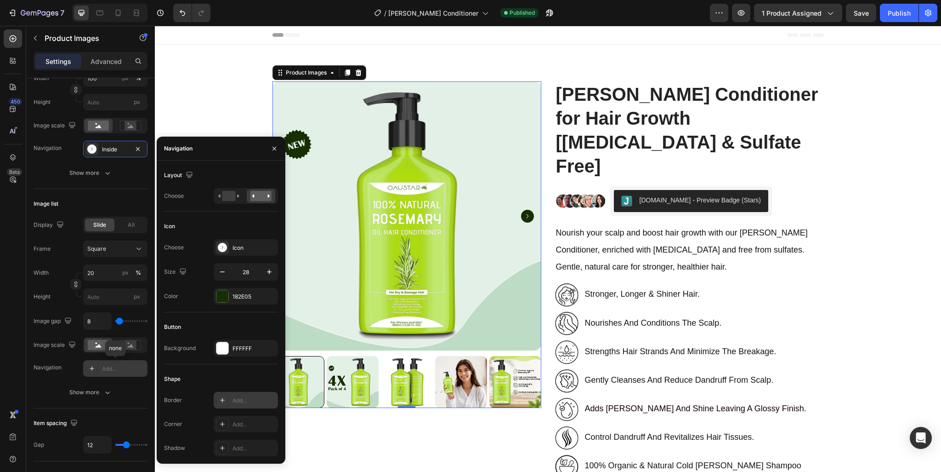
click at [241, 397] on div "Add..." at bounding box center [254, 400] width 43 height 8
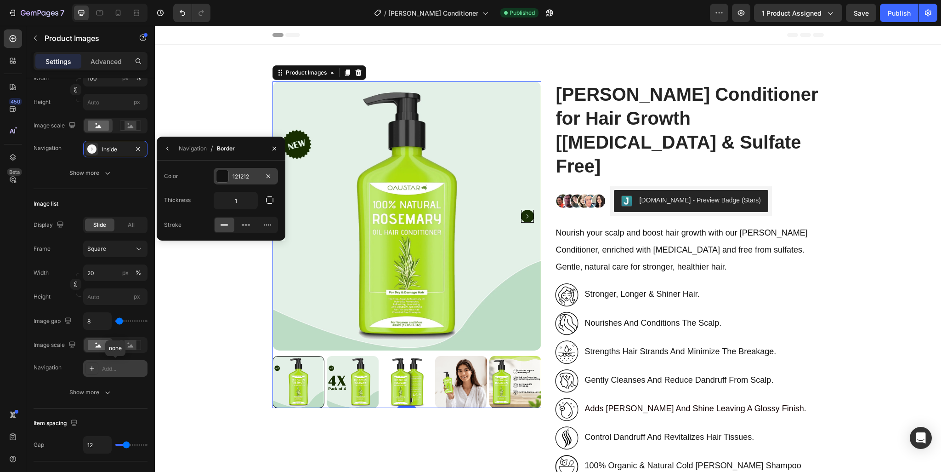
click at [226, 177] on div at bounding box center [223, 176] width 12 height 12
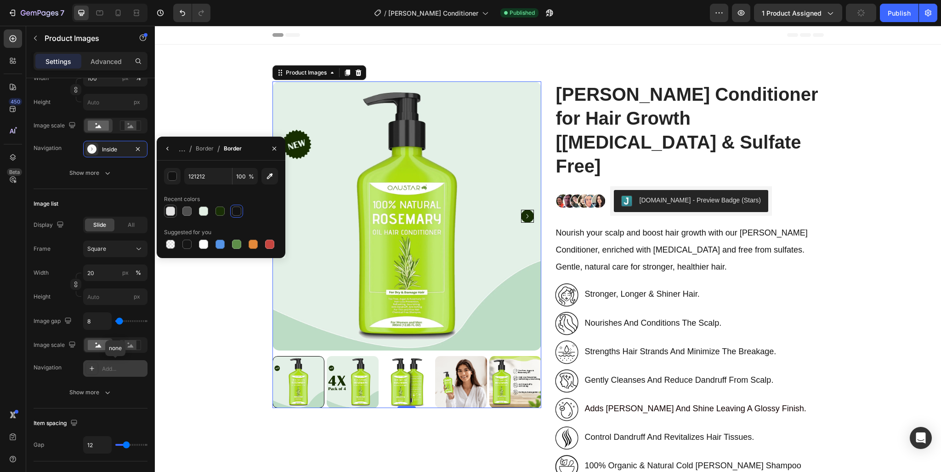
click at [172, 211] on div at bounding box center [170, 210] width 9 height 9
type input "E2E2E2"
click at [167, 151] on icon "button" at bounding box center [167, 148] width 7 height 7
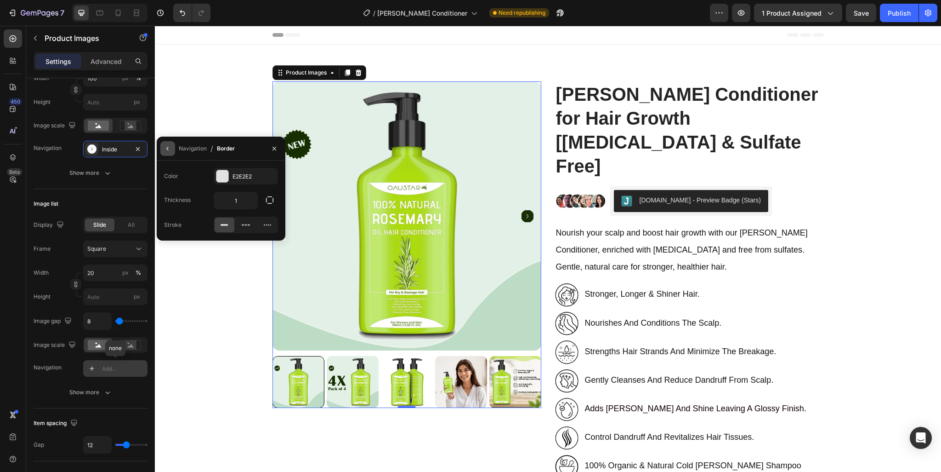
click at [165, 147] on icon "button" at bounding box center [167, 148] width 7 height 7
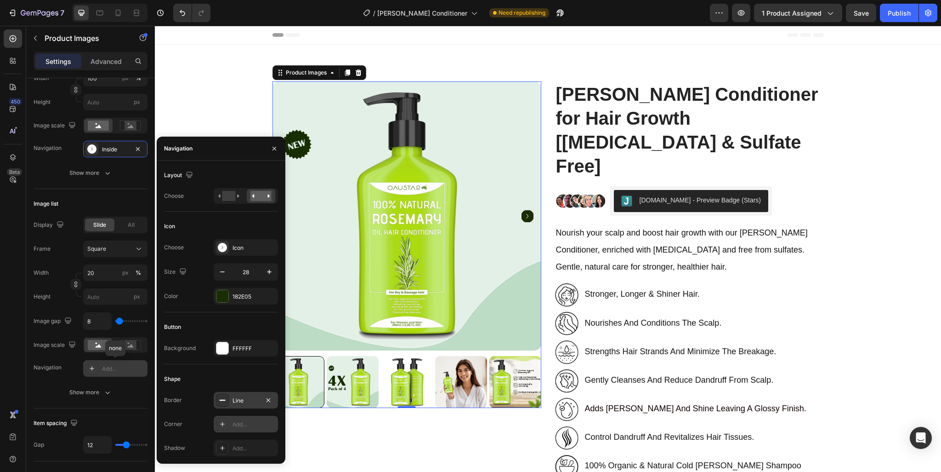
click at [242, 429] on div "Add..." at bounding box center [246, 424] width 64 height 17
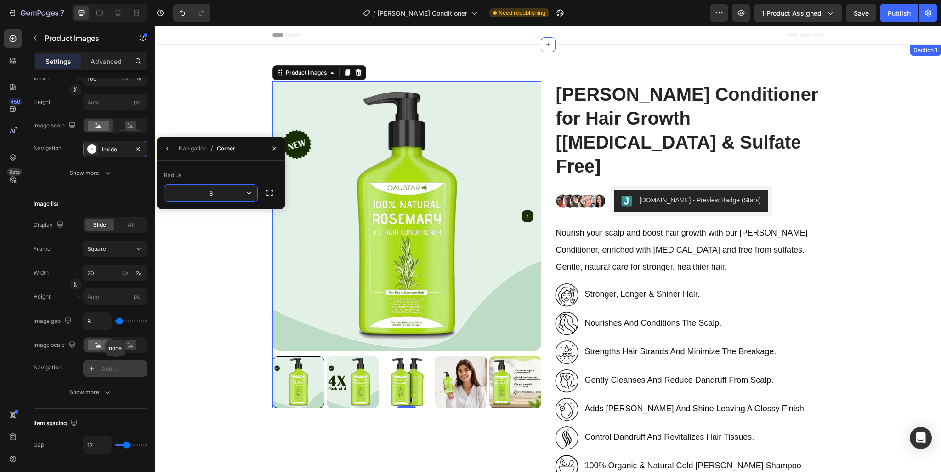
type input "2"
type input "100"
click at [167, 151] on icon "button" at bounding box center [167, 148] width 7 height 7
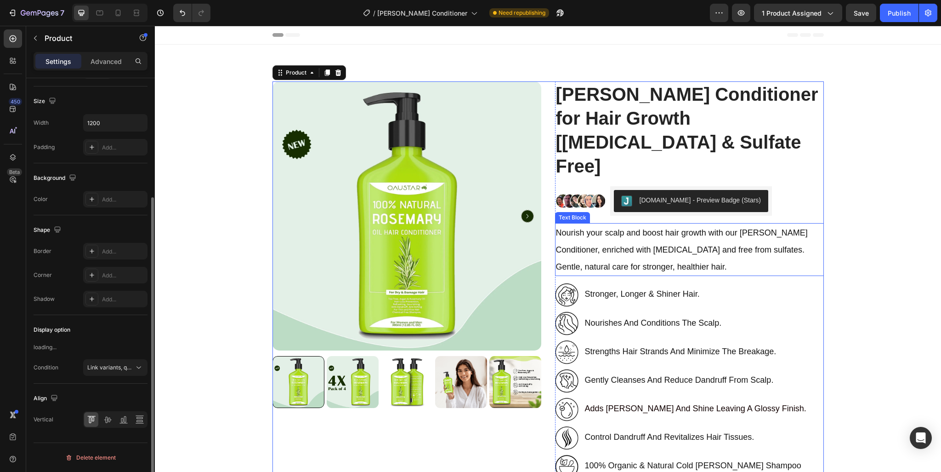
scroll to position [0, 0]
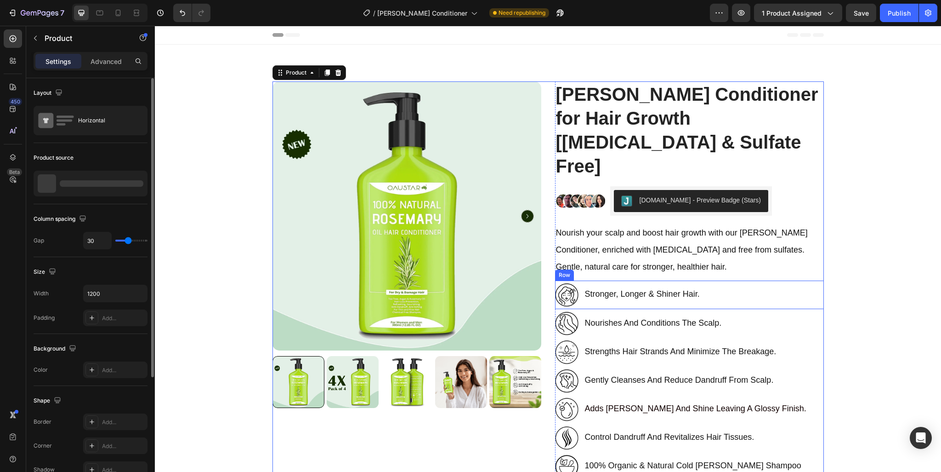
click at [645, 289] on p "stronger, longer & shiner hair." at bounding box center [642, 294] width 115 height 11
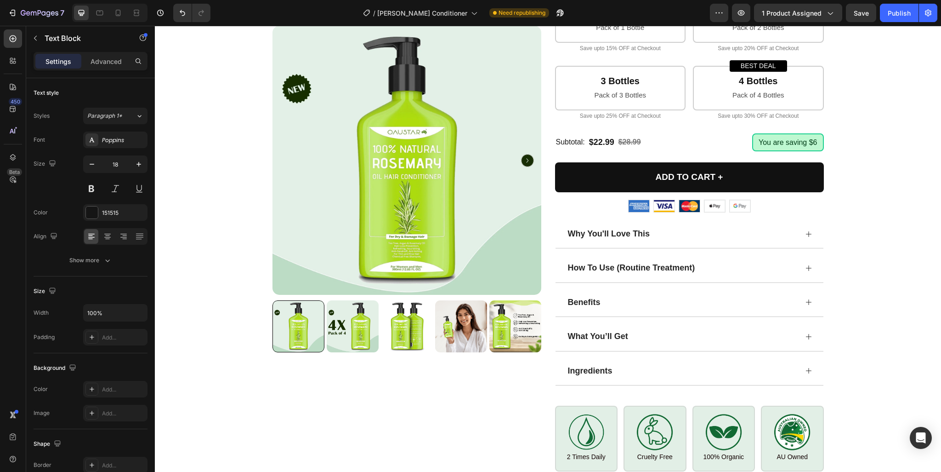
scroll to position [644, 0]
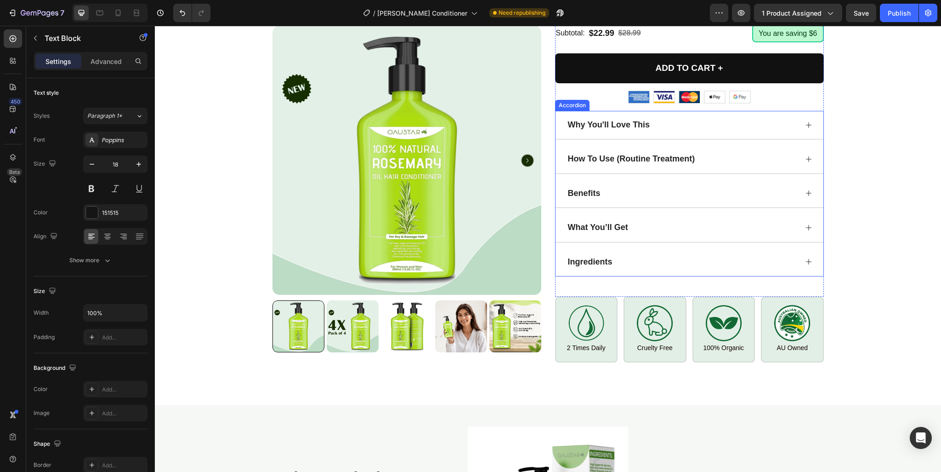
click at [650, 248] on div "Ingredients" at bounding box center [690, 262] width 268 height 28
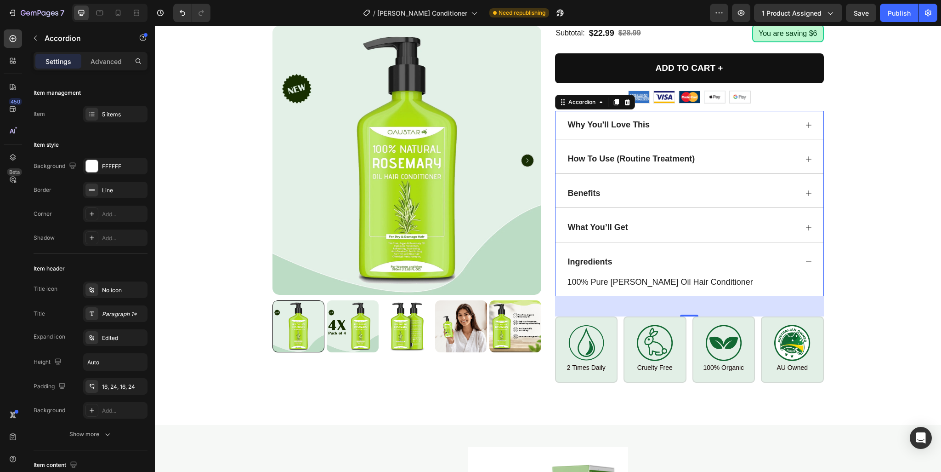
click at [650, 248] on div "Ingredients" at bounding box center [690, 262] width 268 height 28
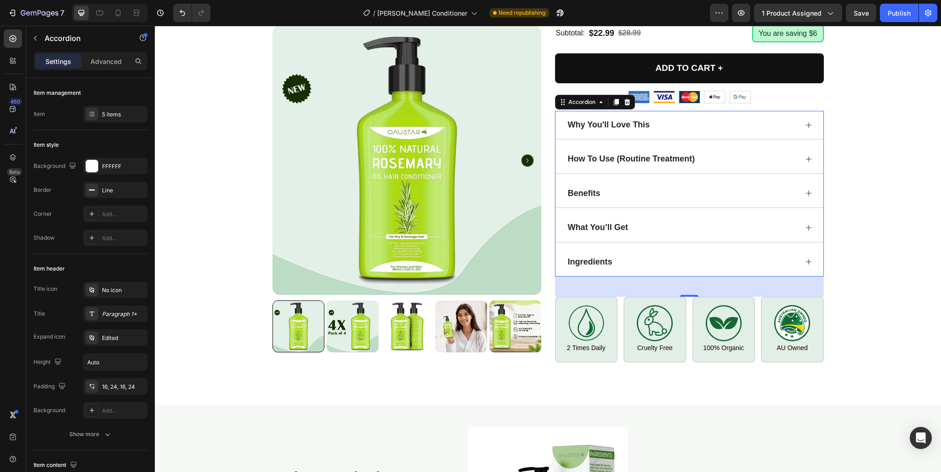
click at [650, 248] on div "Ingredients" at bounding box center [690, 262] width 268 height 28
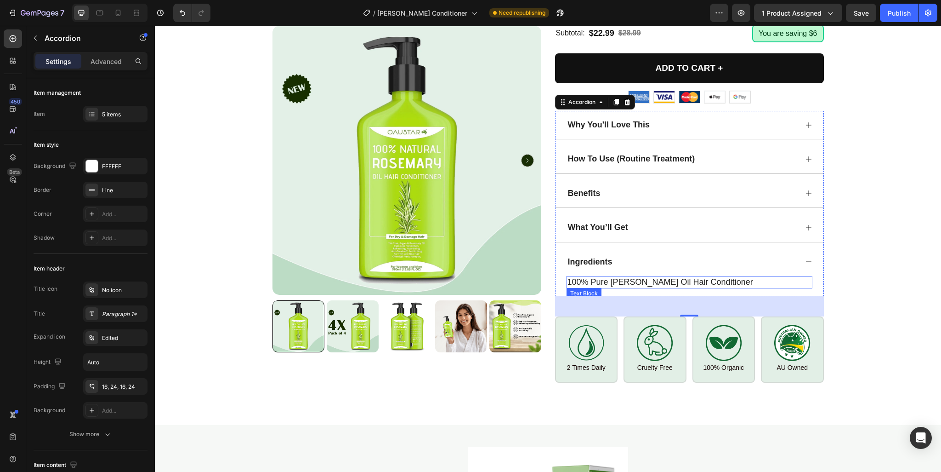
click at [615, 277] on p "100% Pure Rosemary Oil Hair Conditioner" at bounding box center [690, 282] width 244 height 11
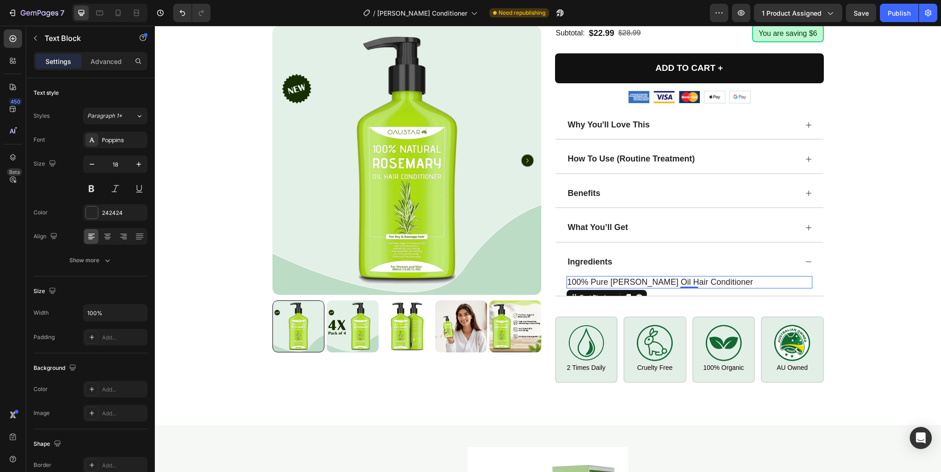
click at [694, 277] on p "100% Pure Rosemary Oil Hair Conditioner" at bounding box center [690, 282] width 244 height 11
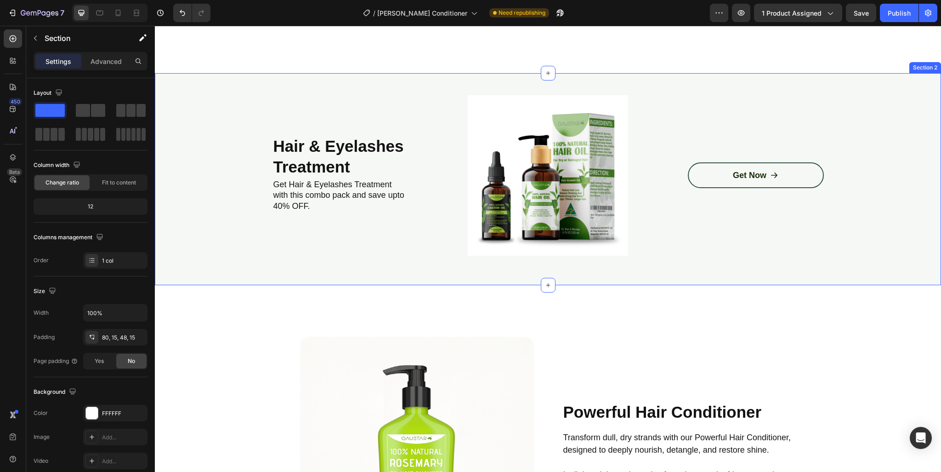
scroll to position [1287, 0]
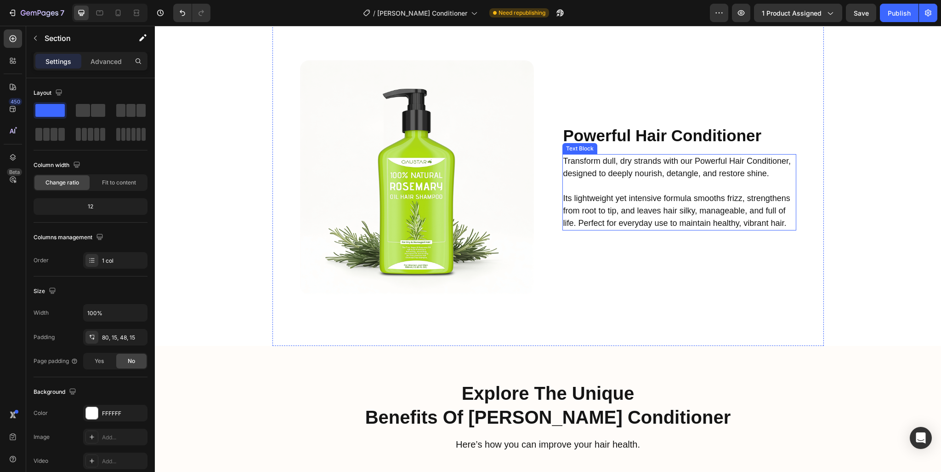
click at [729, 229] on p "Its lightweight yet intensive formula smooths frizz, strengthens from root to t…" at bounding box center [680, 210] width 232 height 37
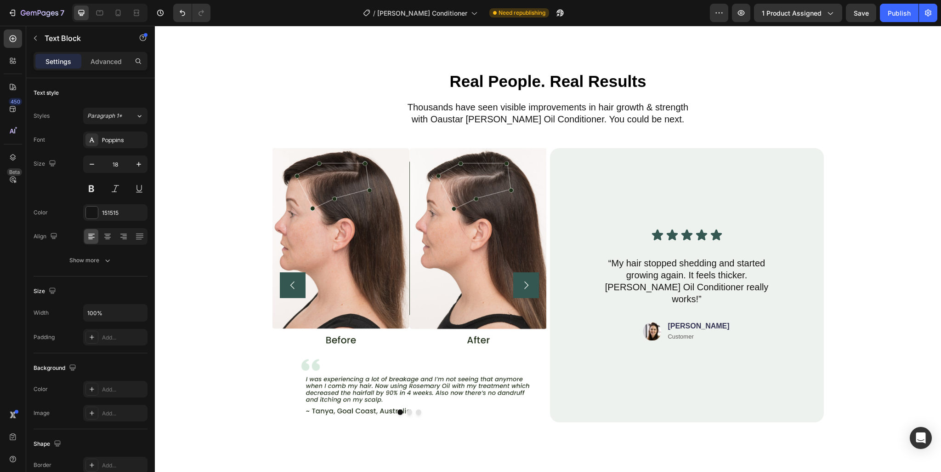
scroll to position [2804, 0]
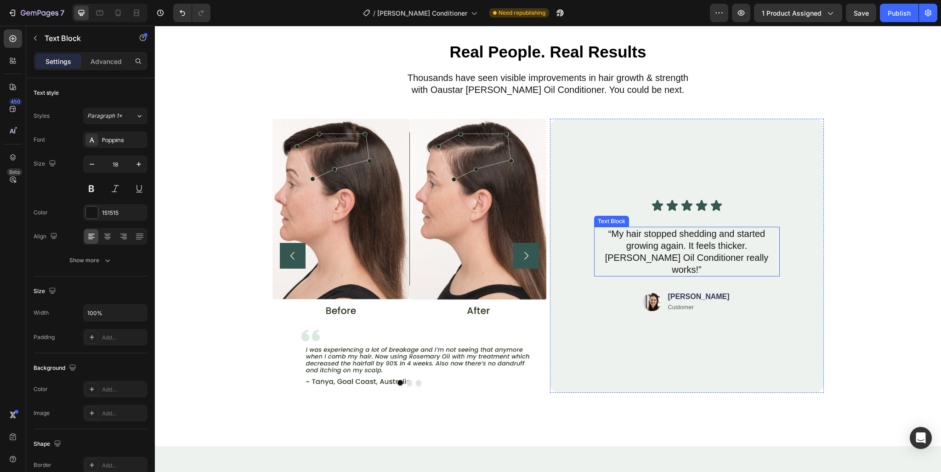
click at [705, 244] on p "“My hair stopped shedding and started growing again. It feels thicker. Rosemary…" at bounding box center [687, 252] width 184 height 48
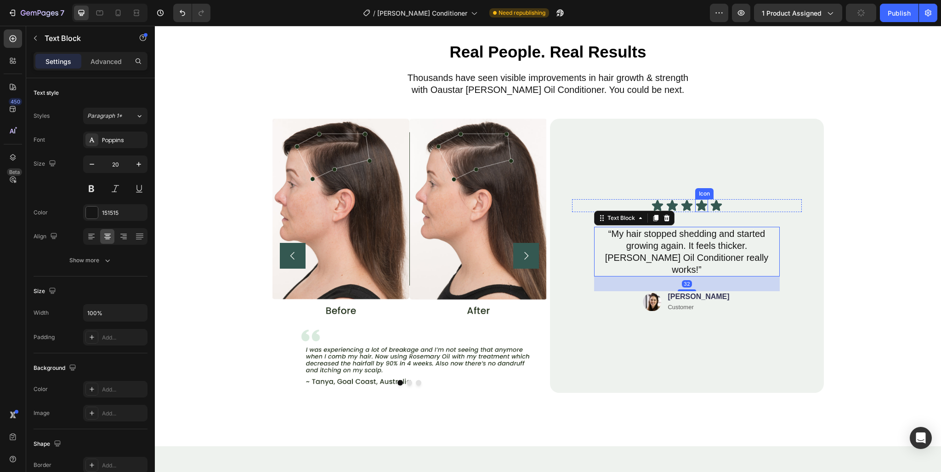
click at [696, 211] on icon at bounding box center [701, 205] width 11 height 11
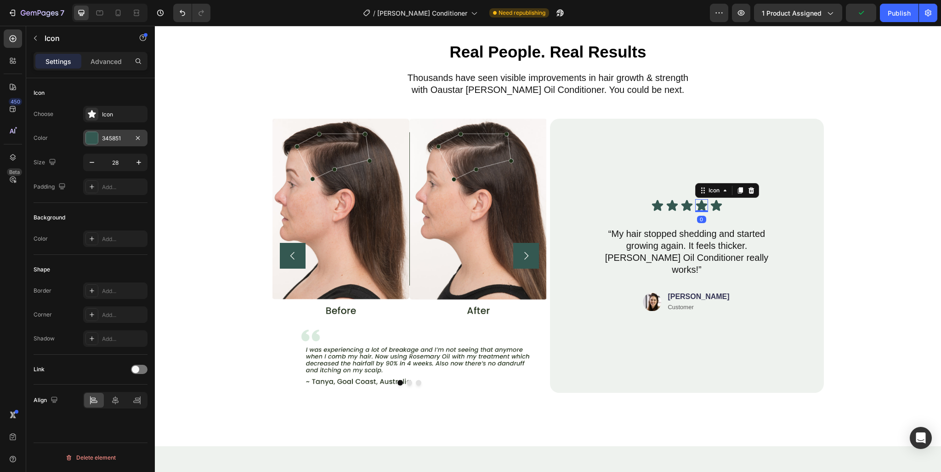
click at [104, 138] on div "345851" at bounding box center [115, 138] width 27 height 8
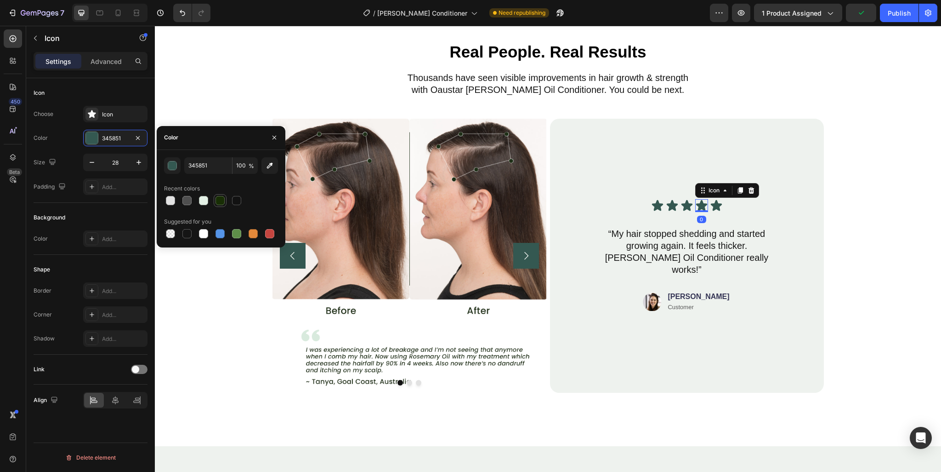
click at [218, 199] on div at bounding box center [220, 200] width 9 height 9
type input "182E05"
click at [655, 211] on icon at bounding box center [657, 205] width 11 height 11
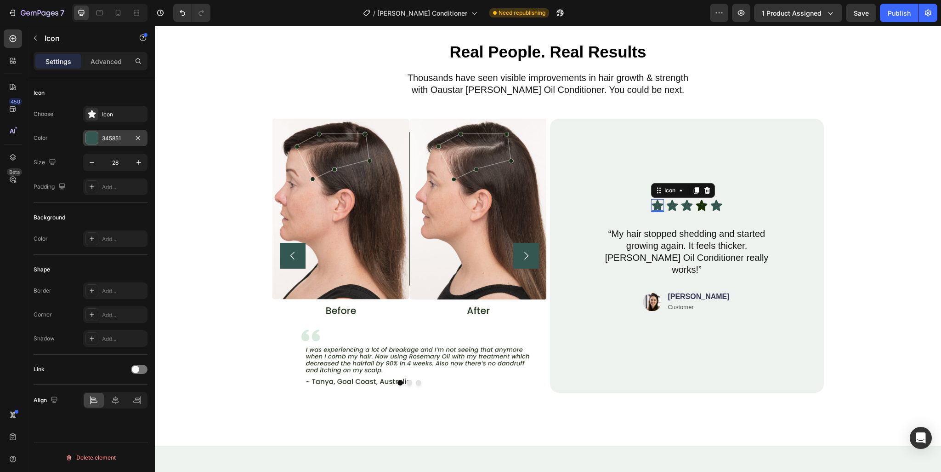
click at [114, 137] on div "345851" at bounding box center [115, 138] width 27 height 8
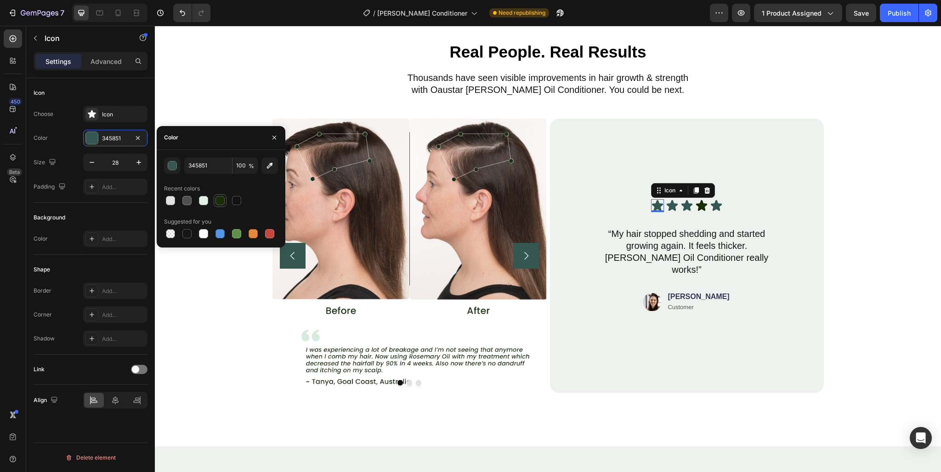
click at [219, 200] on div at bounding box center [220, 200] width 9 height 9
type input "182E05"
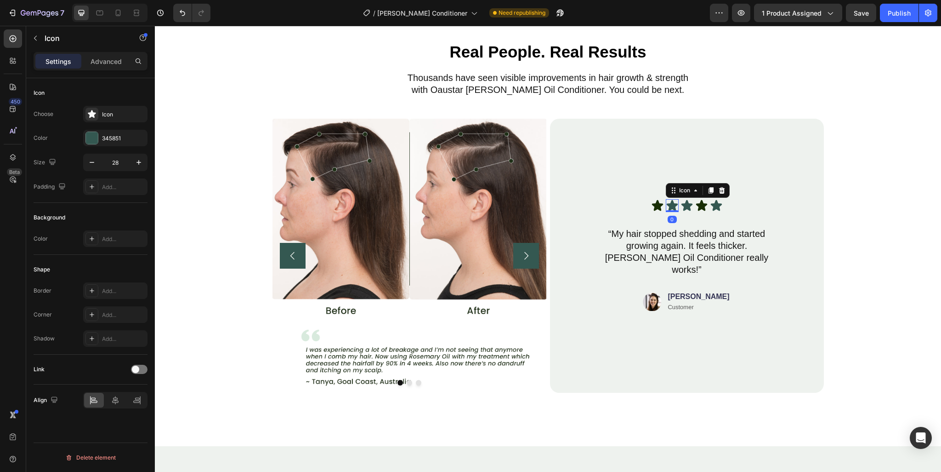
click at [674, 212] on icon at bounding box center [672, 205] width 13 height 13
click at [108, 136] on div "345851" at bounding box center [115, 138] width 27 height 8
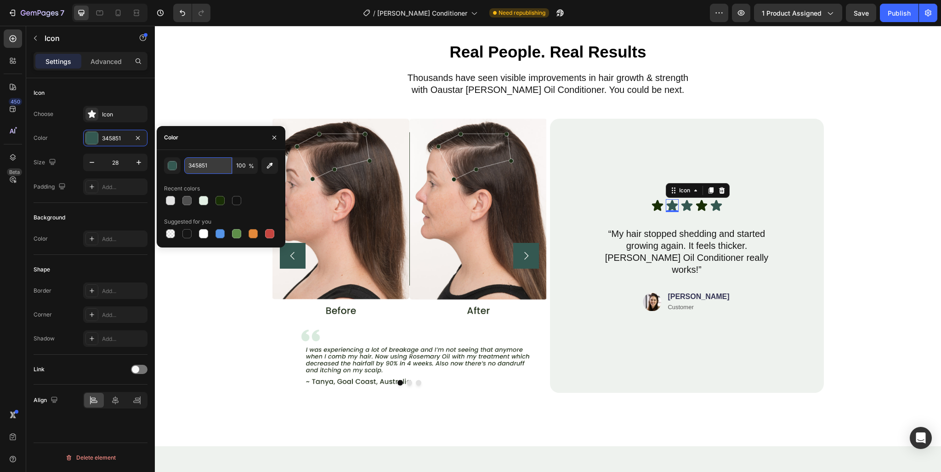
click at [207, 165] on input "345851" at bounding box center [208, 165] width 48 height 17
paste input "#003D17"
click at [263, 193] on div "Recent colors" at bounding box center [221, 188] width 114 height 15
type input "003D17"
click at [684, 209] on icon at bounding box center [686, 205] width 11 height 11
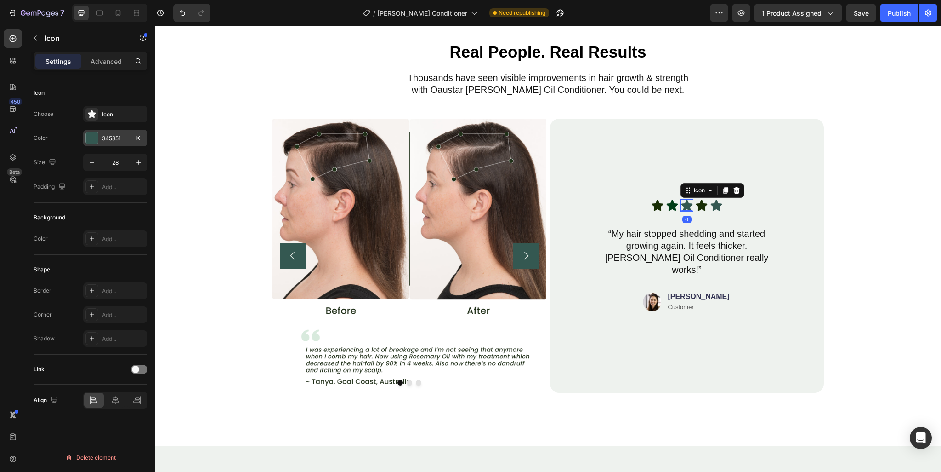
click at [121, 140] on div "345851" at bounding box center [115, 138] width 27 height 8
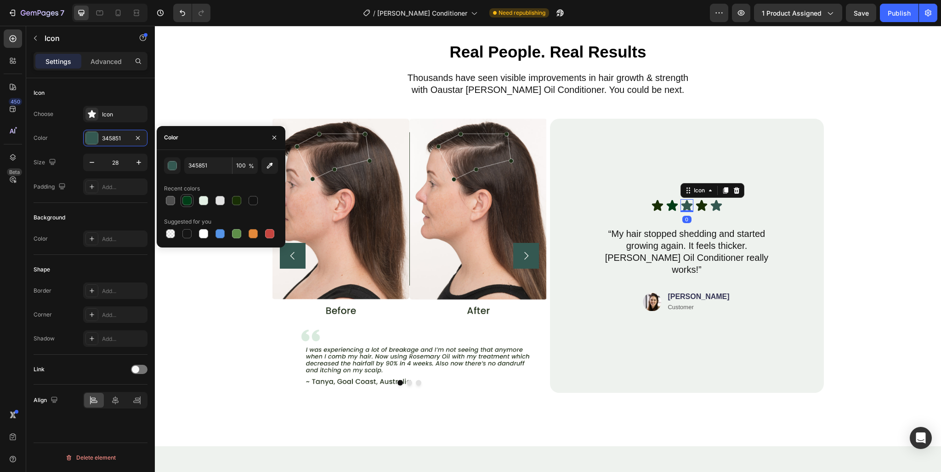
click at [184, 200] on div at bounding box center [187, 200] width 9 height 9
type input "003D17"
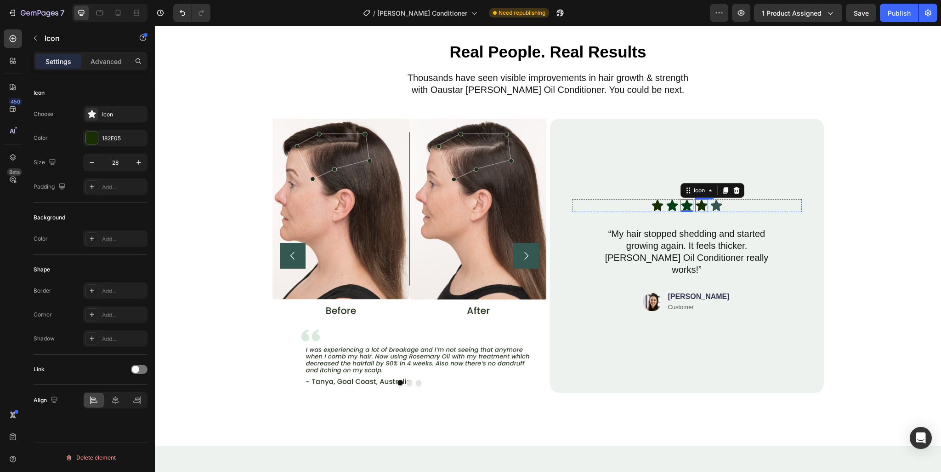
click at [698, 209] on icon at bounding box center [701, 205] width 11 height 11
click at [116, 138] on div "182E05" at bounding box center [115, 138] width 27 height 8
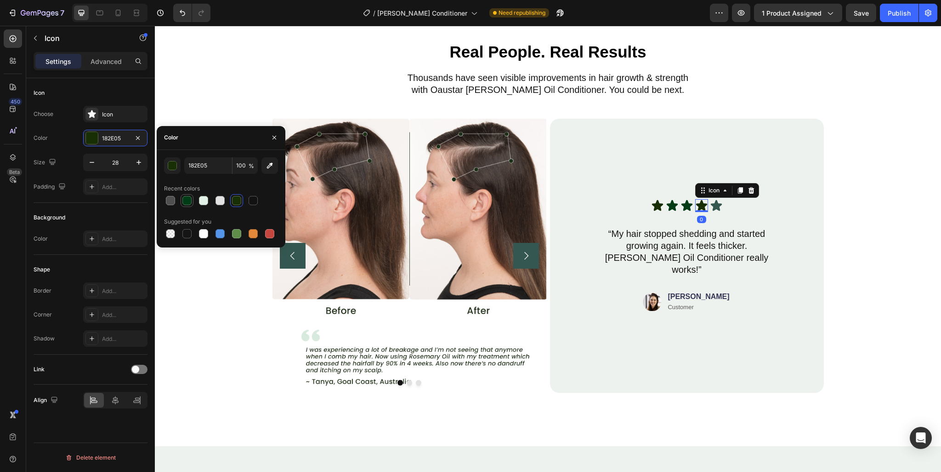
click at [188, 205] on div at bounding box center [187, 200] width 11 height 11
type input "003D17"
click at [656, 211] on icon at bounding box center [657, 205] width 11 height 11
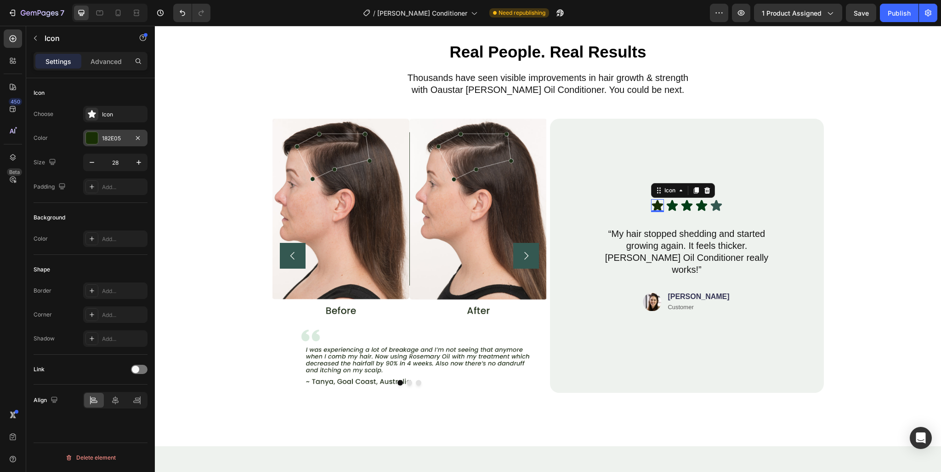
click at [99, 133] on div "182E05" at bounding box center [115, 138] width 64 height 17
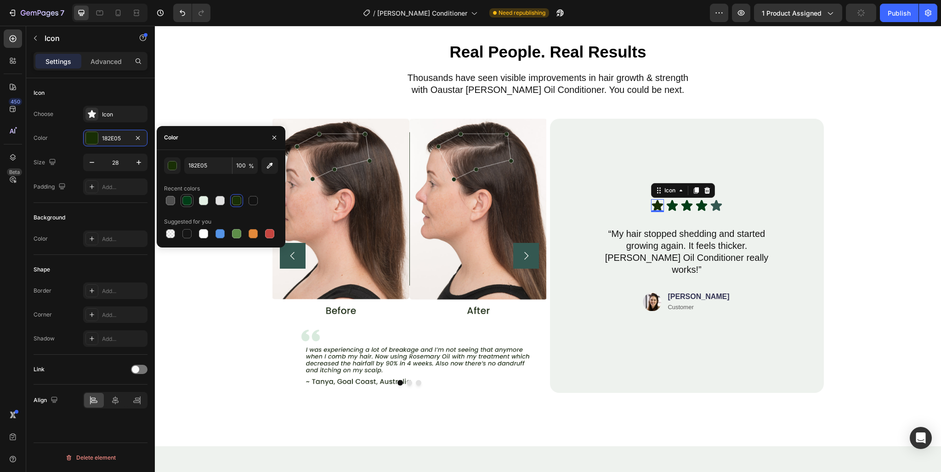
click at [188, 201] on div at bounding box center [187, 200] width 9 height 9
type input "003D17"
click at [713, 211] on icon at bounding box center [716, 205] width 11 height 11
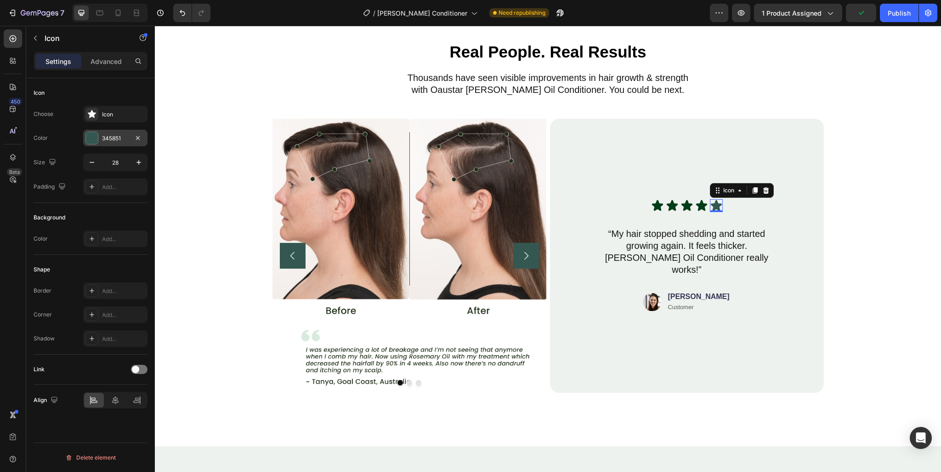
click at [109, 135] on div "345851" at bounding box center [115, 138] width 27 height 8
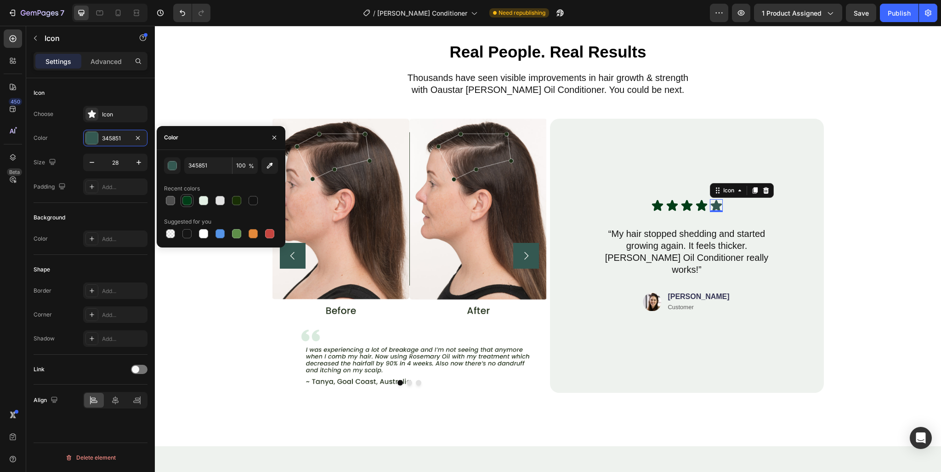
click at [181, 199] on div at bounding box center [187, 200] width 13 height 13
type input "003D17"
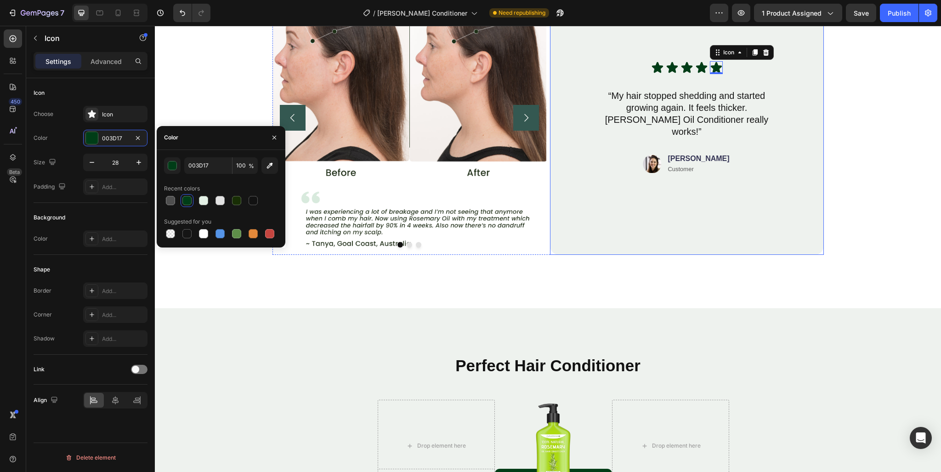
scroll to position [3264, 0]
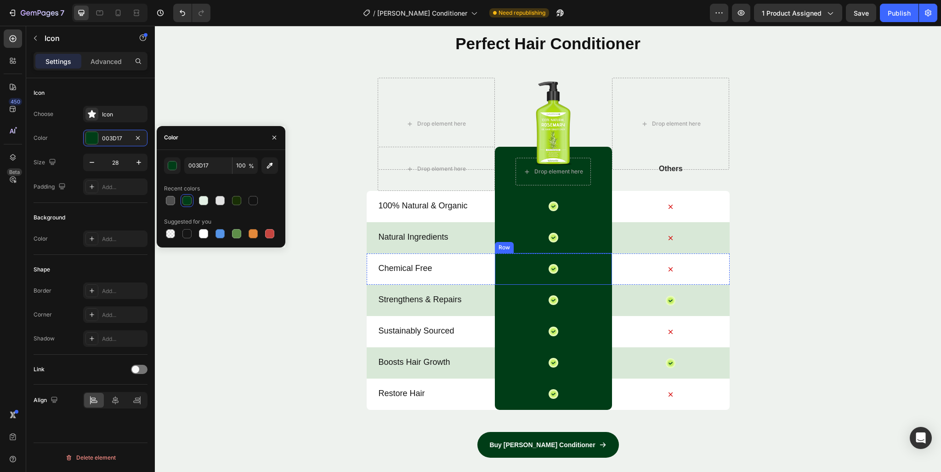
click at [588, 266] on div "Icon Row" at bounding box center [553, 269] width 117 height 32
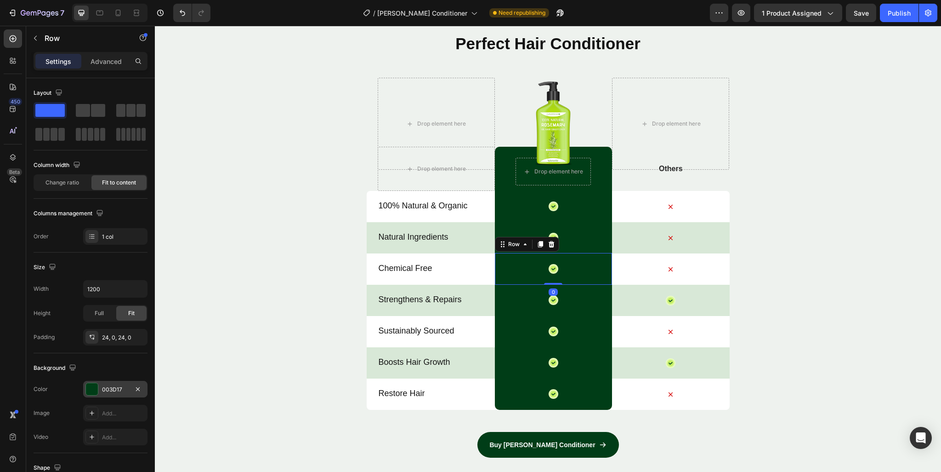
click at [118, 383] on div "003D17" at bounding box center [115, 389] width 64 height 17
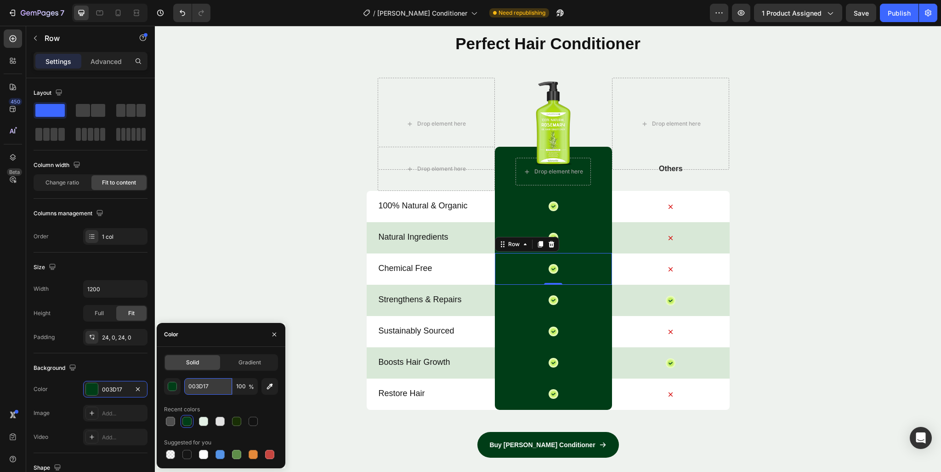
click at [203, 388] on input "003D17" at bounding box center [208, 386] width 48 height 17
click at [809, 324] on div "Perfect Hair Conditioner Heading Drop element here Image Drop element here Row …" at bounding box center [548, 268] width 787 height 473
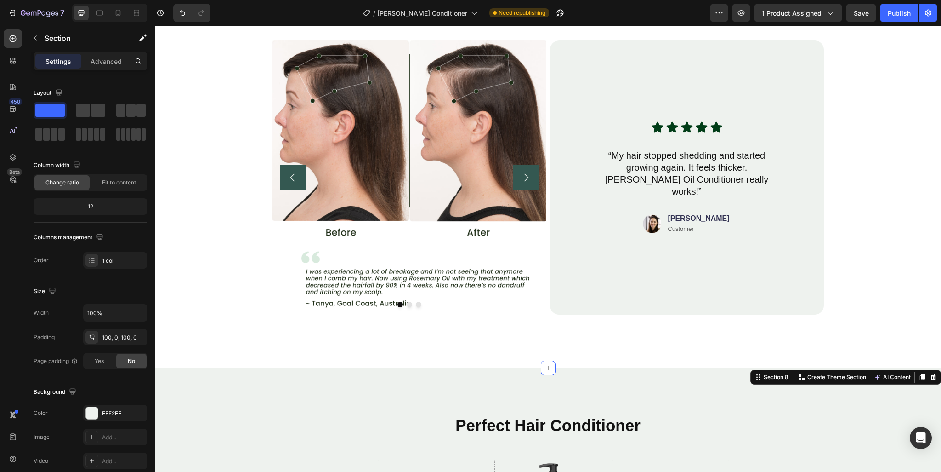
scroll to position [2804, 0]
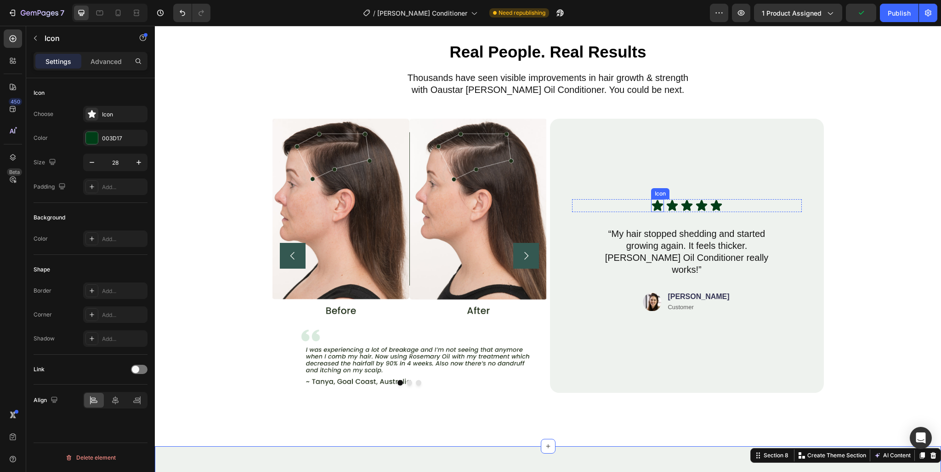
click at [653, 209] on icon at bounding box center [657, 205] width 11 height 11
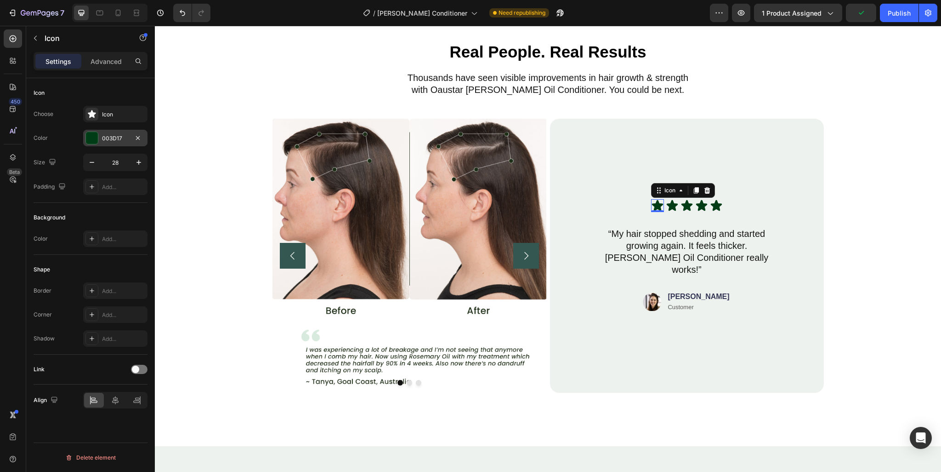
click at [112, 130] on div "003D17" at bounding box center [115, 138] width 64 height 17
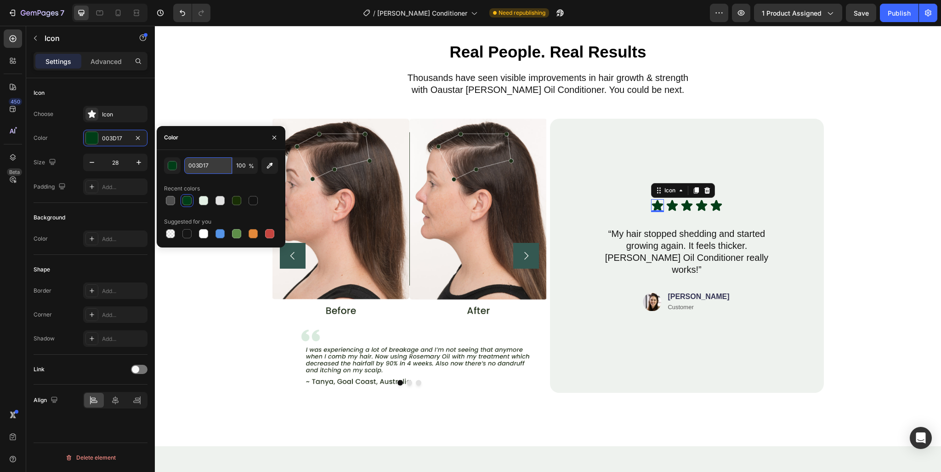
click at [204, 172] on input "003D17" at bounding box center [208, 165] width 48 height 17
click at [224, 304] on div "Real People. Real Results Heading Thousands have seen visible improvements in h…" at bounding box center [548, 219] width 713 height 359
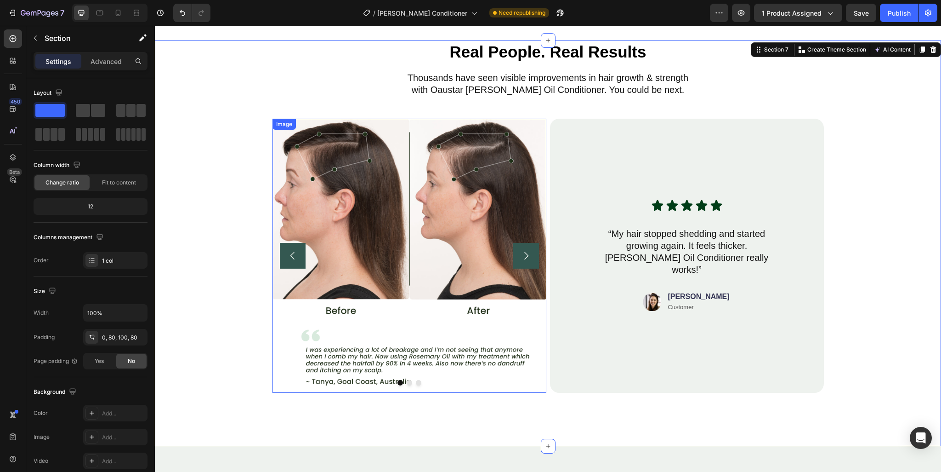
click at [355, 238] on img at bounding box center [410, 256] width 274 height 274
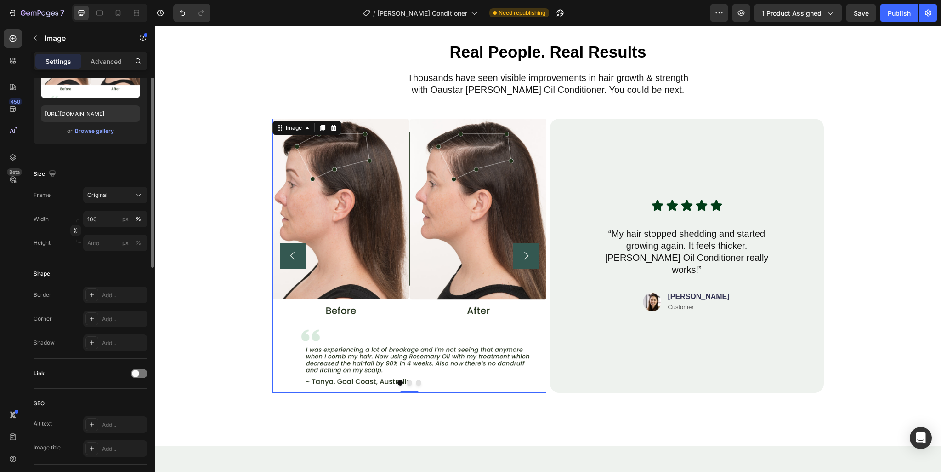
scroll to position [0, 0]
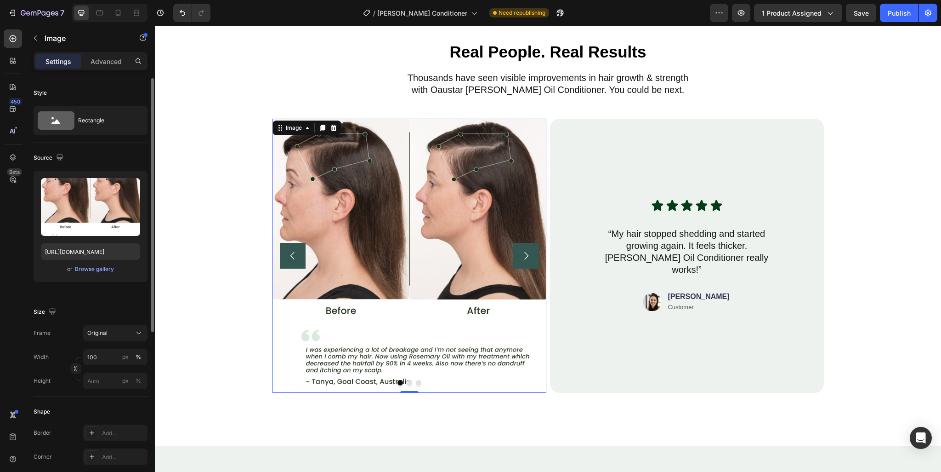
click at [98, 68] on div "Settings Advanced" at bounding box center [91, 61] width 114 height 18
click at [95, 64] on p "Advanced" at bounding box center [106, 62] width 31 height 10
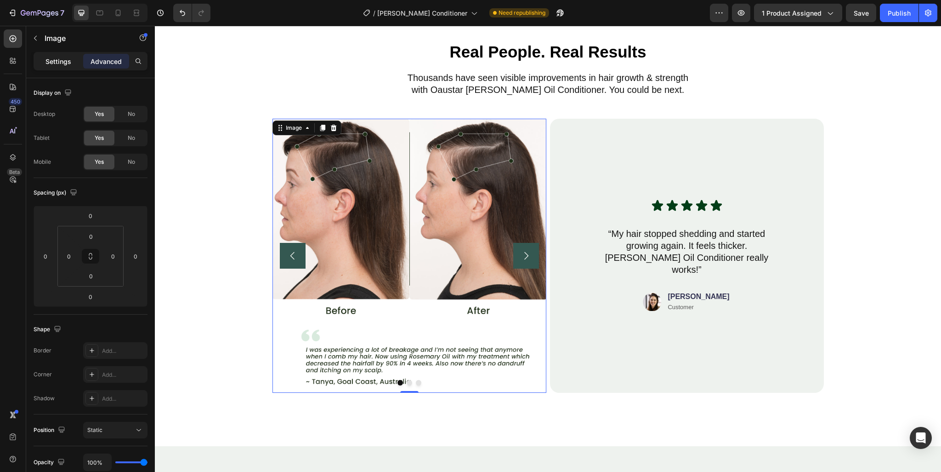
click at [57, 60] on p "Settings" at bounding box center [59, 62] width 26 height 10
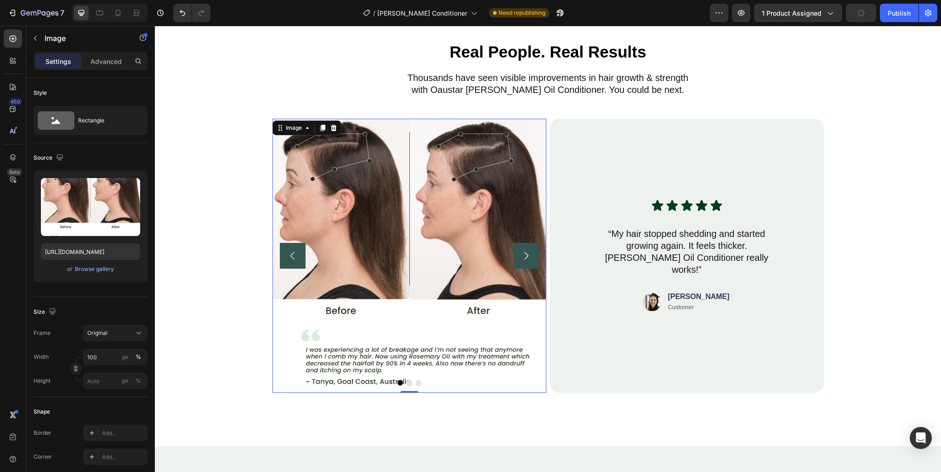
click at [290, 164] on img at bounding box center [410, 256] width 274 height 274
click at [371, 388] on img at bounding box center [410, 256] width 274 height 274
click at [395, 419] on div "Real People. Real Results Heading Thousands have seen visible improvements in h…" at bounding box center [548, 242] width 787 height 405
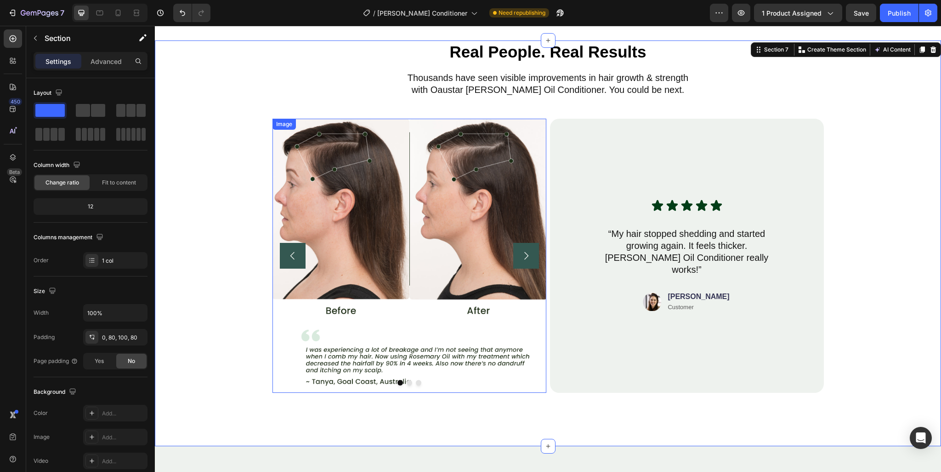
click at [426, 211] on img at bounding box center [410, 256] width 274 height 274
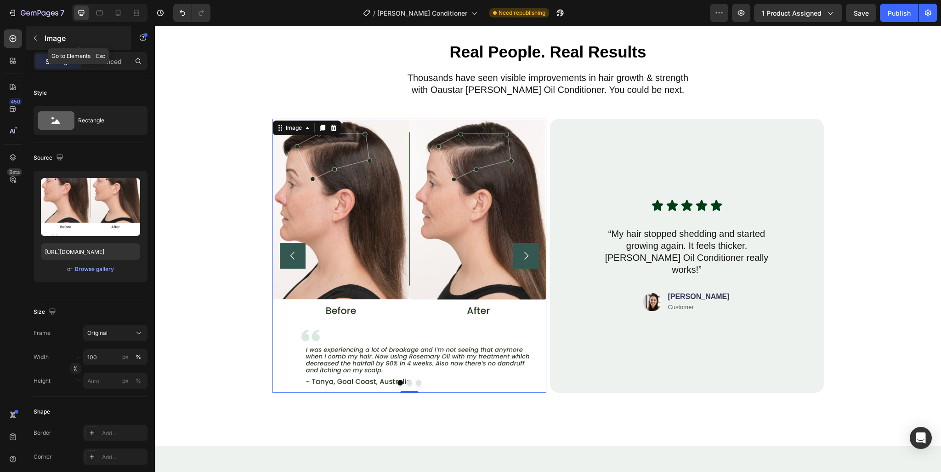
click at [41, 35] on button "button" at bounding box center [35, 38] width 15 height 15
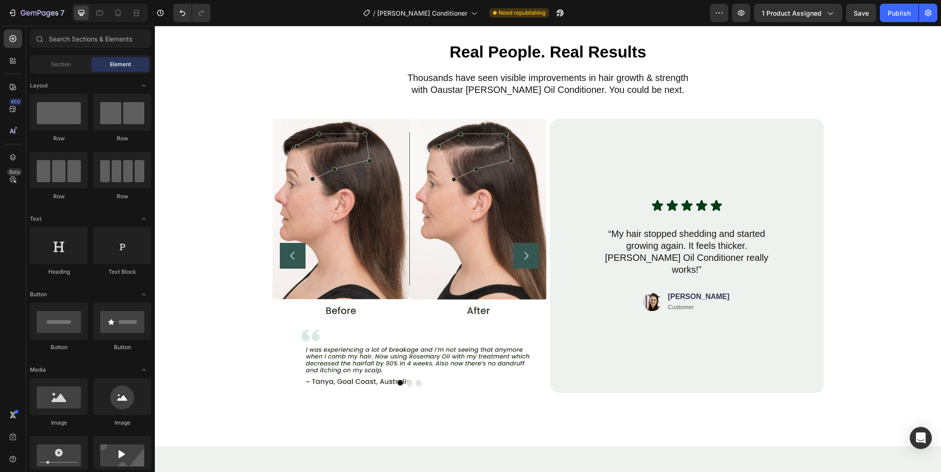
click at [342, 151] on img at bounding box center [410, 256] width 274 height 274
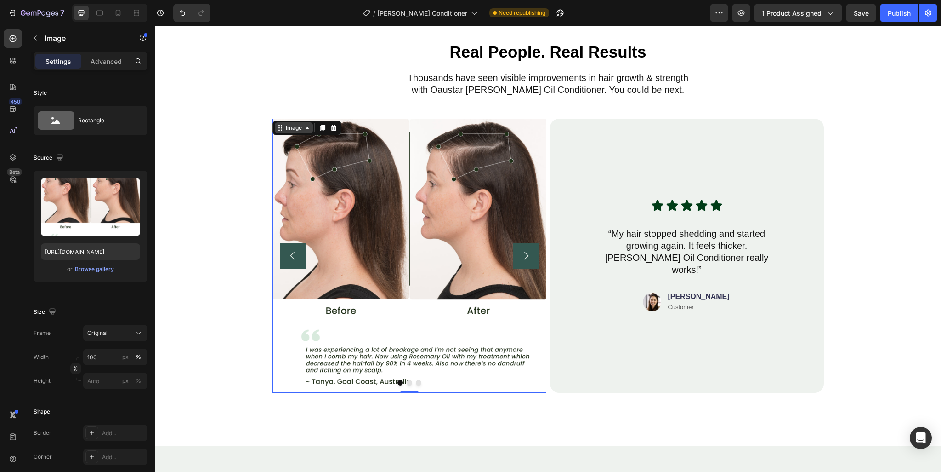
click at [298, 129] on div "Image" at bounding box center [294, 128] width 20 height 8
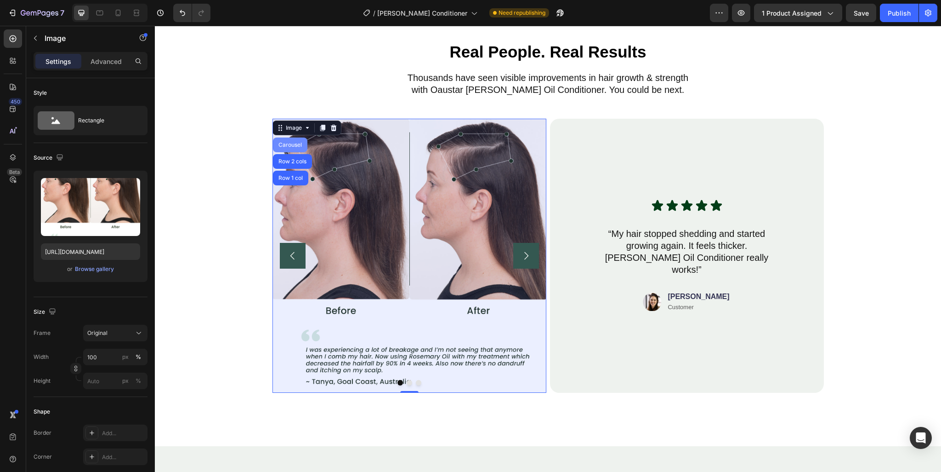
click at [290, 147] on div "Carousel" at bounding box center [290, 145] width 27 height 6
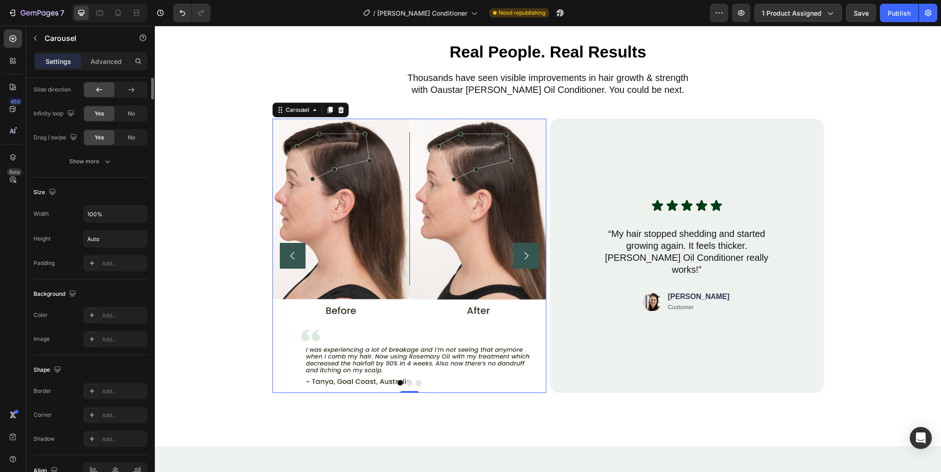
scroll to position [322, 0]
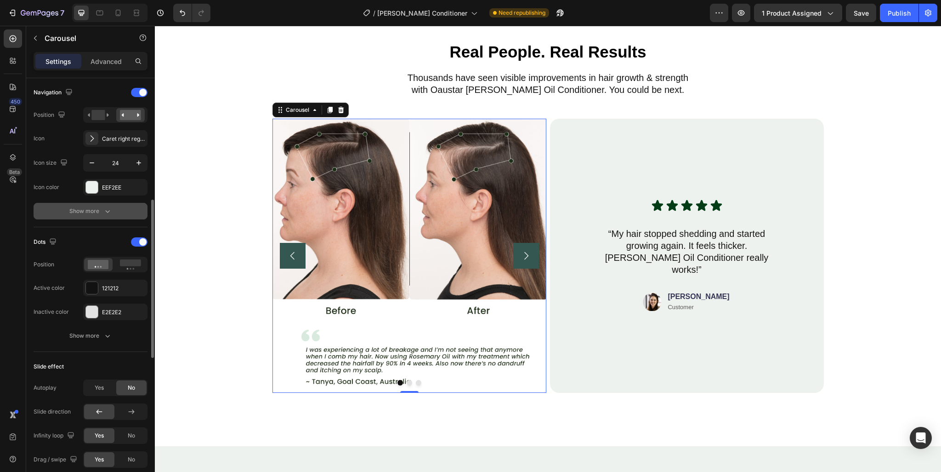
click at [110, 213] on icon "button" at bounding box center [107, 210] width 9 height 9
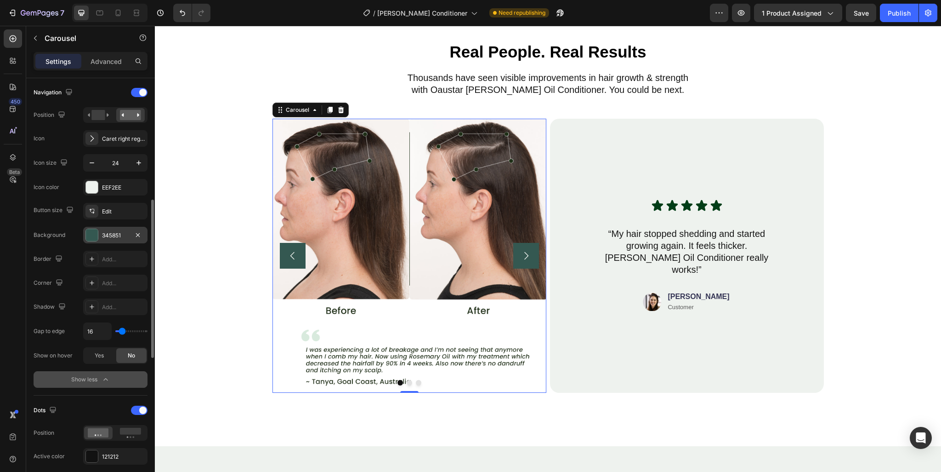
click at [114, 234] on div "345851" at bounding box center [115, 235] width 27 height 8
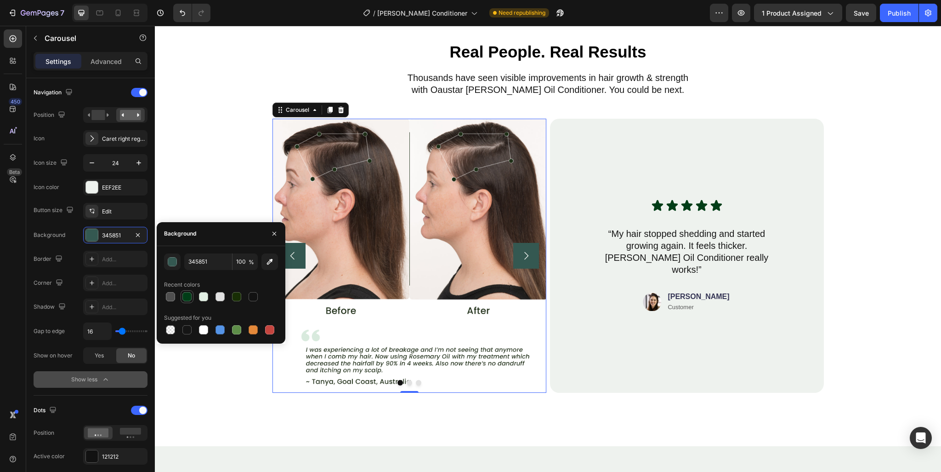
click at [185, 296] on div at bounding box center [187, 296] width 9 height 9
type input "003D17"
click at [631, 418] on div "Real People. Real Results Heading Thousands have seen visible improvements in h…" at bounding box center [548, 242] width 787 height 405
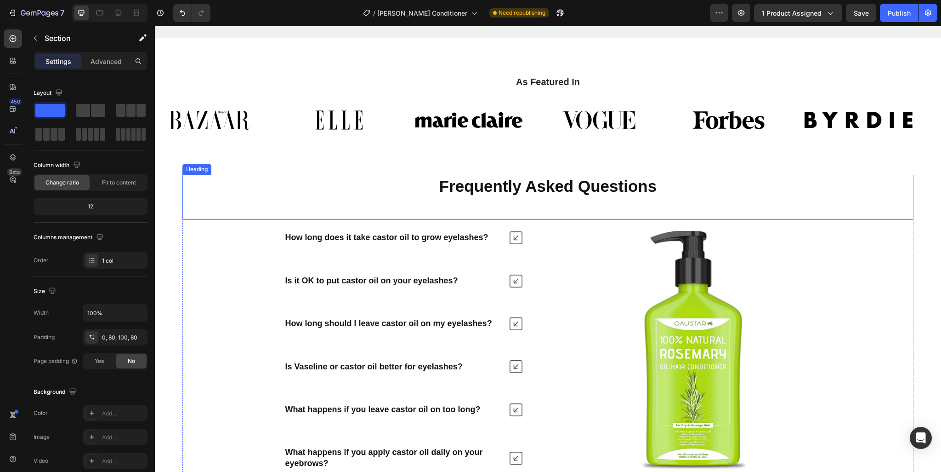
scroll to position [3500, 0]
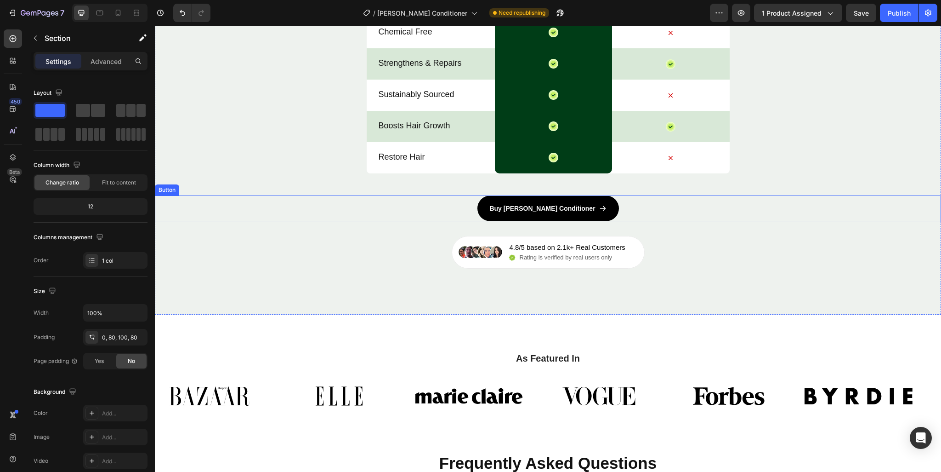
click at [509, 201] on button "Buy Rosemary Conditioner" at bounding box center [549, 208] width 142 height 26
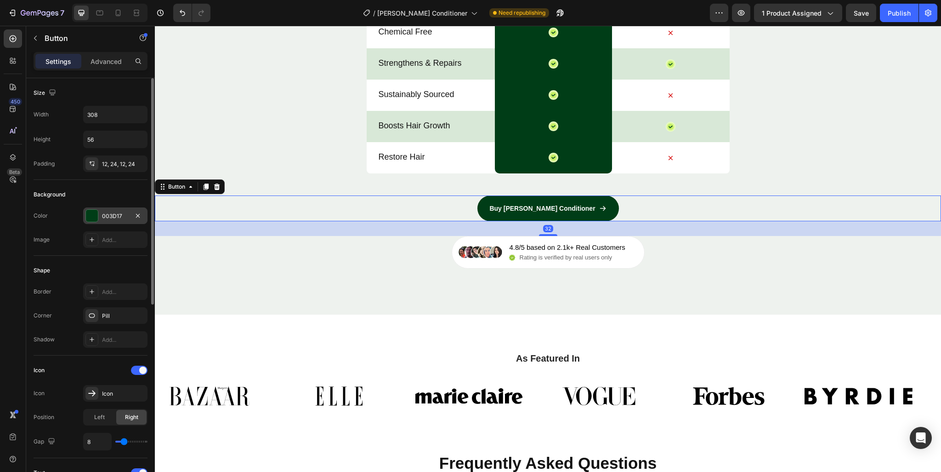
click at [103, 218] on div "003D17" at bounding box center [115, 216] width 27 height 8
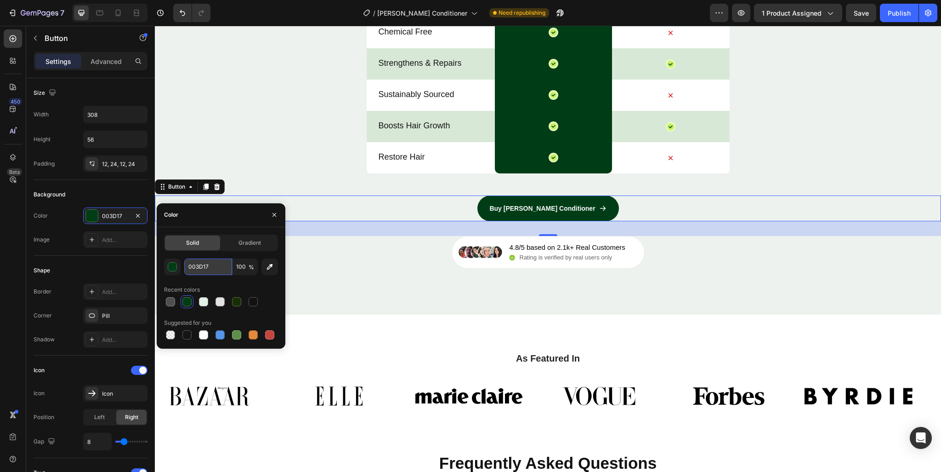
click at [208, 269] on input "003D17" at bounding box center [208, 266] width 48 height 17
click at [430, 287] on div "Perfect Hair Conditioner Heading Drop element here Image Drop element here Row …" at bounding box center [548, 32] width 787 height 565
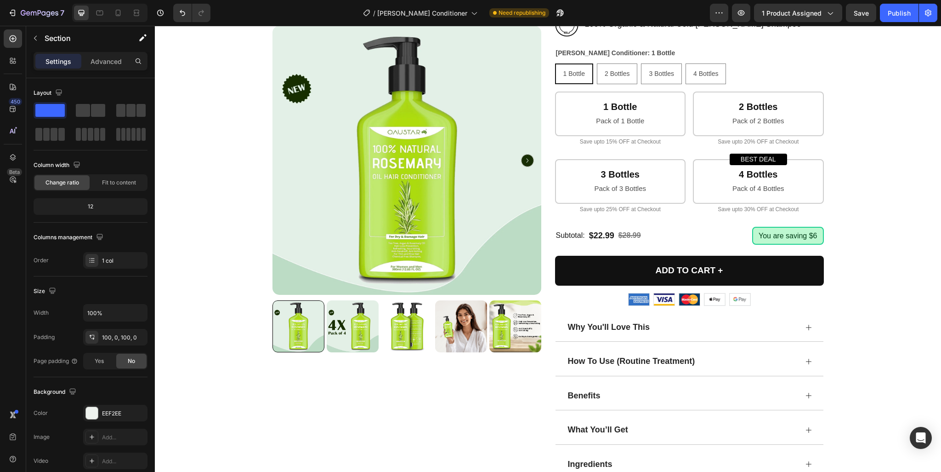
scroll to position [400, 0]
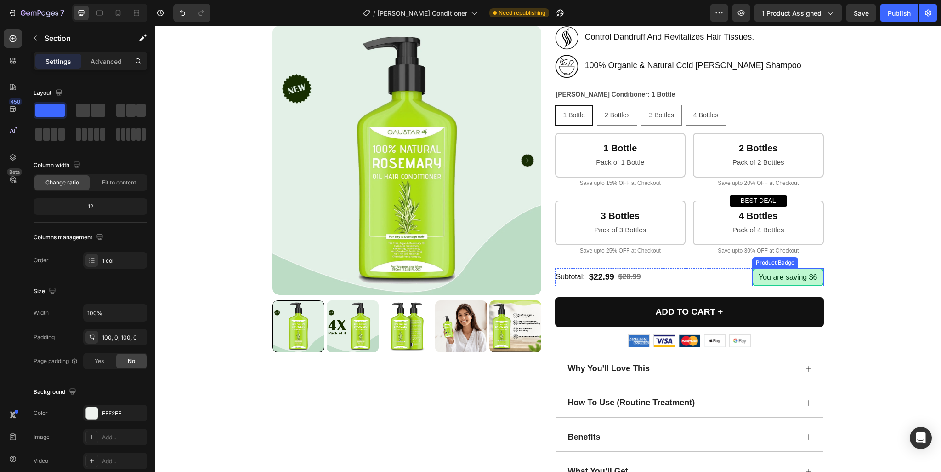
click at [782, 268] on div "You are saving $6" at bounding box center [789, 277] width 72 height 18
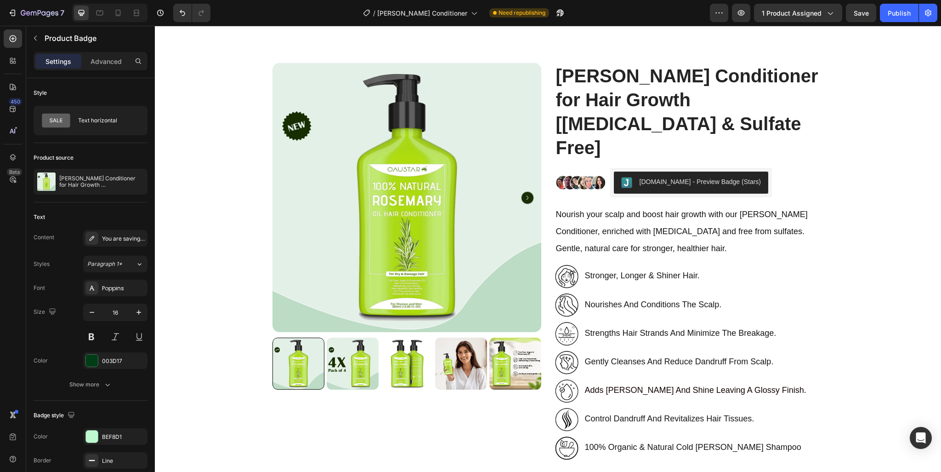
scroll to position [0, 0]
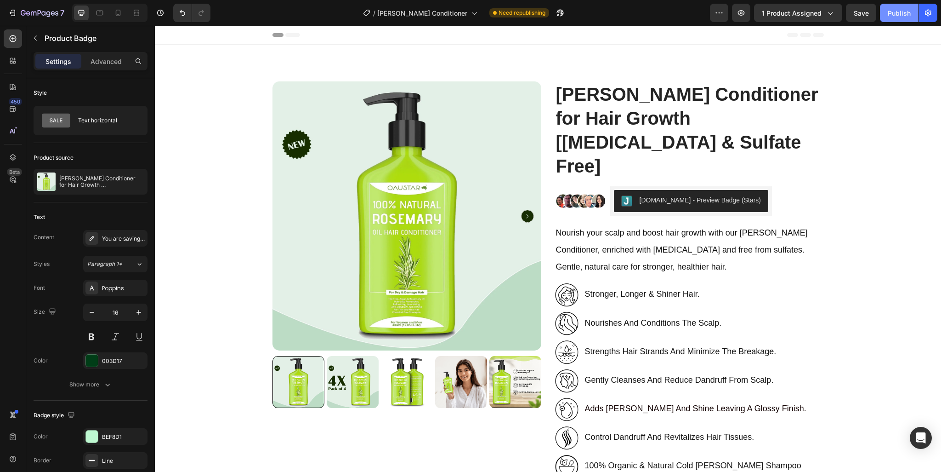
click at [891, 15] on div "Publish" at bounding box center [899, 13] width 23 height 10
click at [46, 10] on icon "button" at bounding box center [40, 14] width 38 height 8
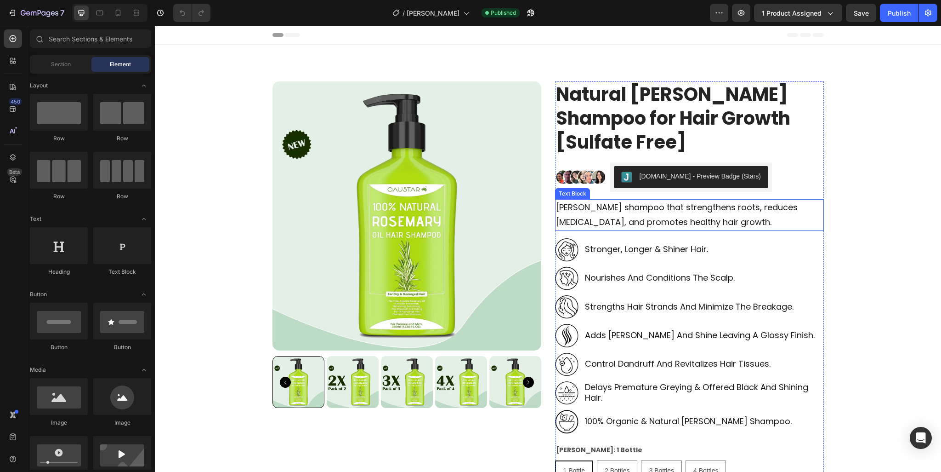
click at [607, 208] on span "[PERSON_NAME] shampoo that strengthens roots, reduces [MEDICAL_DATA], and promo…" at bounding box center [677, 214] width 242 height 26
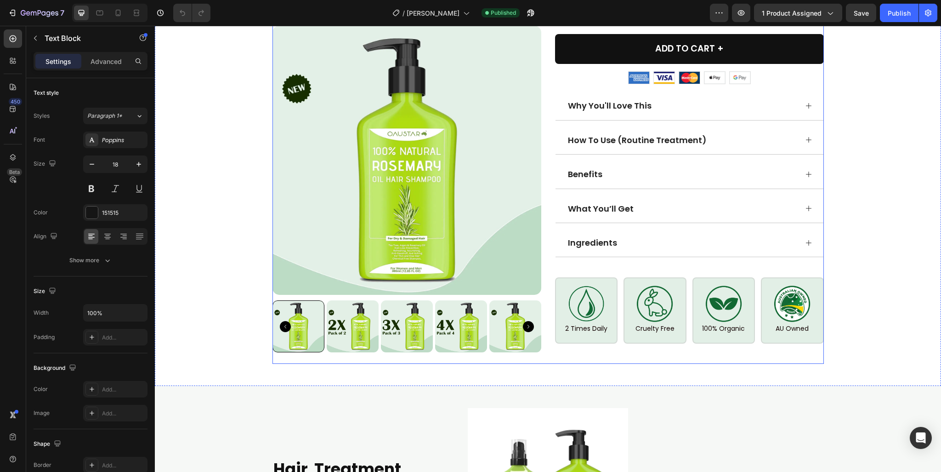
scroll to position [460, 0]
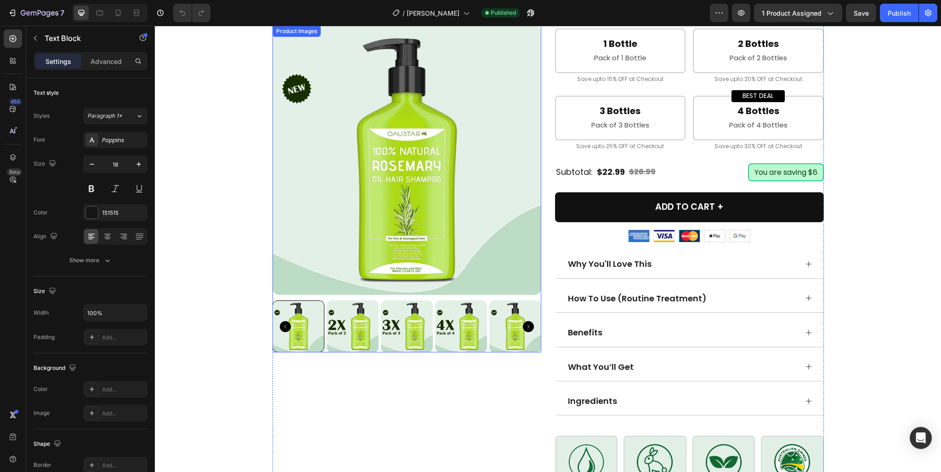
click at [455, 135] on img at bounding box center [407, 160] width 269 height 269
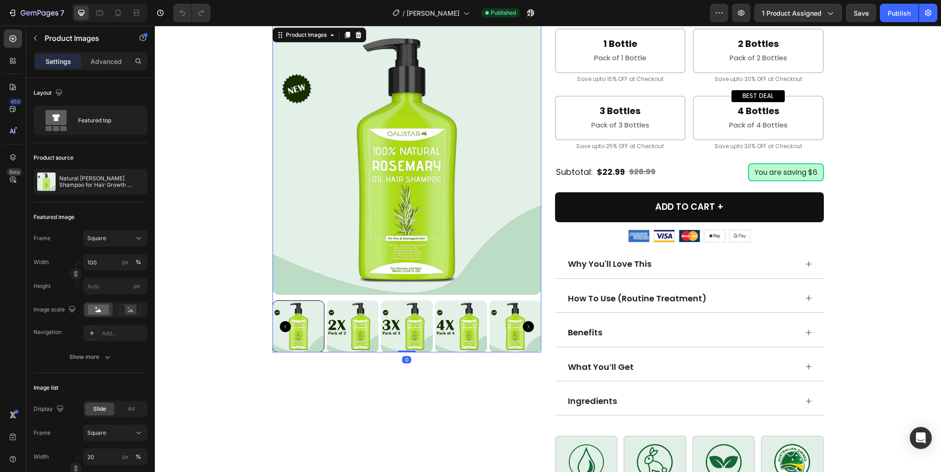
click at [525, 325] on icon "Carousel Next Arrow" at bounding box center [528, 326] width 11 height 11
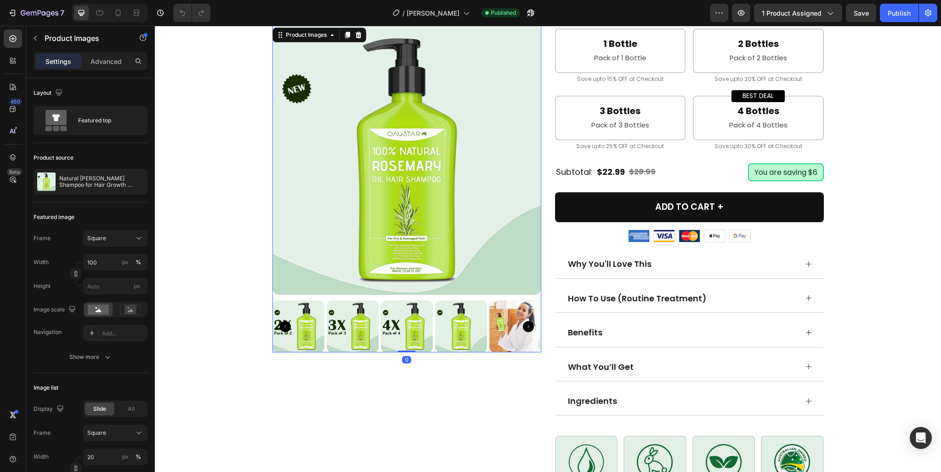
click at [525, 325] on icon "Carousel Next Arrow" at bounding box center [528, 326] width 11 height 11
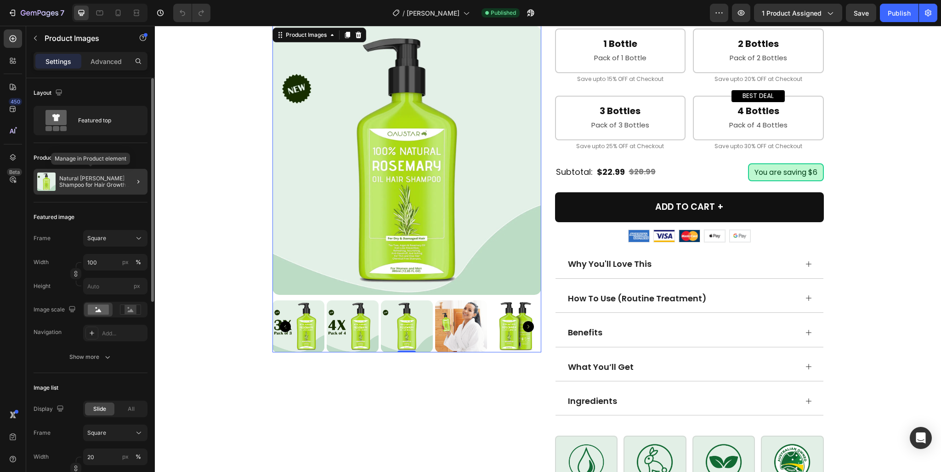
click at [113, 179] on p "Natural [PERSON_NAME] Shampoo for Hair Growth [Sulfate Free]" at bounding box center [101, 181] width 85 height 13
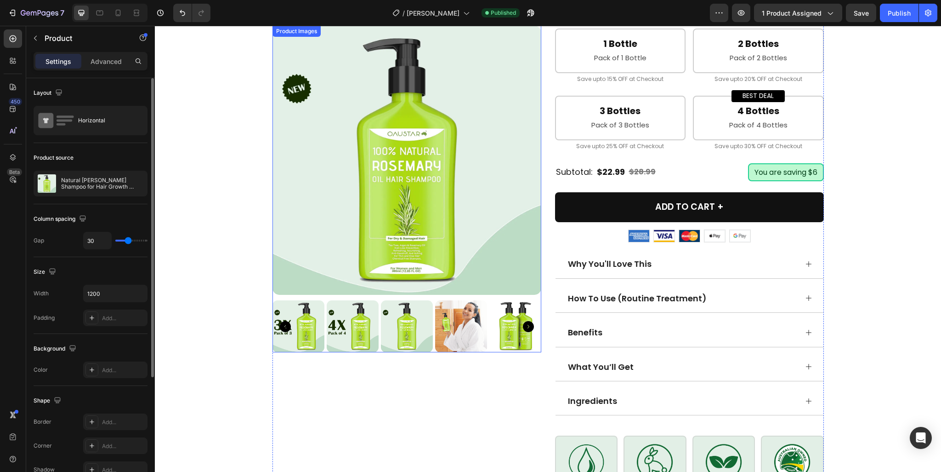
click at [370, 232] on img at bounding box center [407, 160] width 269 height 269
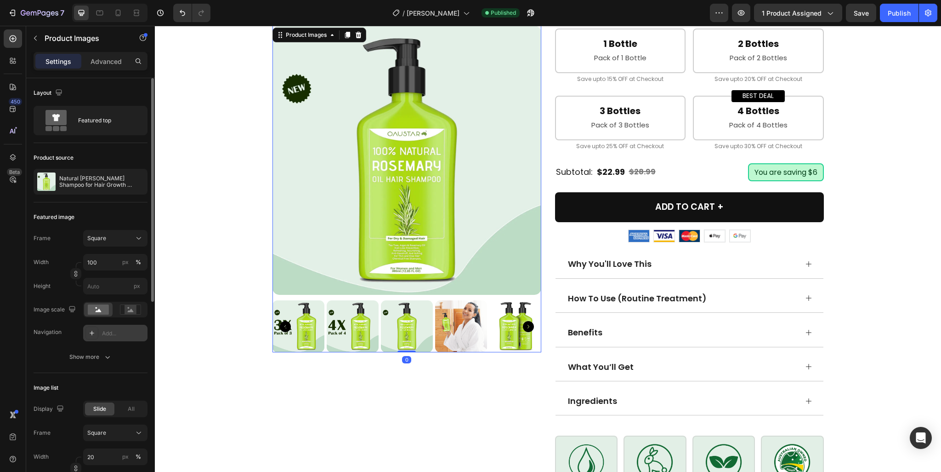
scroll to position [184, 0]
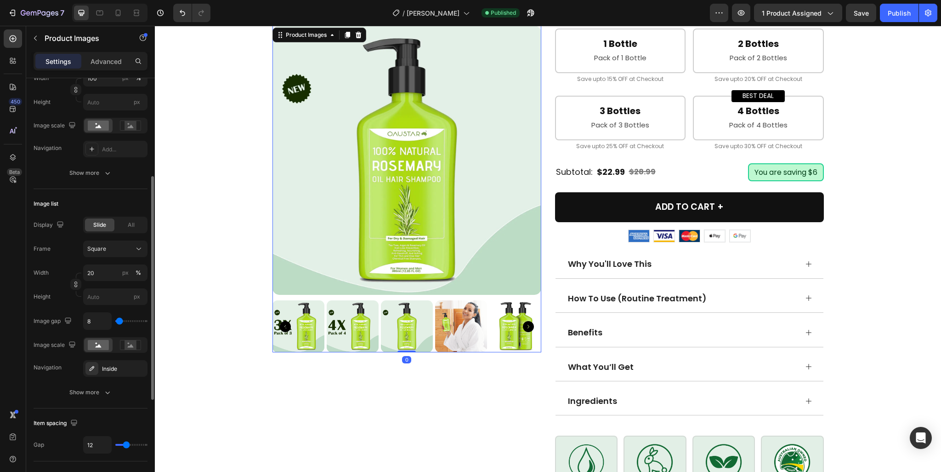
click at [0, 0] on icon "button" at bounding box center [0, 0] width 0 height 0
click at [125, 151] on div "Add..." at bounding box center [123, 149] width 43 height 8
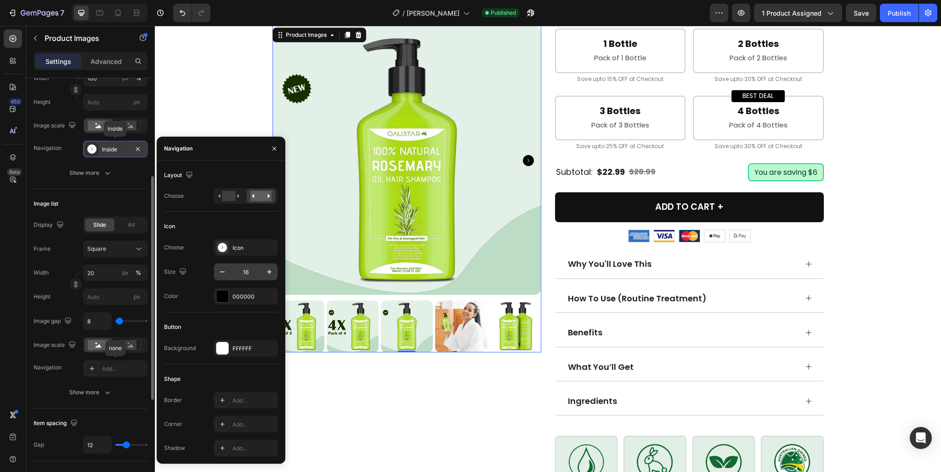
click at [248, 271] on input "16" at bounding box center [246, 271] width 30 height 17
type input "28"
click at [243, 295] on div "000000" at bounding box center [246, 296] width 27 height 8
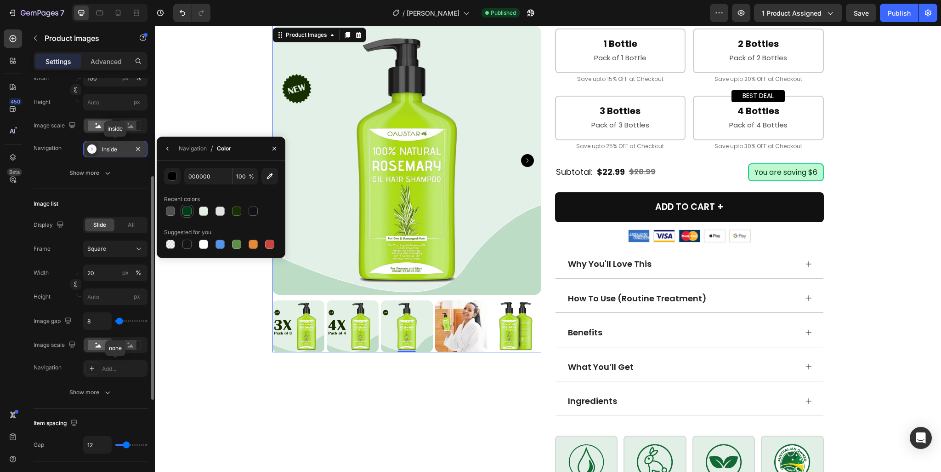
click at [187, 209] on div at bounding box center [187, 210] width 9 height 9
type input "003D17"
click at [171, 154] on button "button" at bounding box center [167, 148] width 15 height 15
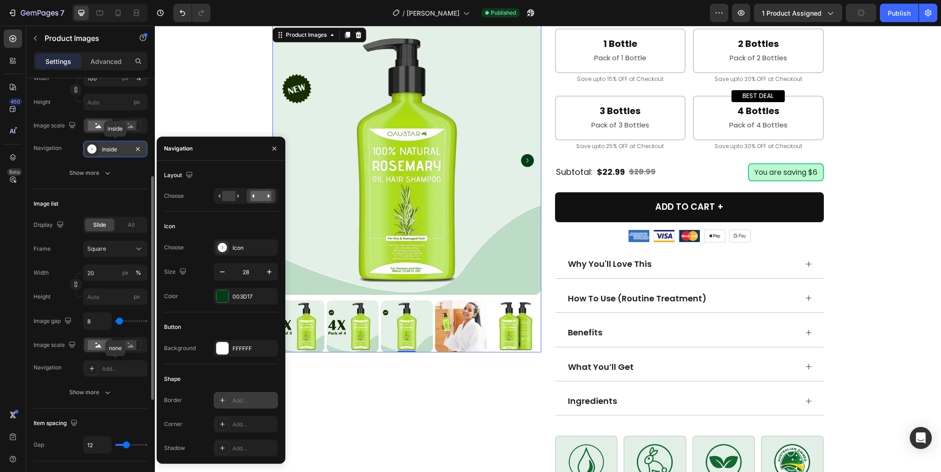
click at [242, 398] on div "Add..." at bounding box center [254, 400] width 43 height 8
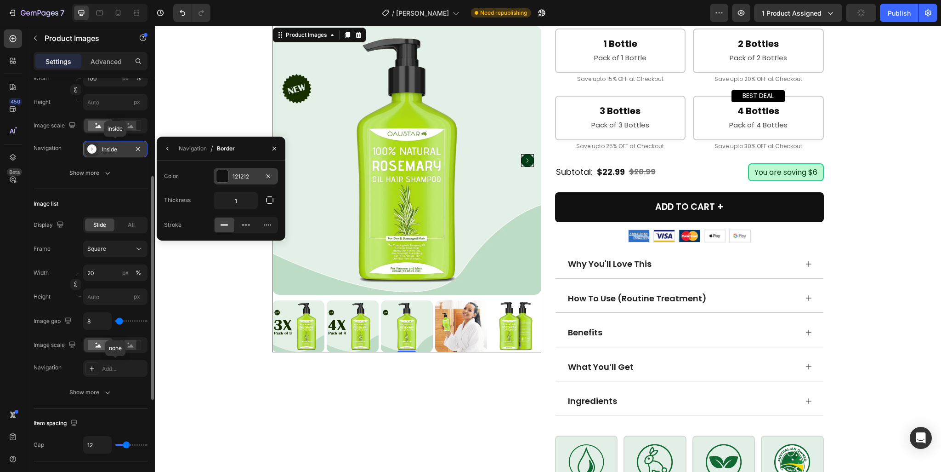
click at [230, 174] on div "121212" at bounding box center [246, 176] width 64 height 17
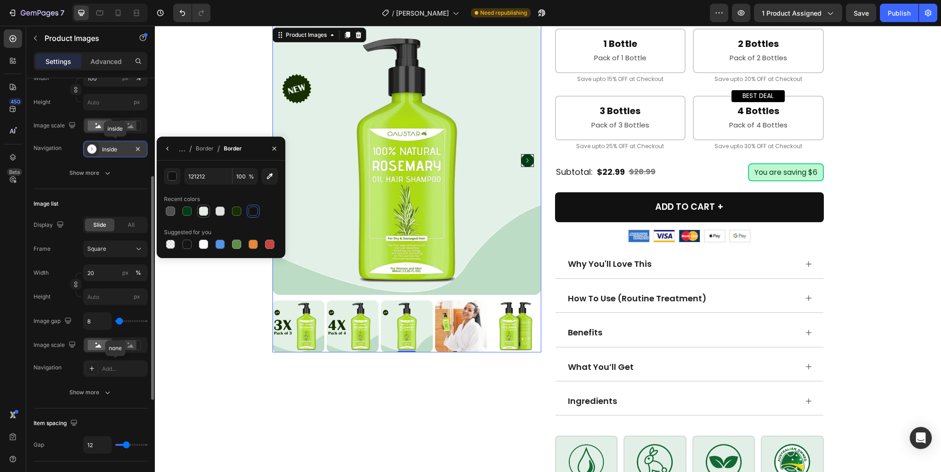
click at [202, 210] on div at bounding box center [203, 210] width 9 height 9
type input "E3F0E5"
click at [164, 153] on button "button" at bounding box center [167, 148] width 15 height 15
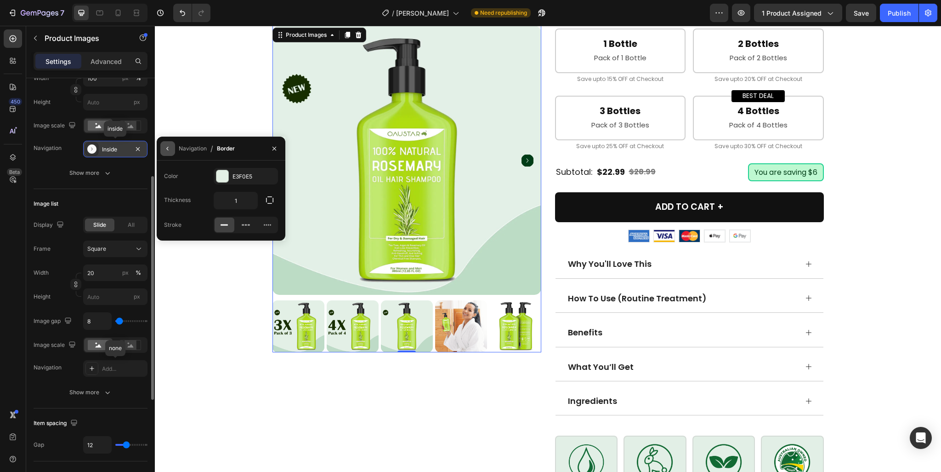
click at [171, 151] on icon "button" at bounding box center [167, 148] width 7 height 7
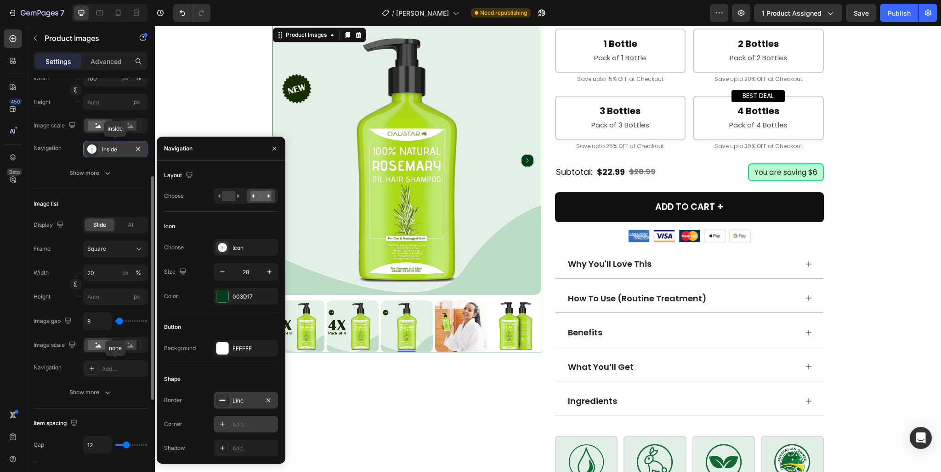
click at [241, 422] on div "Add..." at bounding box center [254, 424] width 43 height 8
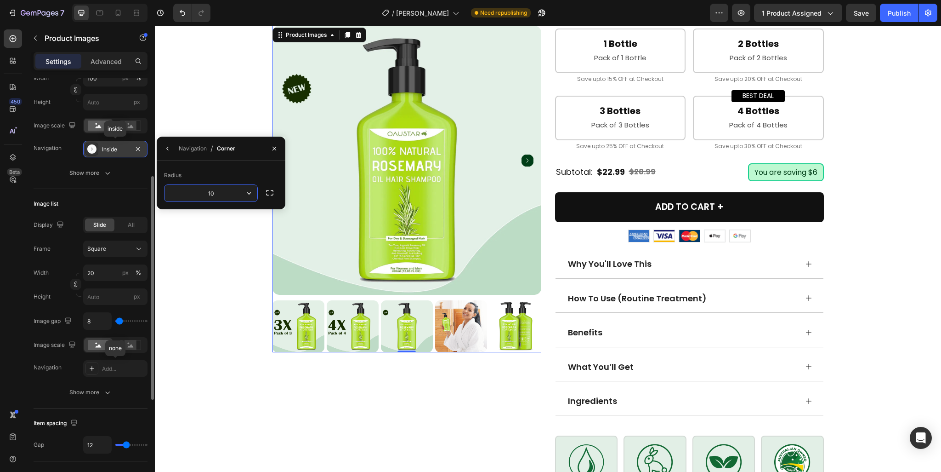
type input "100"
click at [163, 148] on button "button" at bounding box center [167, 148] width 15 height 15
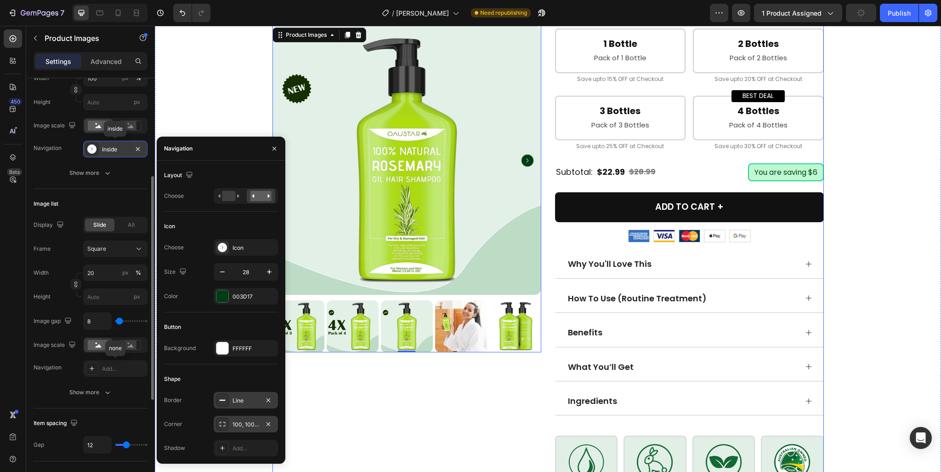
click at [435, 402] on div "Product Images 0" at bounding box center [407, 72] width 269 height 900
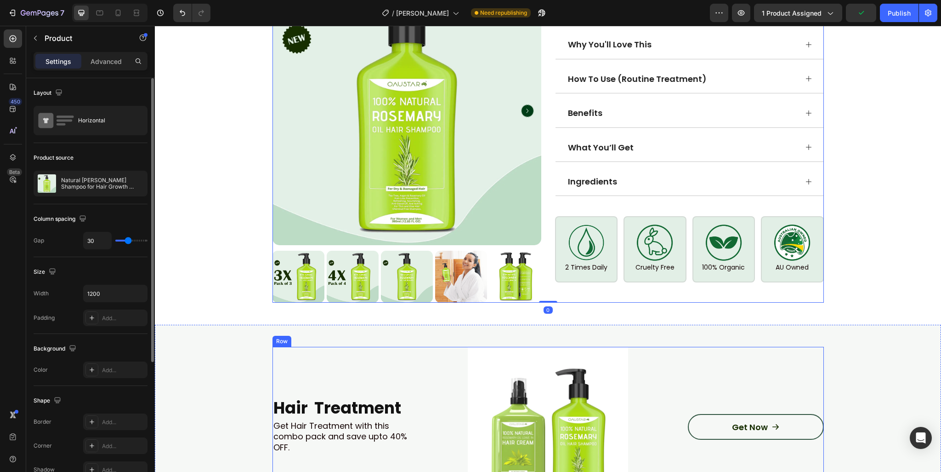
scroll to position [781, 0]
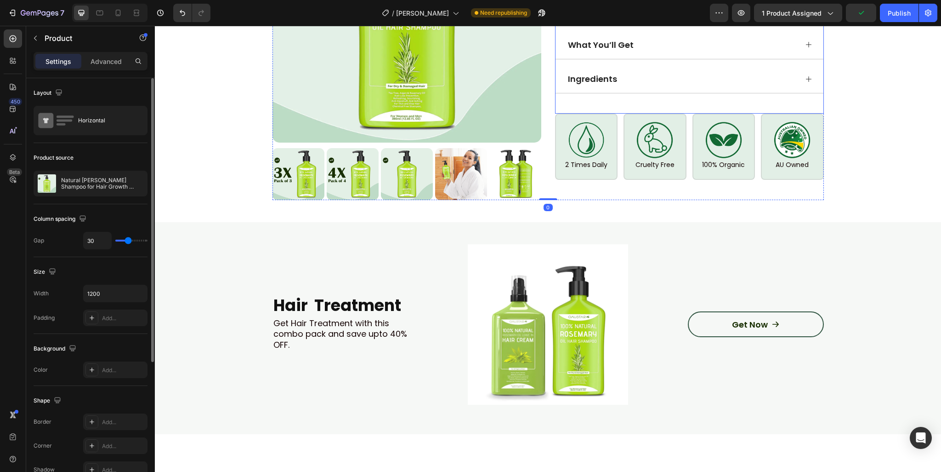
click at [728, 68] on div "Ingredients" at bounding box center [690, 79] width 268 height 28
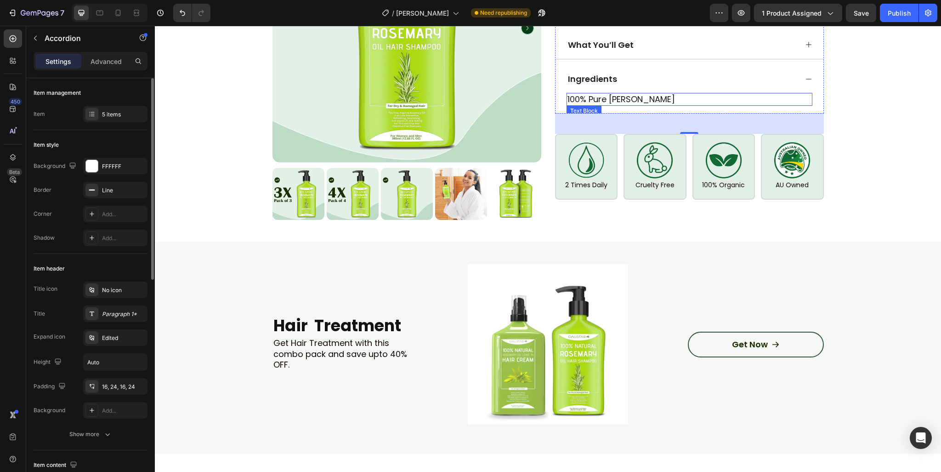
click at [620, 94] on p "100% Pure [PERSON_NAME]" at bounding box center [690, 99] width 244 height 11
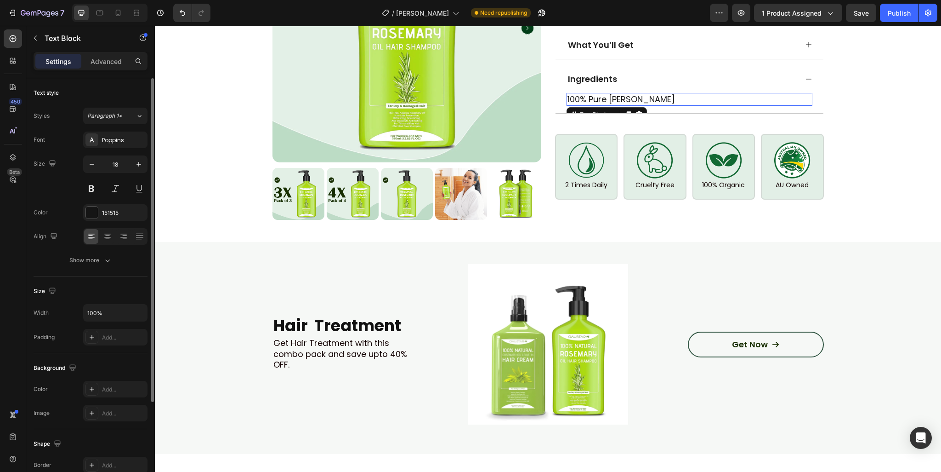
click at [620, 94] on p "100% Pure [PERSON_NAME]" at bounding box center [690, 99] width 244 height 11
click at [650, 94] on p "100% Pure [PERSON_NAME]" at bounding box center [690, 99] width 244 height 11
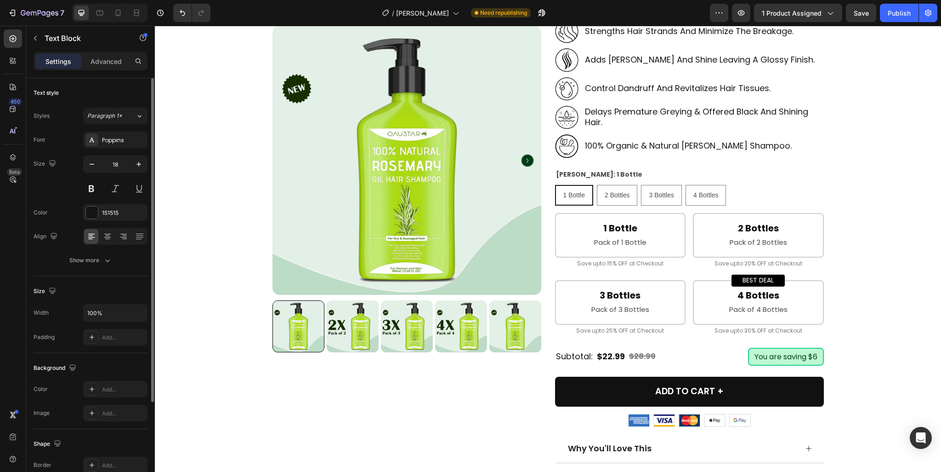
scroll to position [276, 0]
click at [522, 157] on icon "Carousel Next Arrow" at bounding box center [527, 160] width 13 height 13
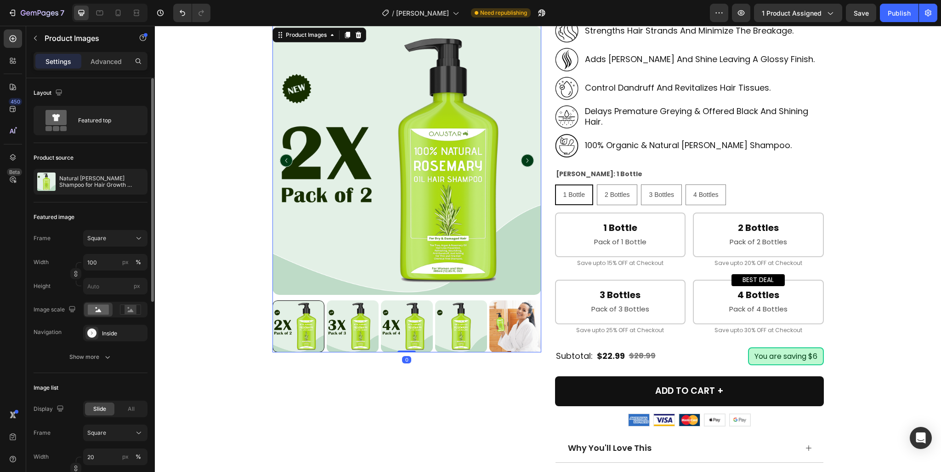
click at [525, 163] on icon "Carousel Next Arrow" at bounding box center [527, 160] width 13 height 13
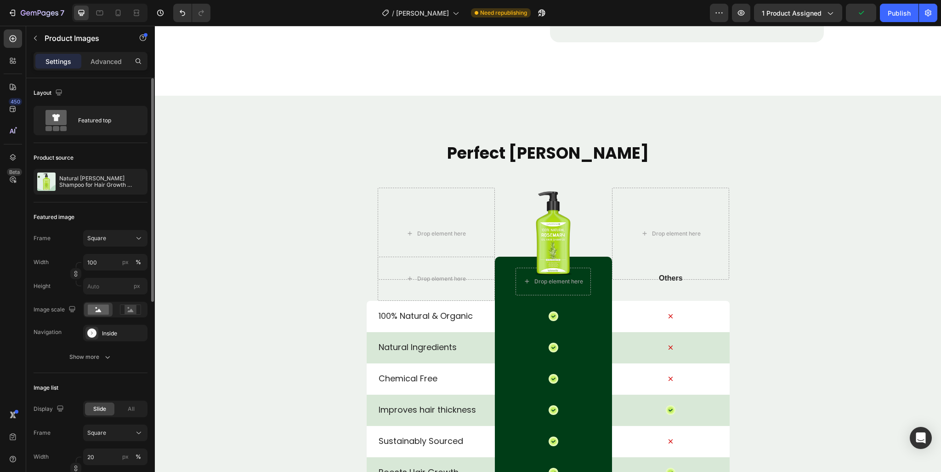
scroll to position [2758, 0]
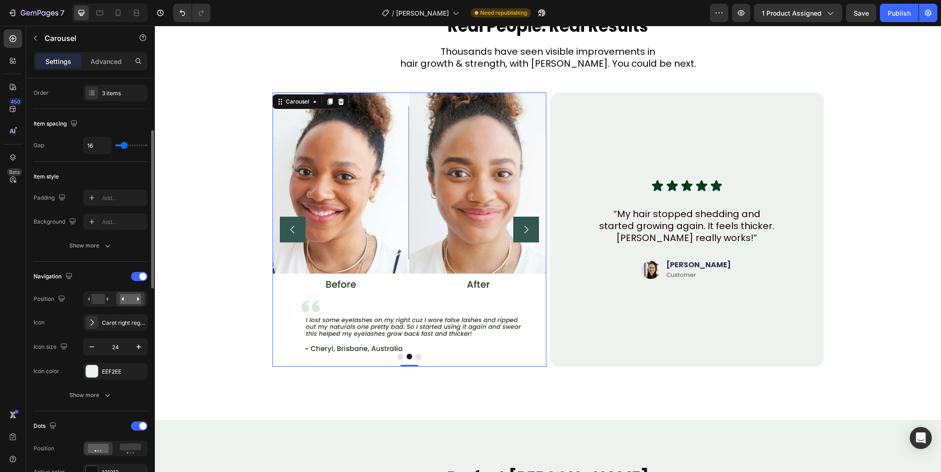
scroll to position [230, 0]
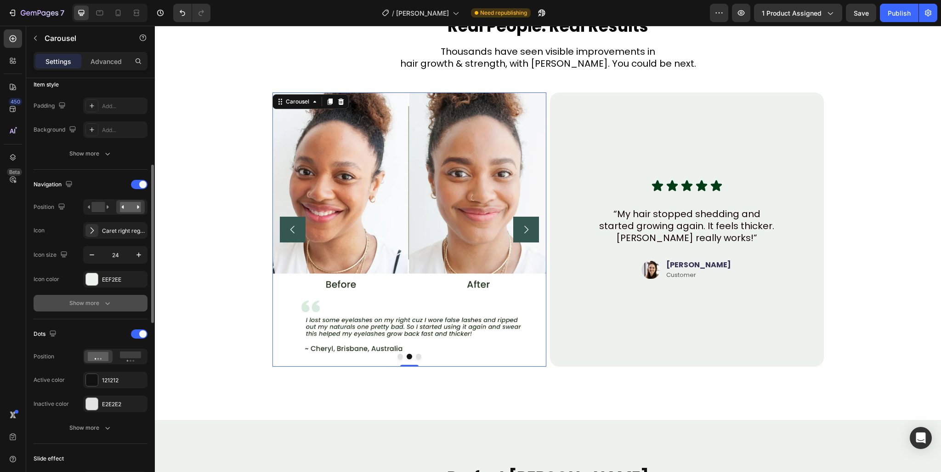
click at [104, 306] on icon "button" at bounding box center [107, 302] width 9 height 9
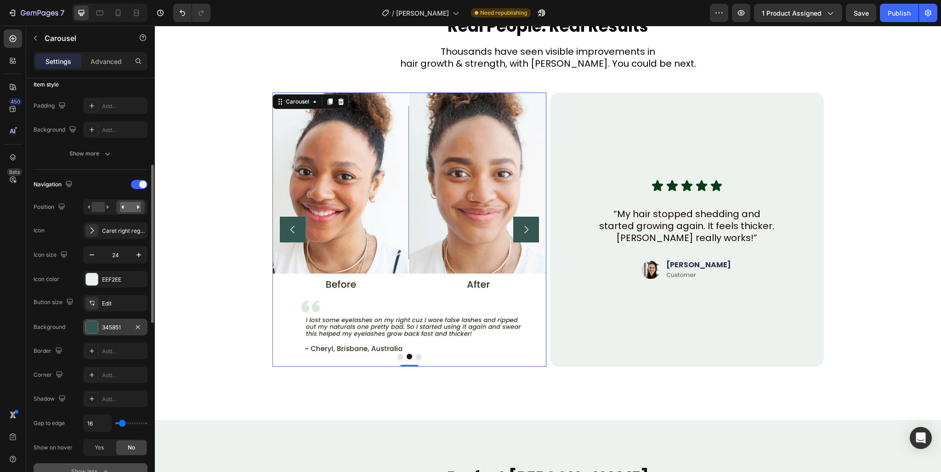
click at [108, 331] on div "345851" at bounding box center [115, 327] width 64 height 17
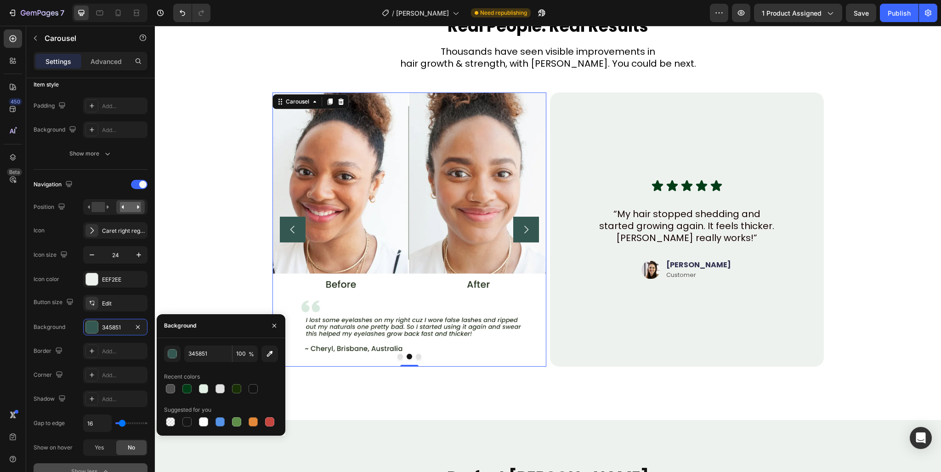
click at [185, 387] on div at bounding box center [187, 388] width 9 height 9
type input "003D17"
click at [653, 186] on icon at bounding box center [657, 185] width 11 height 11
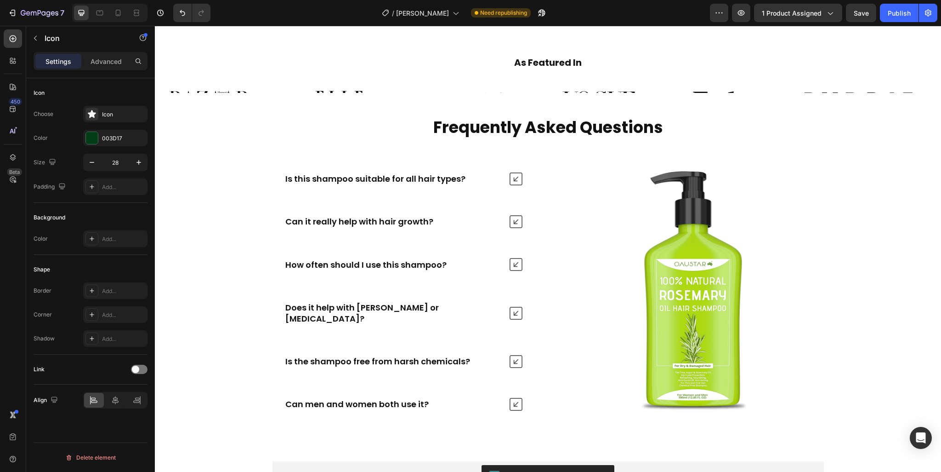
scroll to position [3356, 0]
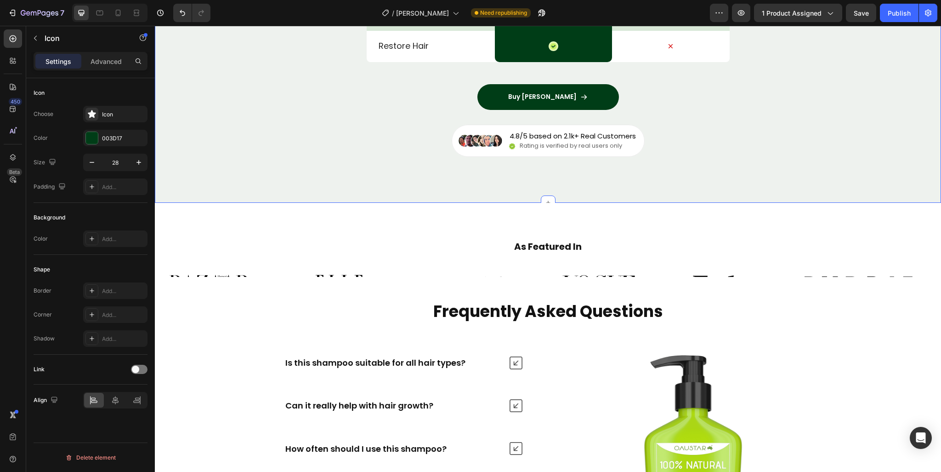
click at [532, 150] on div "Rating is verified by real users only" at bounding box center [571, 146] width 104 height 10
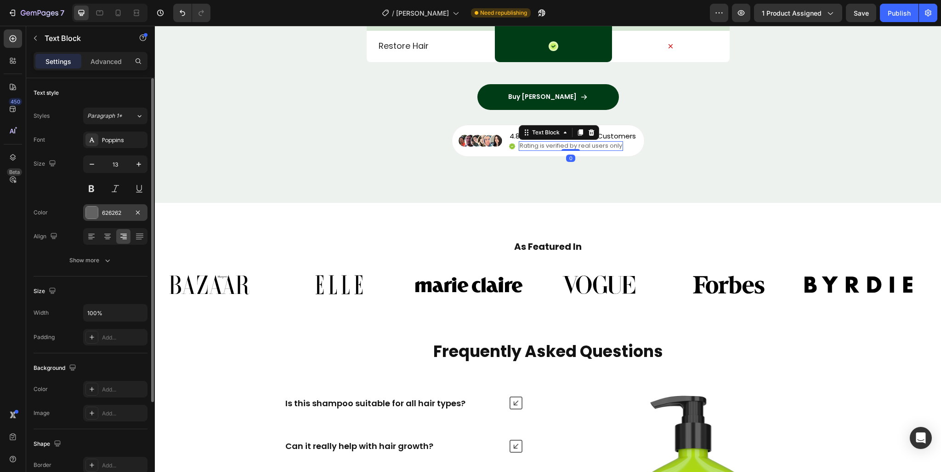
click at [109, 215] on div "626262" at bounding box center [115, 213] width 27 height 8
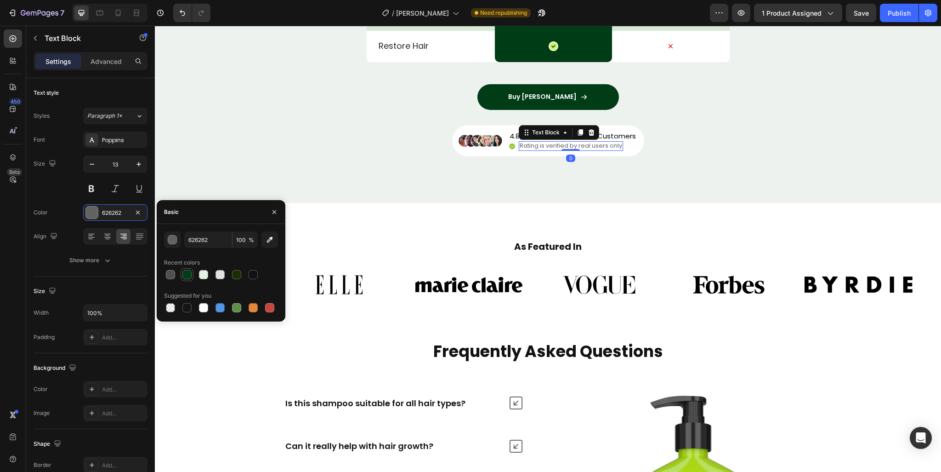
click at [182, 269] on div at bounding box center [187, 274] width 13 height 13
drag, startPoint x: 183, startPoint y: 304, endPoint x: 347, endPoint y: 125, distance: 242.7
click at [183, 304] on div at bounding box center [187, 307] width 9 height 9
type input "151515"
click at [622, 135] on p "4.8/5 based on 2.1k+ Real Customers" at bounding box center [573, 135] width 126 height 9
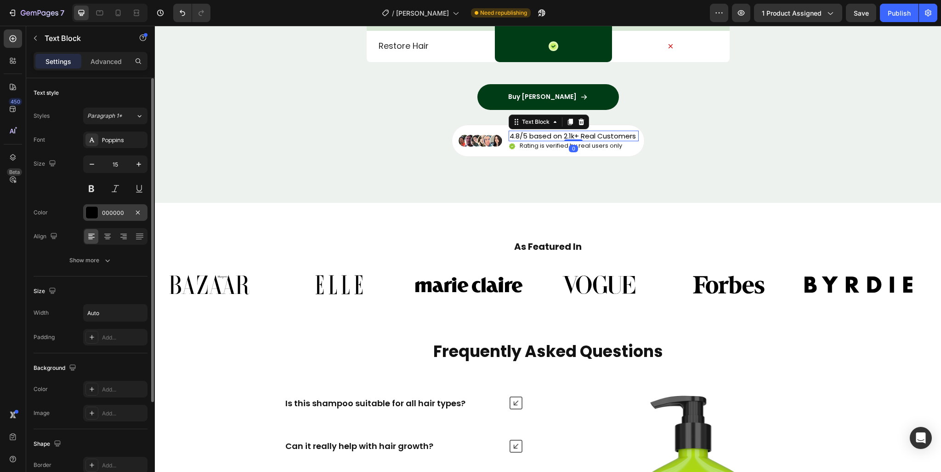
click at [112, 218] on div "000000" at bounding box center [115, 212] width 64 height 17
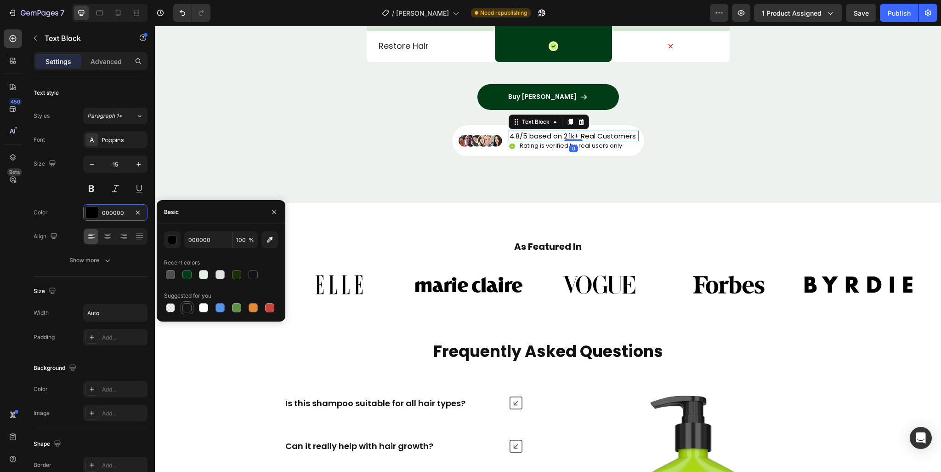
click at [183, 308] on div at bounding box center [187, 307] width 9 height 9
type input "151515"
click at [479, 413] on div "Is this shampoo suitable for all hair types?" at bounding box center [403, 403] width 261 height 21
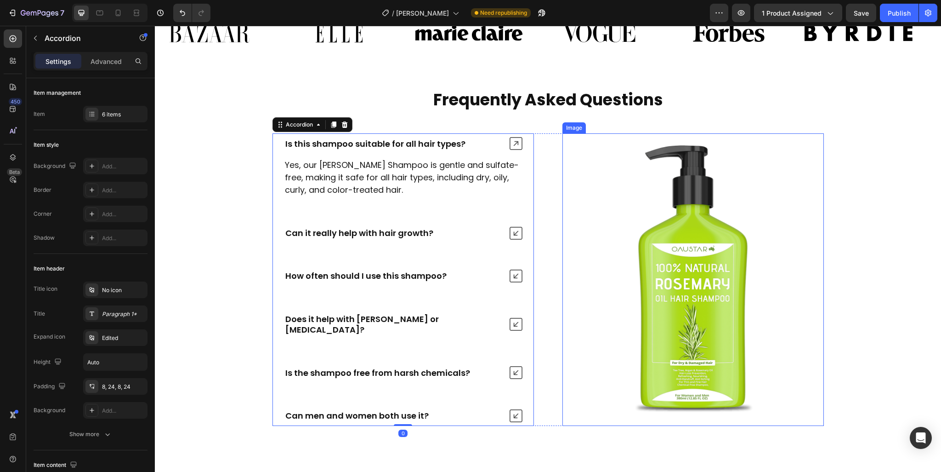
scroll to position [3724, 0]
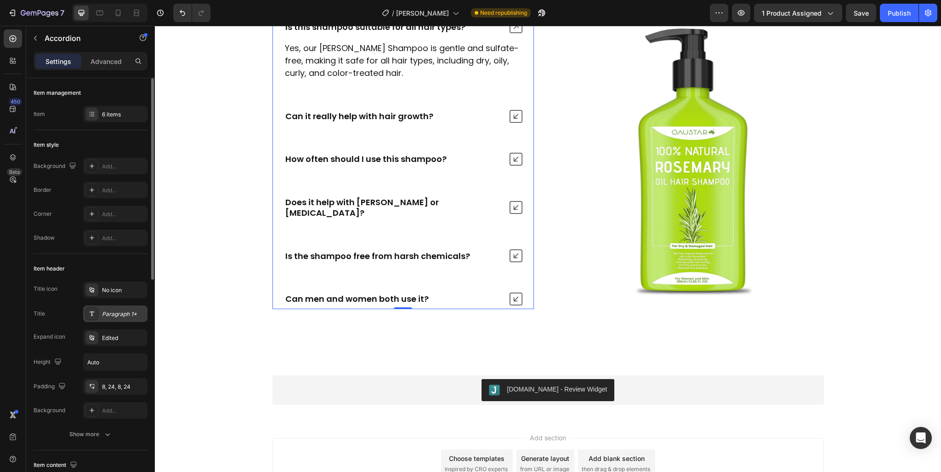
click at [104, 317] on div "Paragraph 1*" at bounding box center [123, 314] width 43 height 8
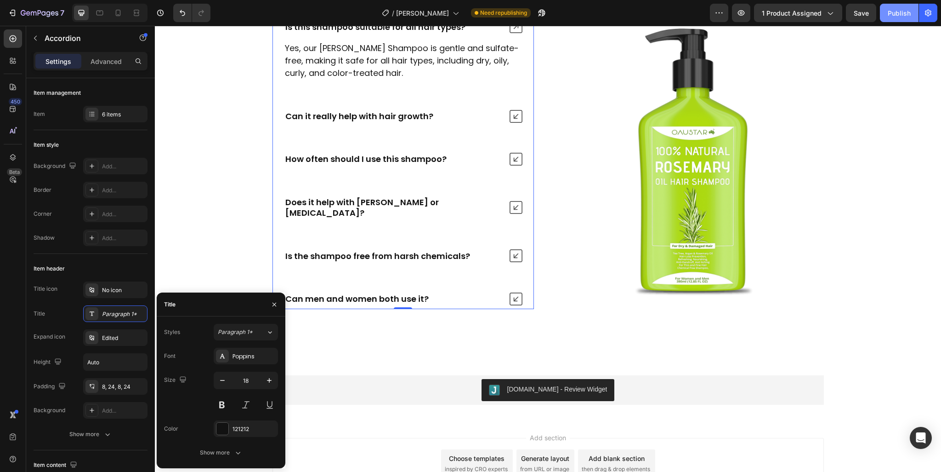
click at [891, 12] on div "Publish" at bounding box center [899, 13] width 23 height 10
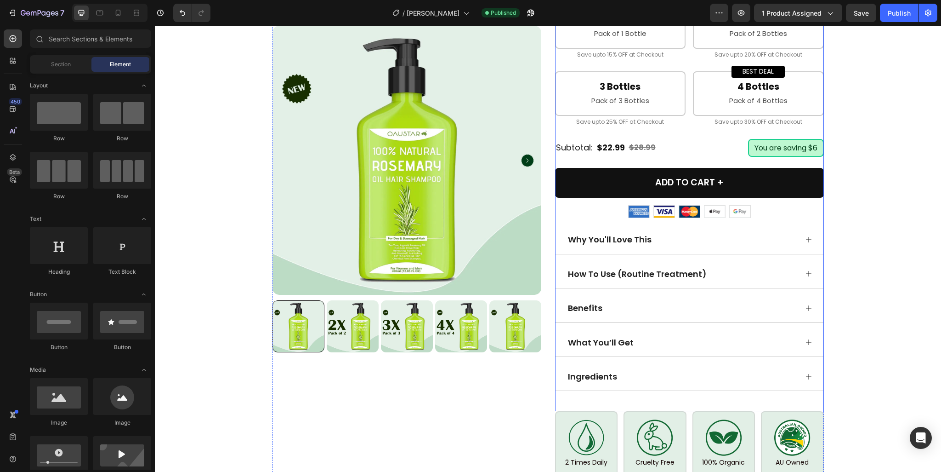
scroll to position [530, 0]
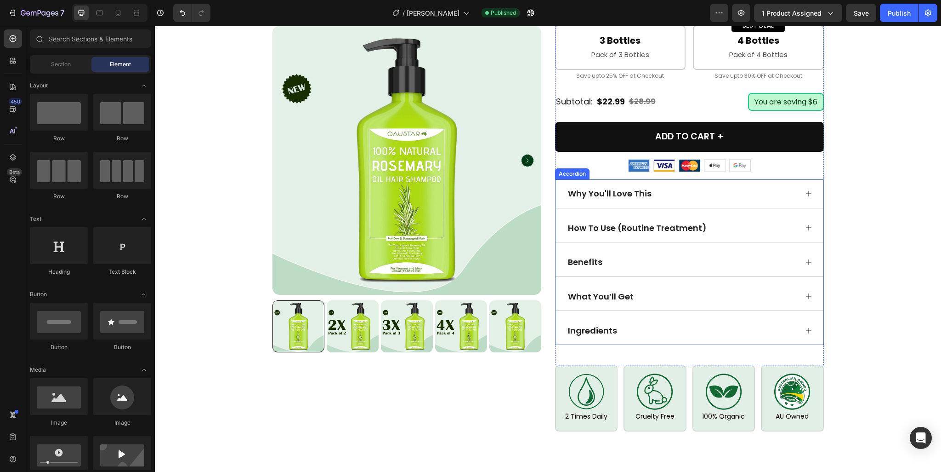
click at [806, 225] on icon at bounding box center [809, 228] width 6 height 6
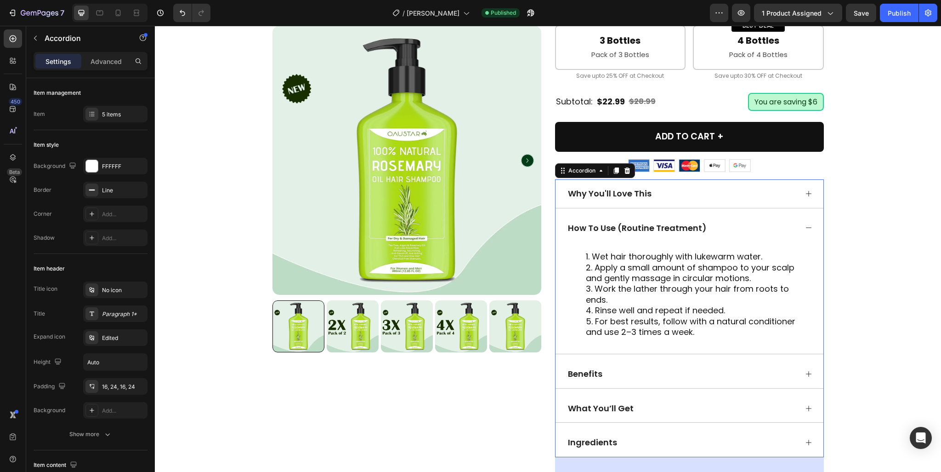
click at [805, 225] on icon at bounding box center [808, 227] width 7 height 7
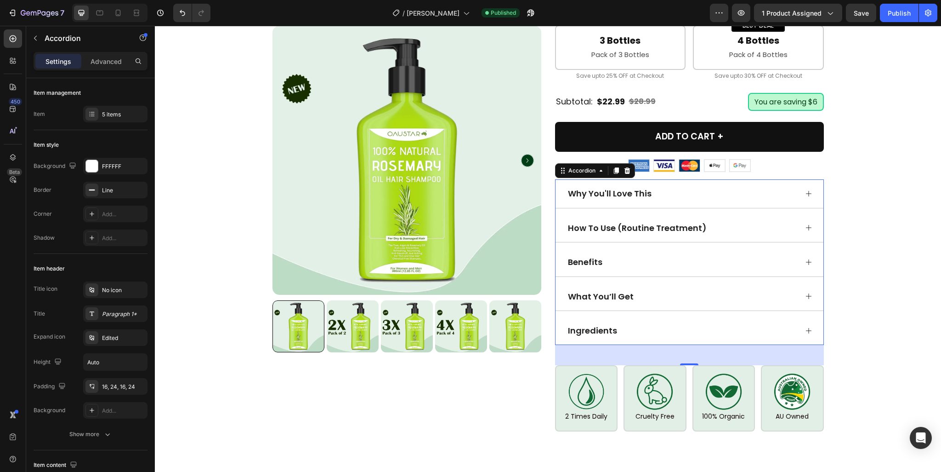
click at [812, 270] on div "Benefits" at bounding box center [690, 262] width 268 height 28
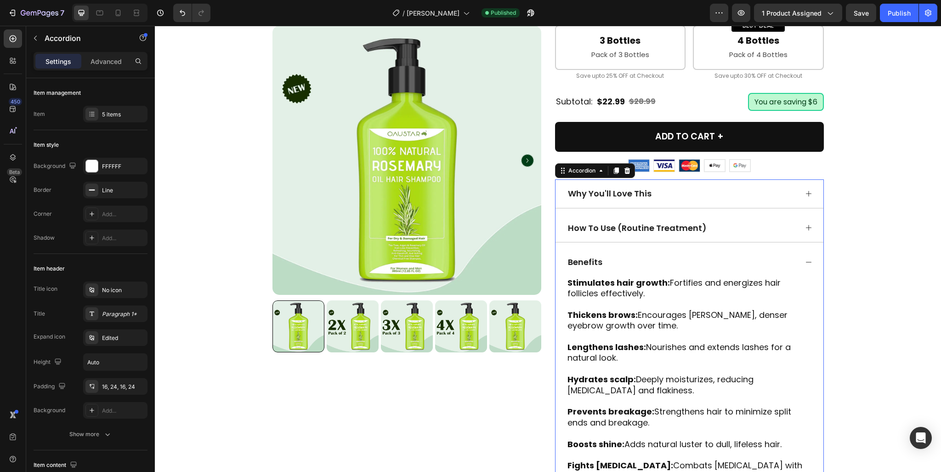
click at [810, 268] on div "Benefits" at bounding box center [690, 262] width 268 height 28
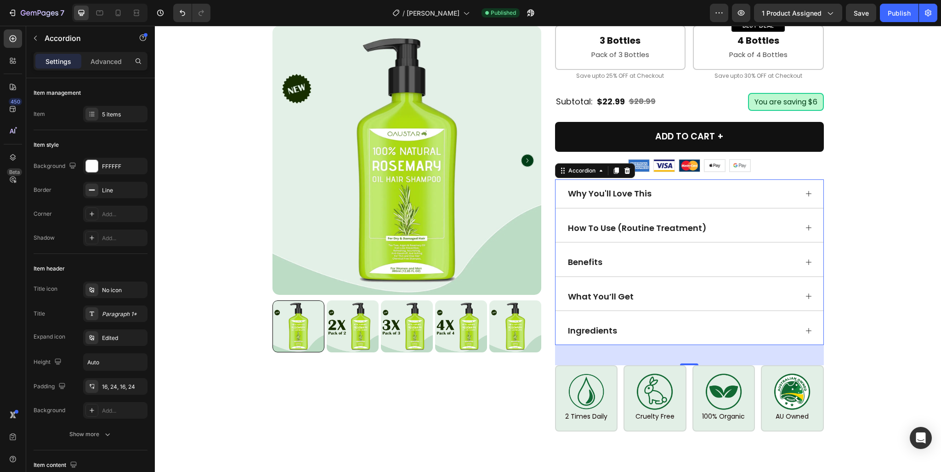
click at [807, 292] on icon at bounding box center [808, 295] width 7 height 7
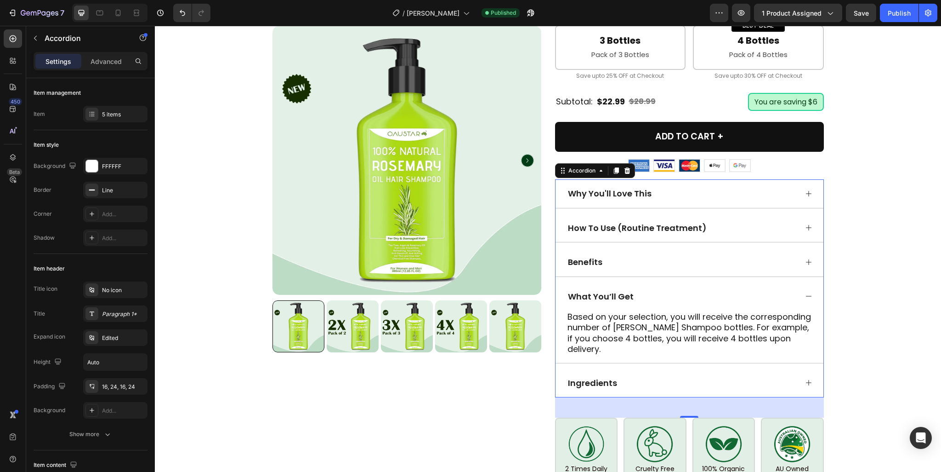
click at [807, 292] on icon at bounding box center [808, 295] width 7 height 7
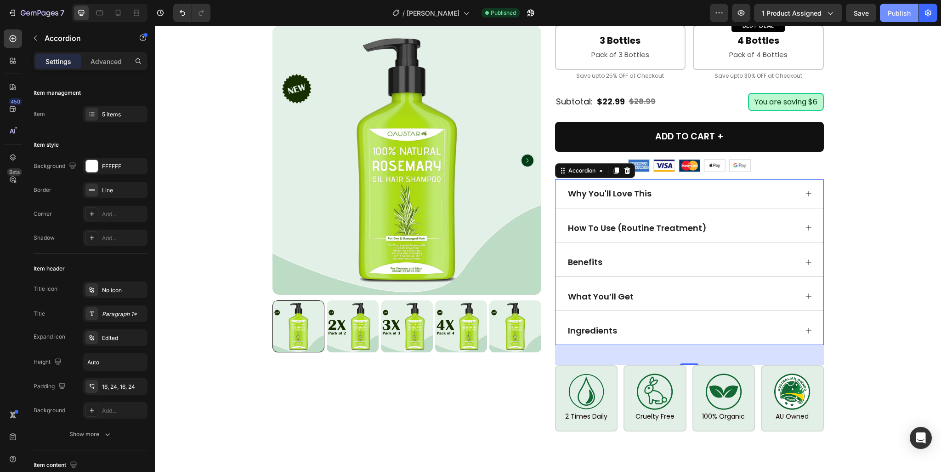
click at [887, 15] on button "Publish" at bounding box center [899, 13] width 39 height 18
click at [17, 4] on button "7" at bounding box center [36, 13] width 65 height 18
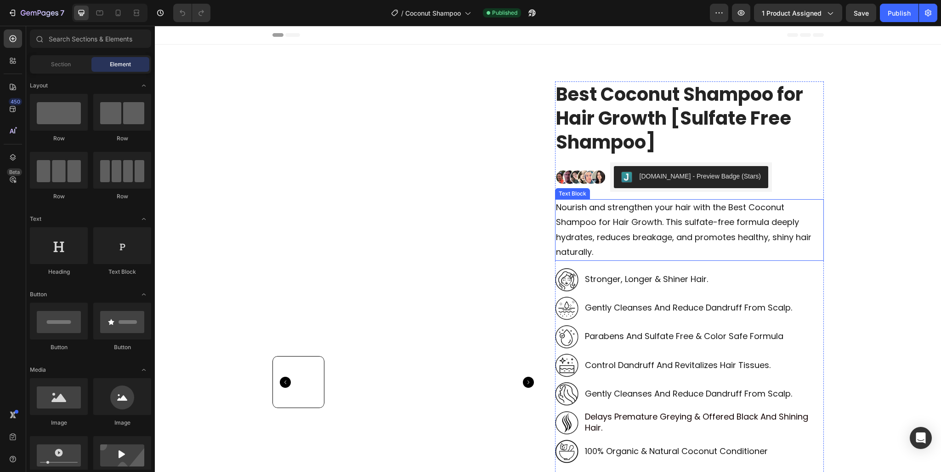
scroll to position [138, 0]
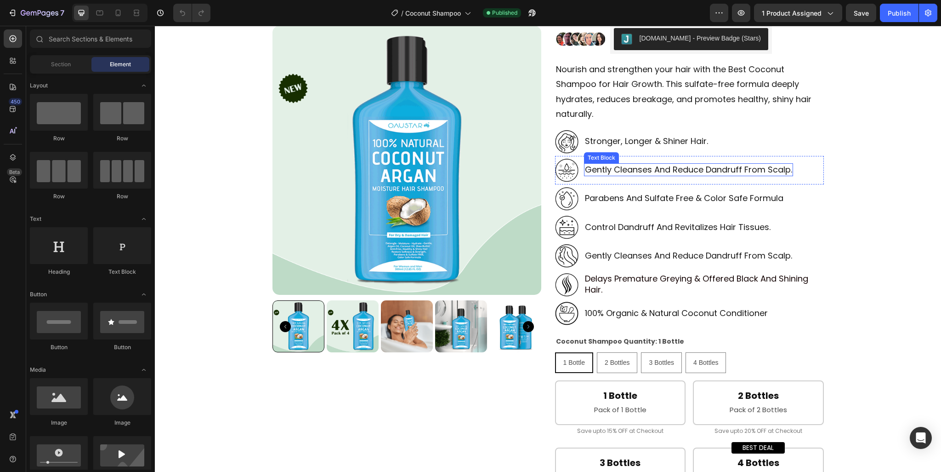
click at [623, 165] on p "gently cleanses and reduce dandruff from scalp." at bounding box center [688, 169] width 207 height 11
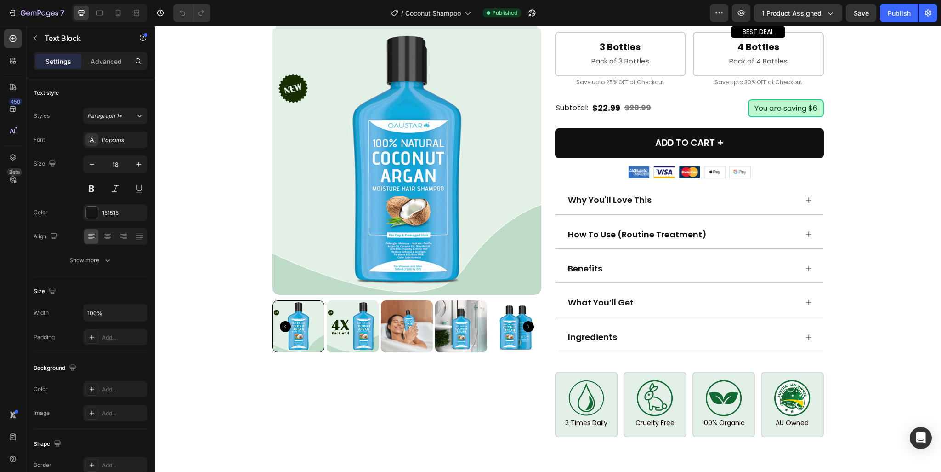
scroll to position [690, 0]
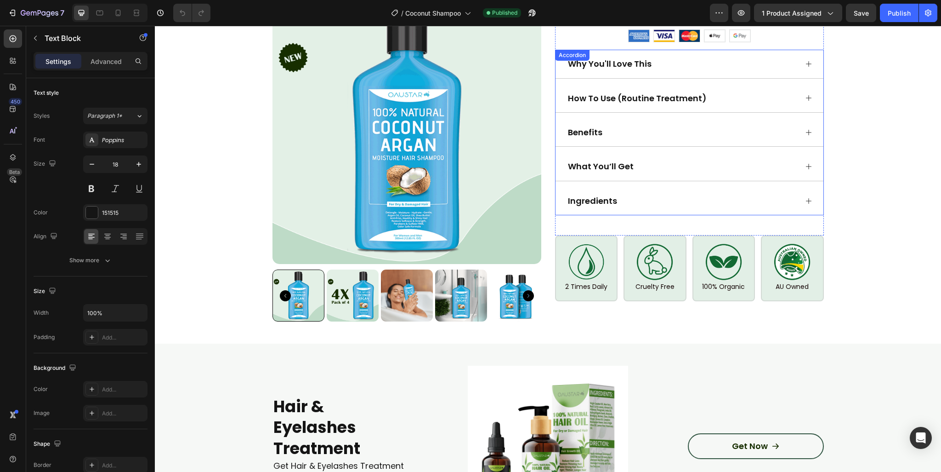
click at [632, 190] on div "Ingredients" at bounding box center [690, 201] width 268 height 28
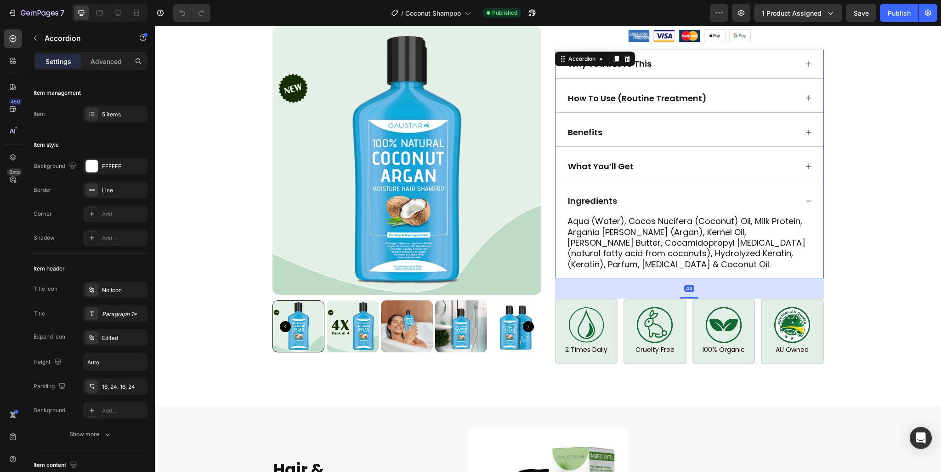
click at [632, 190] on div "Ingredients" at bounding box center [690, 201] width 268 height 28
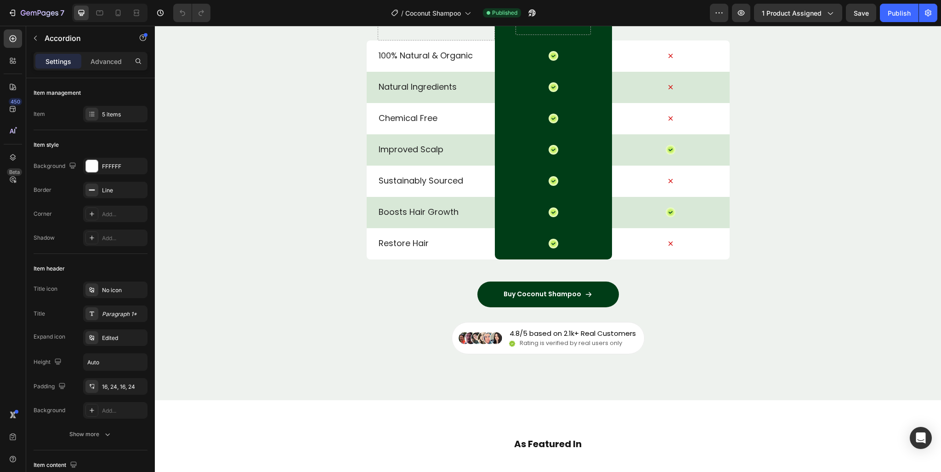
scroll to position [3264, 0]
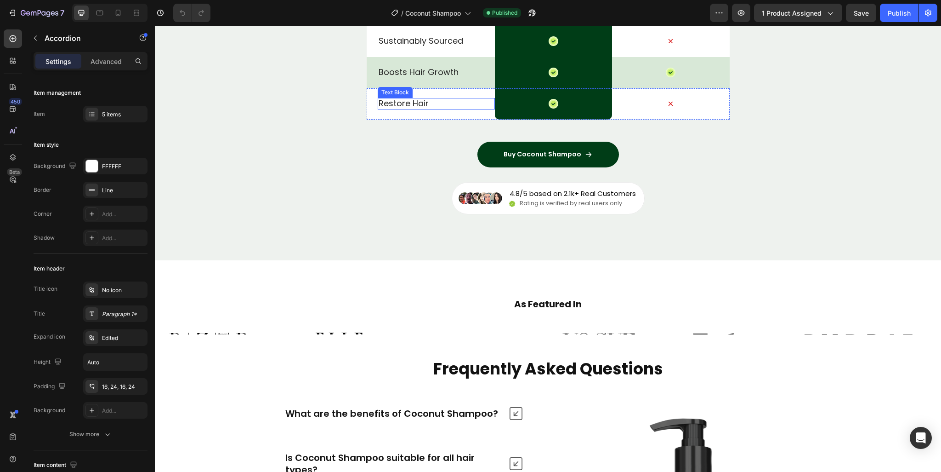
click at [394, 108] on p "Restore Hair" at bounding box center [436, 103] width 115 height 11
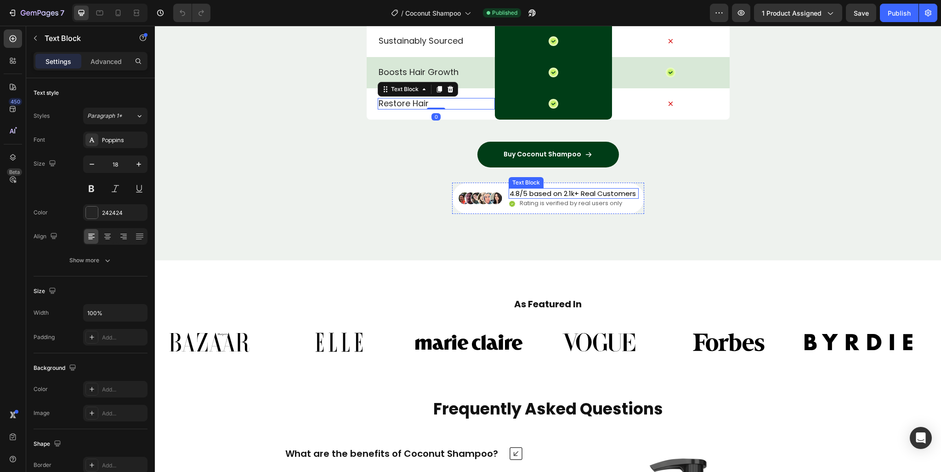
click at [550, 198] on p "4.8/5 based on 2.1k+ Real Customers" at bounding box center [573, 193] width 126 height 9
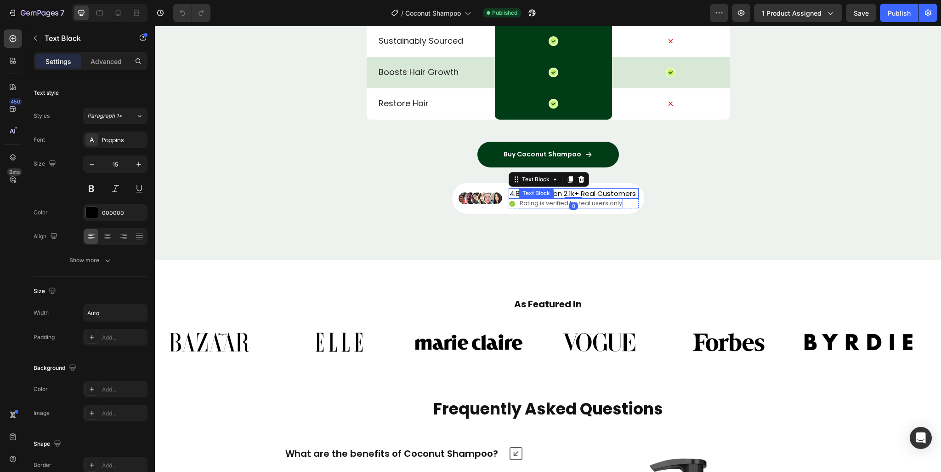
click at [549, 207] on p "Rating is verified by real users only" at bounding box center [571, 204] width 103 height 8
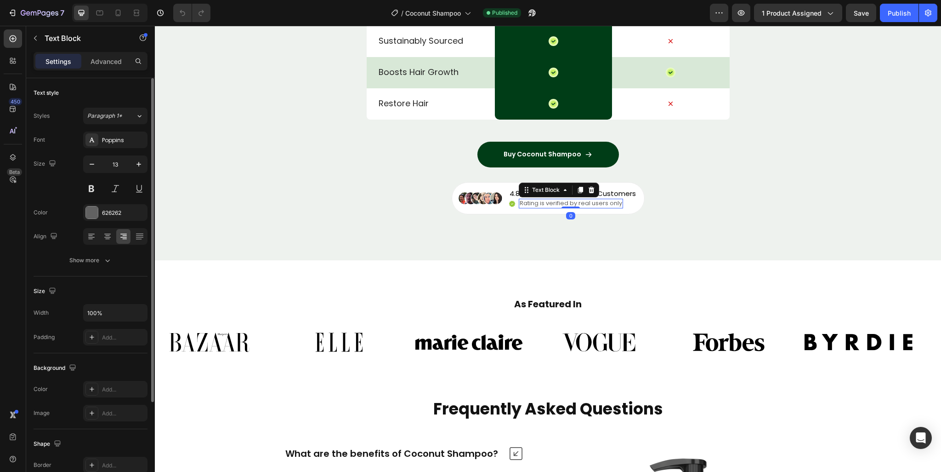
click at [132, 222] on div "Font Poppins Size 13 Color 626262 Align Show more" at bounding box center [91, 199] width 114 height 137
click at [132, 217] on div "626262" at bounding box center [115, 212] width 64 height 17
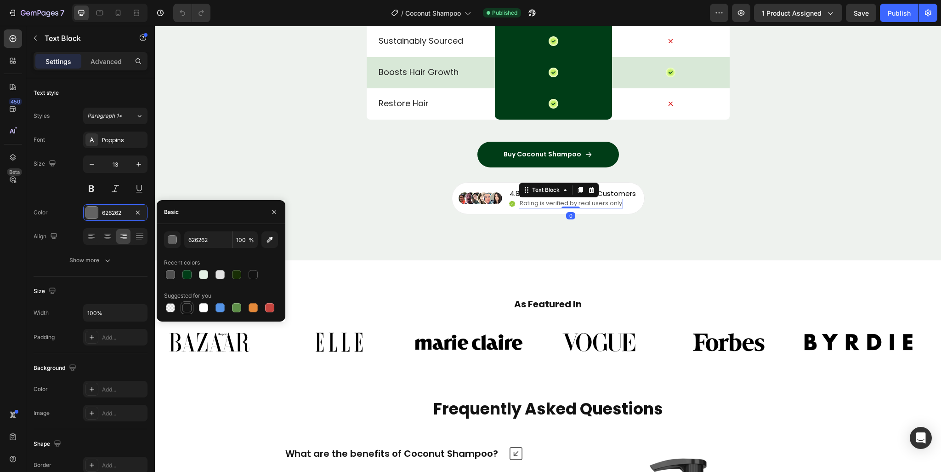
drag, startPoint x: 194, startPoint y: 304, endPoint x: 189, endPoint y: 301, distance: 5.4
click at [189, 302] on div at bounding box center [221, 307] width 114 height 13
click at [189, 301] on div at bounding box center [187, 307] width 13 height 13
type input "151515"
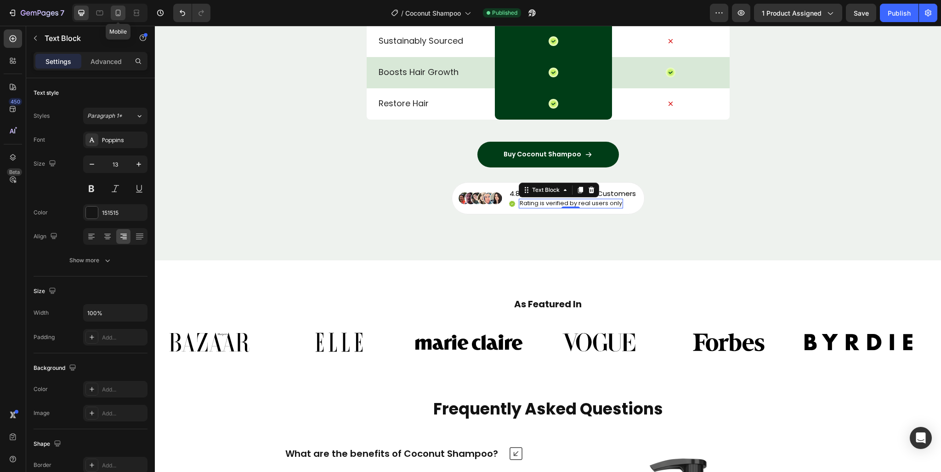
click at [117, 17] on icon at bounding box center [118, 12] width 9 height 9
type input "10"
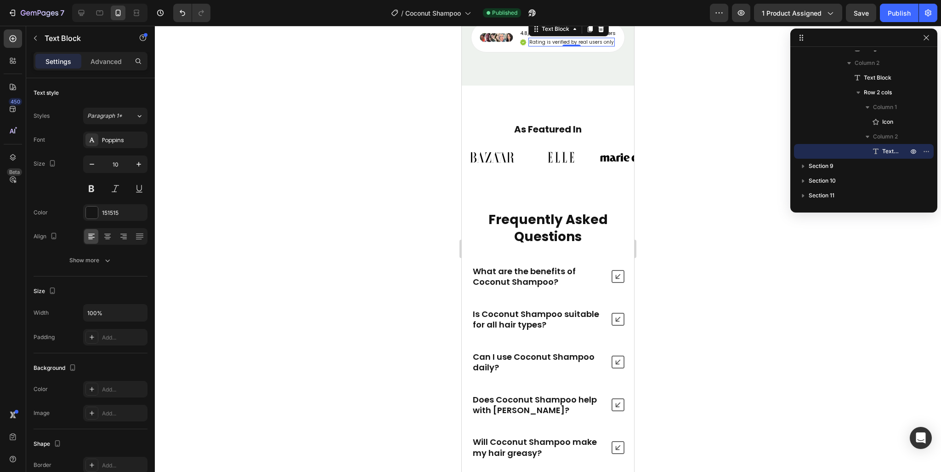
scroll to position [3118, 0]
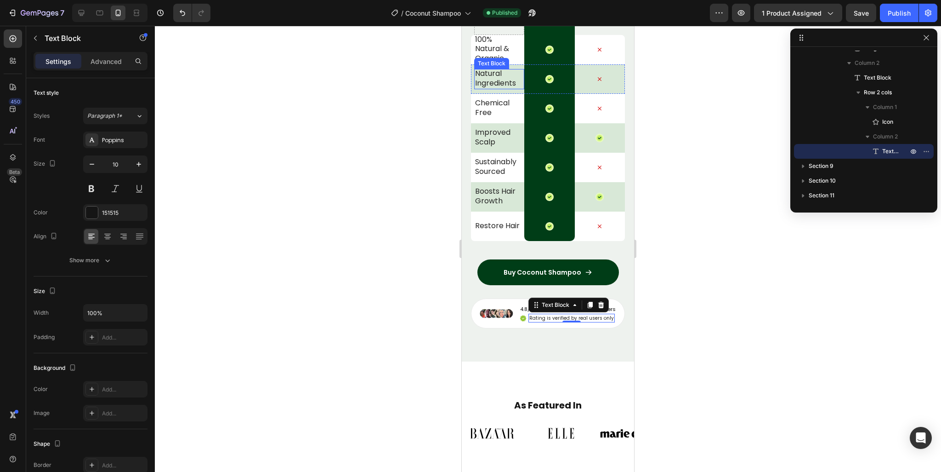
click at [491, 88] on p "Natural Ingredients" at bounding box center [497, 78] width 45 height 19
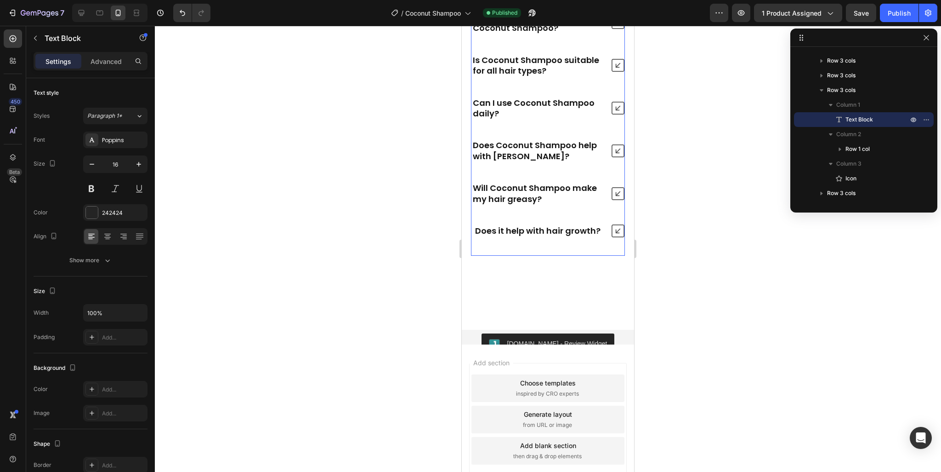
scroll to position [3652, 0]
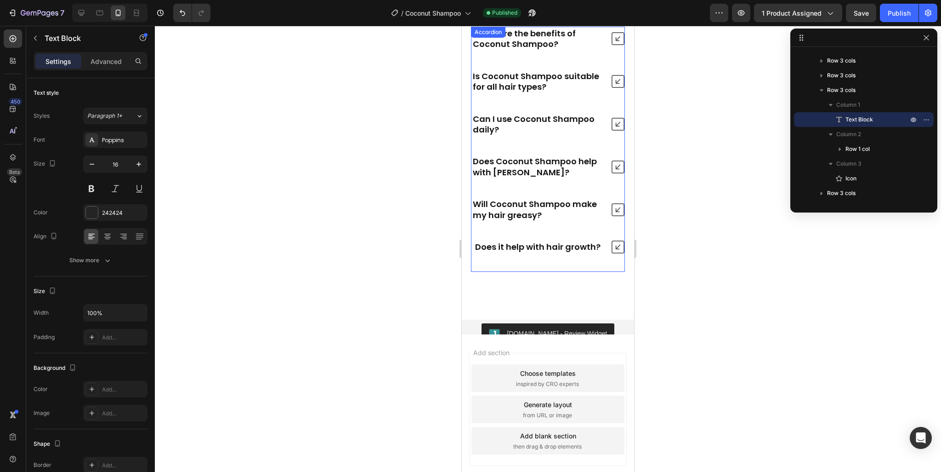
click at [599, 246] on div "Does it help with hair growth?" at bounding box center [548, 246] width 153 height 13
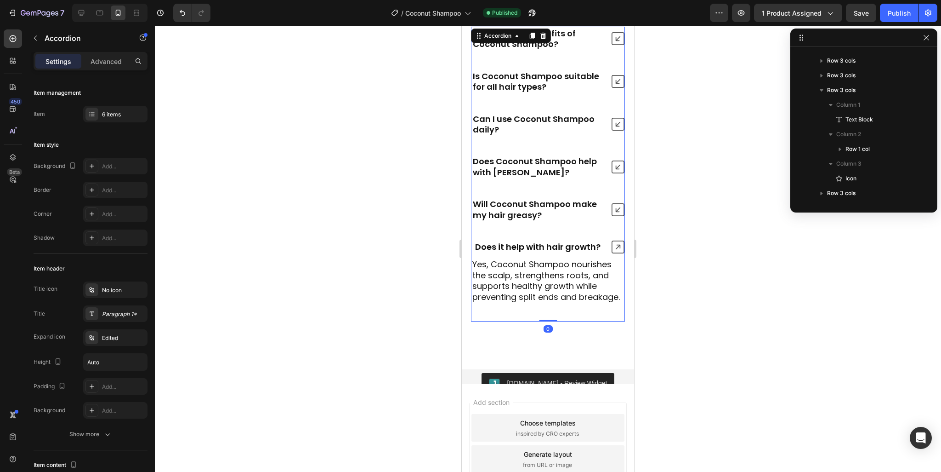
scroll to position [583, 0]
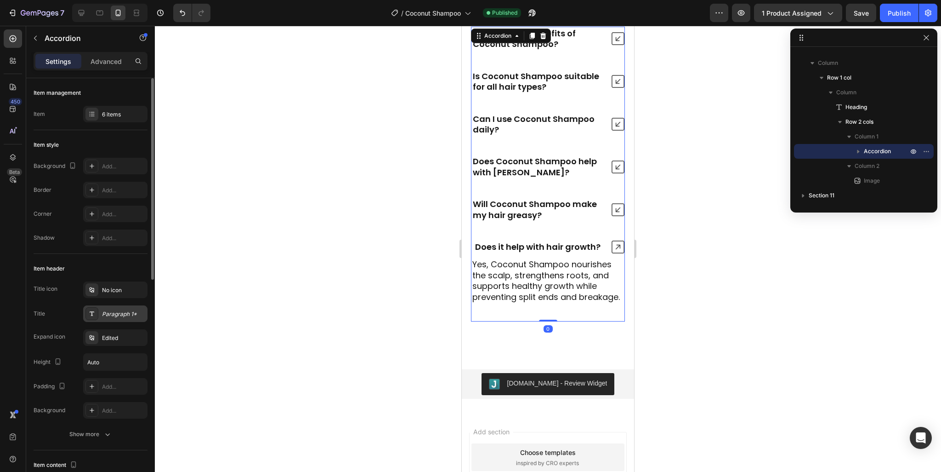
click at [114, 308] on div "Paragraph 1*" at bounding box center [115, 313] width 64 height 17
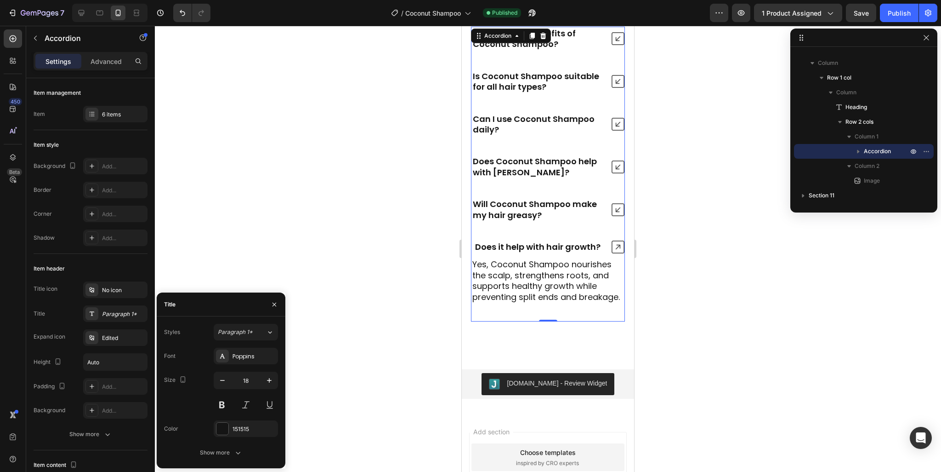
click at [436, 210] on div at bounding box center [548, 249] width 787 height 446
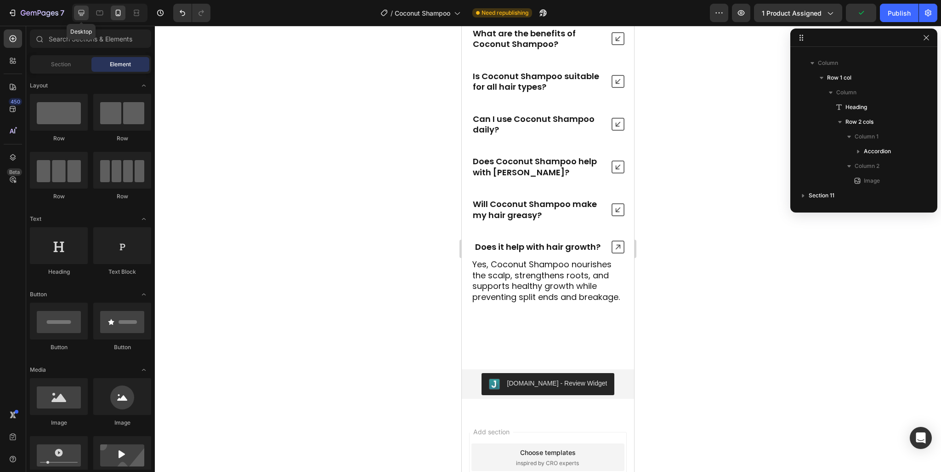
click at [81, 12] on icon at bounding box center [81, 12] width 9 height 9
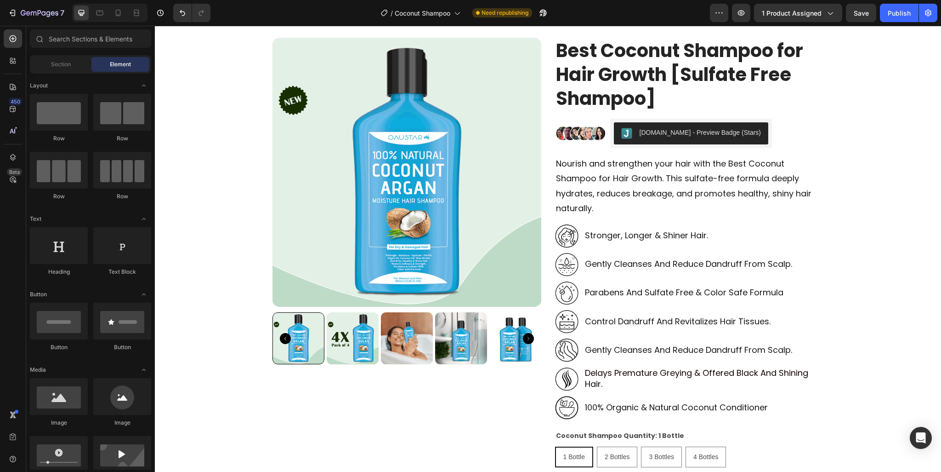
scroll to position [46, 0]
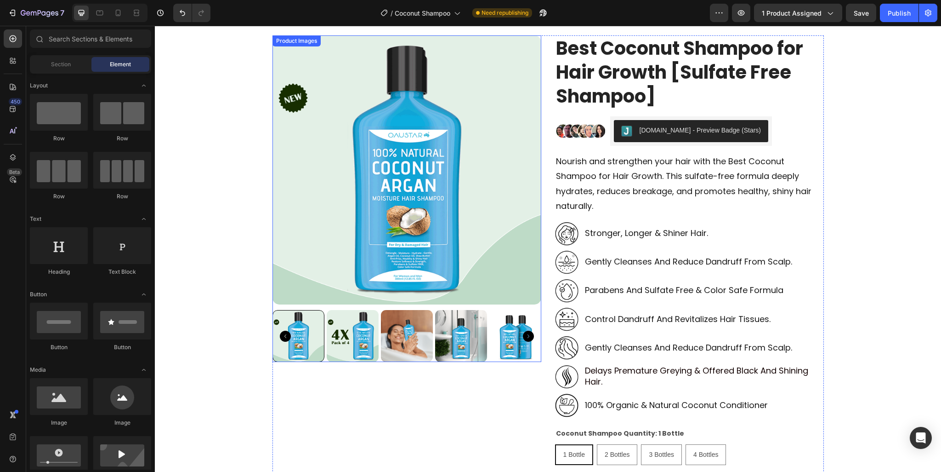
click at [515, 330] on img at bounding box center [516, 336] width 52 height 52
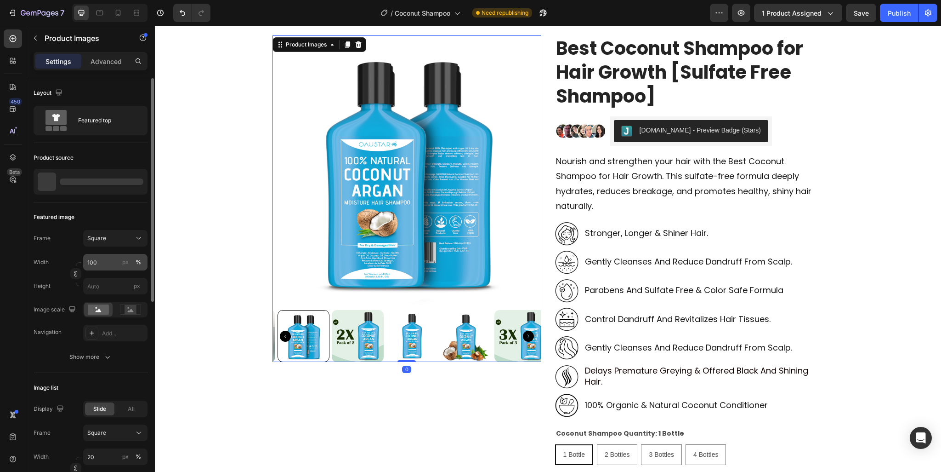
scroll to position [184, 0]
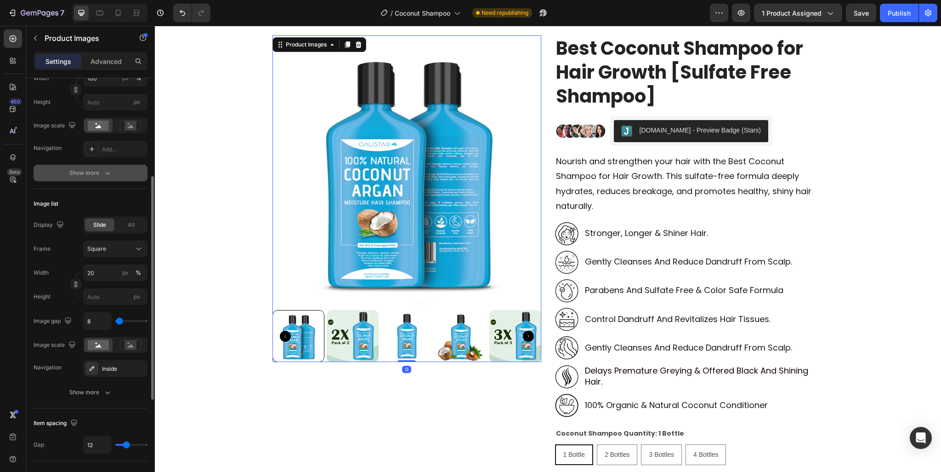
drag, startPoint x: 139, startPoint y: 371, endPoint x: 114, endPoint y: 172, distance: 199.7
click at [0, 0] on icon "button" at bounding box center [0, 0] width 0 height 0
click at [111, 150] on div "Add..." at bounding box center [123, 149] width 43 height 8
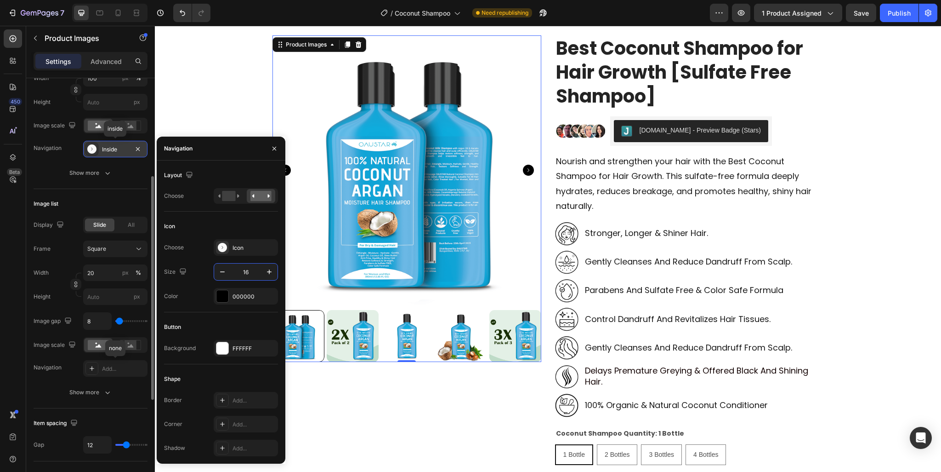
click at [251, 273] on input "16" at bounding box center [246, 271] width 30 height 17
type input "28"
click at [232, 291] on div "000000" at bounding box center [246, 296] width 64 height 17
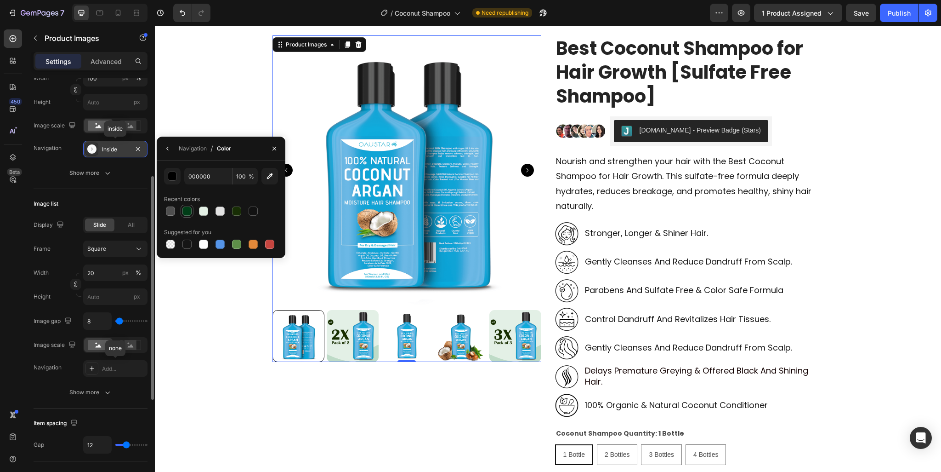
click at [189, 212] on div at bounding box center [187, 210] width 9 height 9
type input "003D17"
click at [163, 148] on button "button" at bounding box center [167, 148] width 15 height 15
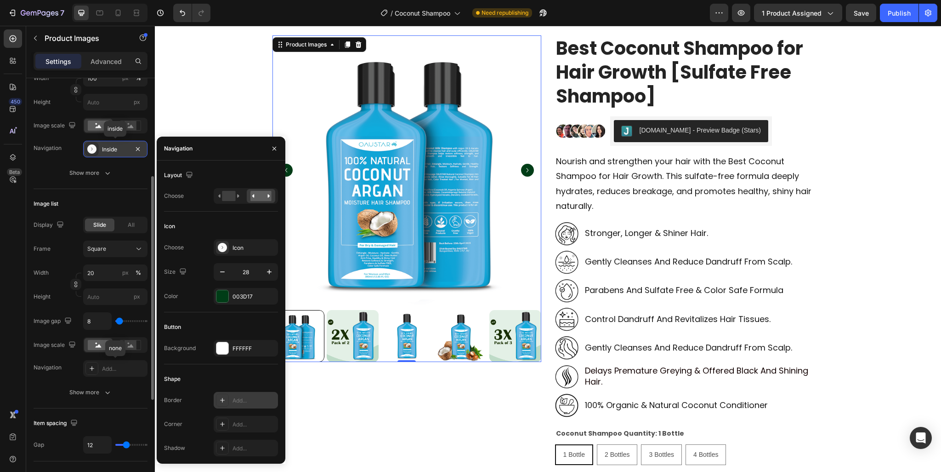
click at [242, 396] on div "Add..." at bounding box center [254, 400] width 43 height 8
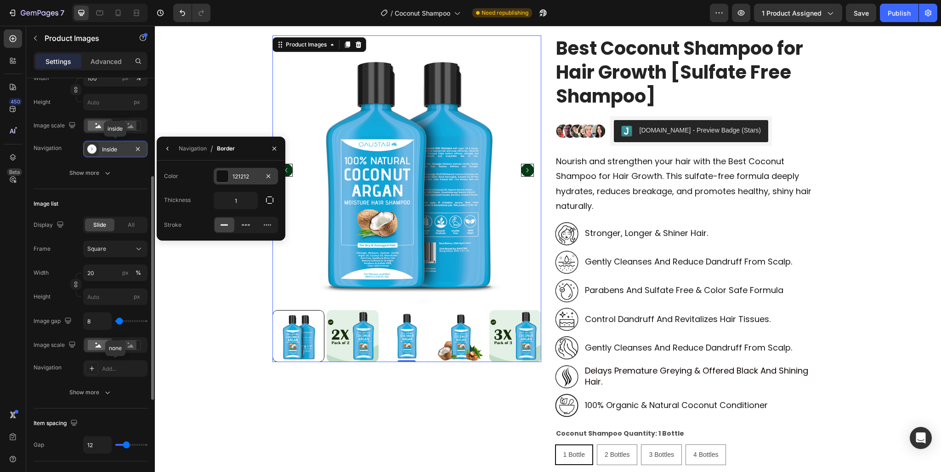
click at [219, 176] on div at bounding box center [223, 176] width 12 height 12
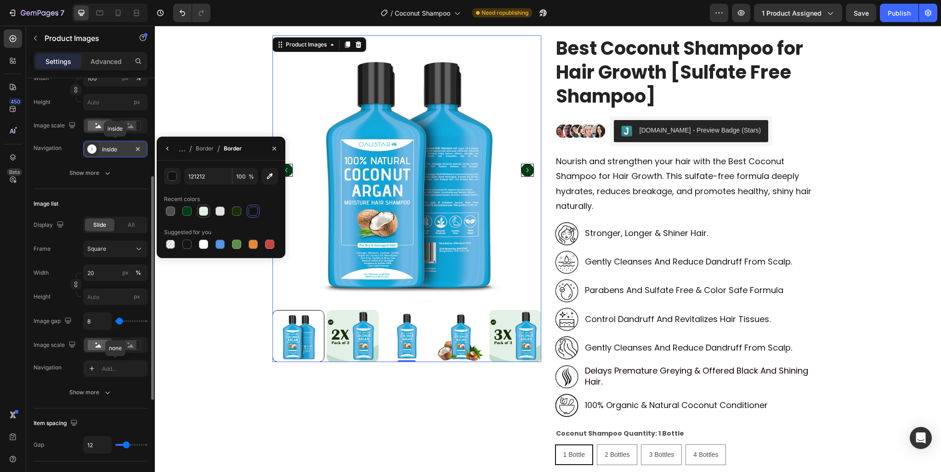
click at [205, 208] on div at bounding box center [203, 210] width 9 height 9
type input "E3F0E5"
click at [164, 152] on icon "button" at bounding box center [167, 148] width 7 height 7
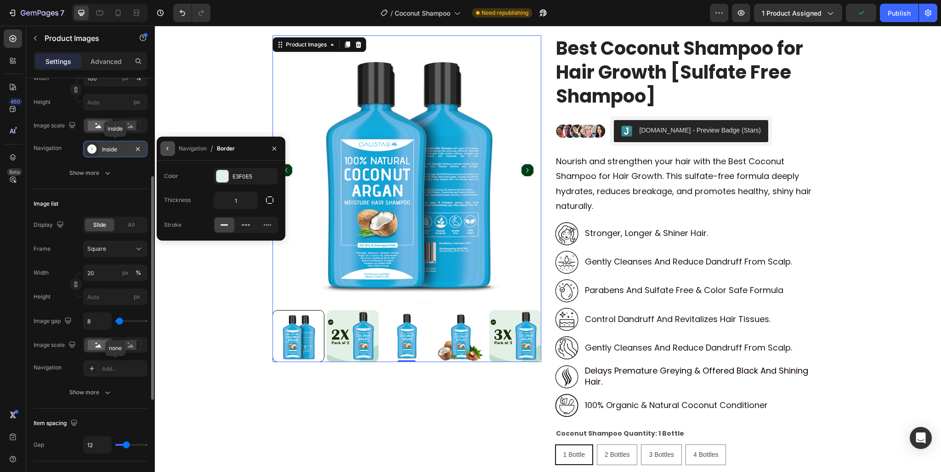
click at [167, 153] on button "button" at bounding box center [167, 148] width 15 height 15
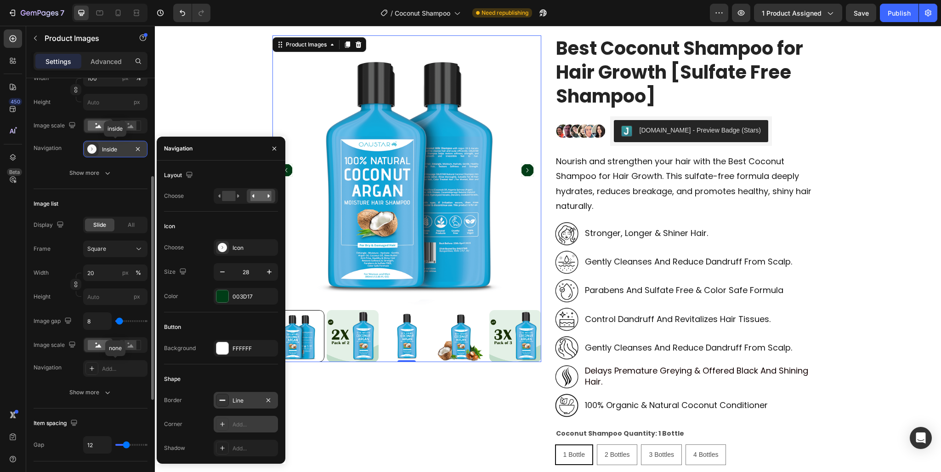
click at [245, 420] on div "Add..." at bounding box center [254, 424] width 43 height 8
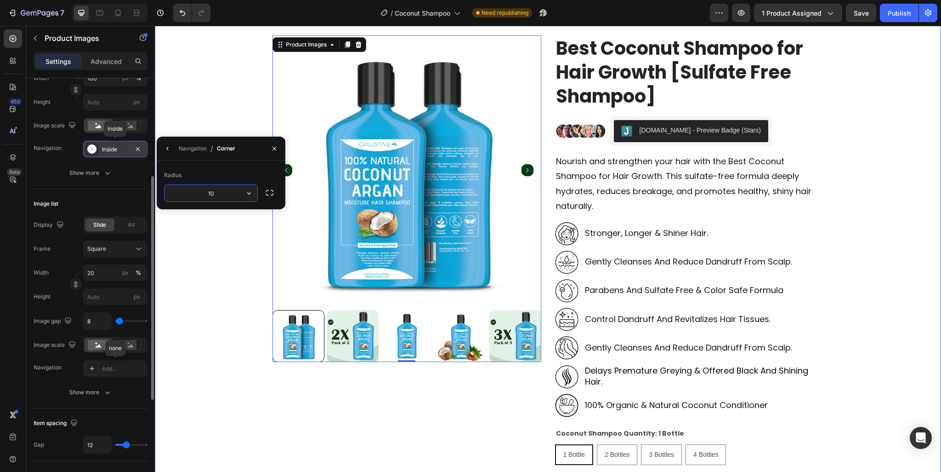
type input "100"
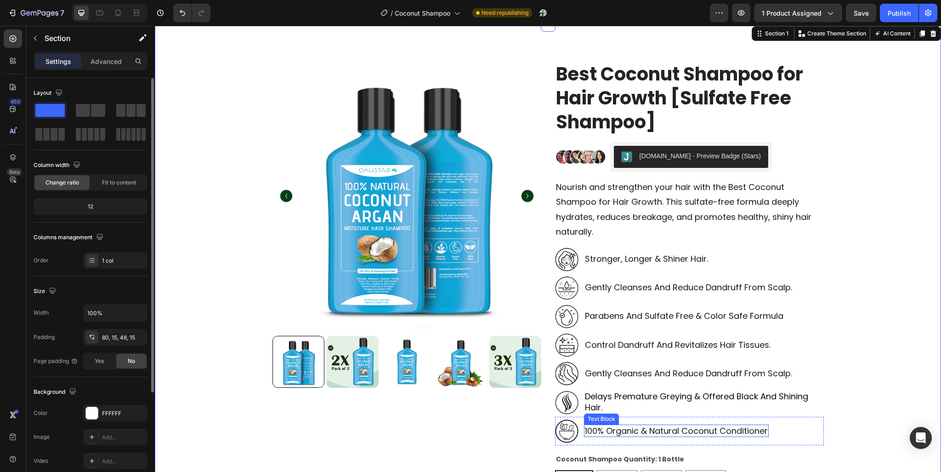
scroll to position [0, 0]
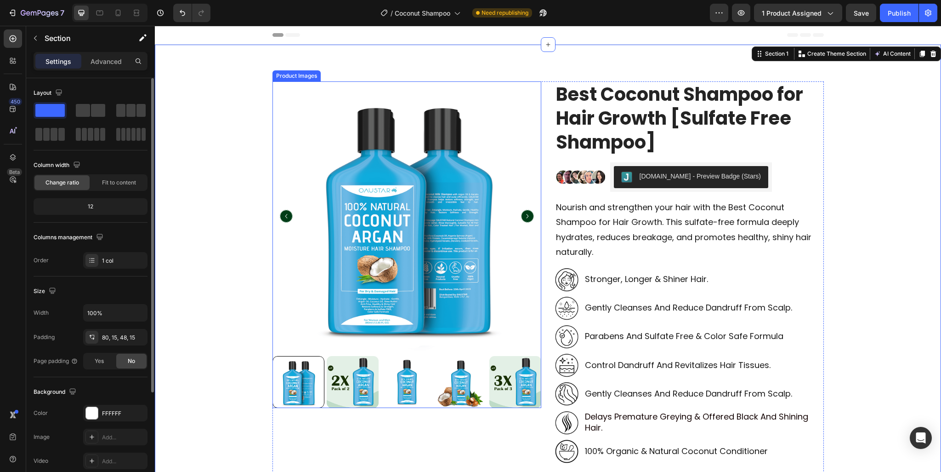
click at [349, 377] on img at bounding box center [353, 382] width 52 height 52
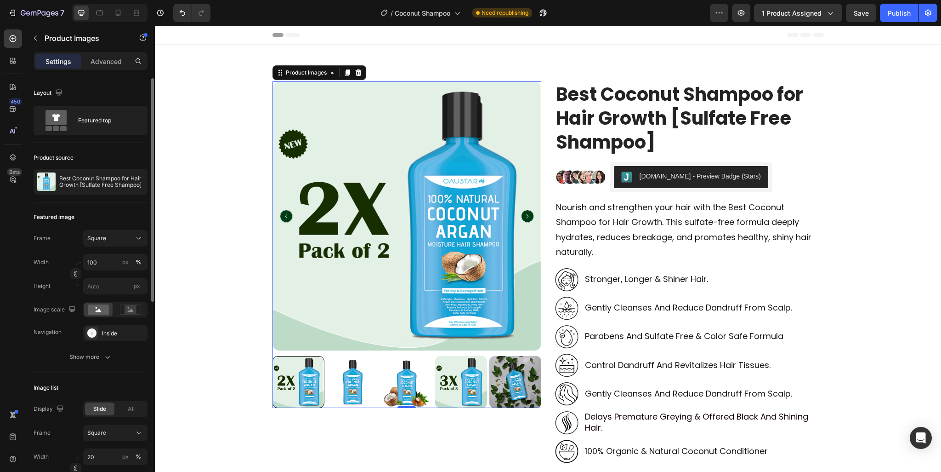
click at [462, 379] on img at bounding box center [461, 382] width 52 height 52
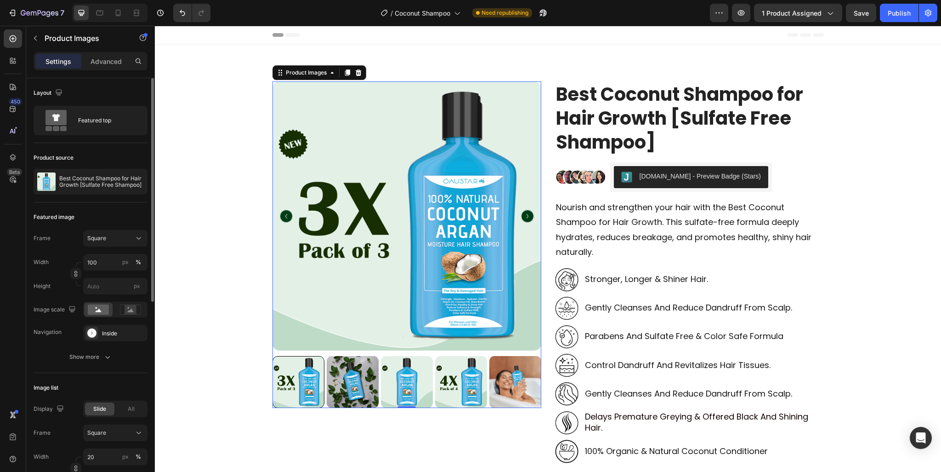
click at [421, 381] on img at bounding box center [407, 382] width 52 height 52
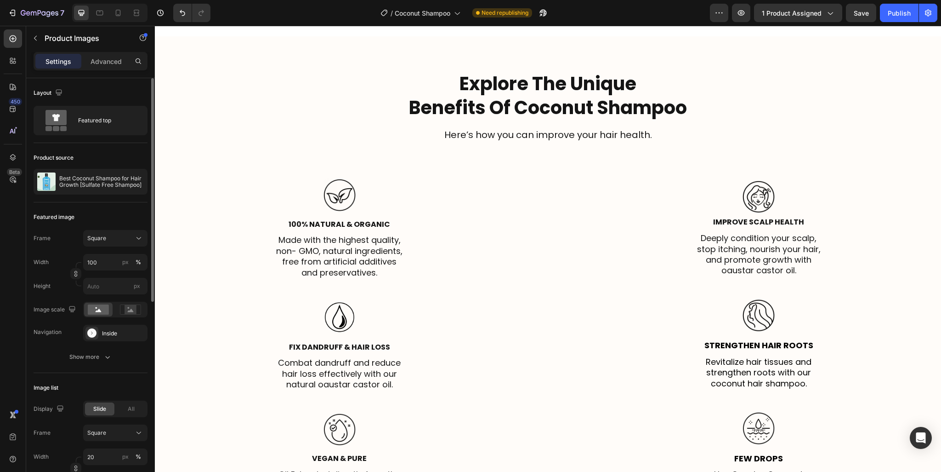
scroll to position [1747, 0]
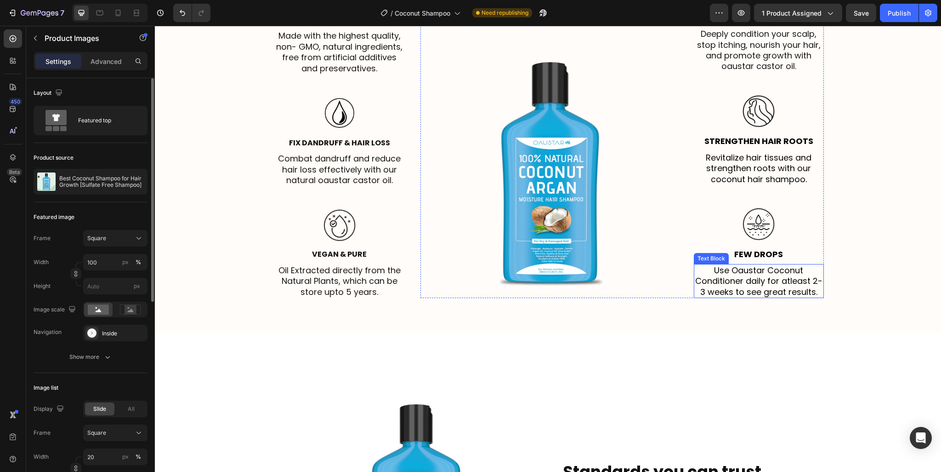
click at [757, 280] on p "Use Oaustar Coconut Conditioner daily for atleast 2-3 weeks to see great result…" at bounding box center [759, 281] width 128 height 32
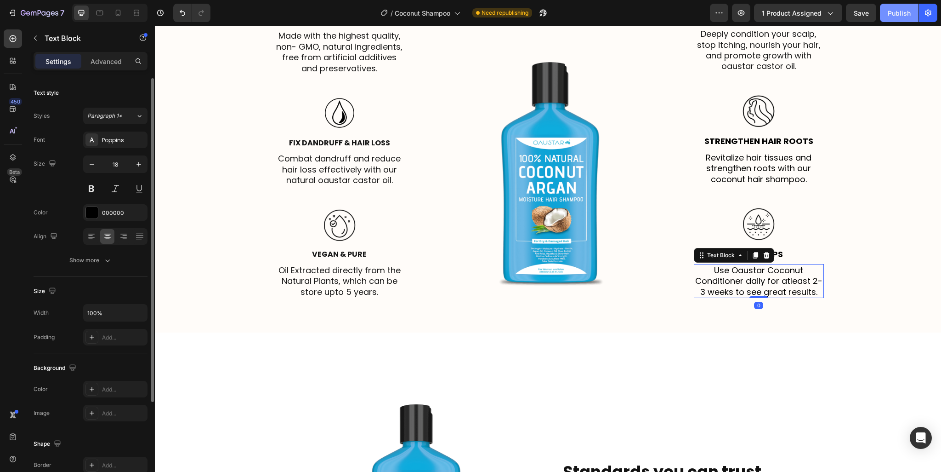
click at [889, 16] on div "Publish" at bounding box center [899, 13] width 23 height 10
click at [53, 12] on icon "button" at bounding box center [40, 14] width 38 height 8
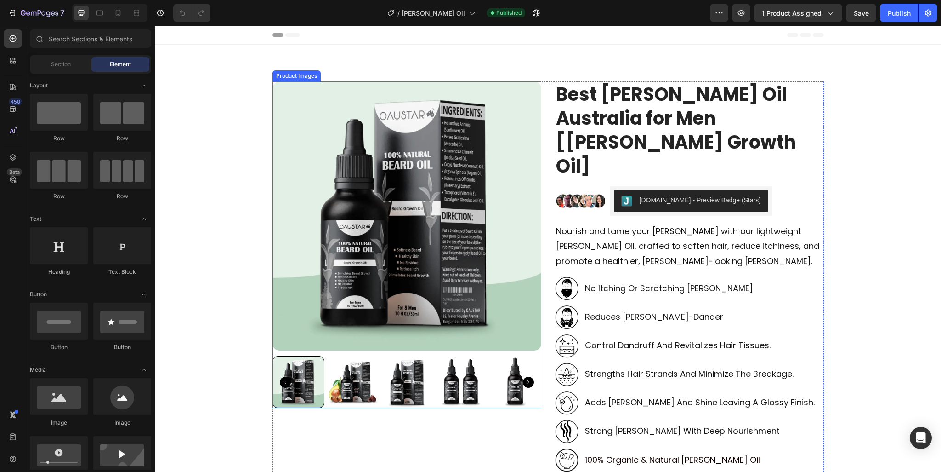
click at [525, 385] on icon "Carousel Next Arrow" at bounding box center [528, 381] width 11 height 11
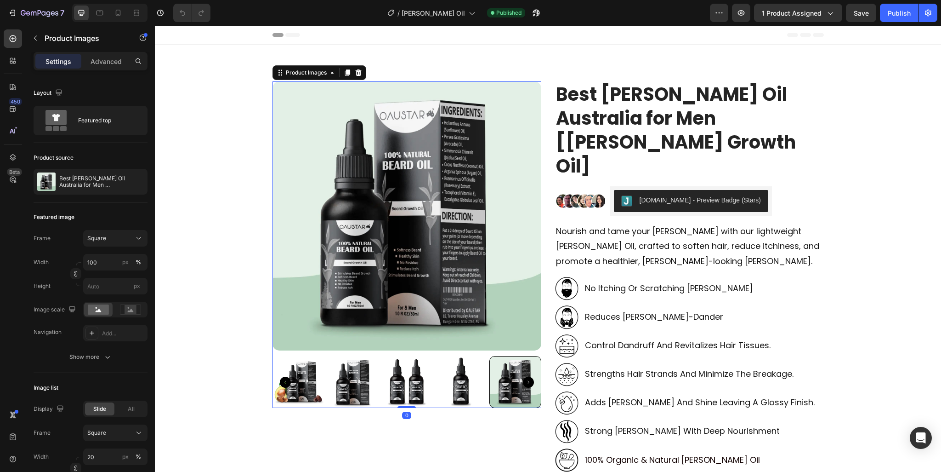
click at [525, 385] on icon "Carousel Next Arrow" at bounding box center [528, 381] width 11 height 11
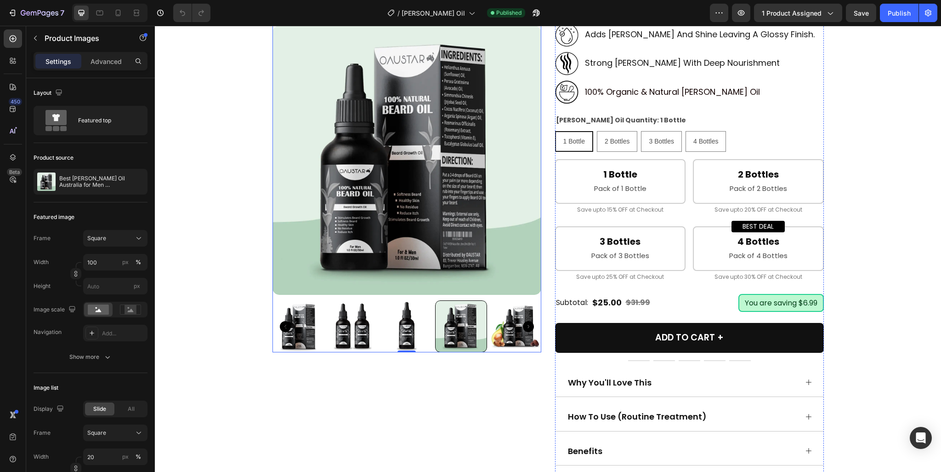
scroll to position [506, 0]
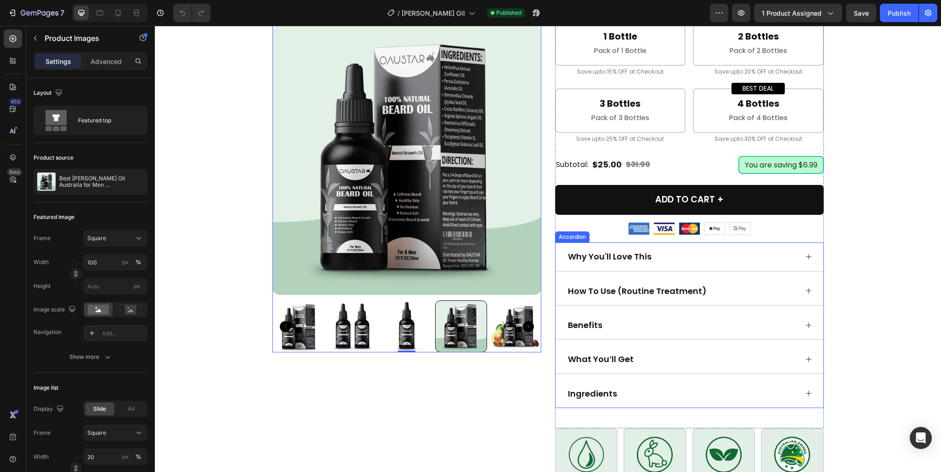
click at [713, 250] on div "Why You'll Love This" at bounding box center [682, 256] width 231 height 13
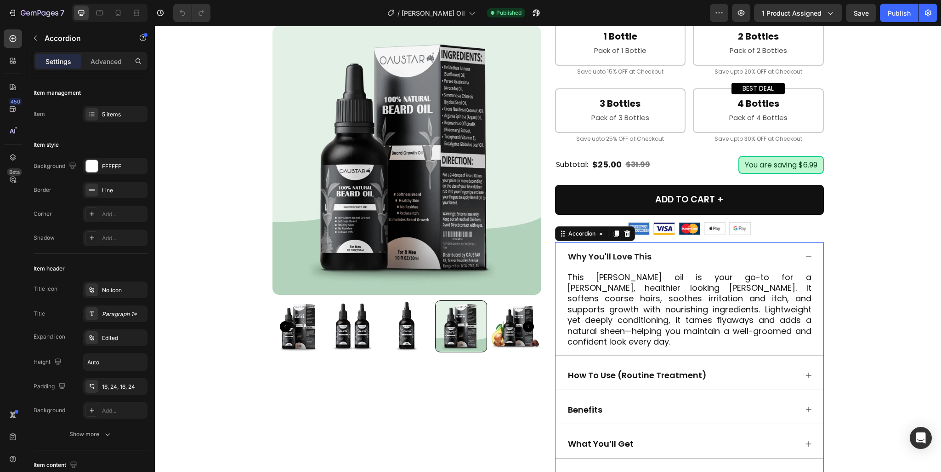
click at [706, 272] on p "This [PERSON_NAME] oil is your go-to for a [PERSON_NAME], healthier looking [PE…" at bounding box center [690, 309] width 244 height 75
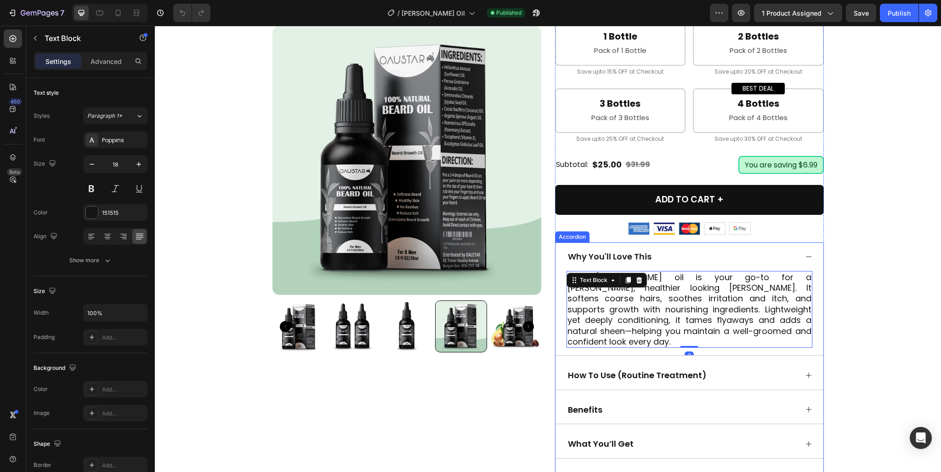
click at [671, 250] on div "Why You'll Love This" at bounding box center [682, 256] width 231 height 13
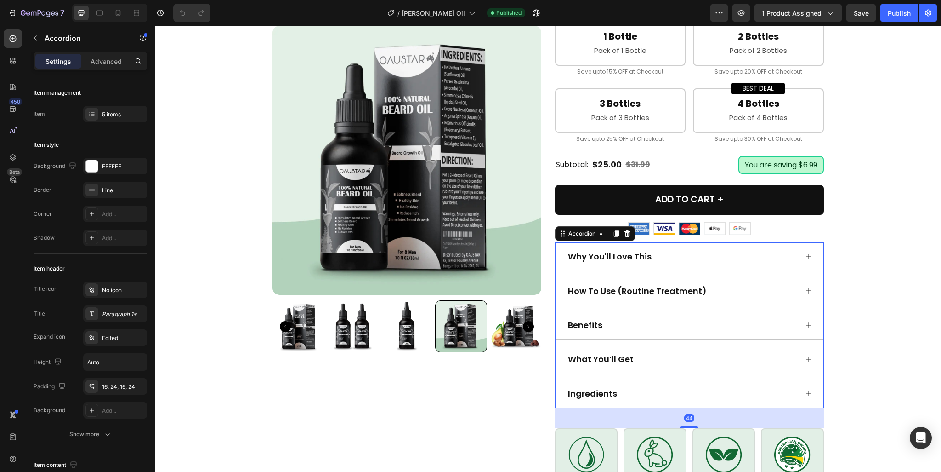
click at [680, 285] on p "How To Use (Routine Treatment)" at bounding box center [637, 290] width 139 height 11
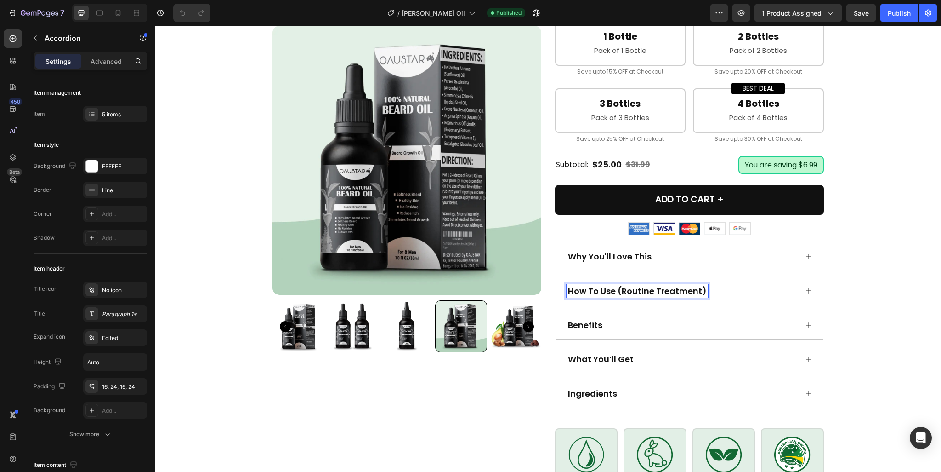
click at [746, 284] on div "How To Use (Routine Treatment)" at bounding box center [682, 290] width 231 height 13
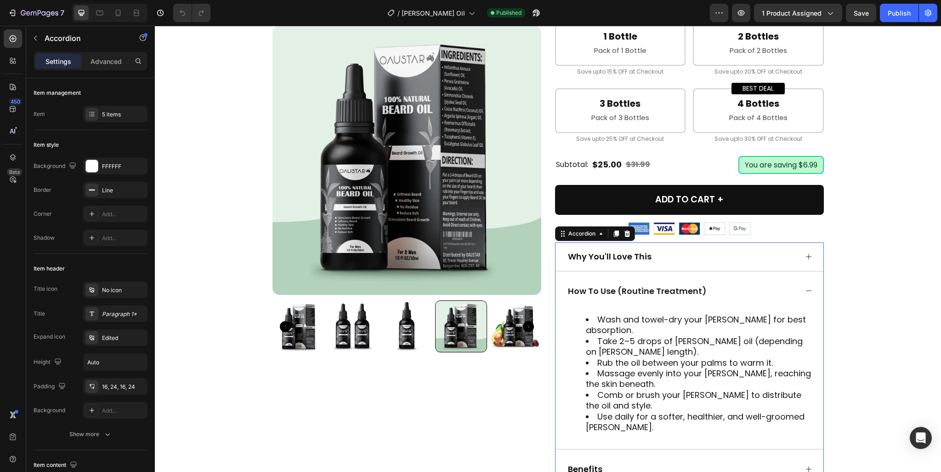
click at [746, 284] on div "How To Use (Routine Treatment)" at bounding box center [682, 290] width 231 height 13
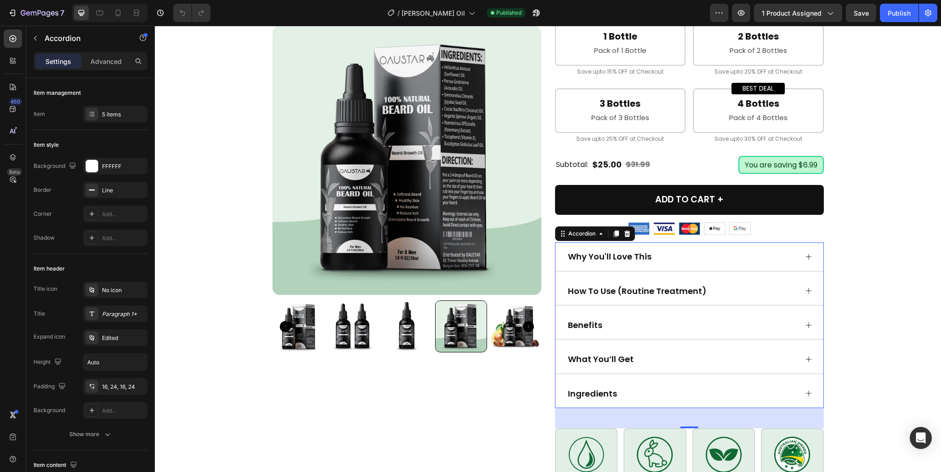
click at [747, 318] on div "Benefits" at bounding box center [682, 324] width 231 height 13
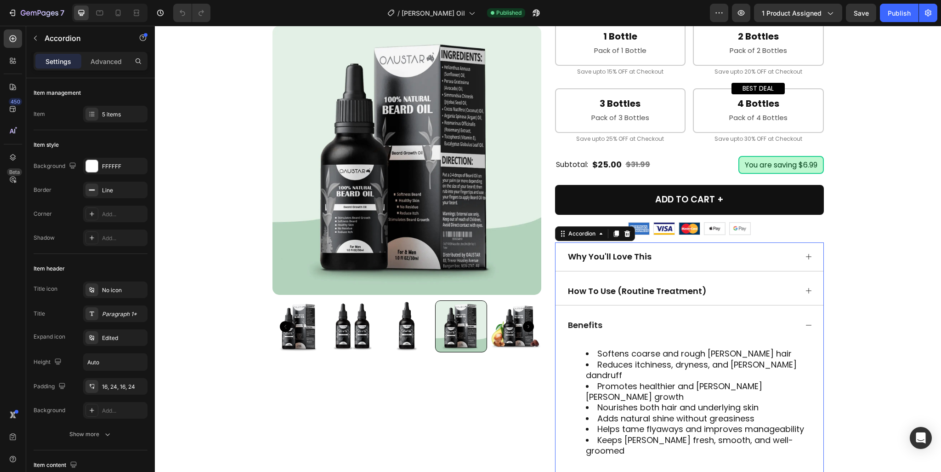
click at [747, 318] on div "Benefits" at bounding box center [682, 324] width 231 height 13
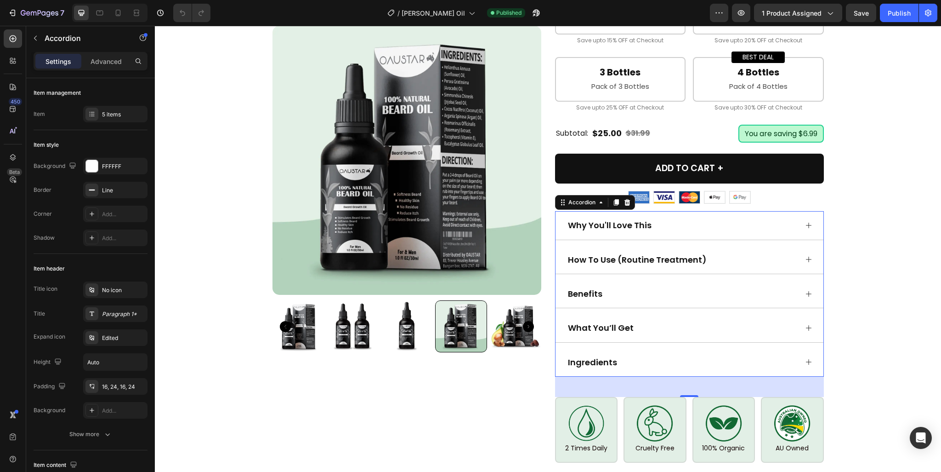
scroll to position [690, 0]
